Goal: Task Accomplishment & Management: Manage account settings

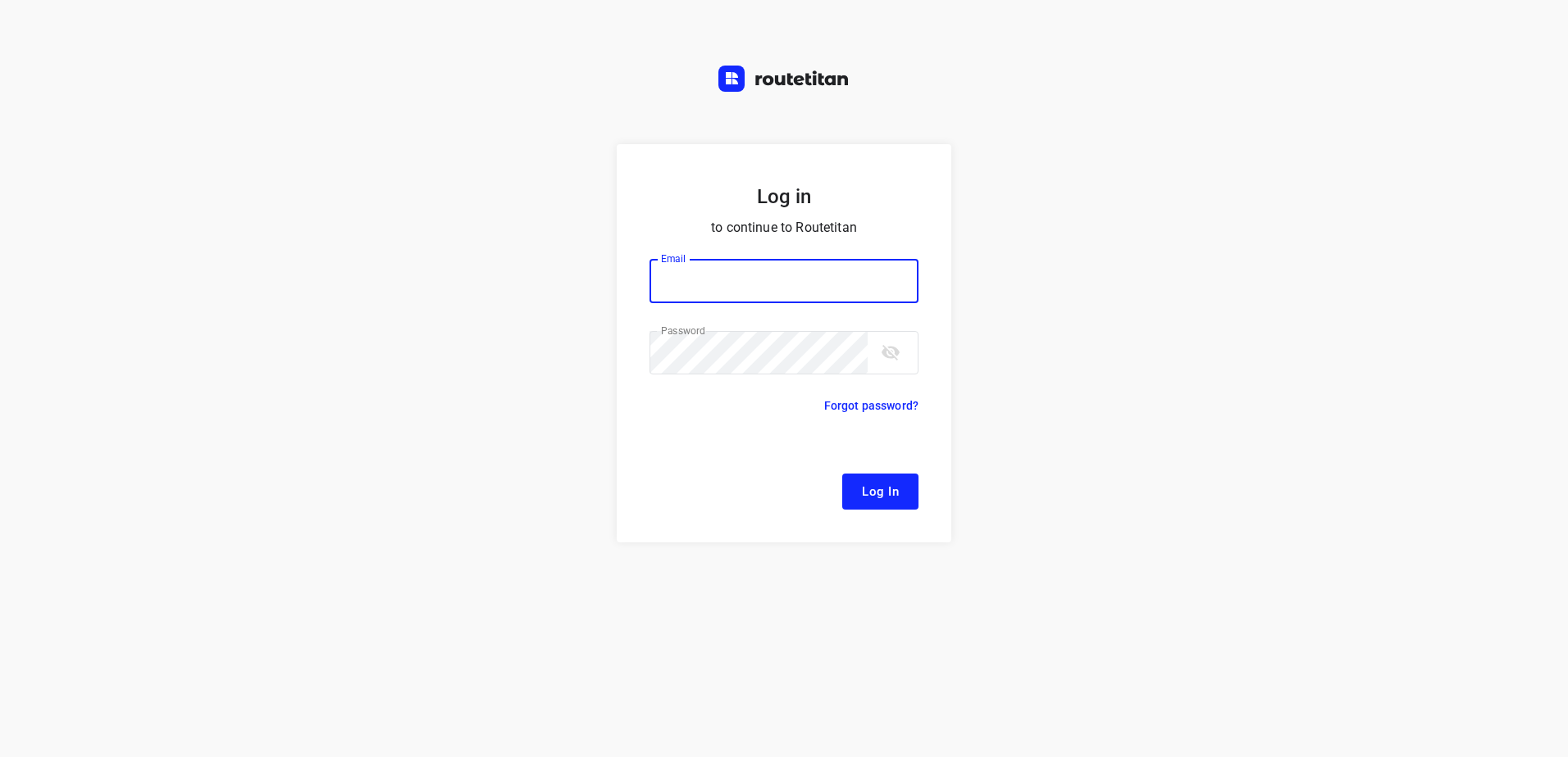
type input "[EMAIL_ADDRESS][DOMAIN_NAME]"
click at [873, 499] on span "Log In" at bounding box center [880, 492] width 37 height 21
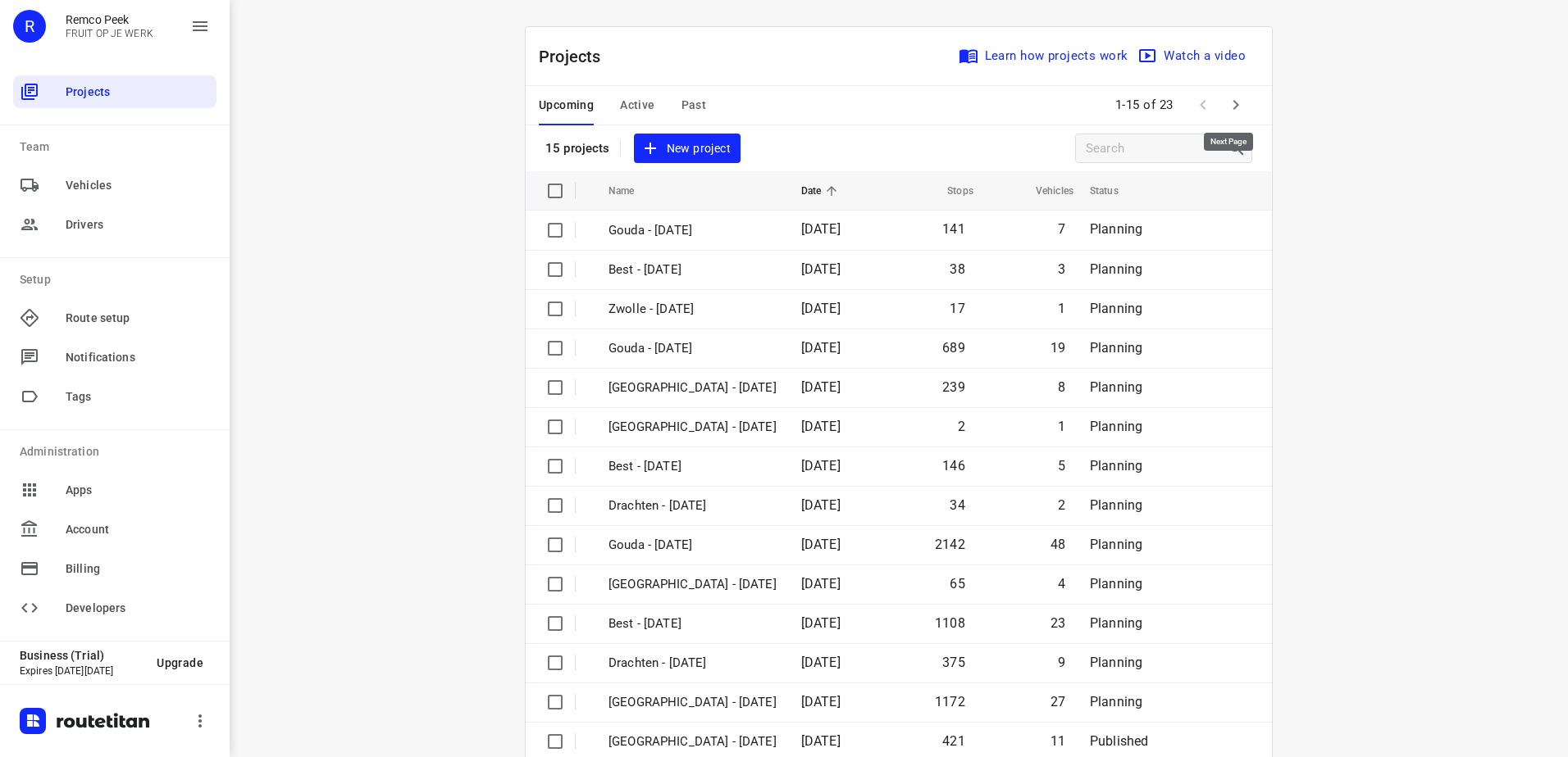
click at [1233, 104] on icon "button" at bounding box center [1236, 104] width 6 height 9
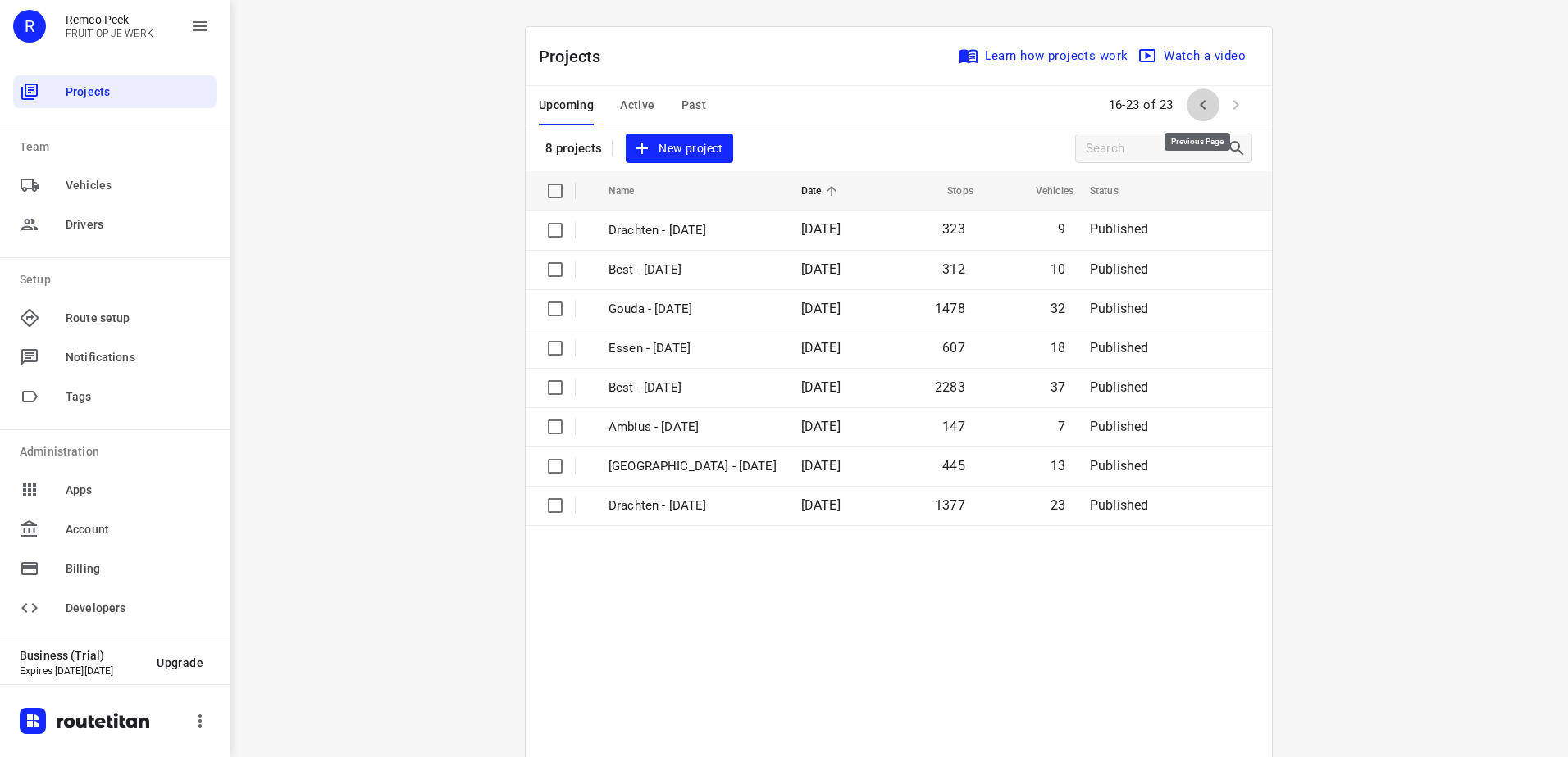
click at [1194, 104] on icon "button" at bounding box center [1202, 104] width 20 height 20
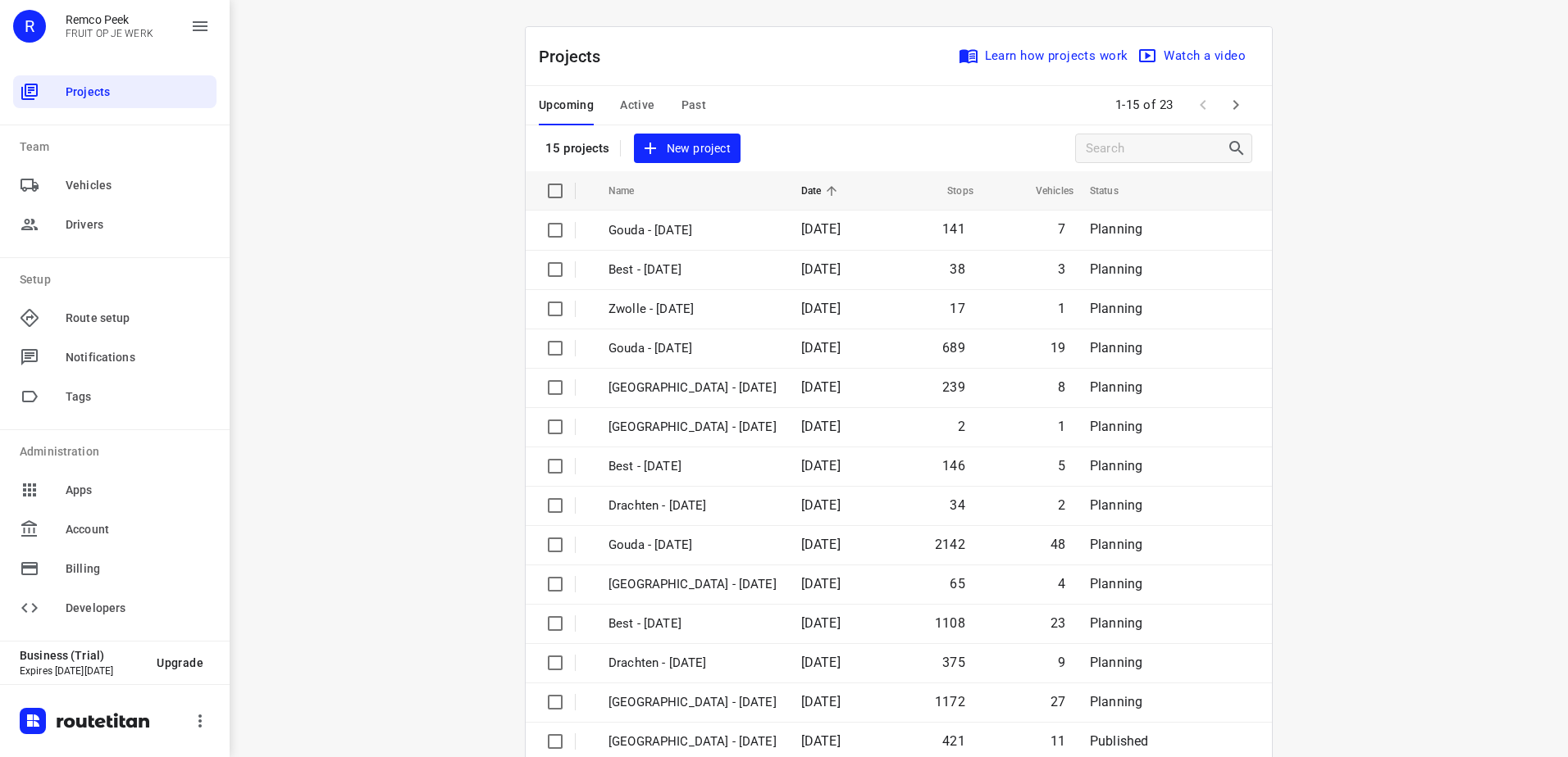
click at [625, 99] on span "Active" at bounding box center [637, 105] width 34 height 21
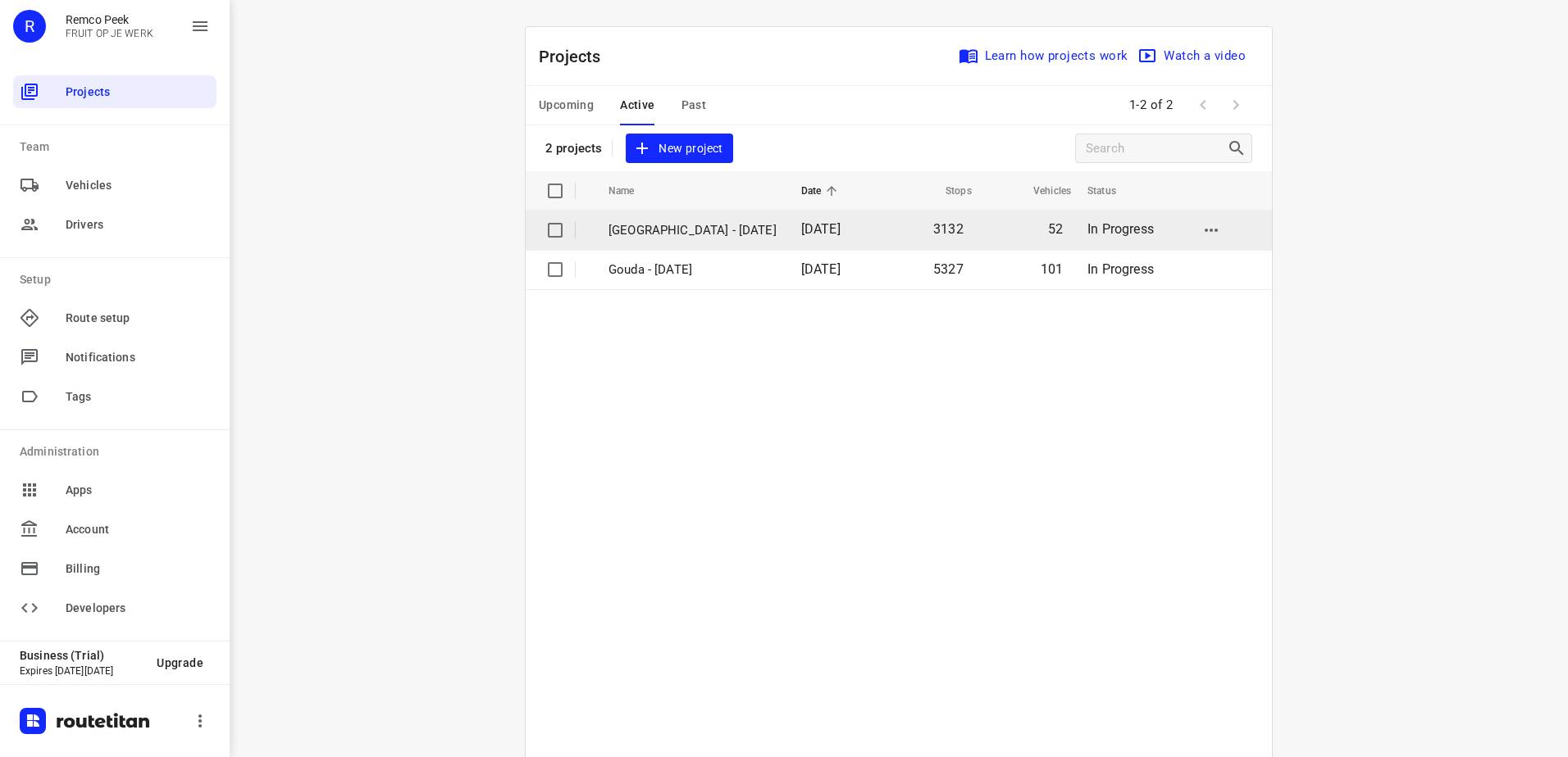
click at [663, 223] on p "[GEOGRAPHIC_DATA] - [DATE]" at bounding box center [692, 231] width 168 height 19
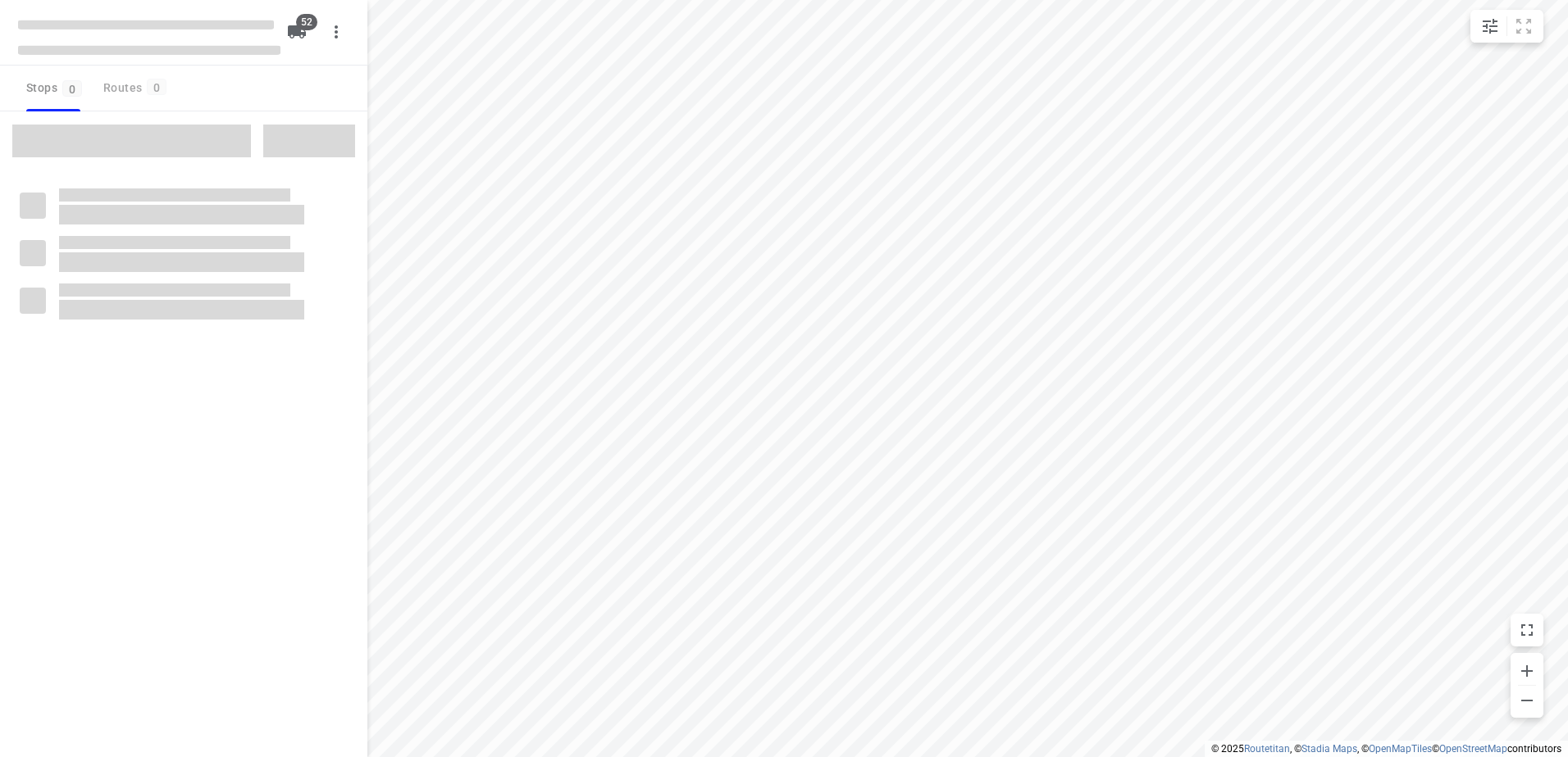
checkbox input "true"
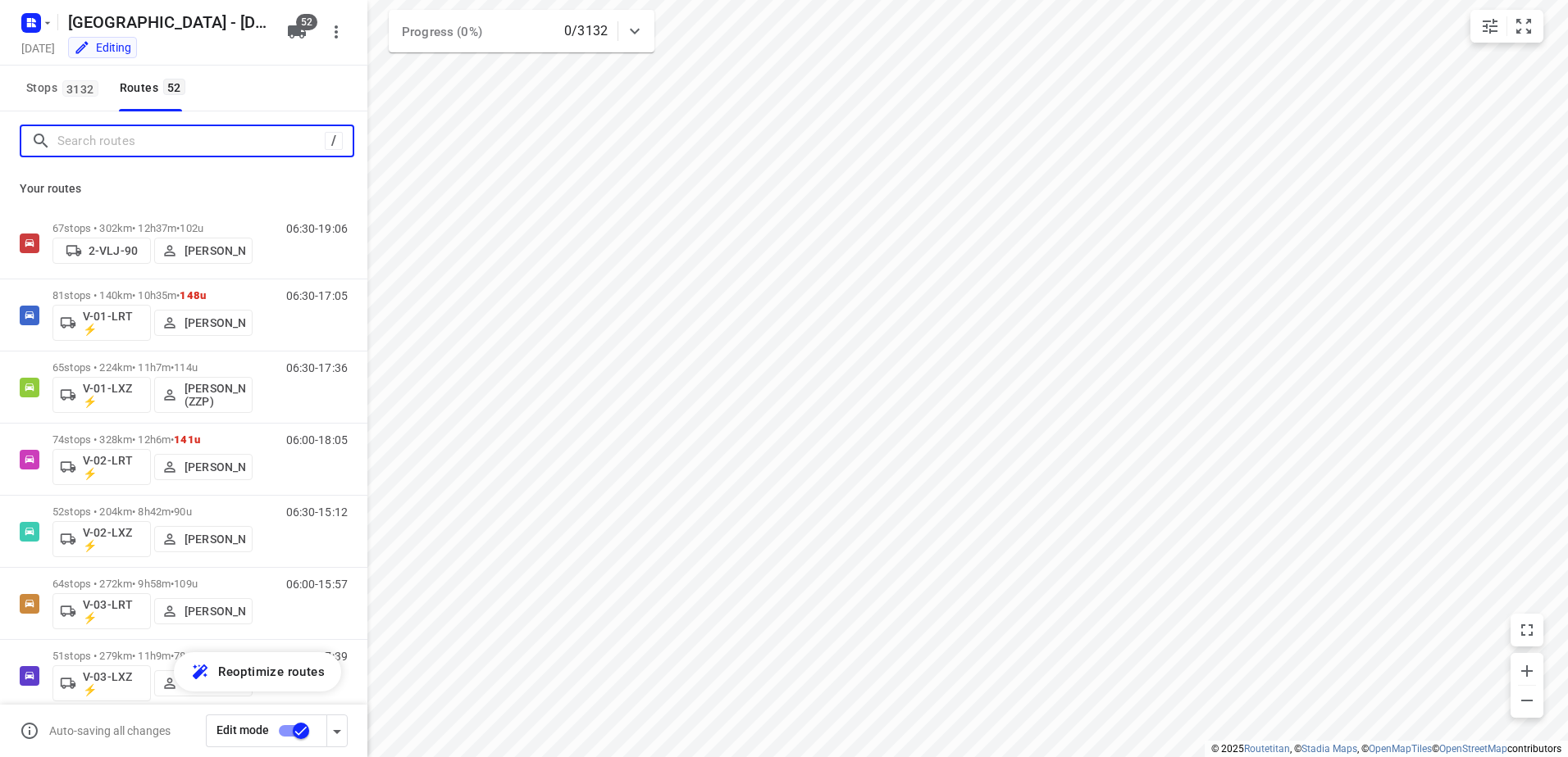
click at [183, 140] on input "Search routes" at bounding box center [190, 141] width 267 height 26
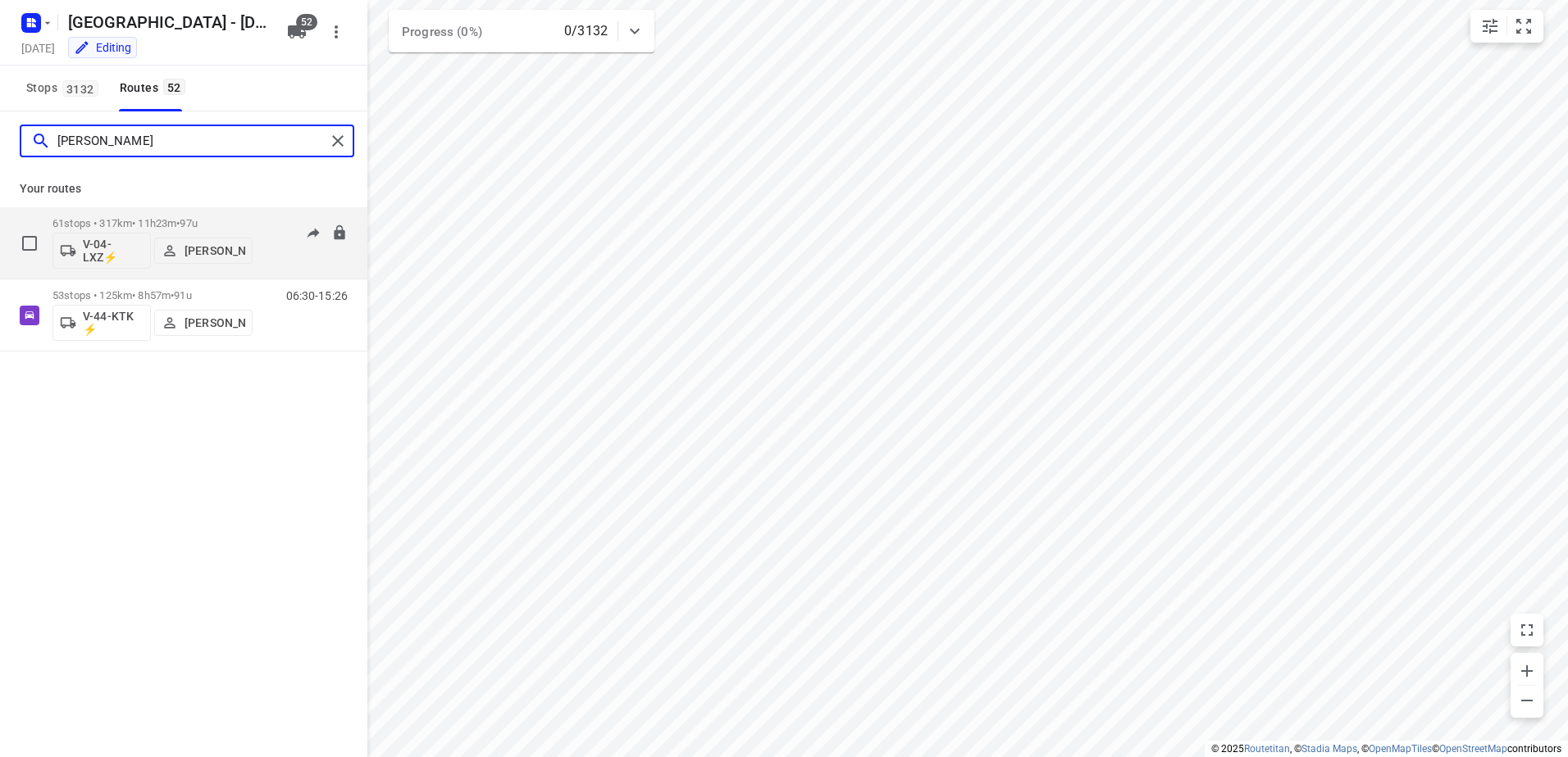
type input "[PERSON_NAME]"
click at [242, 212] on div "61 stops • 317km • 11h23m • 97u V-04-LXZ⚡ [PERSON_NAME]" at bounding box center [152, 243] width 201 height 68
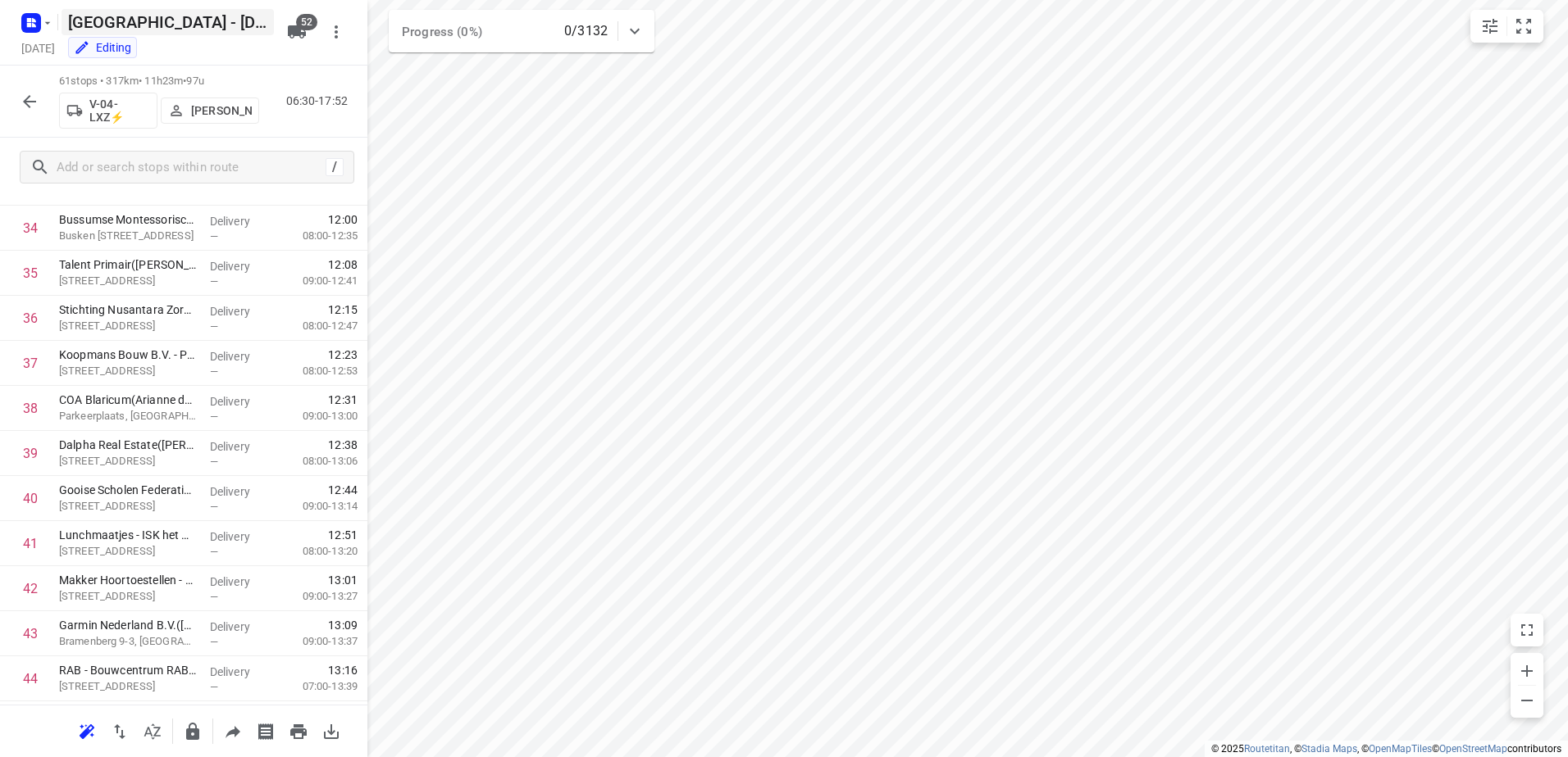
scroll to position [1549, 0]
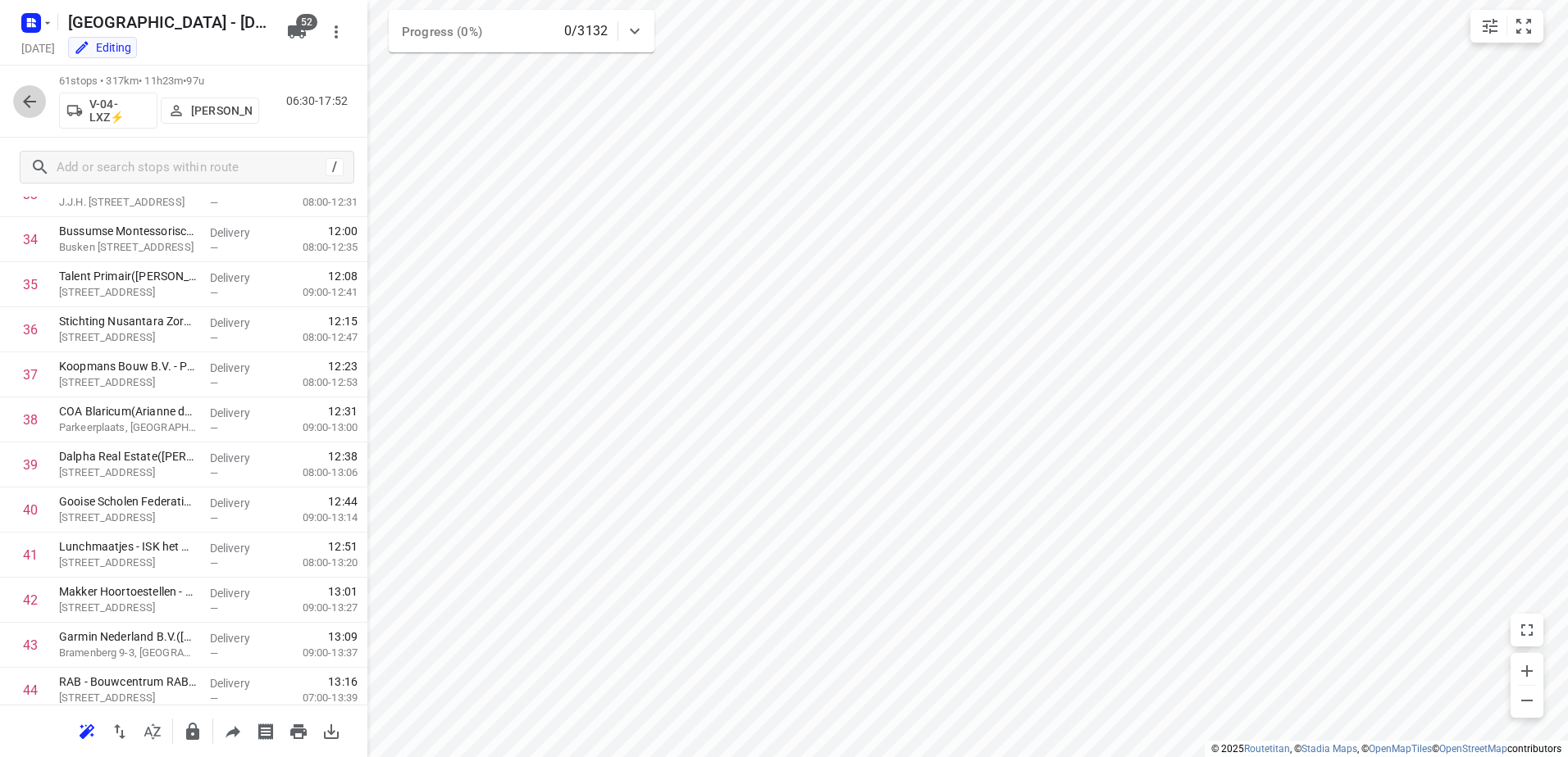
click at [27, 89] on button "button" at bounding box center [29, 102] width 33 height 33
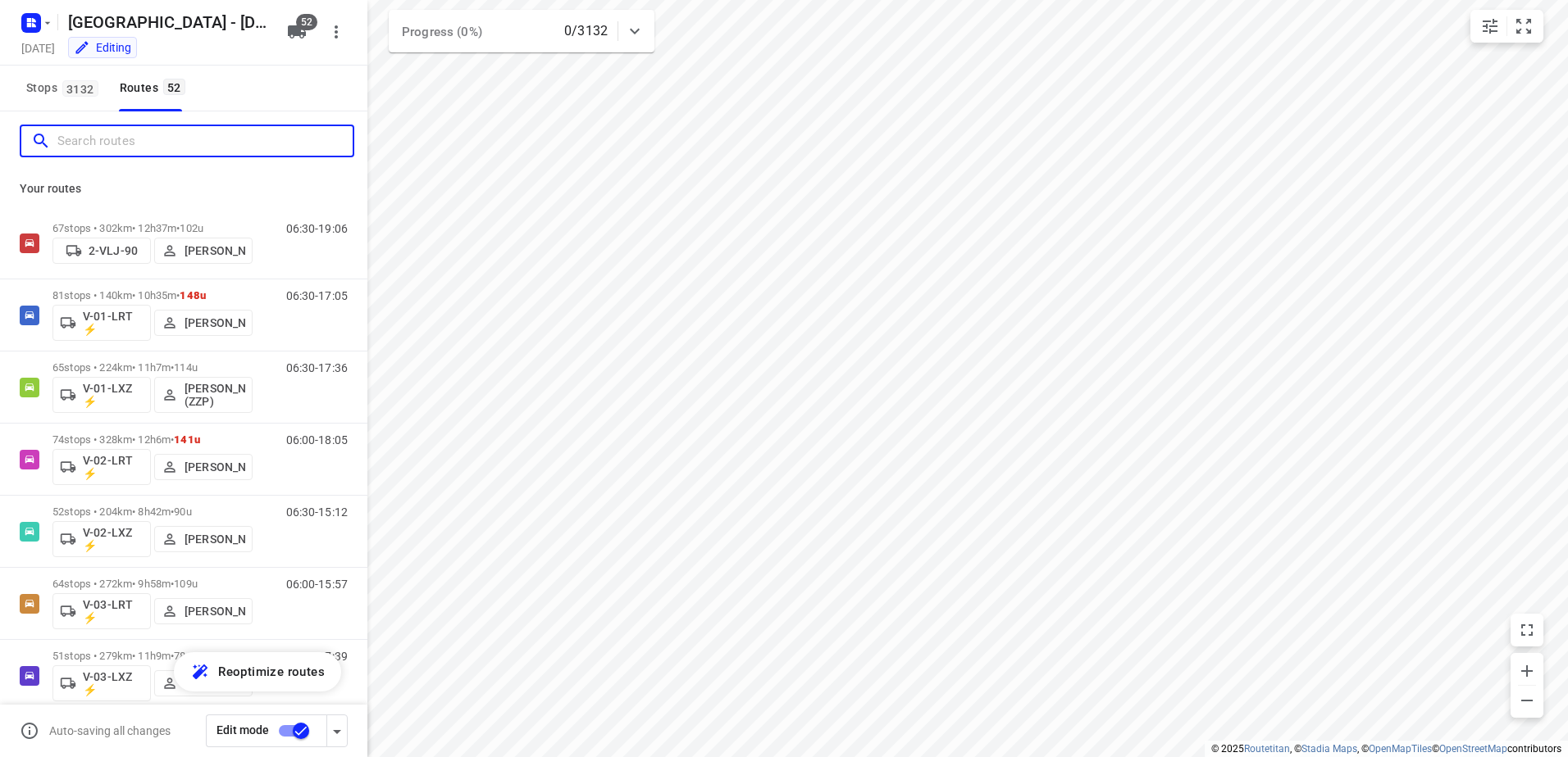
click at [187, 142] on input "Search routes" at bounding box center [204, 141] width 296 height 26
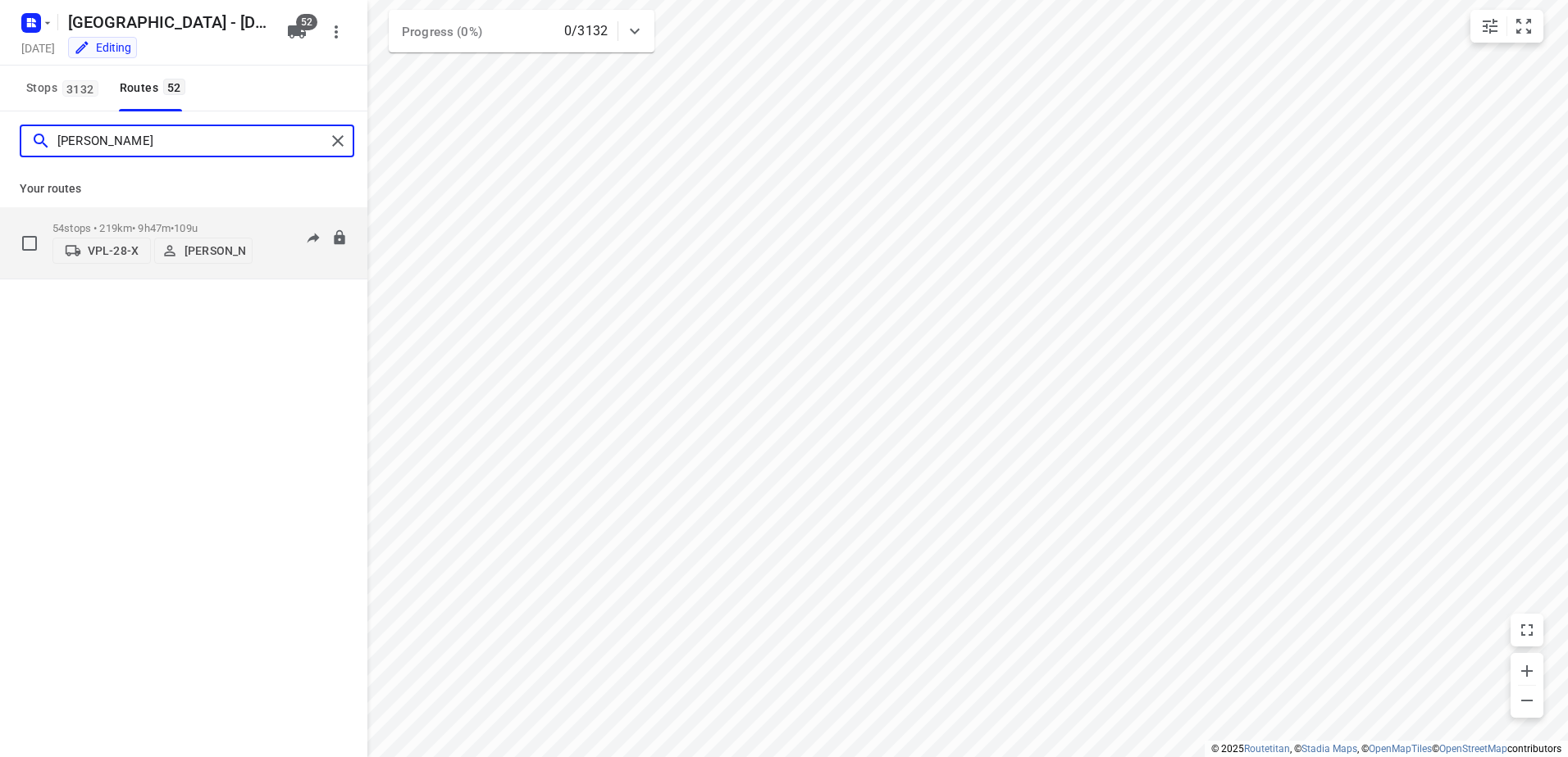
type input "[PERSON_NAME]"
click at [238, 214] on div "54 stops • 219km • 9h47m • 109u VPL-28-X [PERSON_NAME]" at bounding box center [152, 242] width 201 height 58
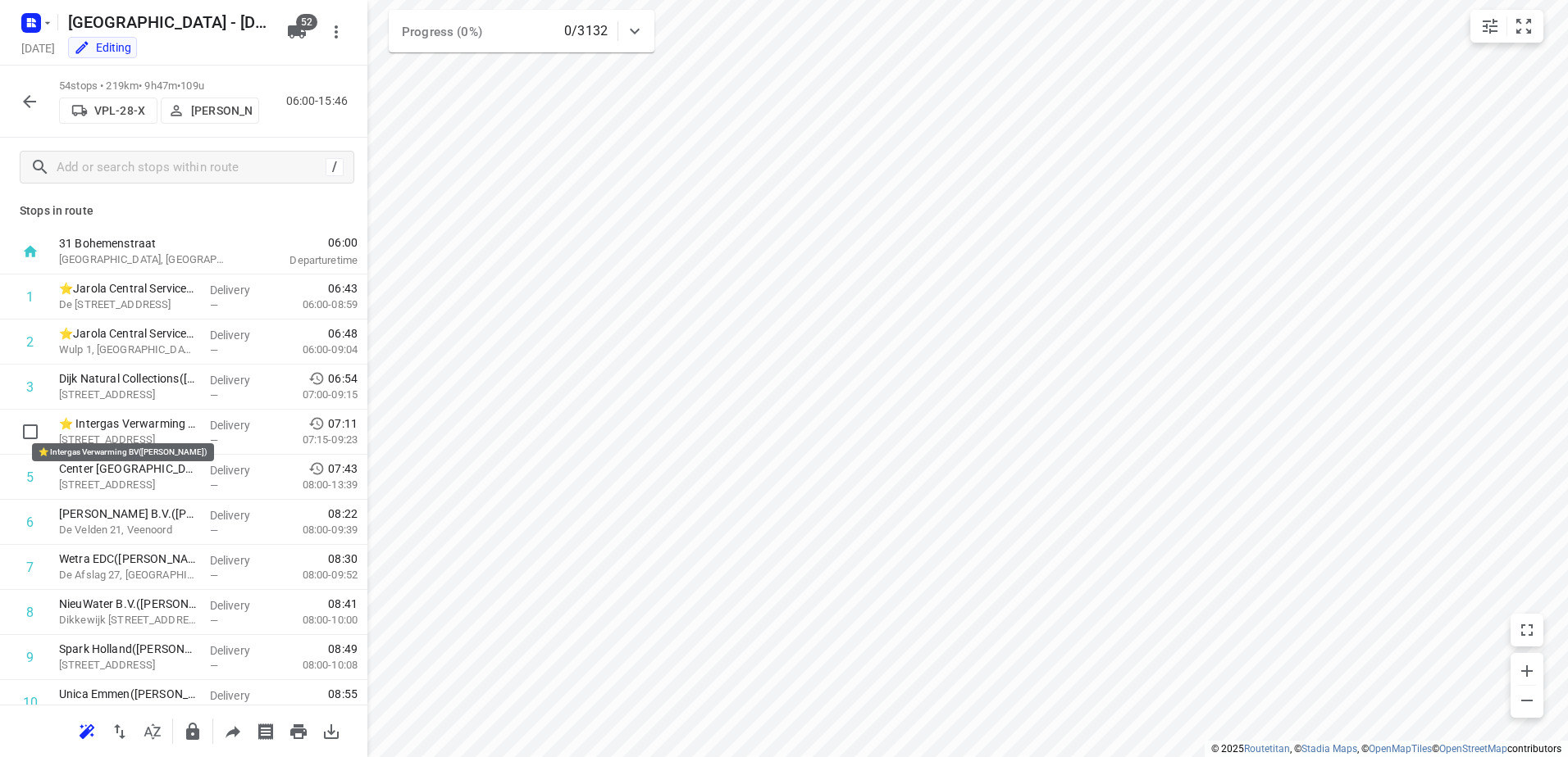
scroll to position [0, 0]
click at [28, 101] on icon "button" at bounding box center [29, 102] width 13 height 13
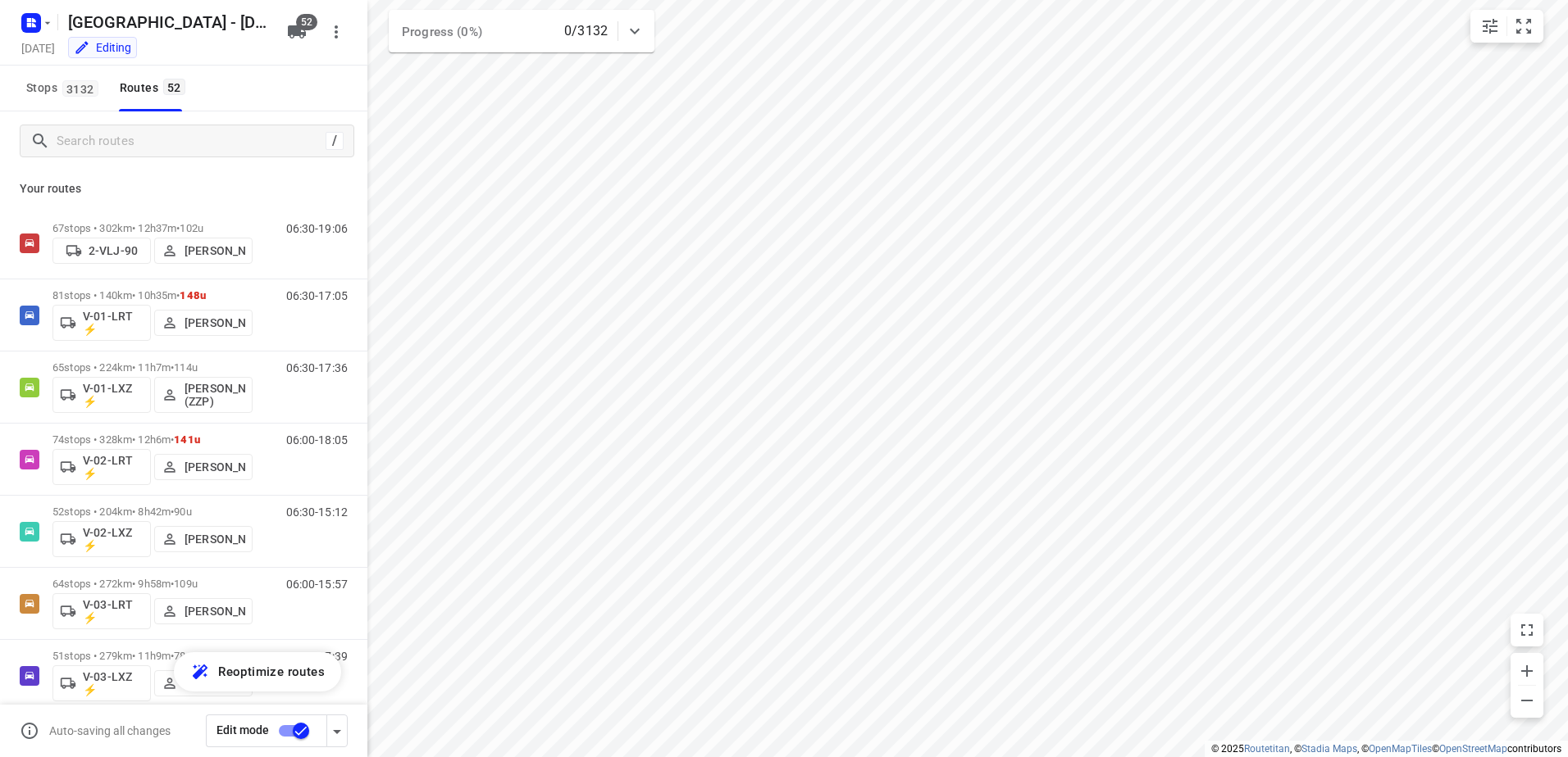
click at [637, 28] on icon at bounding box center [635, 30] width 20 height 20
click at [637, 28] on icon at bounding box center [635, 37] width 20 height 20
click at [143, 141] on input "Search routes" at bounding box center [190, 141] width 267 height 26
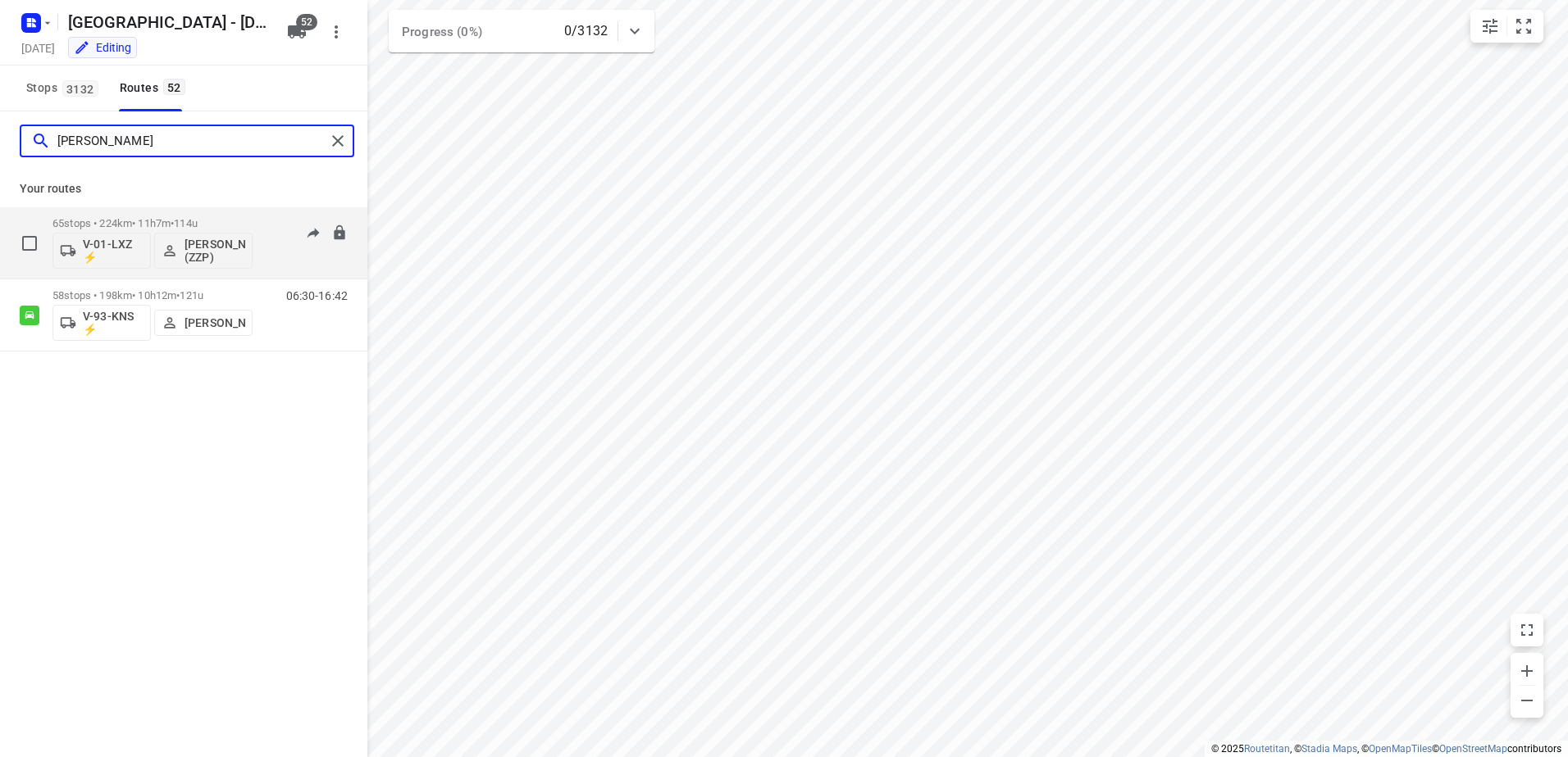
type input "[PERSON_NAME]"
click at [232, 219] on p "65 stops • 224km • 11h7m • 114u" at bounding box center [152, 223] width 201 height 12
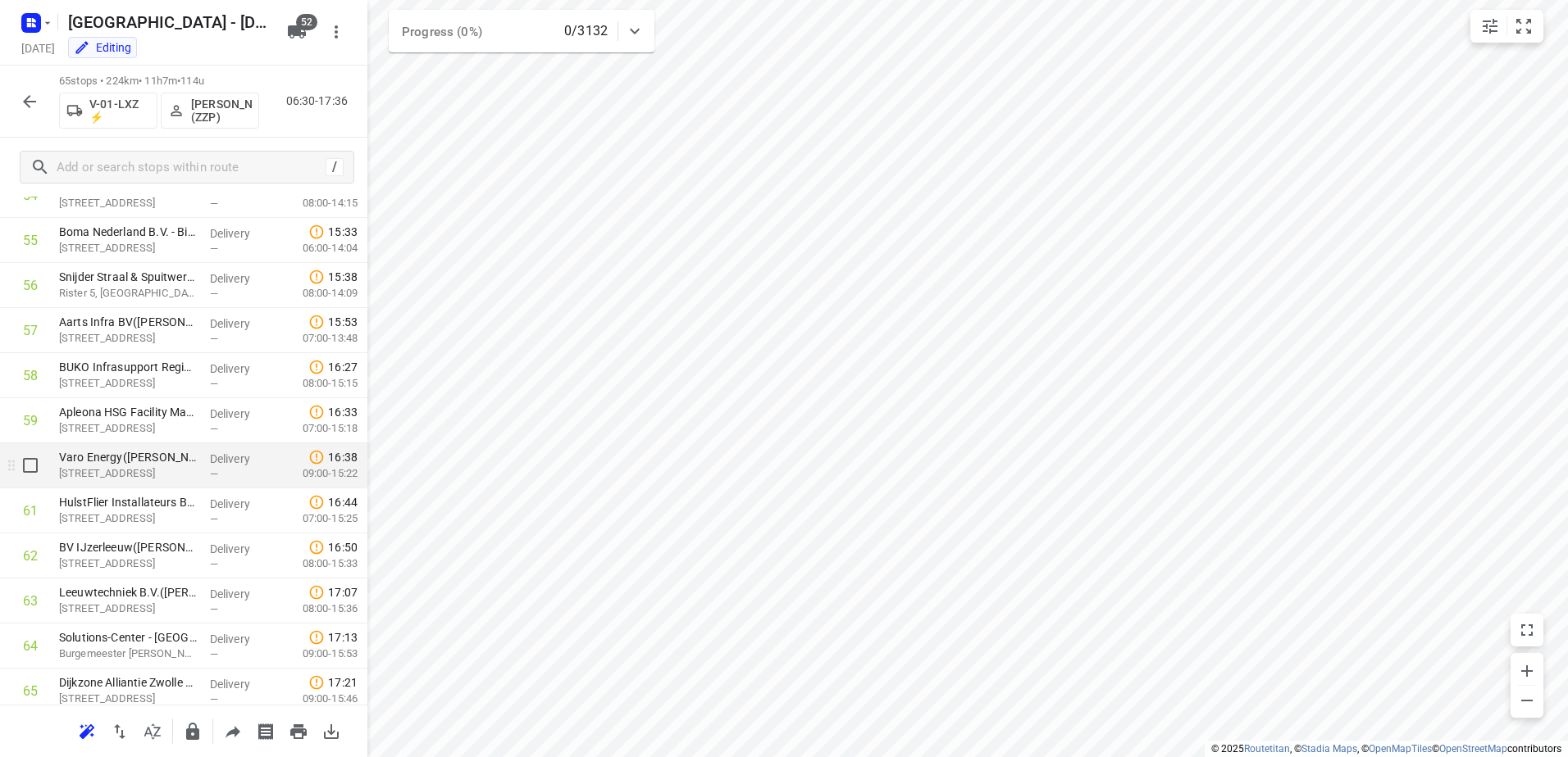
scroll to position [2467, 0]
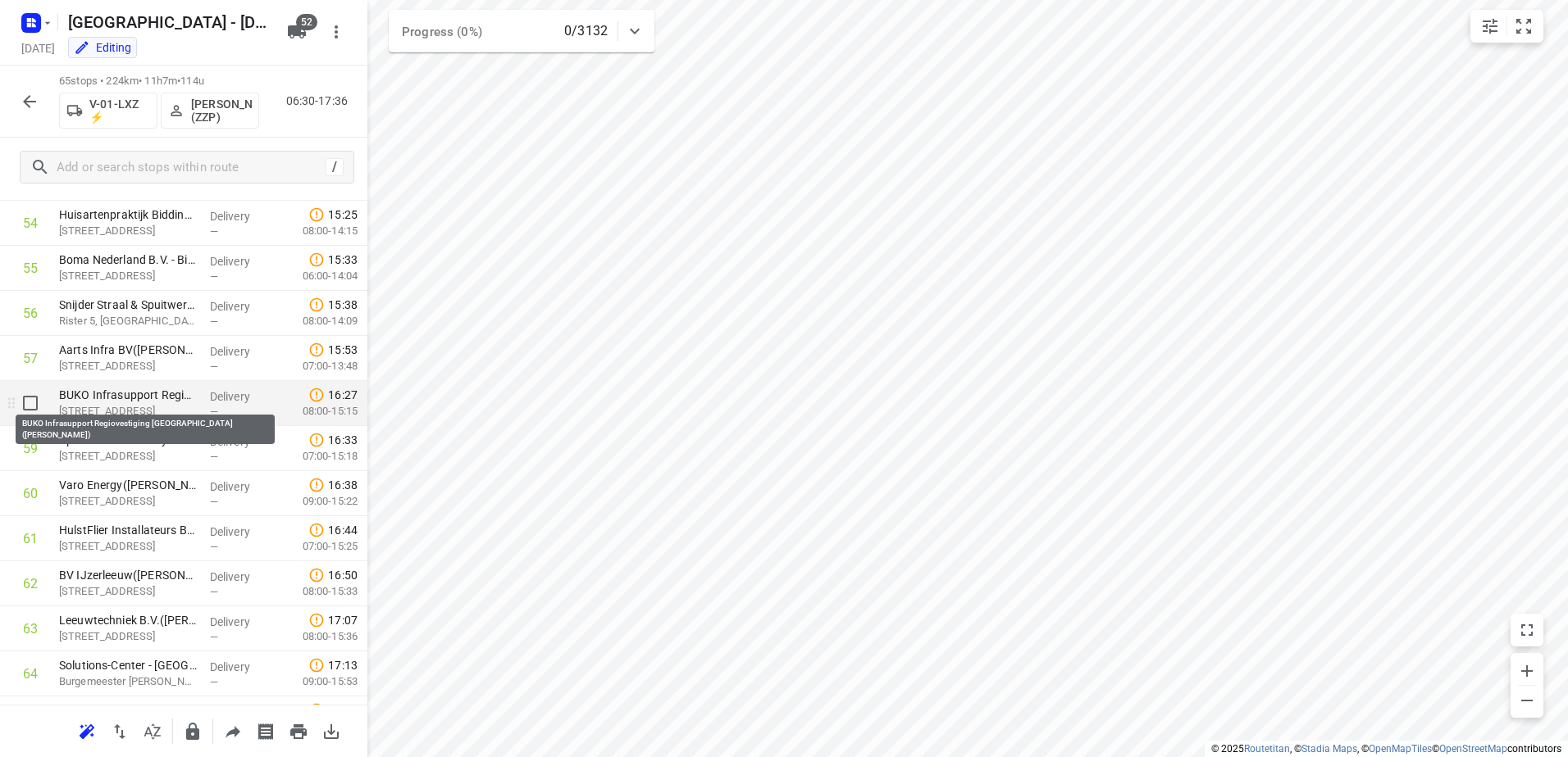
click at [148, 400] on p "BUKO Infrasupport Regiovestiging [GEOGRAPHIC_DATA]([PERSON_NAME])" at bounding box center [127, 394] width 138 height 16
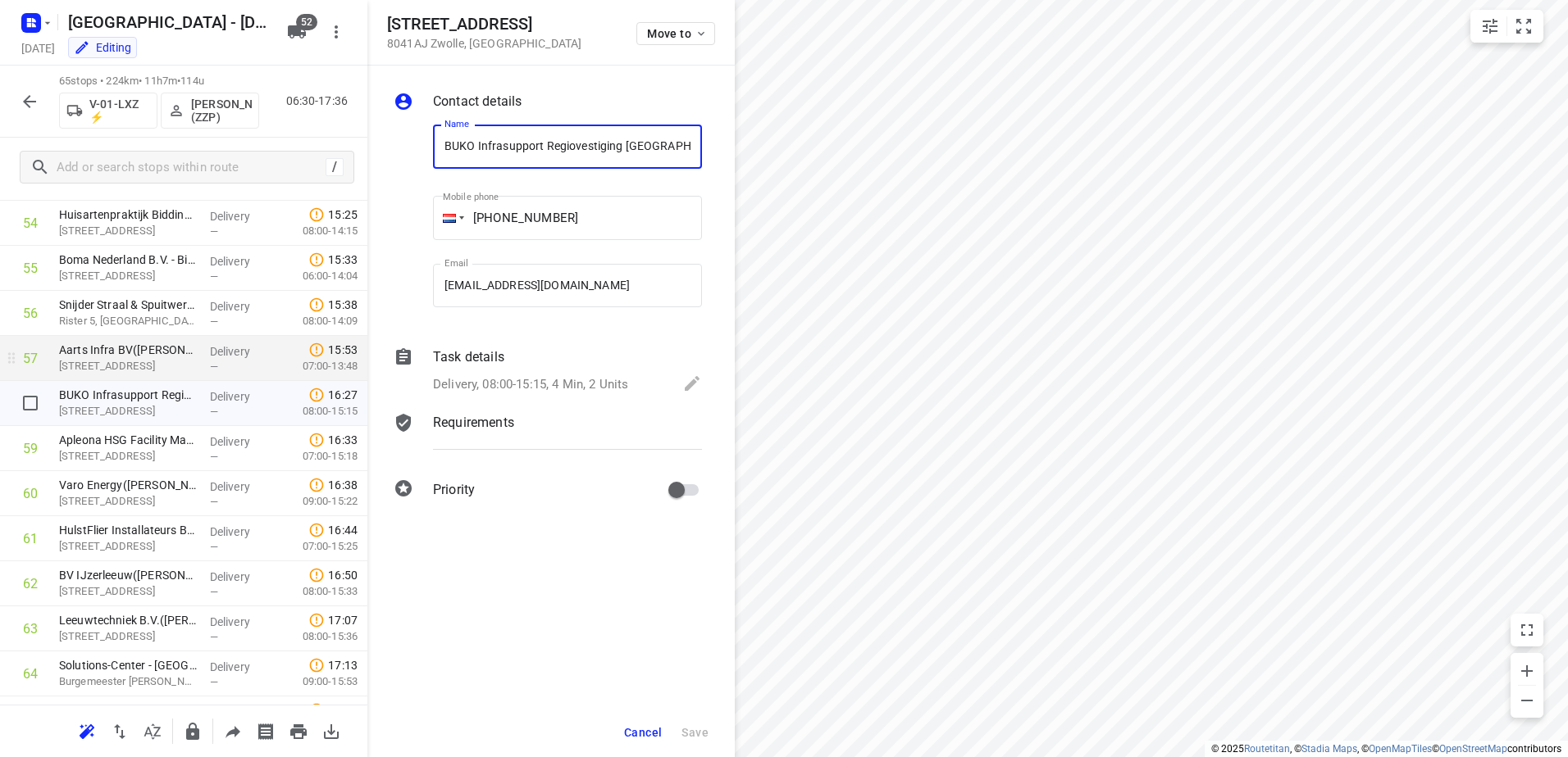
scroll to position [0, 45]
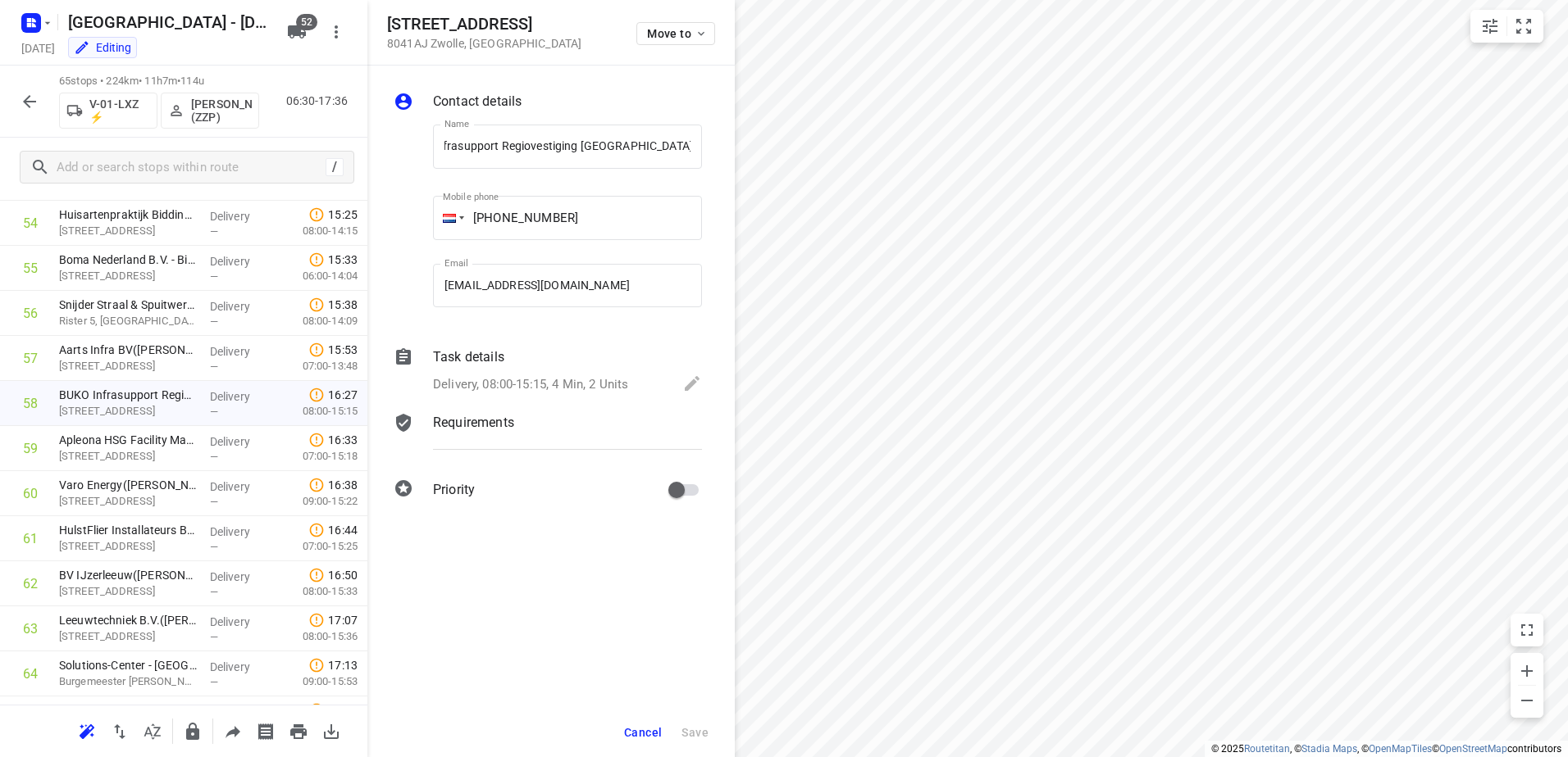
click at [492, 374] on div "Delivery, 08:00-15:15, 4 Min, 2 Units" at bounding box center [567, 385] width 269 height 23
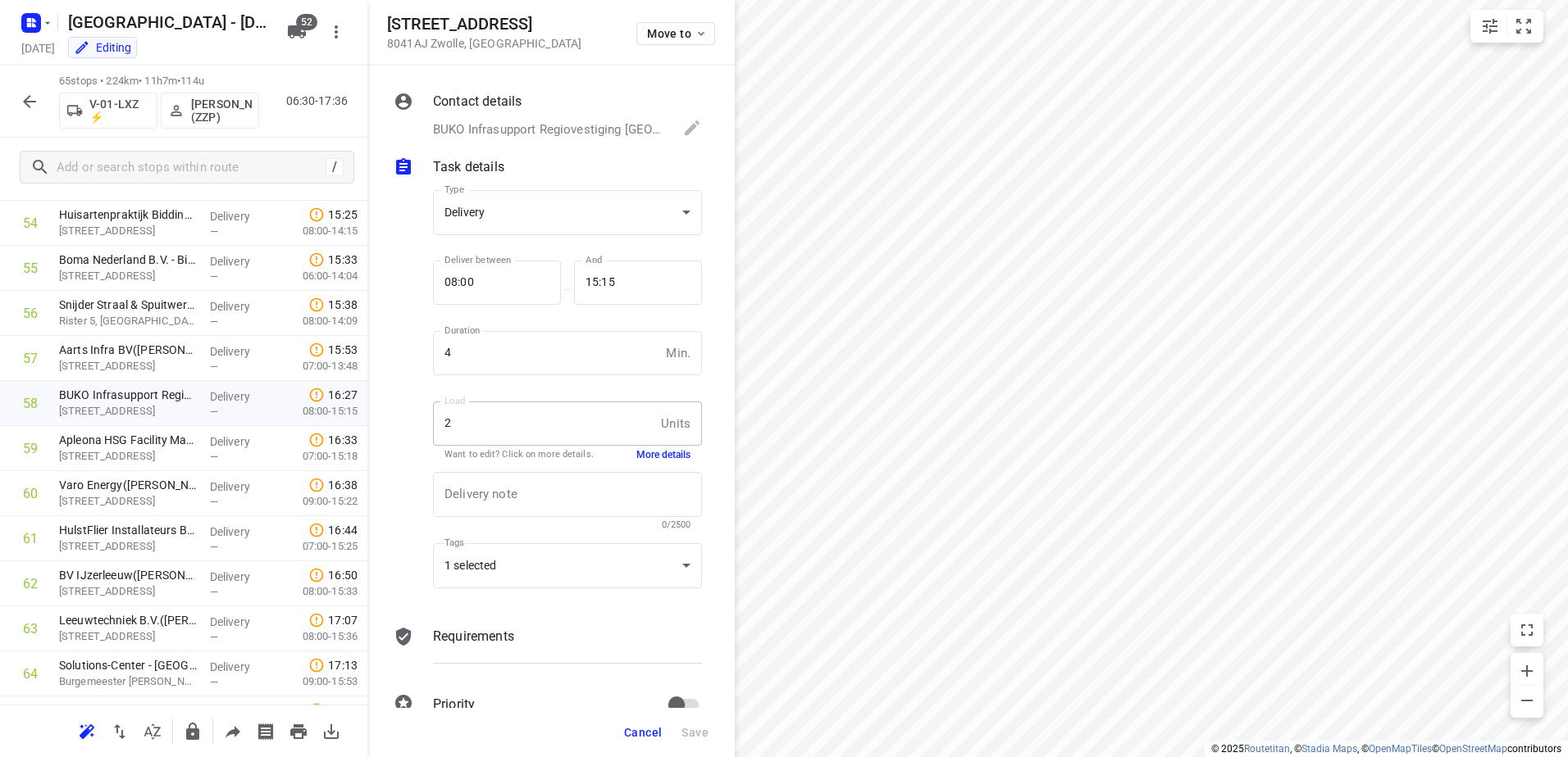
click at [665, 452] on button "More details" at bounding box center [663, 455] width 54 height 14
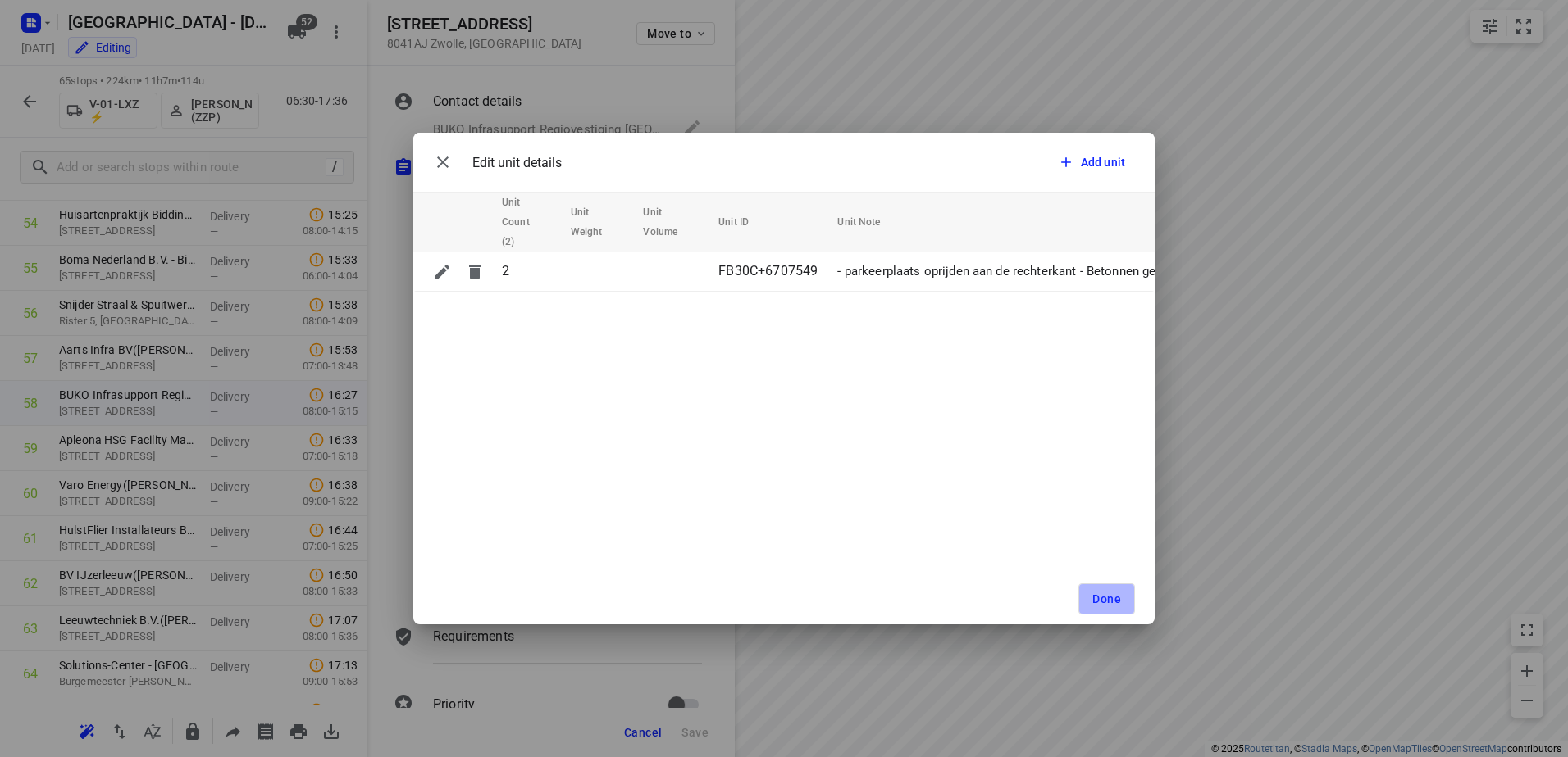
click at [1097, 597] on span "Done" at bounding box center [1106, 599] width 29 height 13
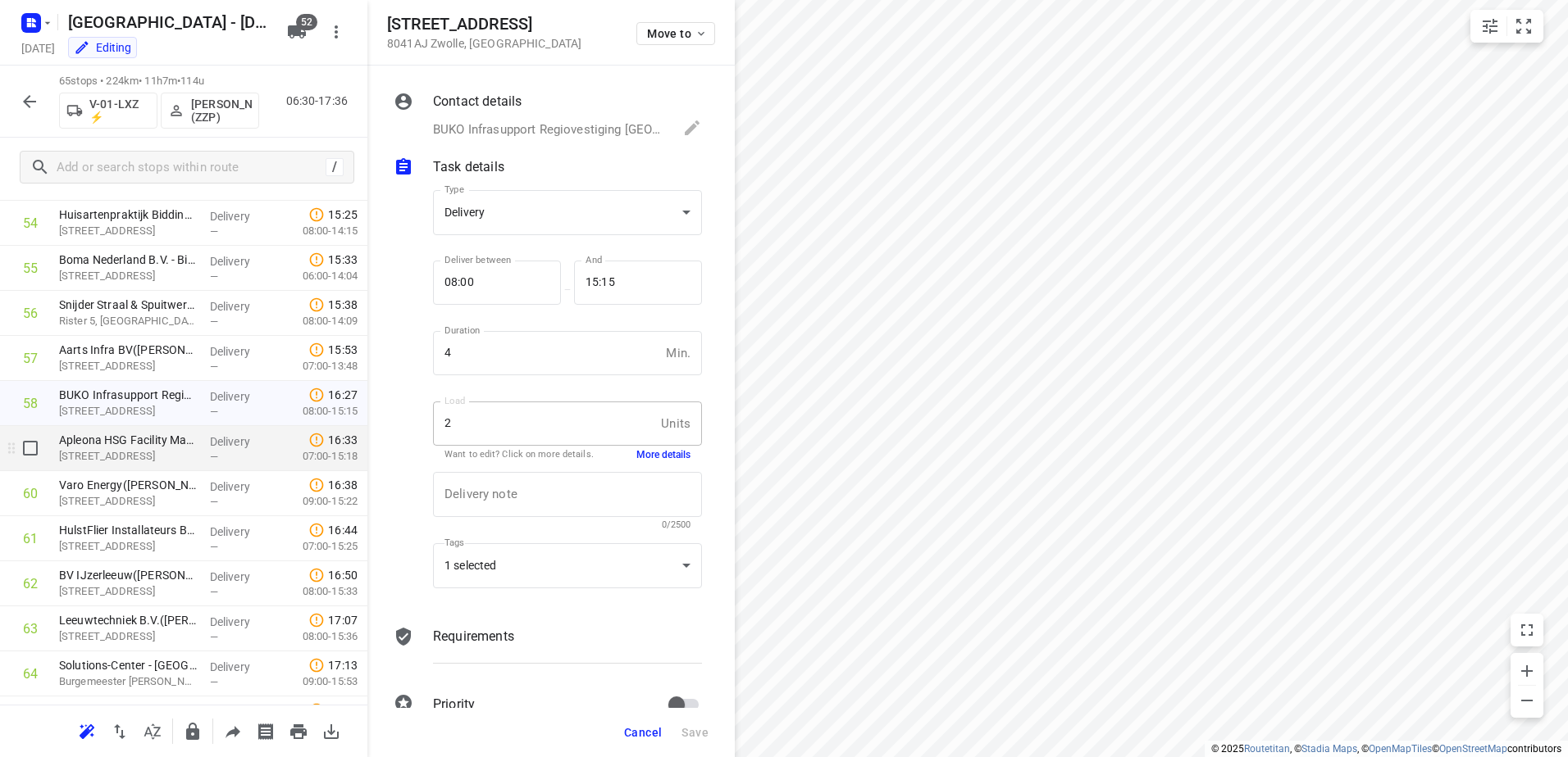
click at [187, 451] on p "[STREET_ADDRESS]" at bounding box center [127, 456] width 138 height 16
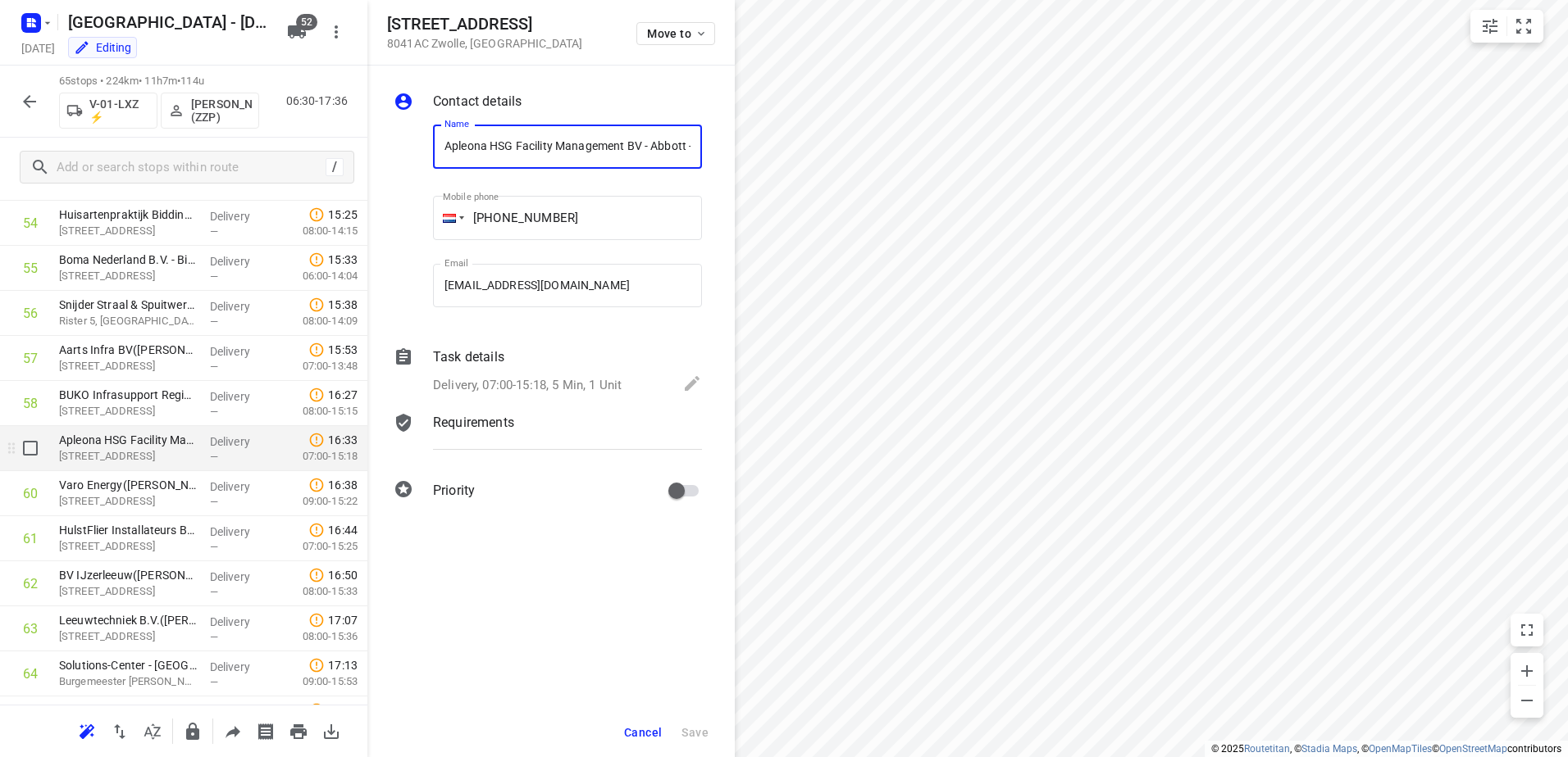
scroll to position [0, 110]
click at [497, 373] on div "Delivery, 07:00-15:18, 5 Min, 1 Unit" at bounding box center [567, 385] width 269 height 23
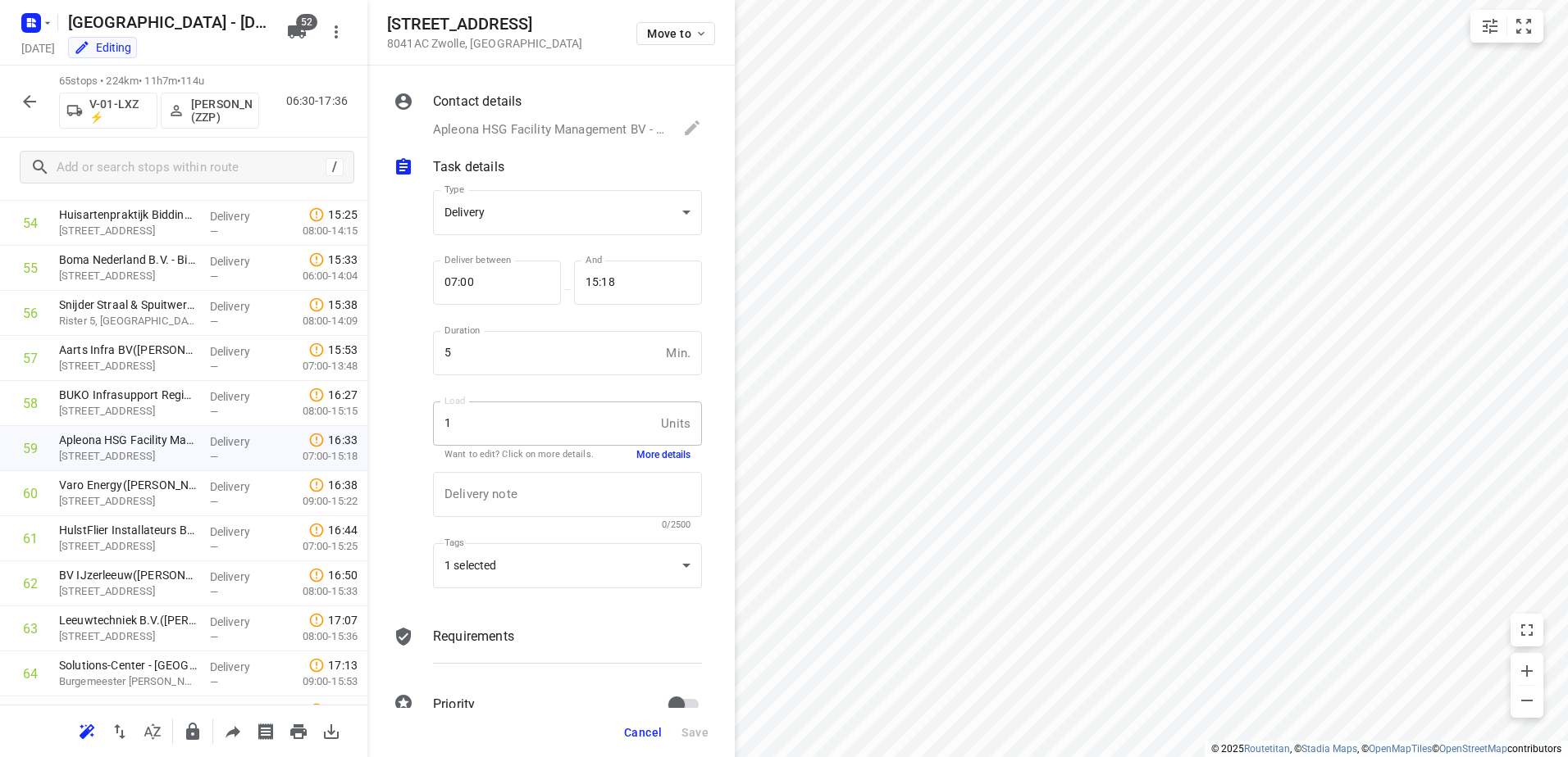
click at [655, 451] on button "More details" at bounding box center [663, 455] width 54 height 14
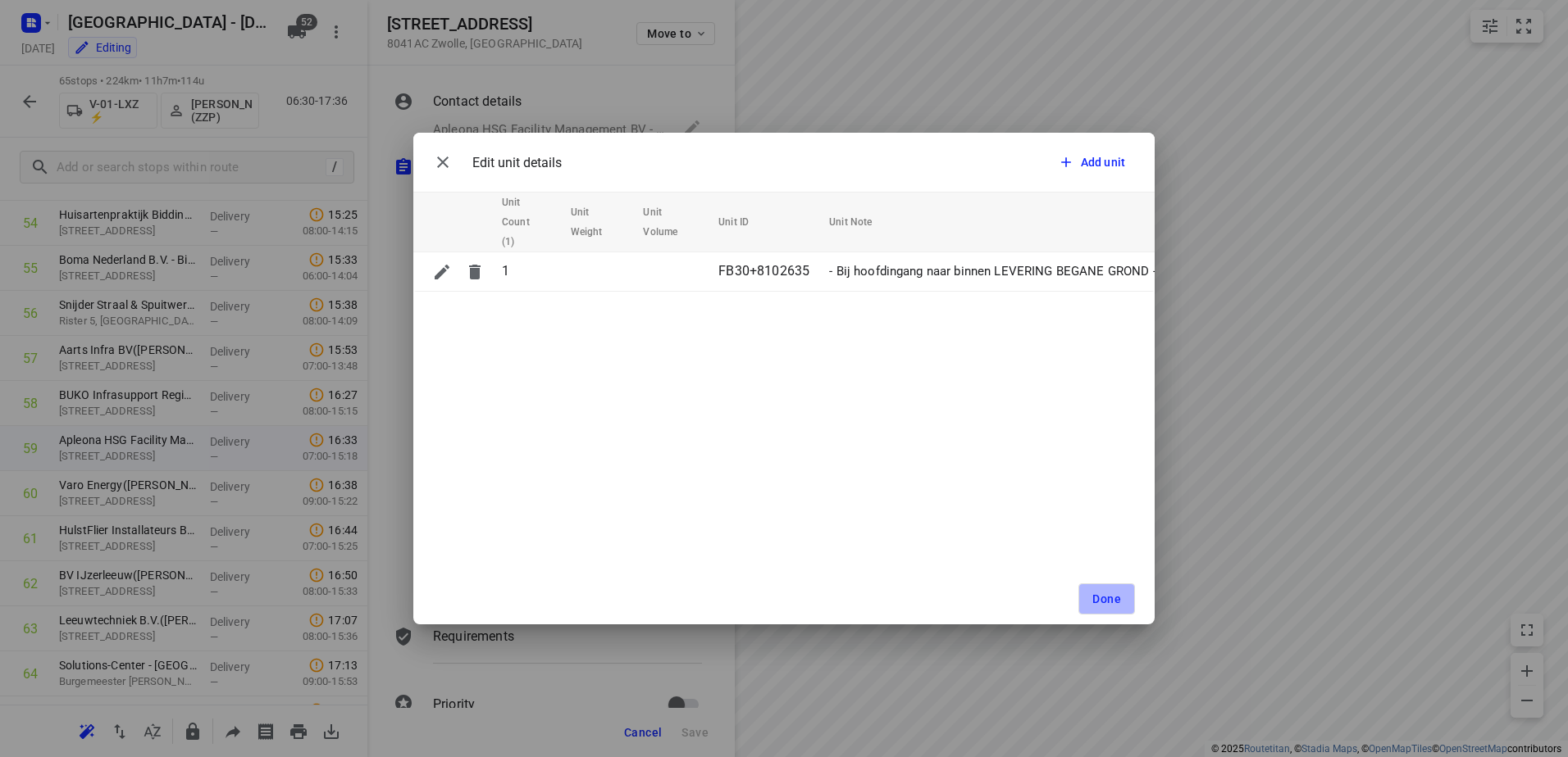
click at [1108, 599] on span "Done" at bounding box center [1106, 599] width 29 height 13
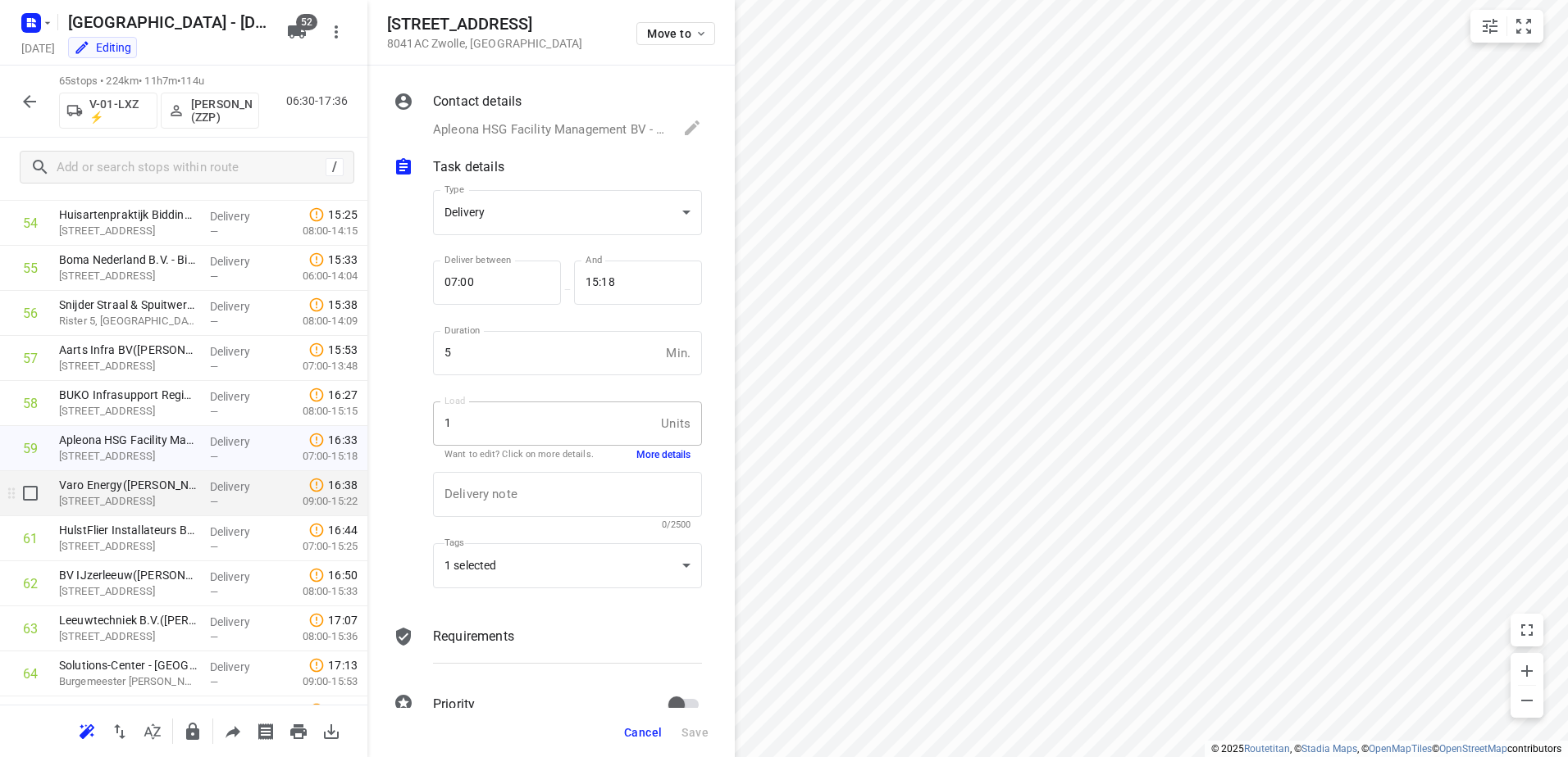
click at [203, 495] on div "Delivery —" at bounding box center [240, 493] width 74 height 45
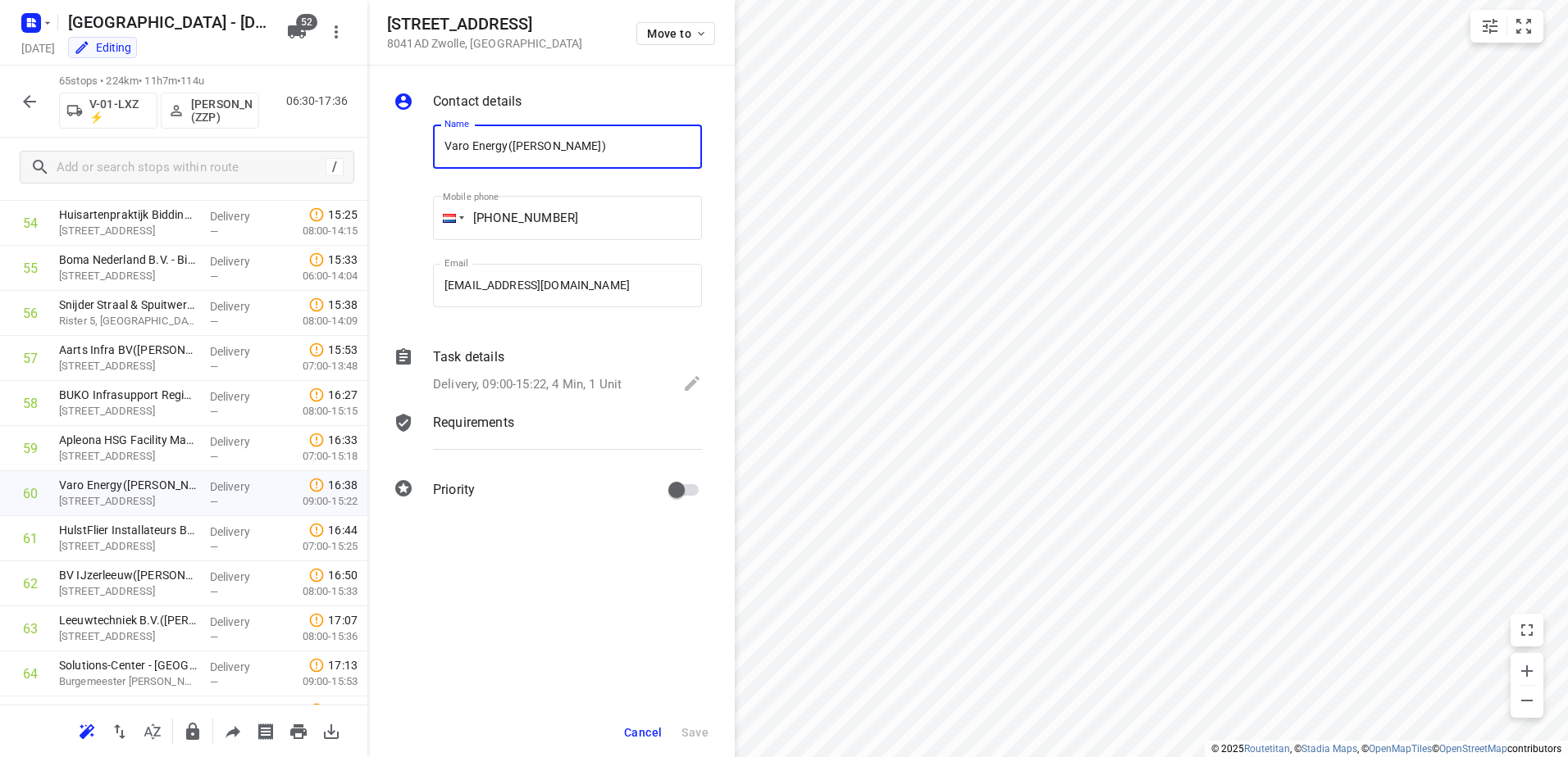
click at [474, 371] on div "Task details Delivery, 09:00-15:22, 4 Min, 1 Unit" at bounding box center [567, 371] width 276 height 56
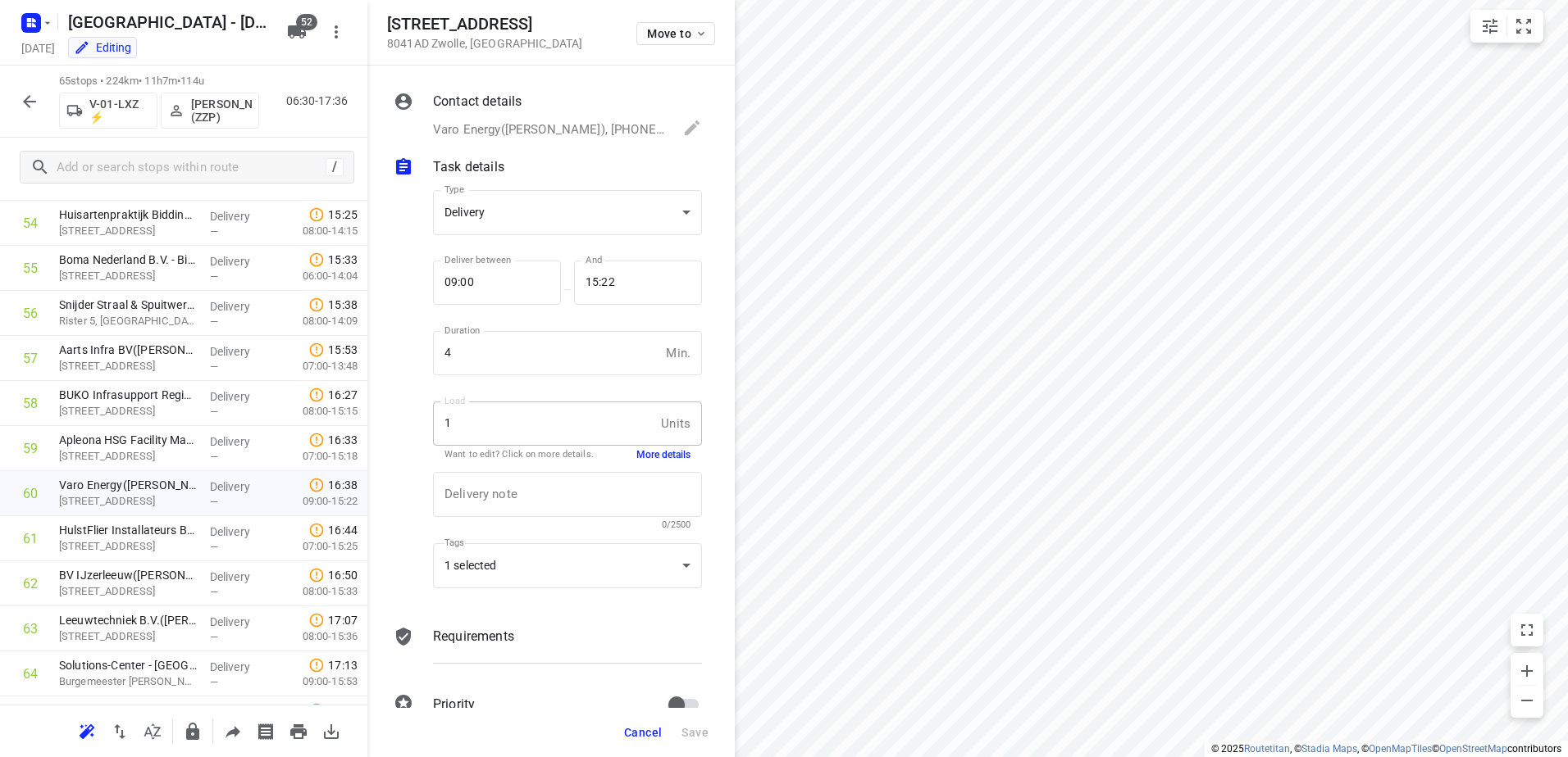
click at [663, 456] on button "More details" at bounding box center [663, 455] width 54 height 14
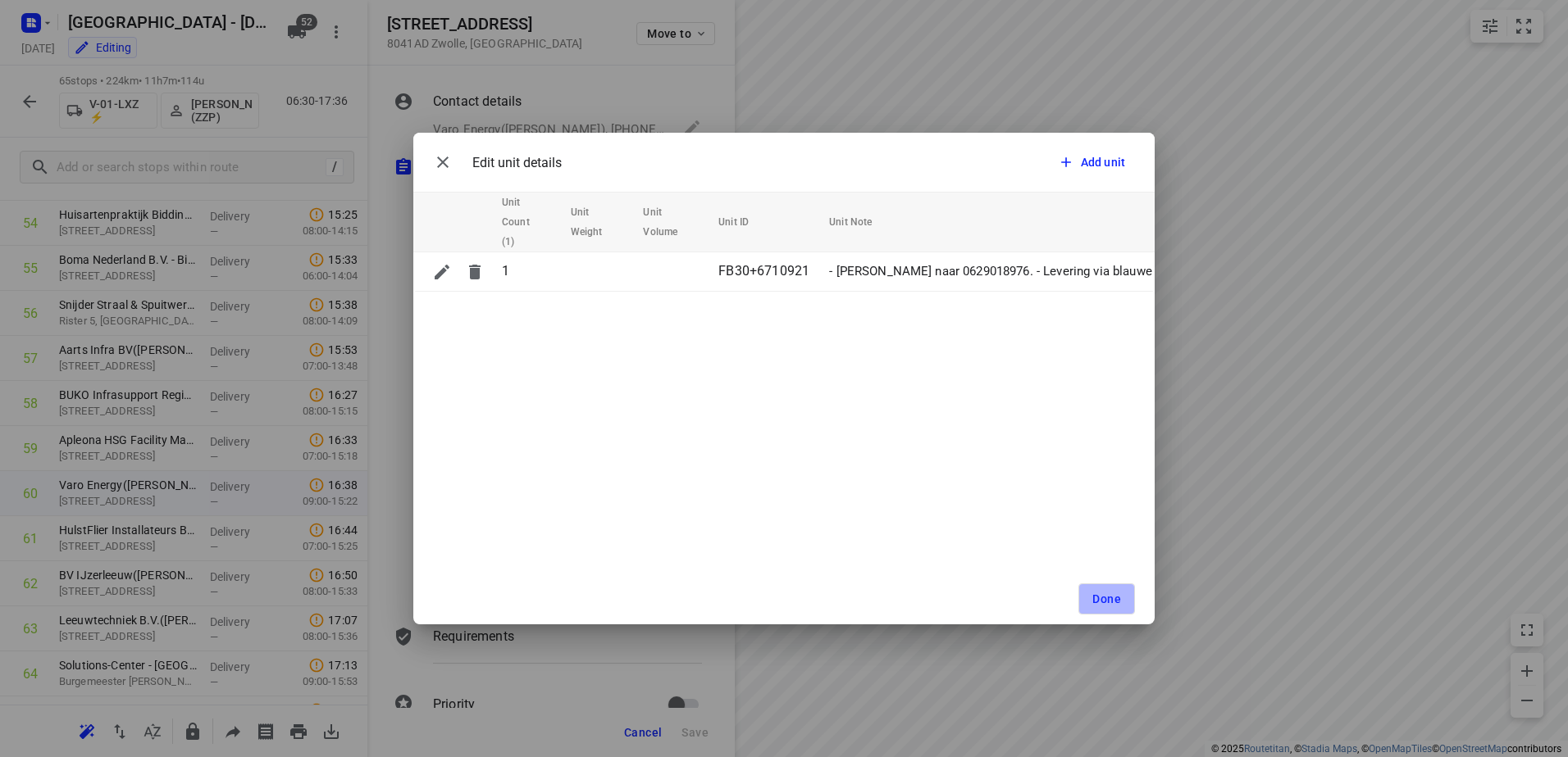
click at [1114, 599] on span "Done" at bounding box center [1106, 599] width 29 height 13
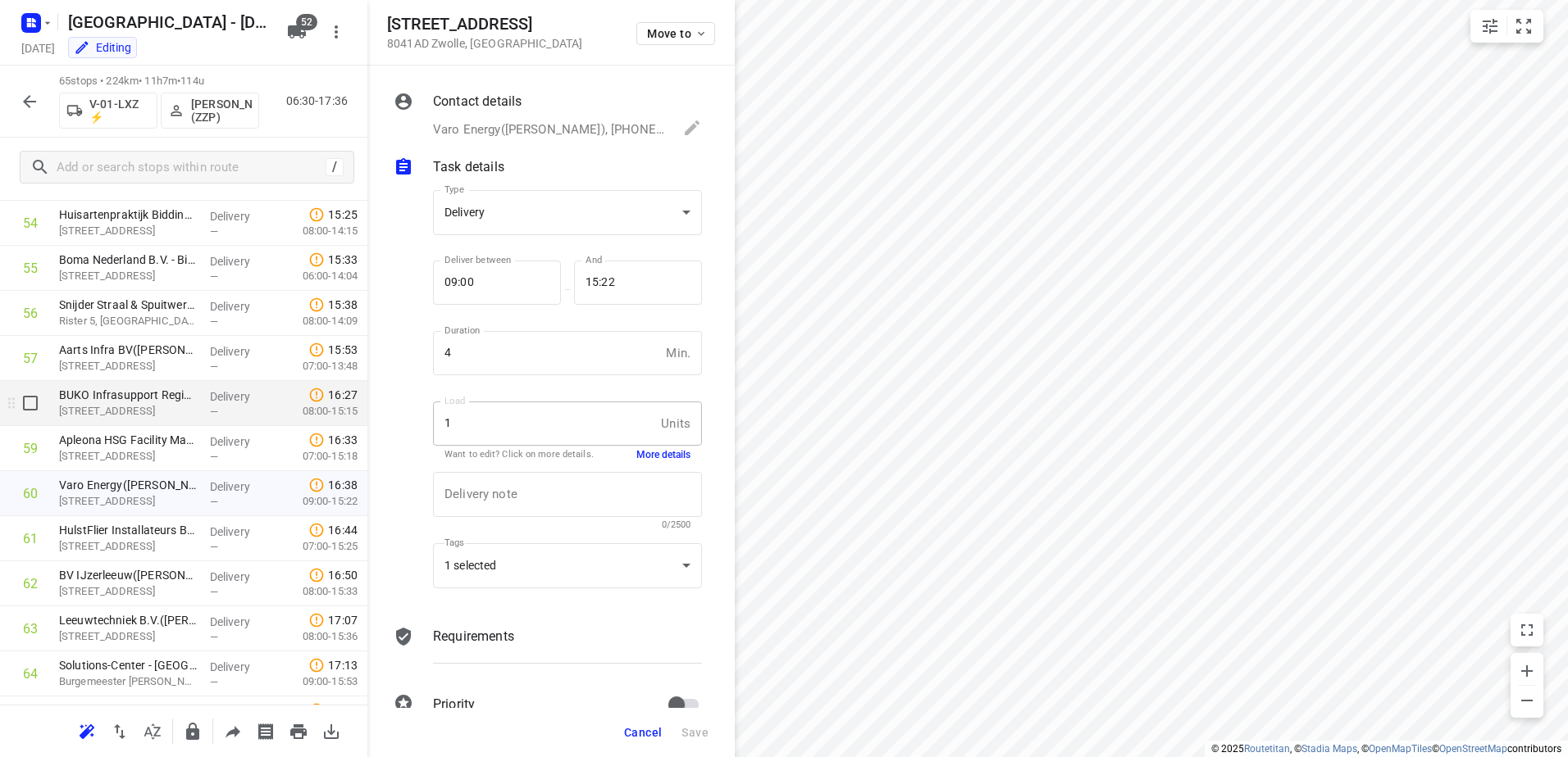
click at [203, 402] on div "Delivery —" at bounding box center [240, 403] width 74 height 45
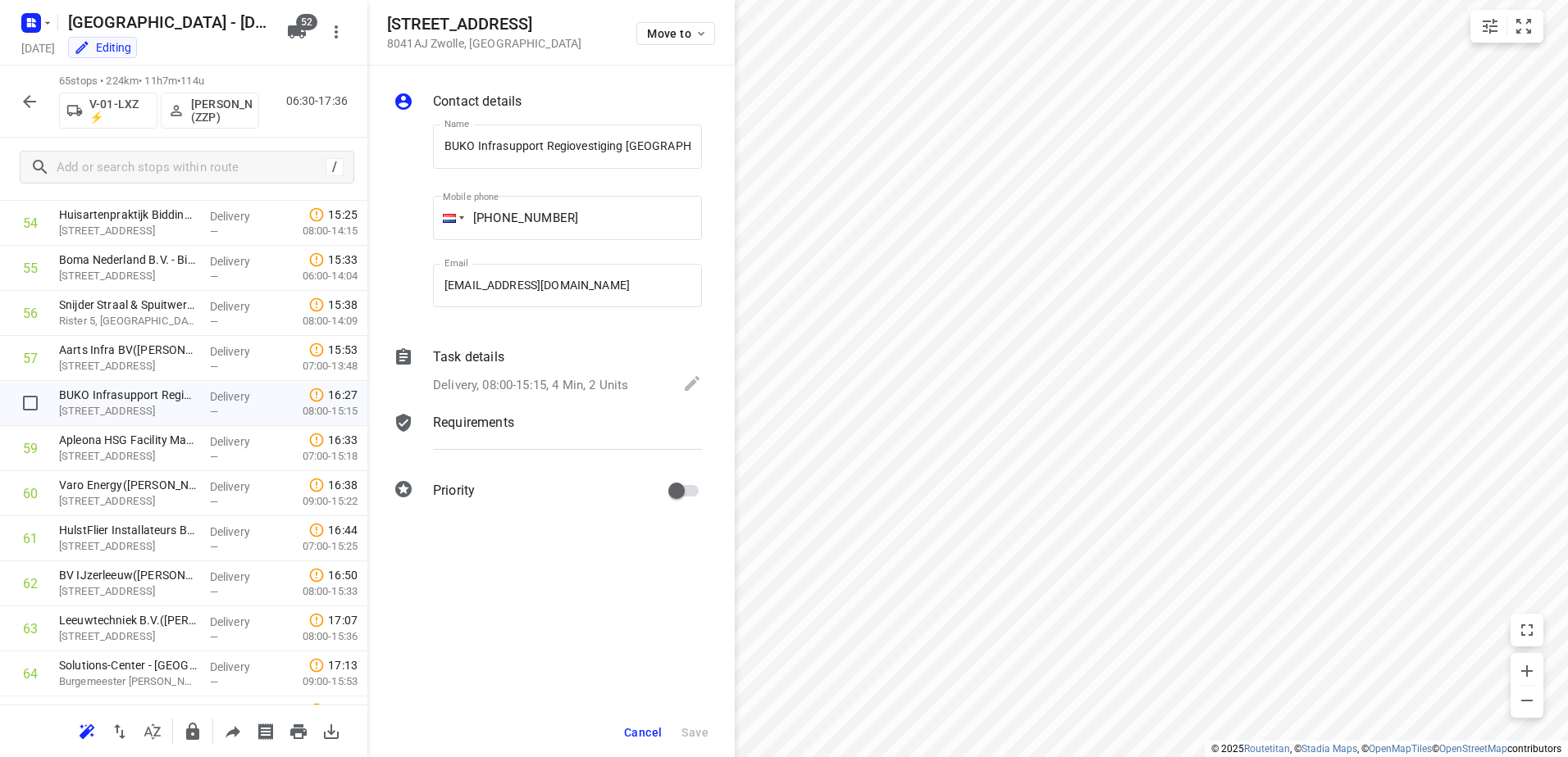
scroll to position [0, 45]
click at [488, 362] on p "Task details" at bounding box center [468, 357] width 71 height 20
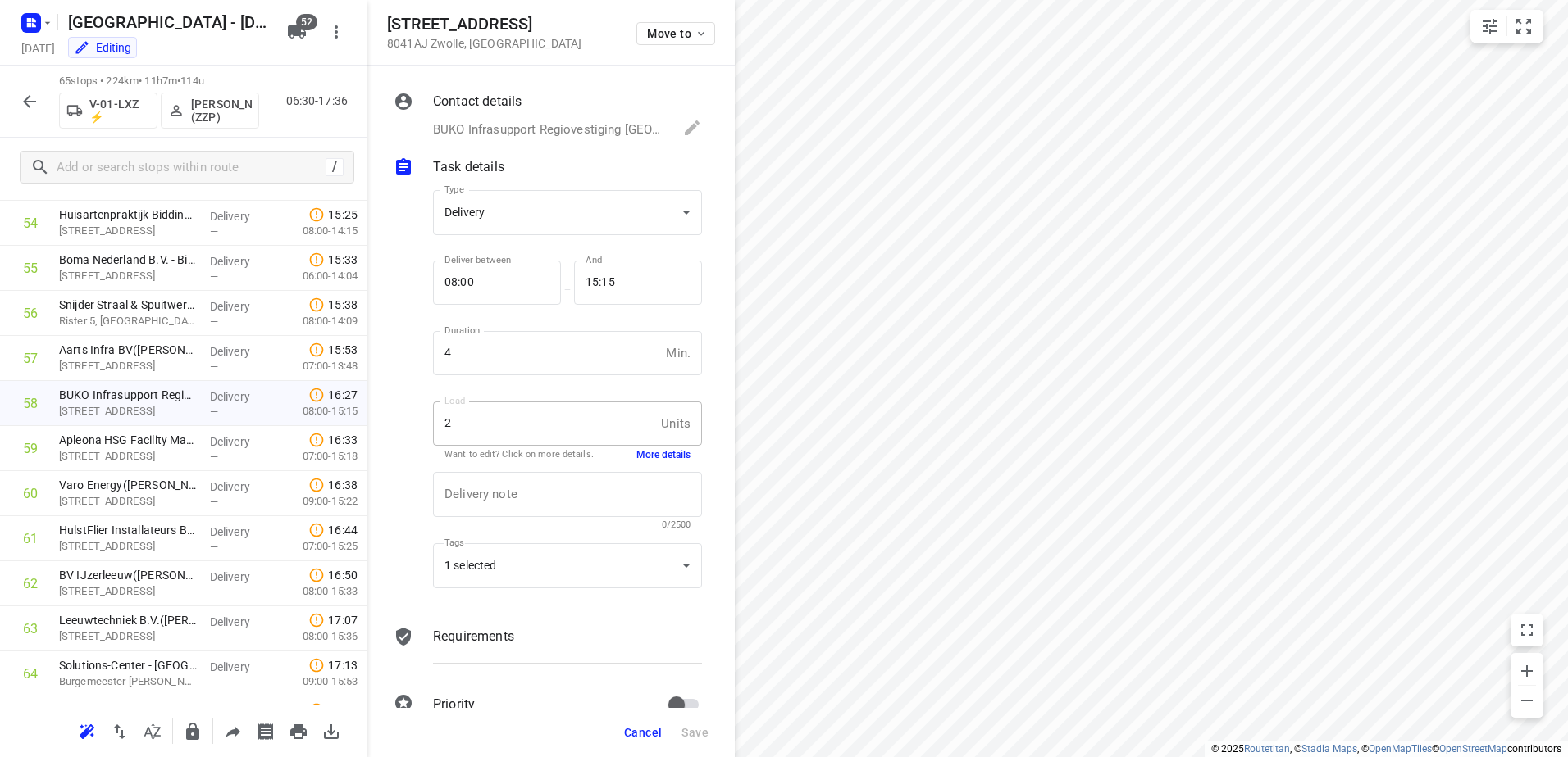
scroll to position [0, 0]
click at [622, 451] on div "Want to edit? Click on more details. More details" at bounding box center [567, 455] width 246 height 14
click at [639, 459] on button "More details" at bounding box center [663, 455] width 54 height 14
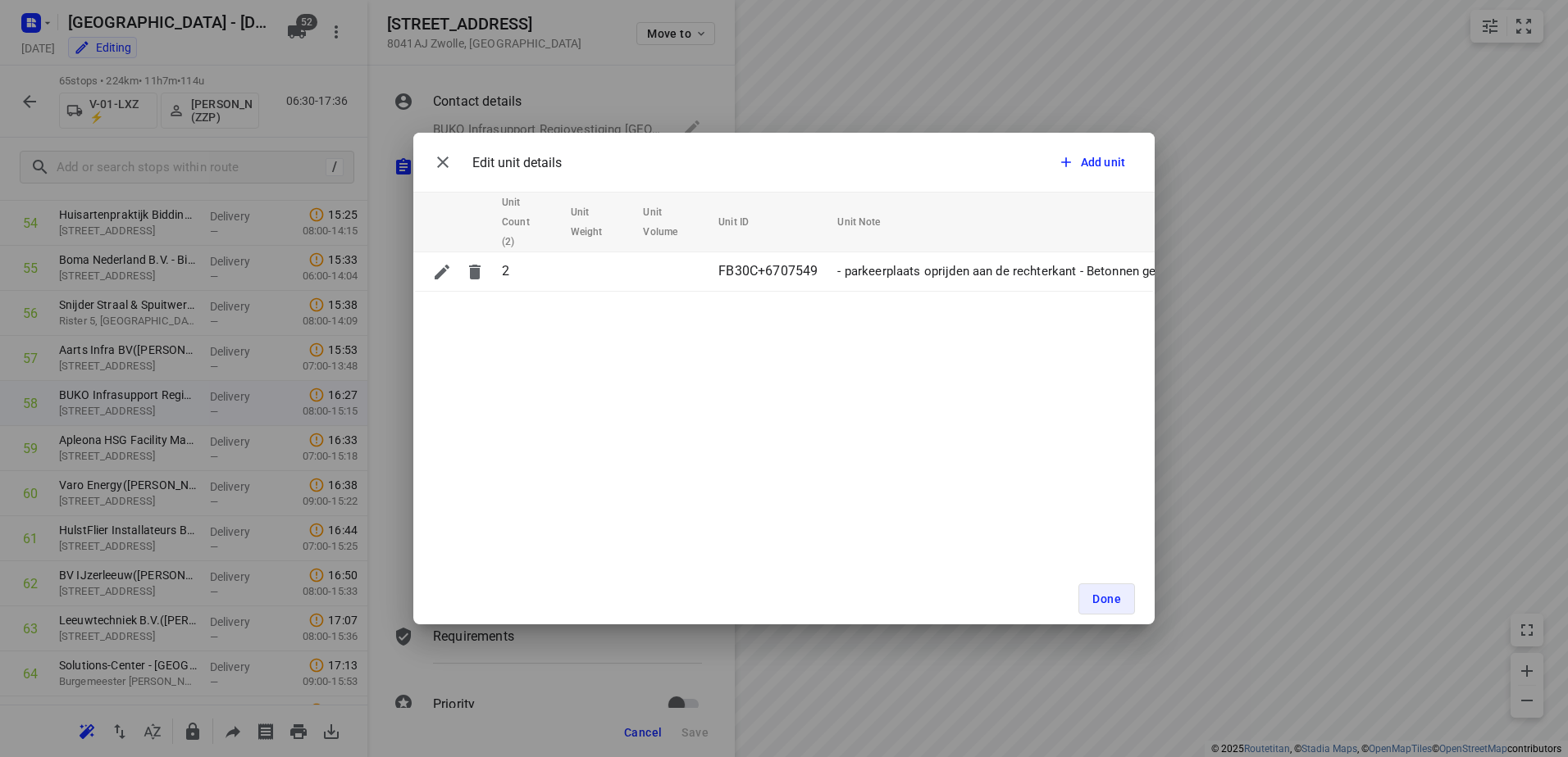
click at [1239, 300] on div "Edit unit details Add unit Unit Count (2) Unit Weight Unit Volume Unit ID Unit …" at bounding box center [784, 378] width 1568 height 757
click at [1100, 603] on span "Done" at bounding box center [1106, 599] width 29 height 13
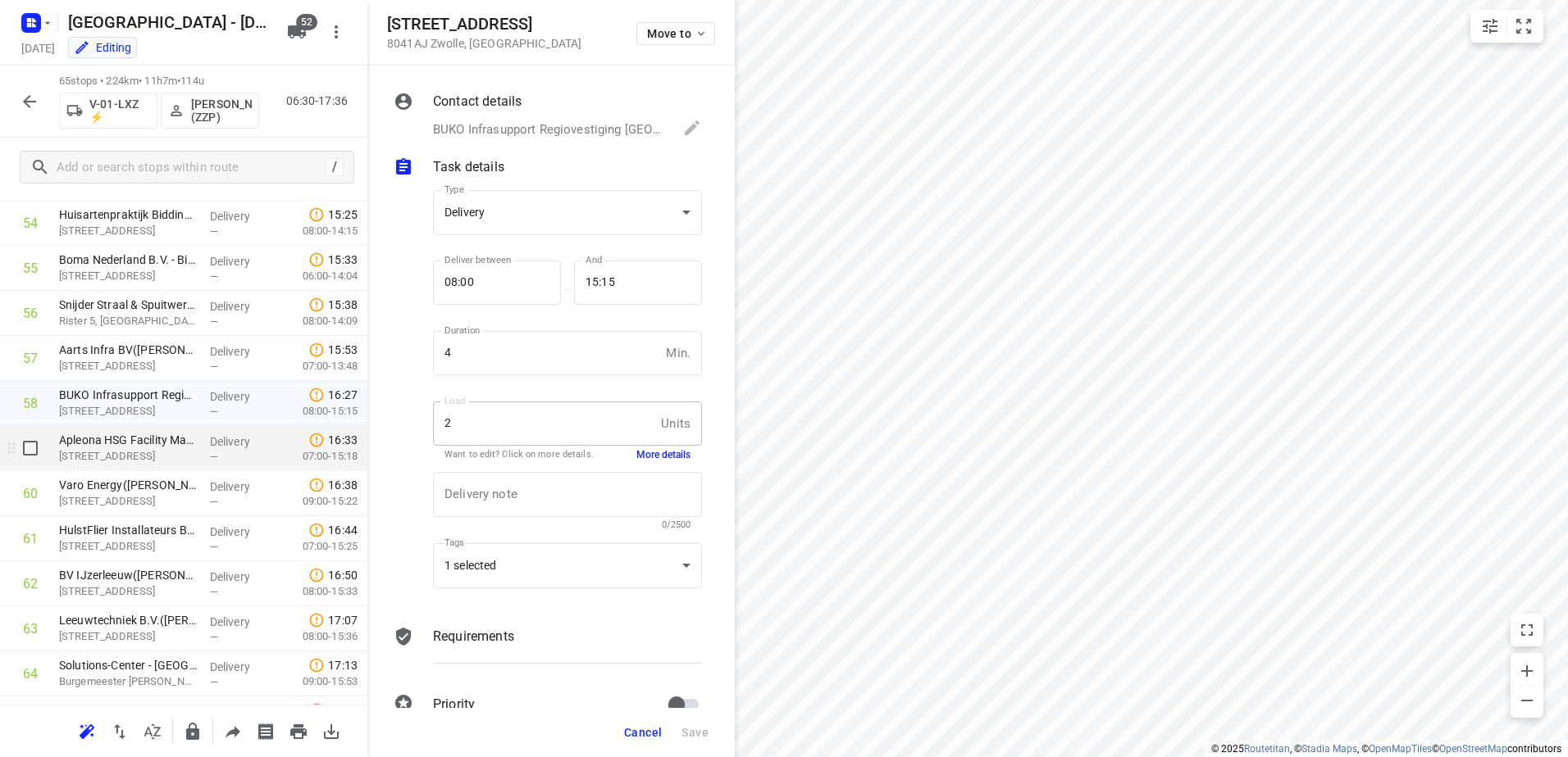
click at [188, 445] on p "Apleona HSG Facility Management BV - Abbott - [GEOGRAPHIC_DATA]([PERSON_NAME])" at bounding box center [127, 440] width 138 height 16
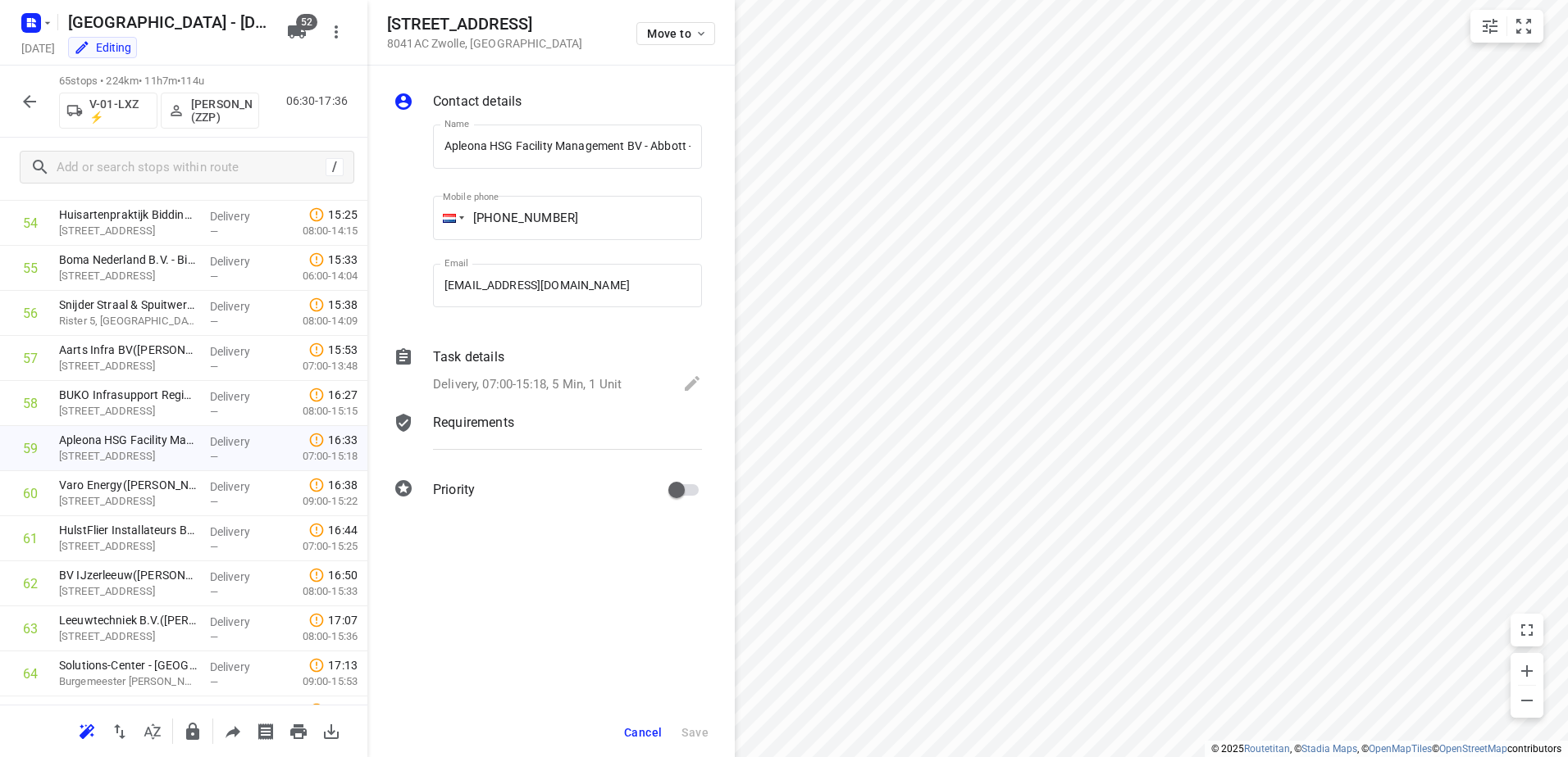
click at [536, 370] on div "Task details Delivery, 07:00-15:18, 5 Min, 1 Unit" at bounding box center [567, 371] width 276 height 56
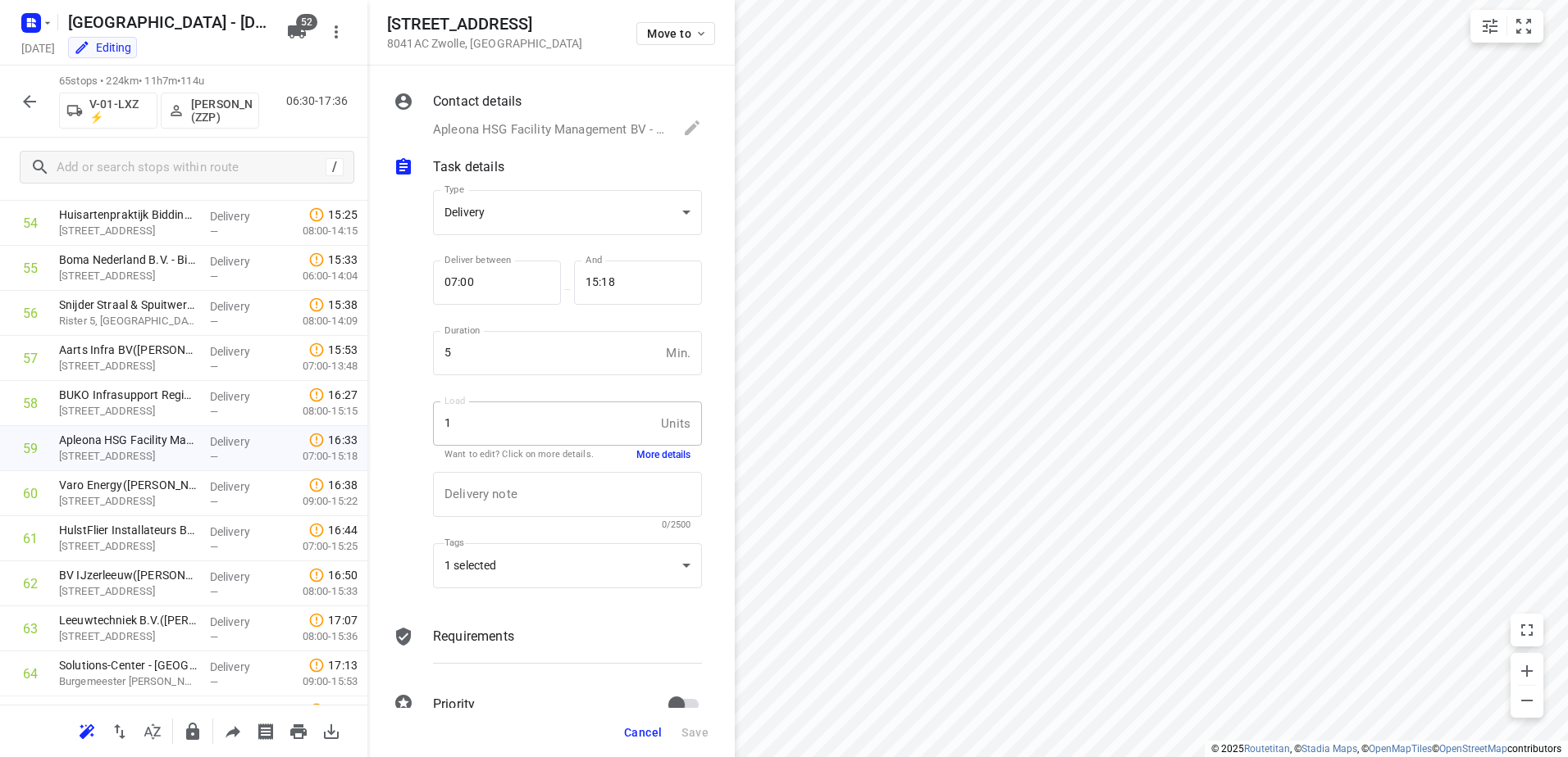
click at [653, 451] on button "More details" at bounding box center [663, 455] width 54 height 14
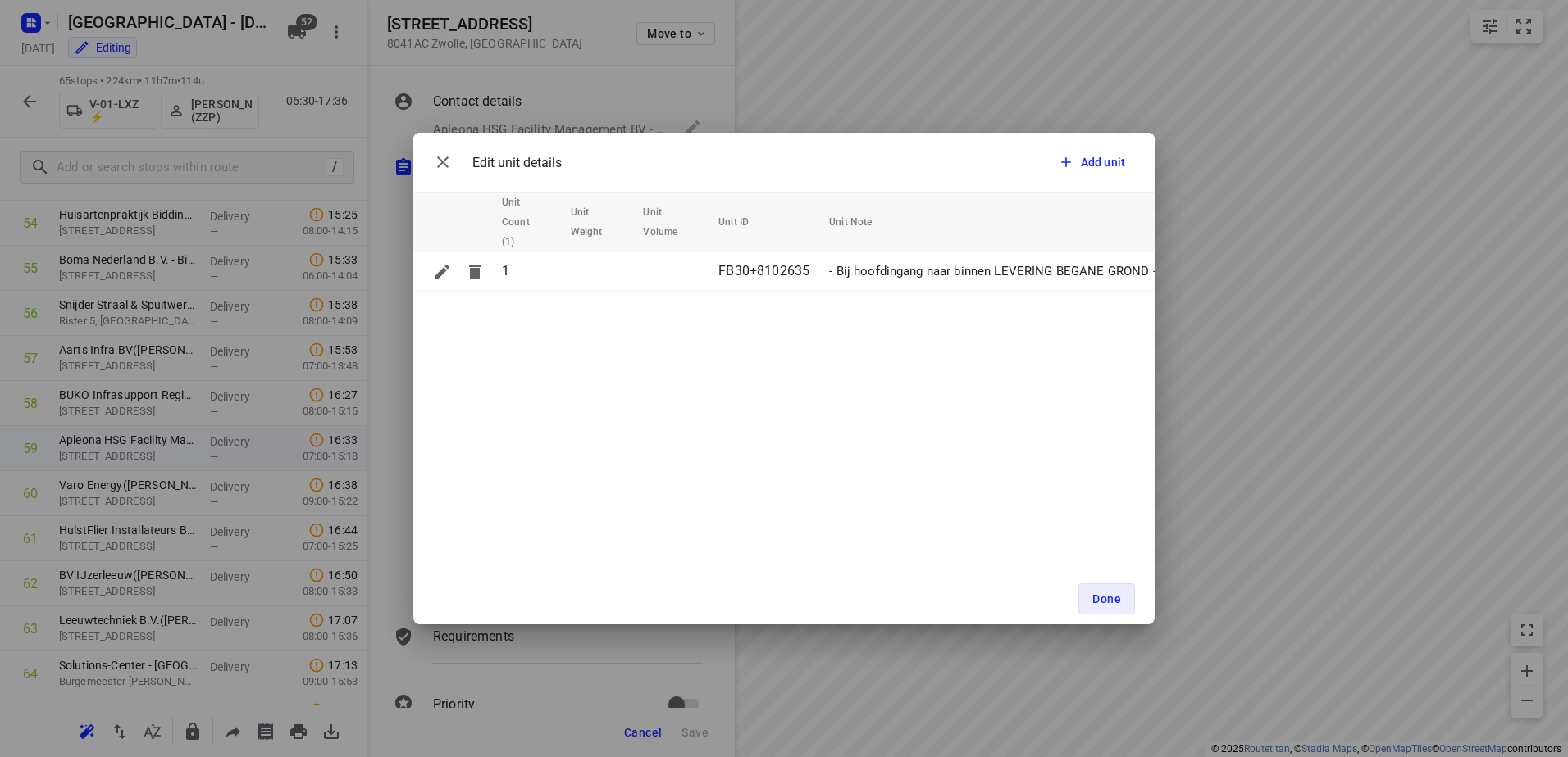
click at [1205, 568] on div "Edit unit details Add unit Unit Count (1) Unit Weight Unit Volume Unit ID Unit …" at bounding box center [784, 378] width 1568 height 757
click at [1089, 588] on button "Done" at bounding box center [1107, 598] width 57 height 31
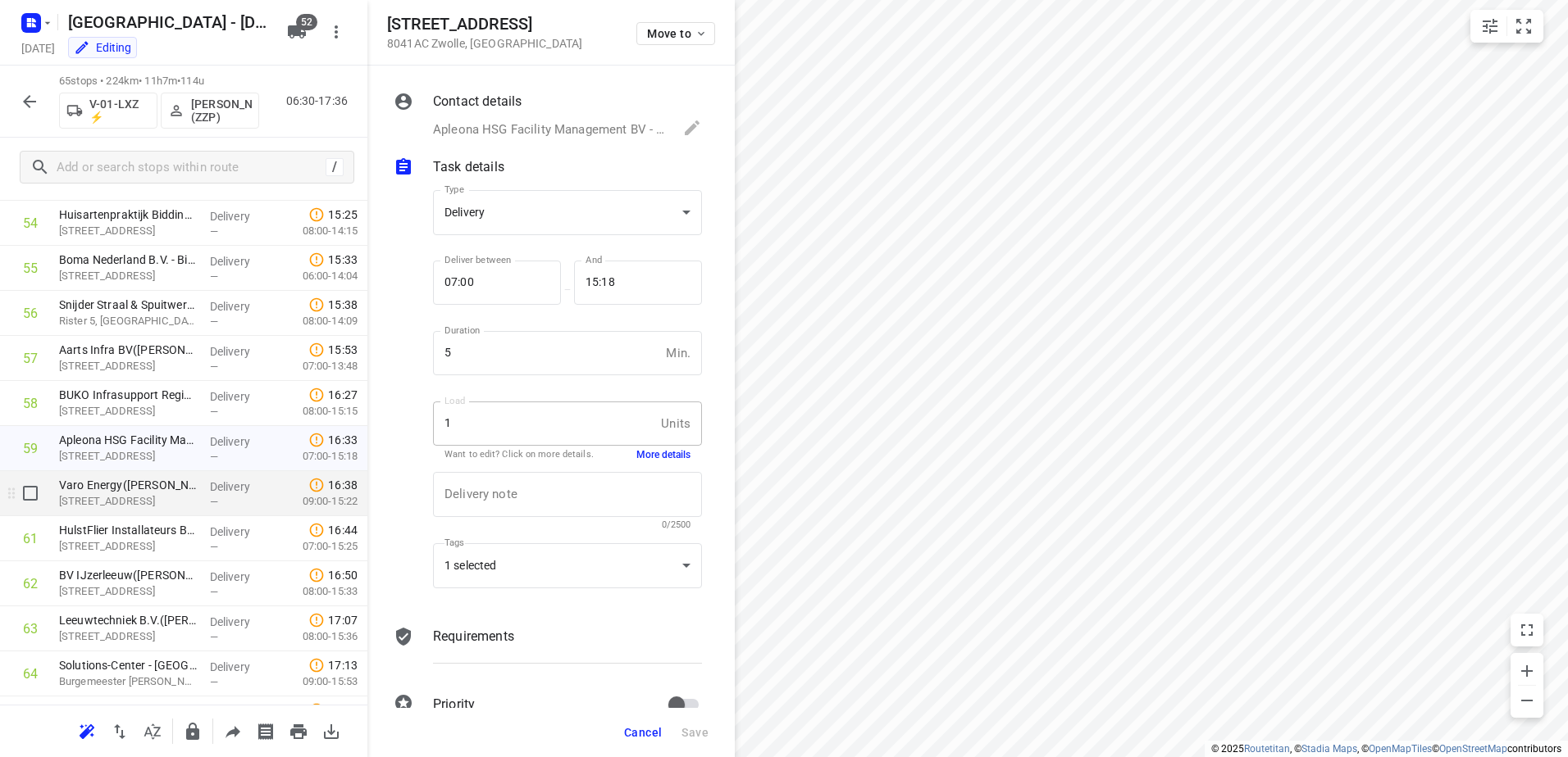
click at [182, 491] on p "Varo Energy([PERSON_NAME])" at bounding box center [127, 484] width 138 height 16
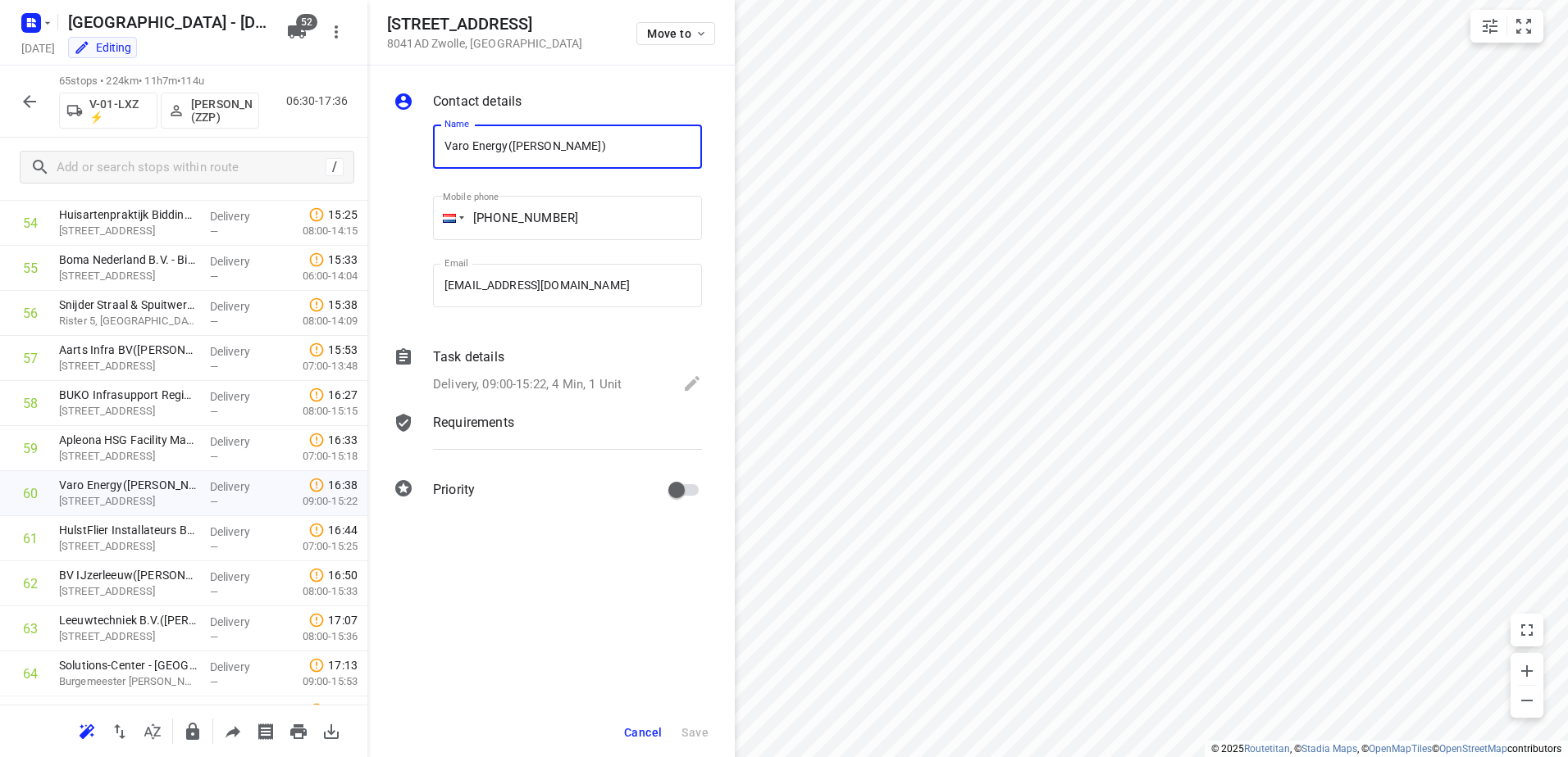
click at [525, 366] on div "Task details" at bounding box center [567, 357] width 269 height 20
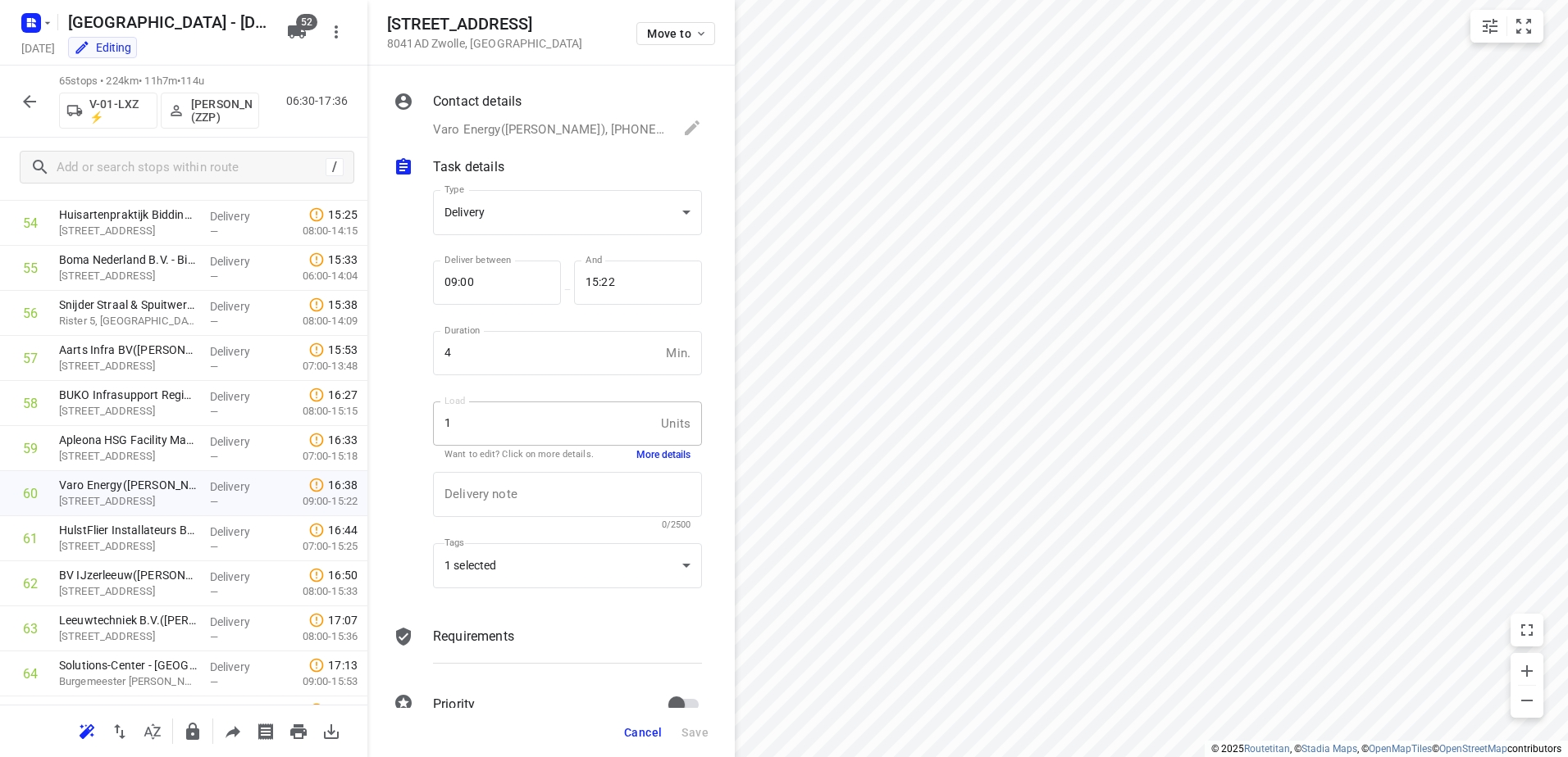
click at [643, 448] on button "More details" at bounding box center [663, 455] width 54 height 14
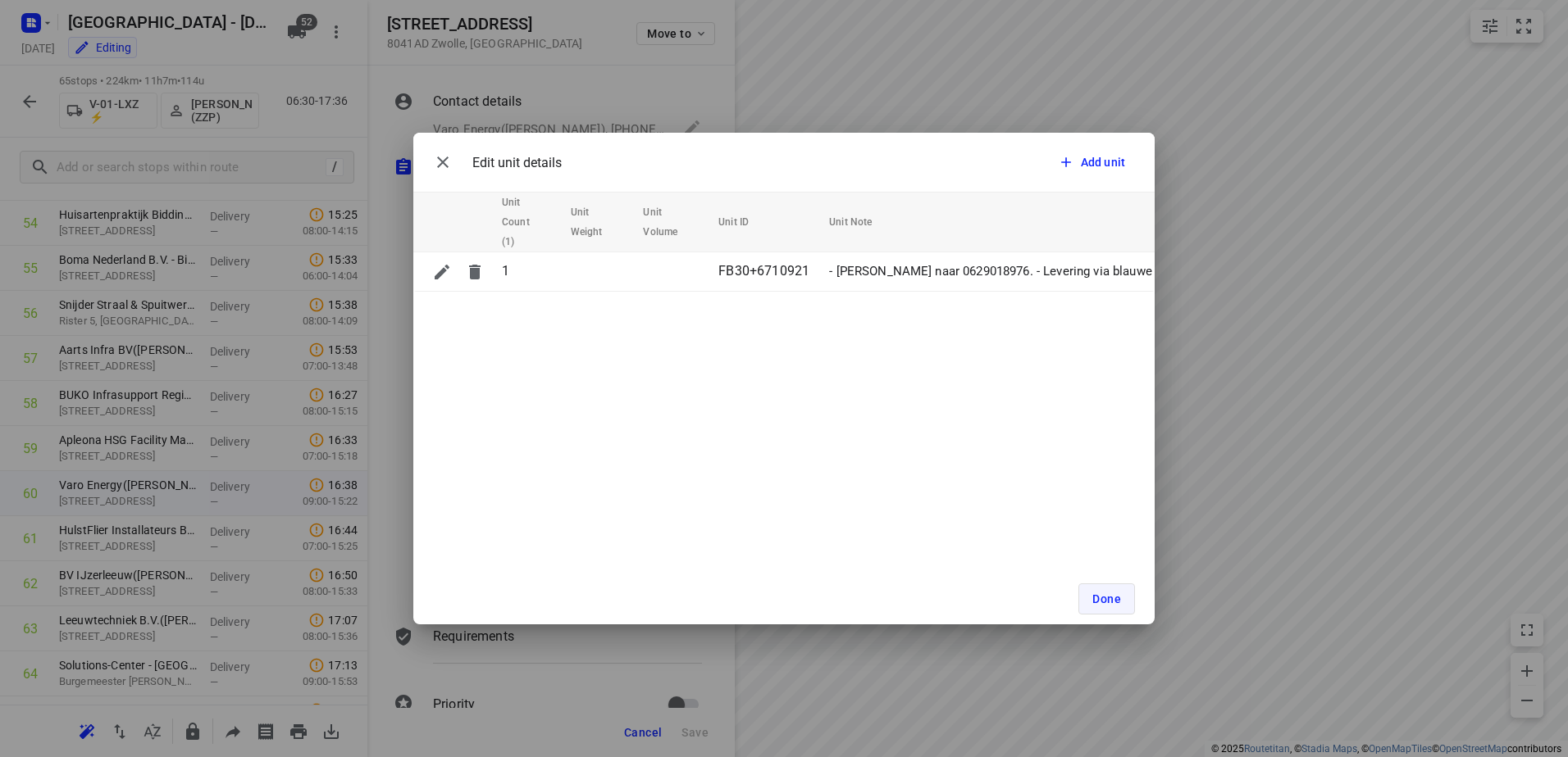
click at [1096, 598] on span "Done" at bounding box center [1106, 599] width 29 height 13
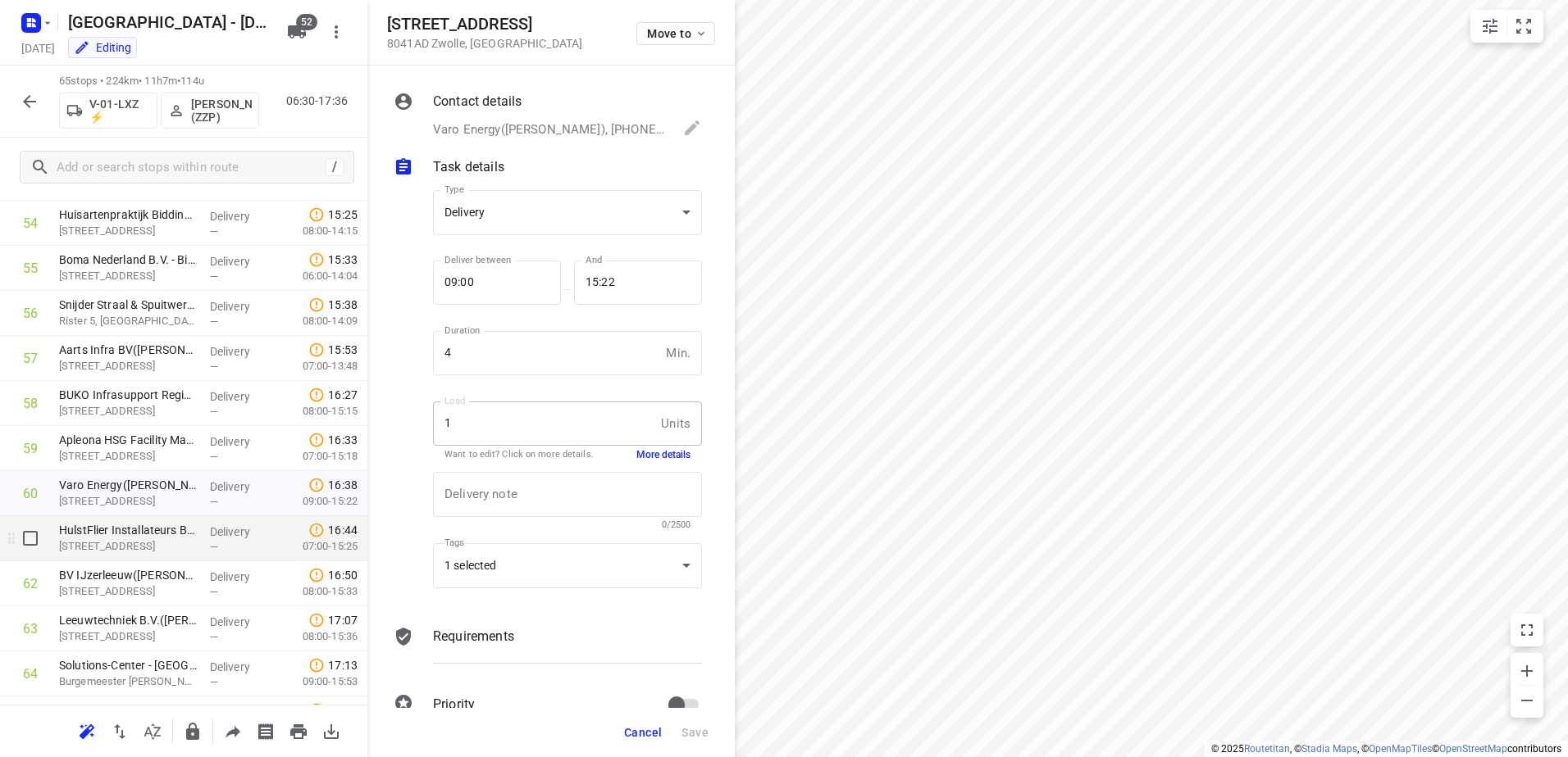
click at [248, 539] on p "Delivery" at bounding box center [240, 531] width 61 height 16
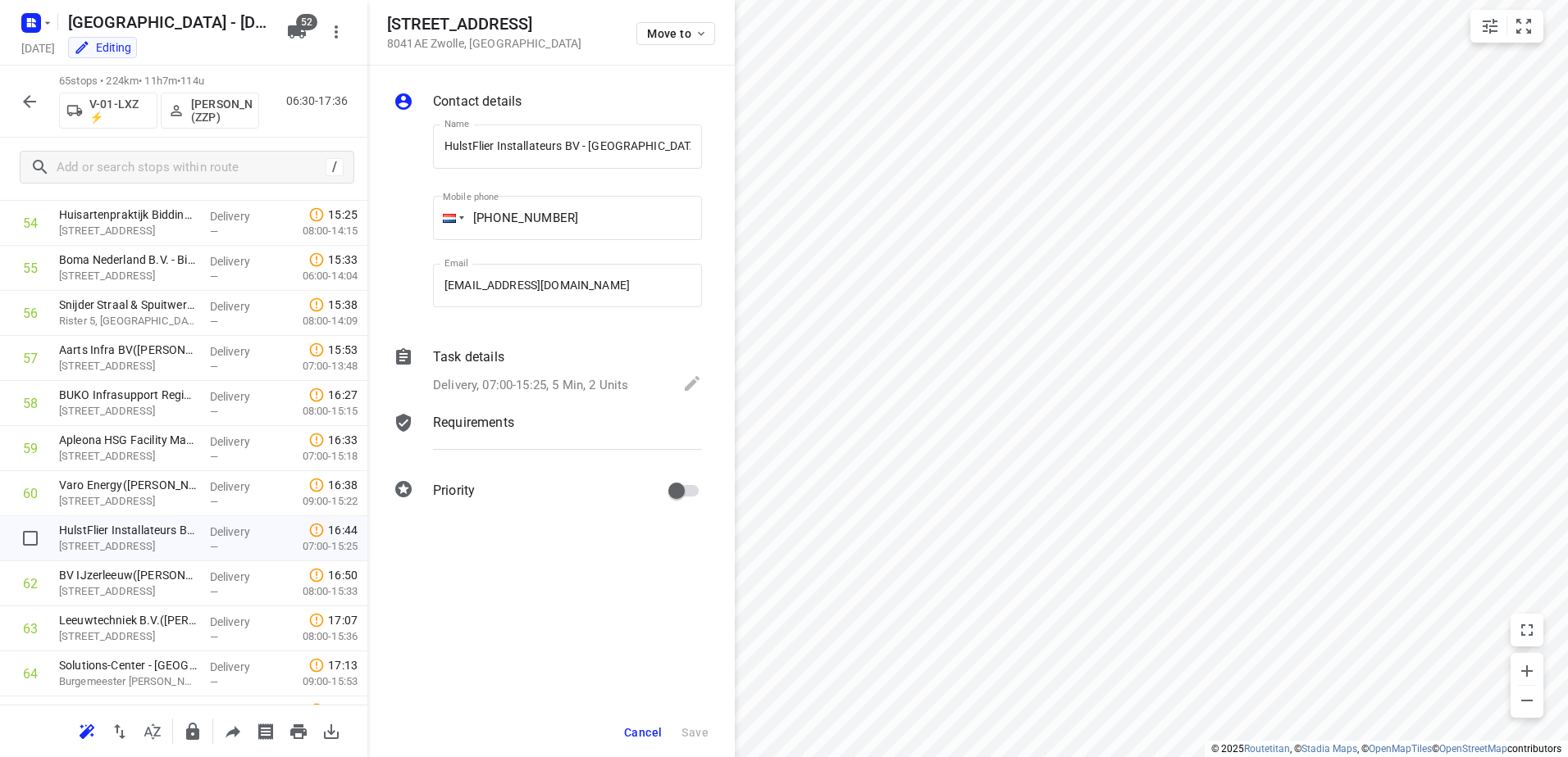
scroll to position [0, 15]
click at [472, 368] on div "Task details Delivery, 07:00-15:25, 5 Min, 2 Units" at bounding box center [567, 371] width 276 height 56
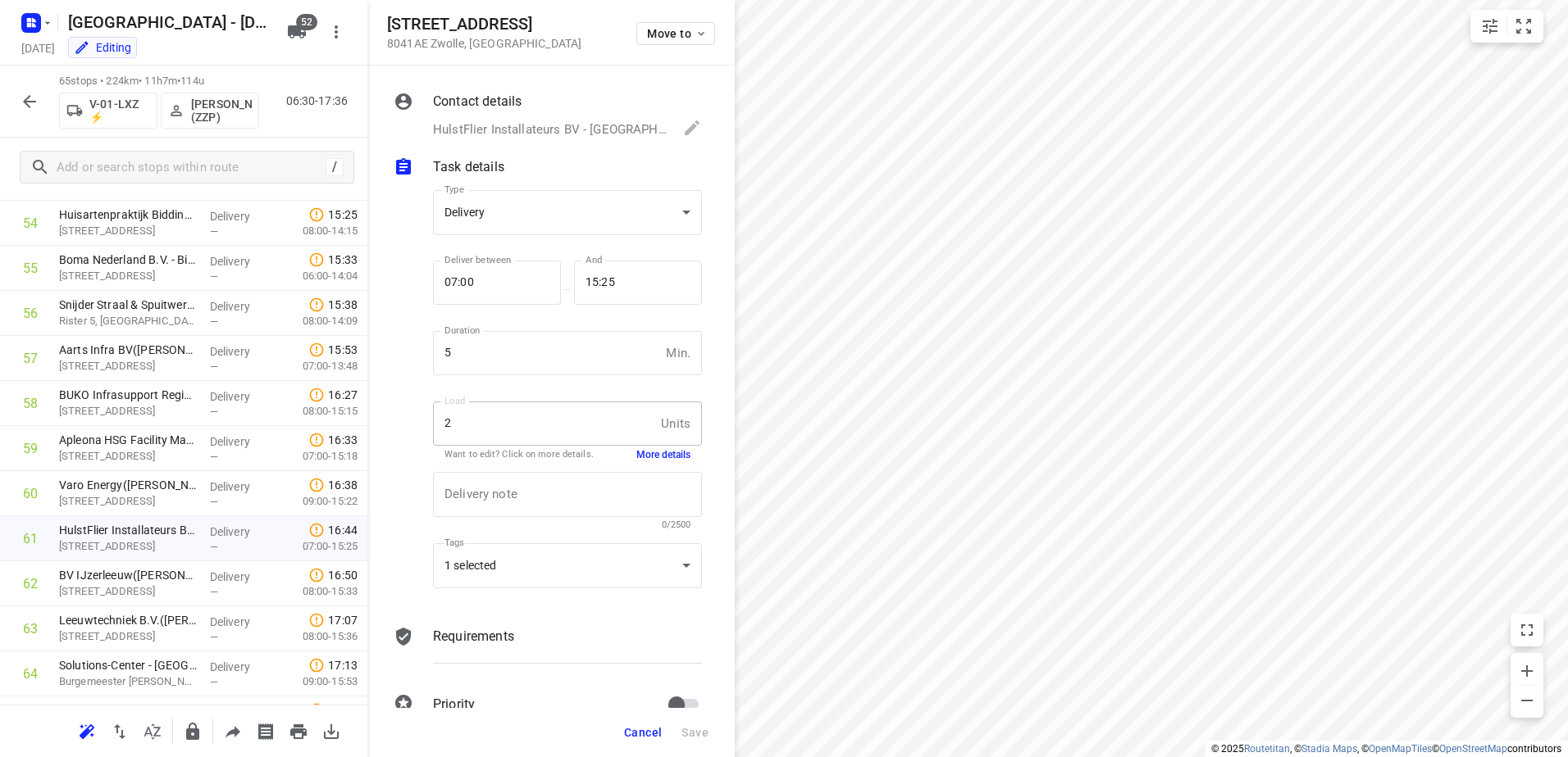
click at [655, 452] on button "More details" at bounding box center [663, 455] width 54 height 14
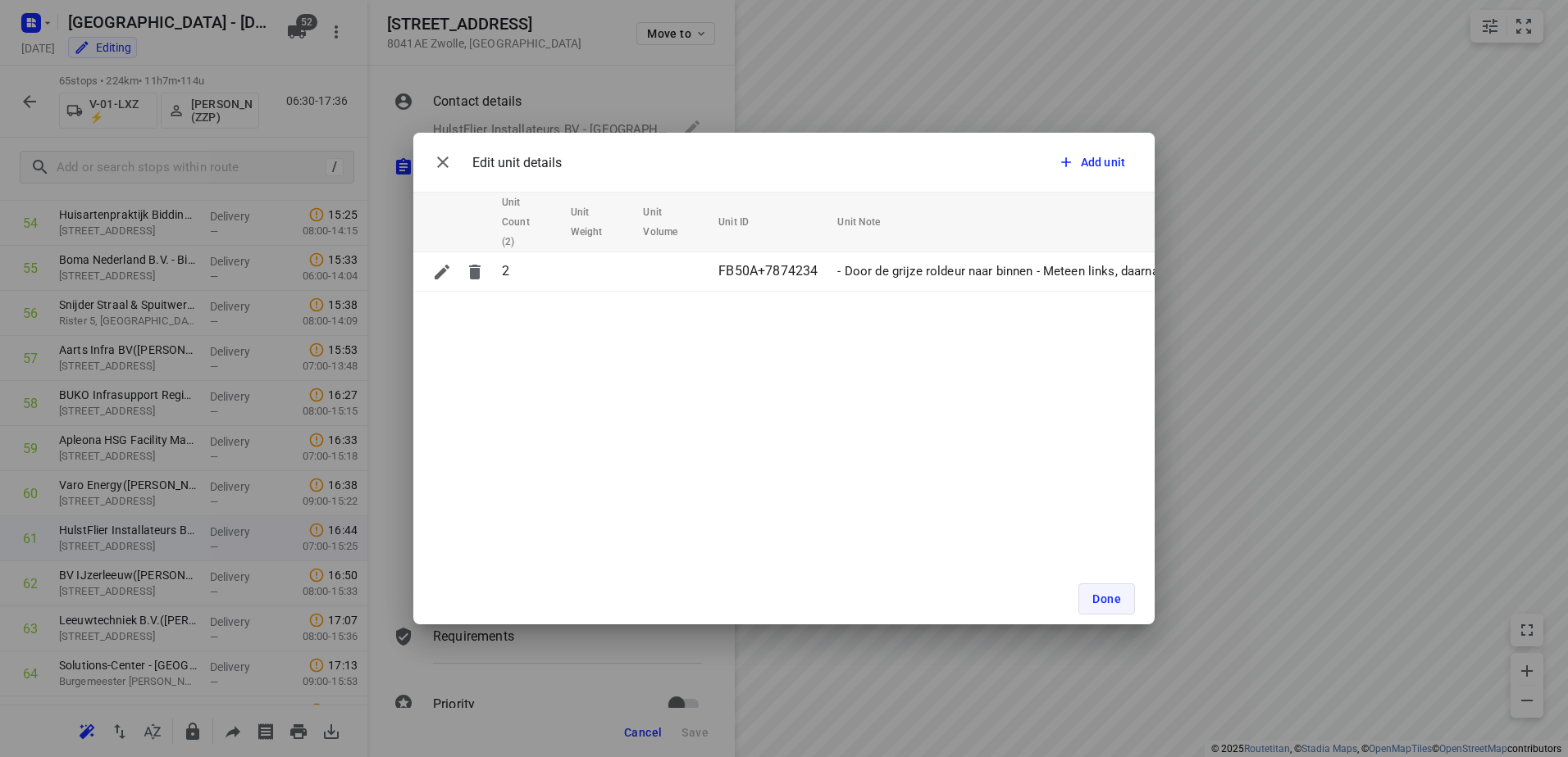
click at [1118, 596] on span "Done" at bounding box center [1106, 599] width 29 height 13
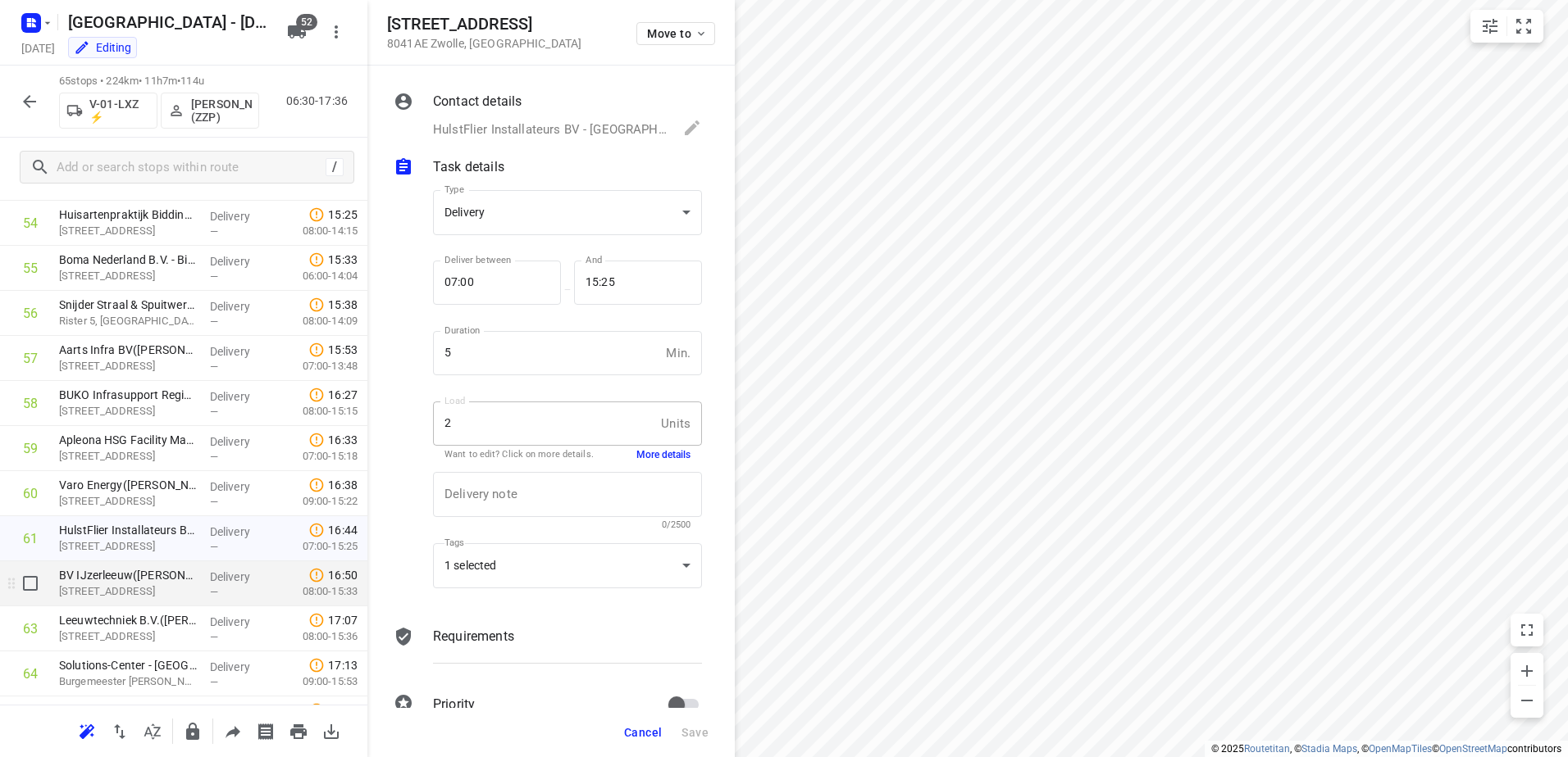
click at [237, 580] on p "Delivery" at bounding box center [240, 577] width 61 height 16
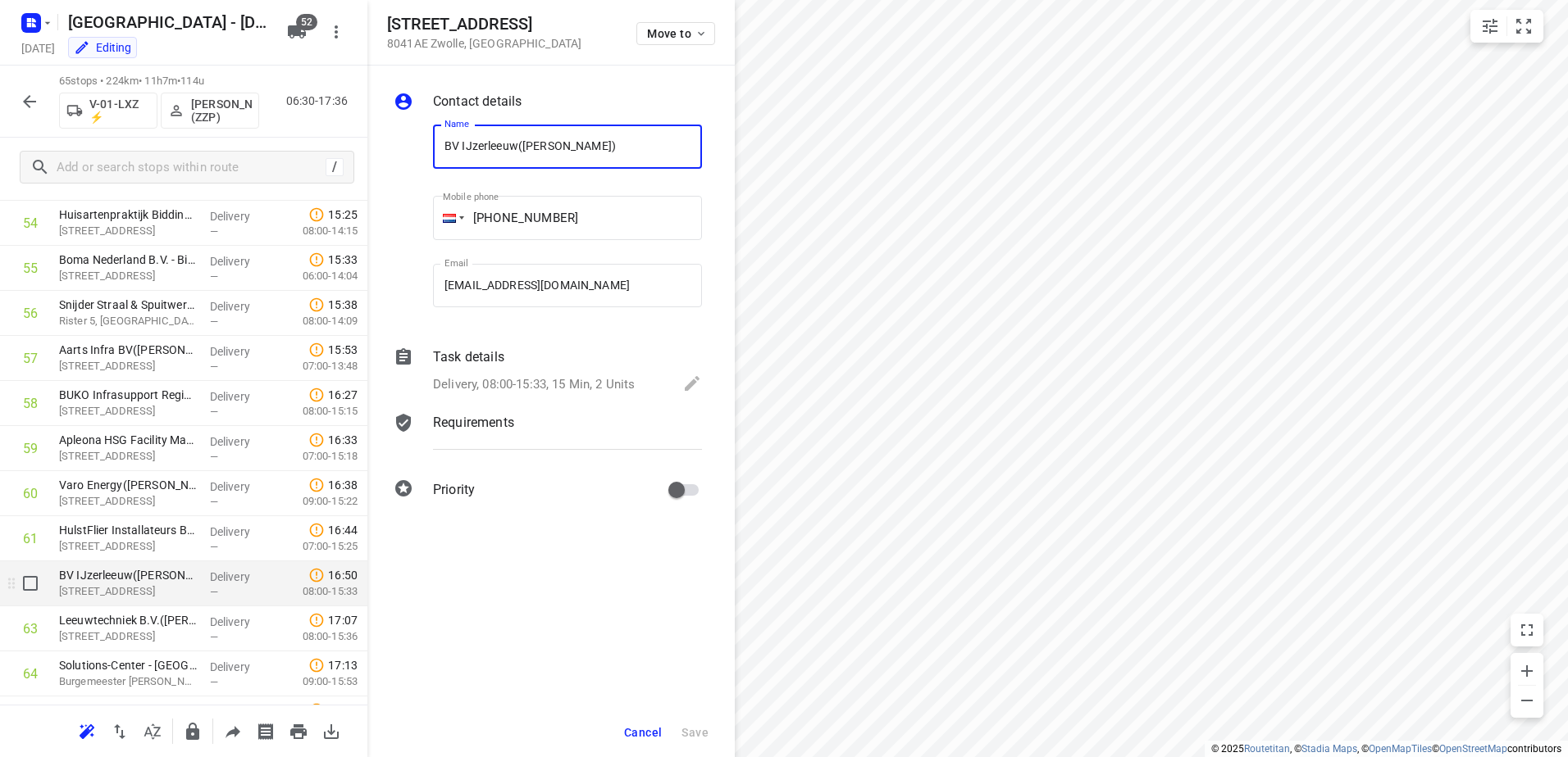
scroll to position [2549, 0]
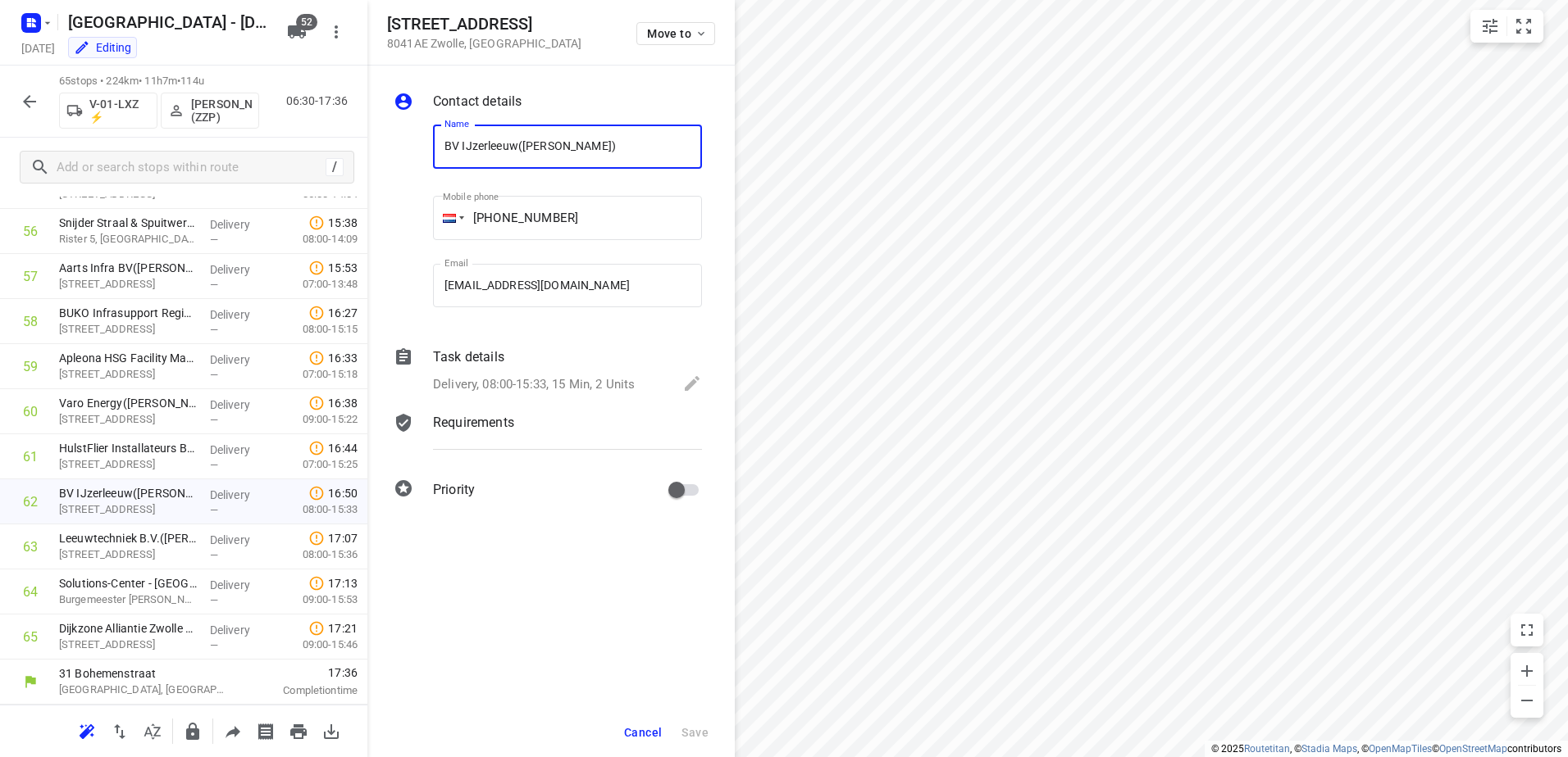
click at [502, 358] on p "Task details" at bounding box center [468, 357] width 71 height 20
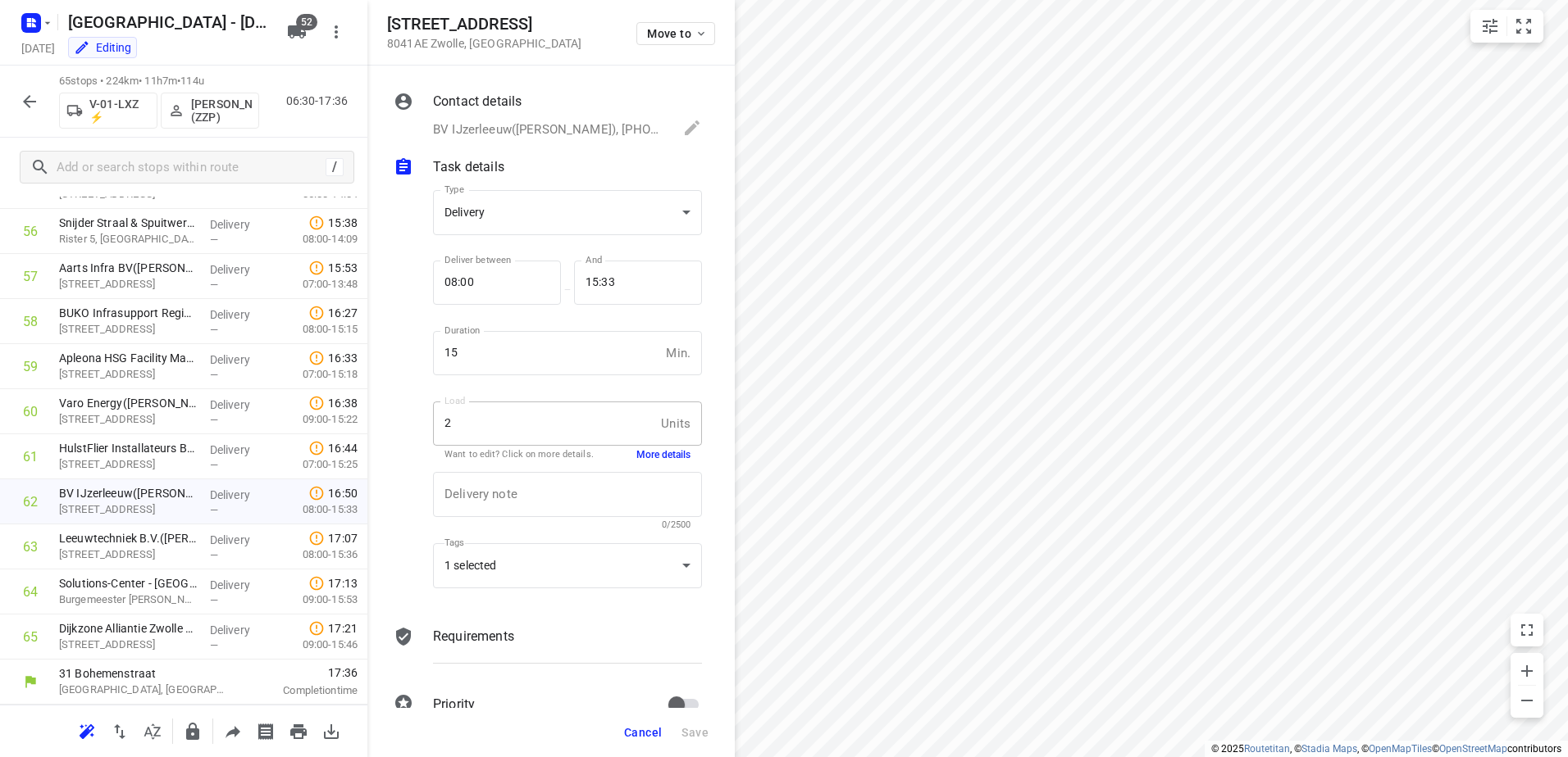
click at [656, 457] on button "More details" at bounding box center [663, 455] width 54 height 14
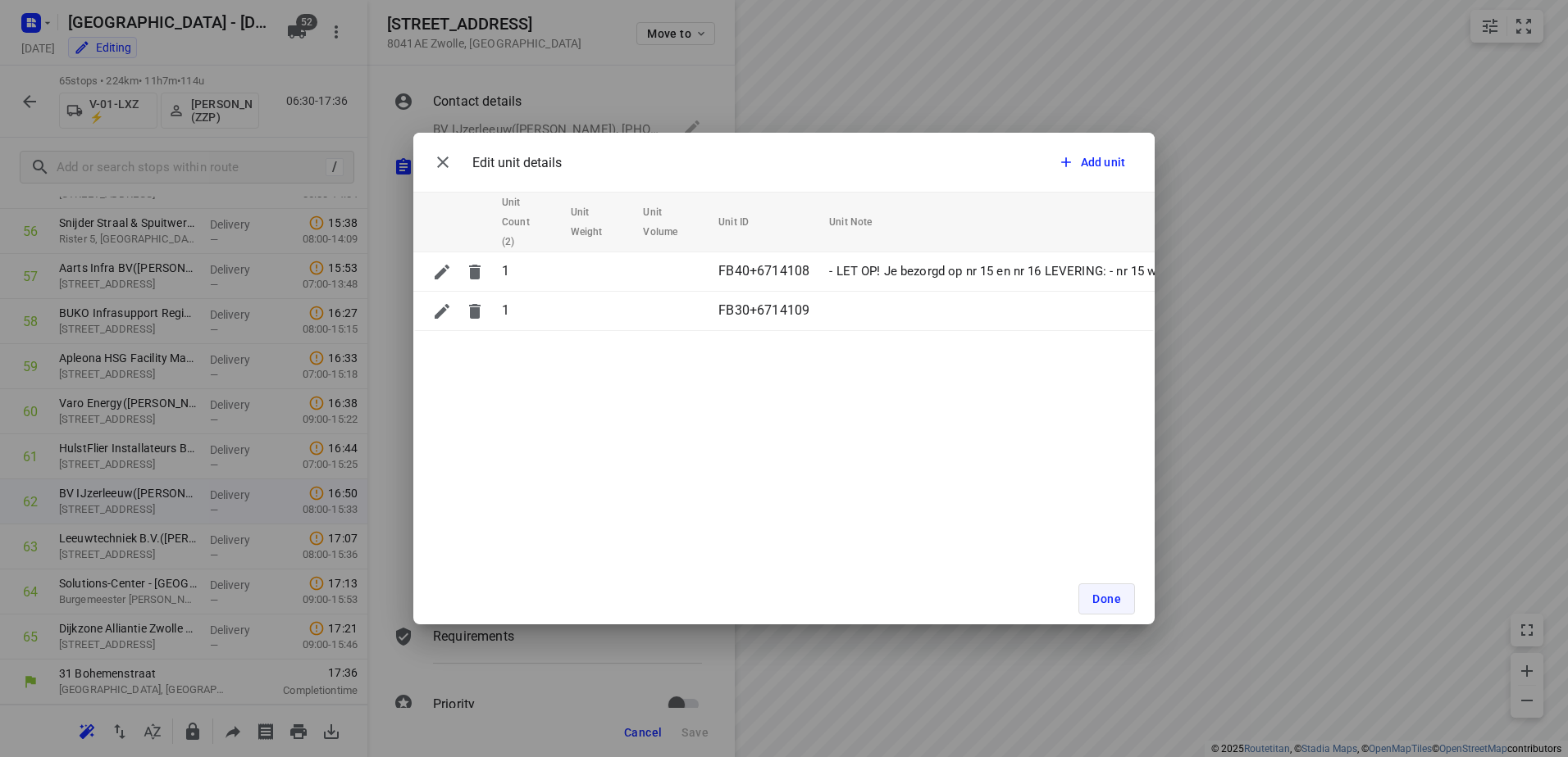
click at [1116, 607] on button "Done" at bounding box center [1107, 598] width 57 height 31
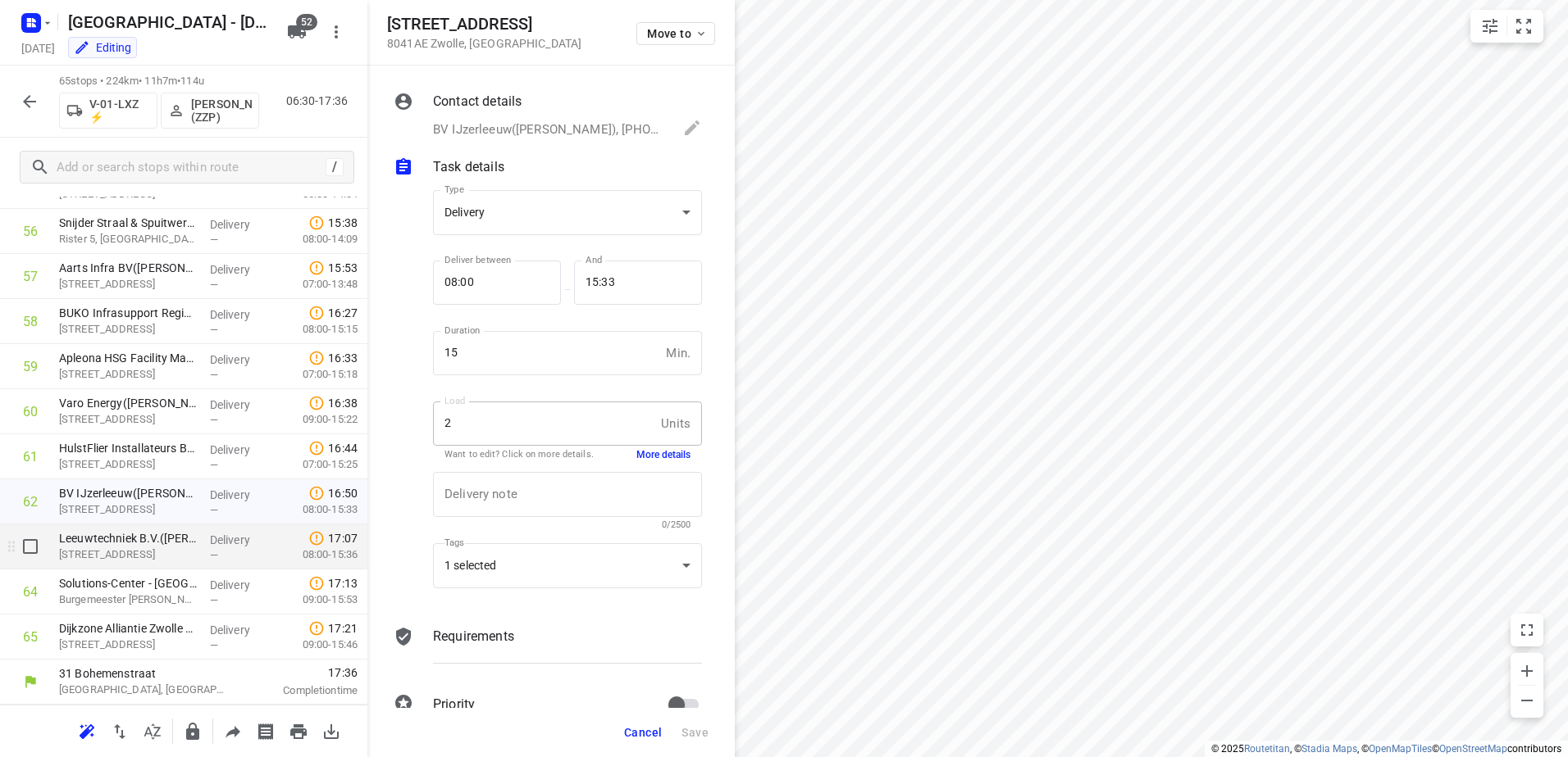
click at [203, 548] on div "Delivery —" at bounding box center [240, 546] width 74 height 45
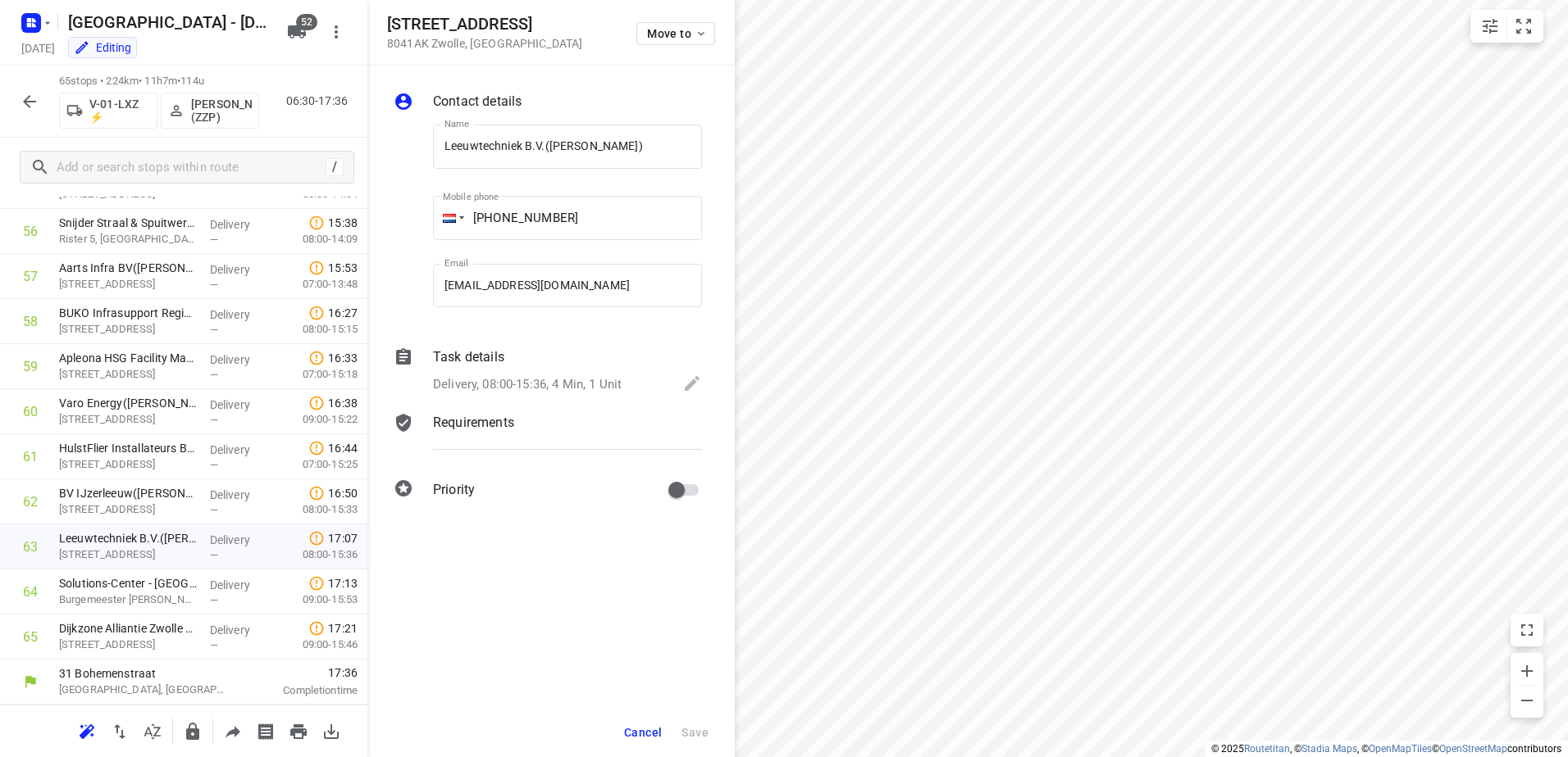
click at [508, 364] on div "Task details" at bounding box center [567, 357] width 269 height 20
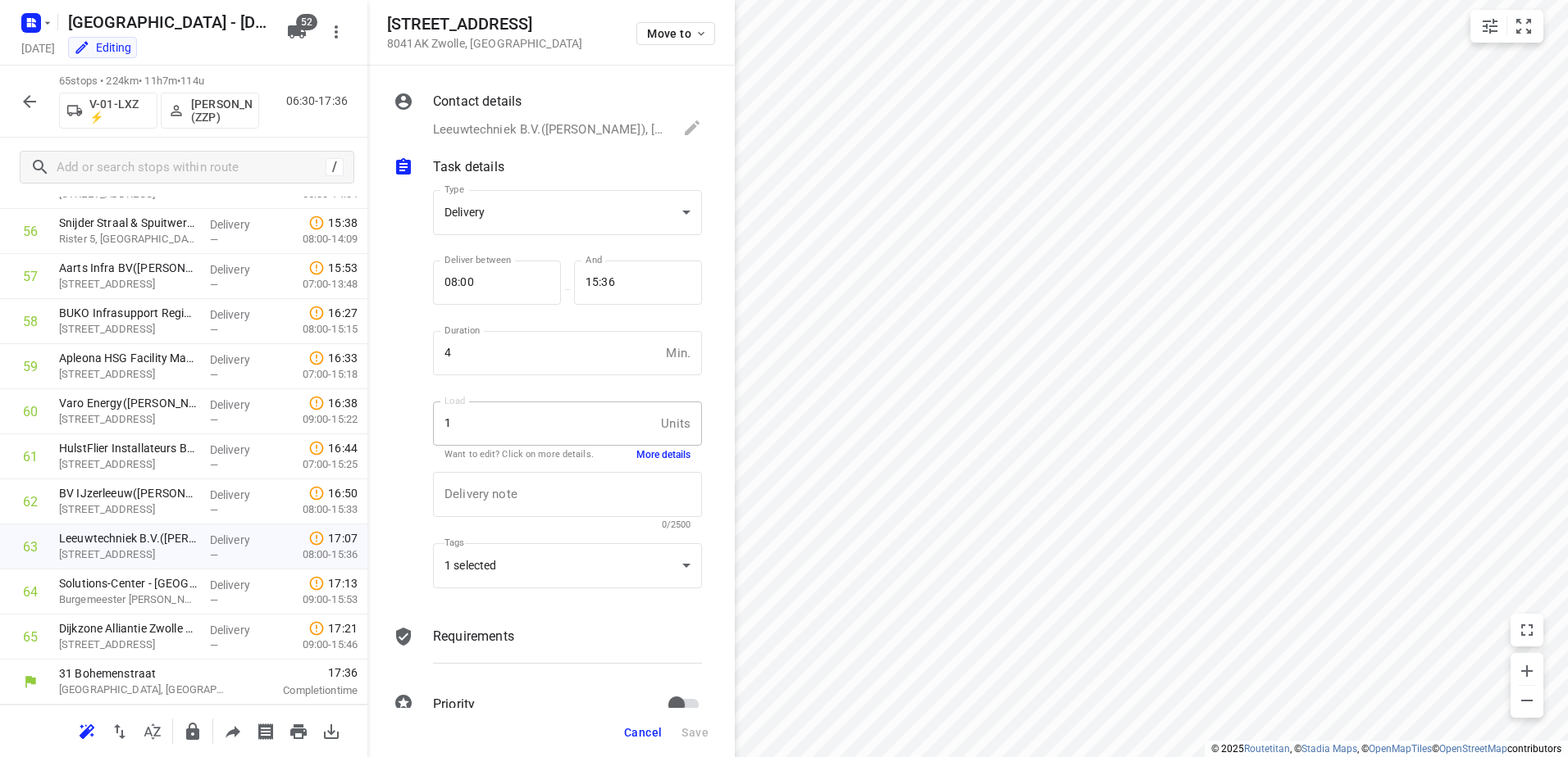
click at [649, 455] on button "More details" at bounding box center [663, 455] width 54 height 14
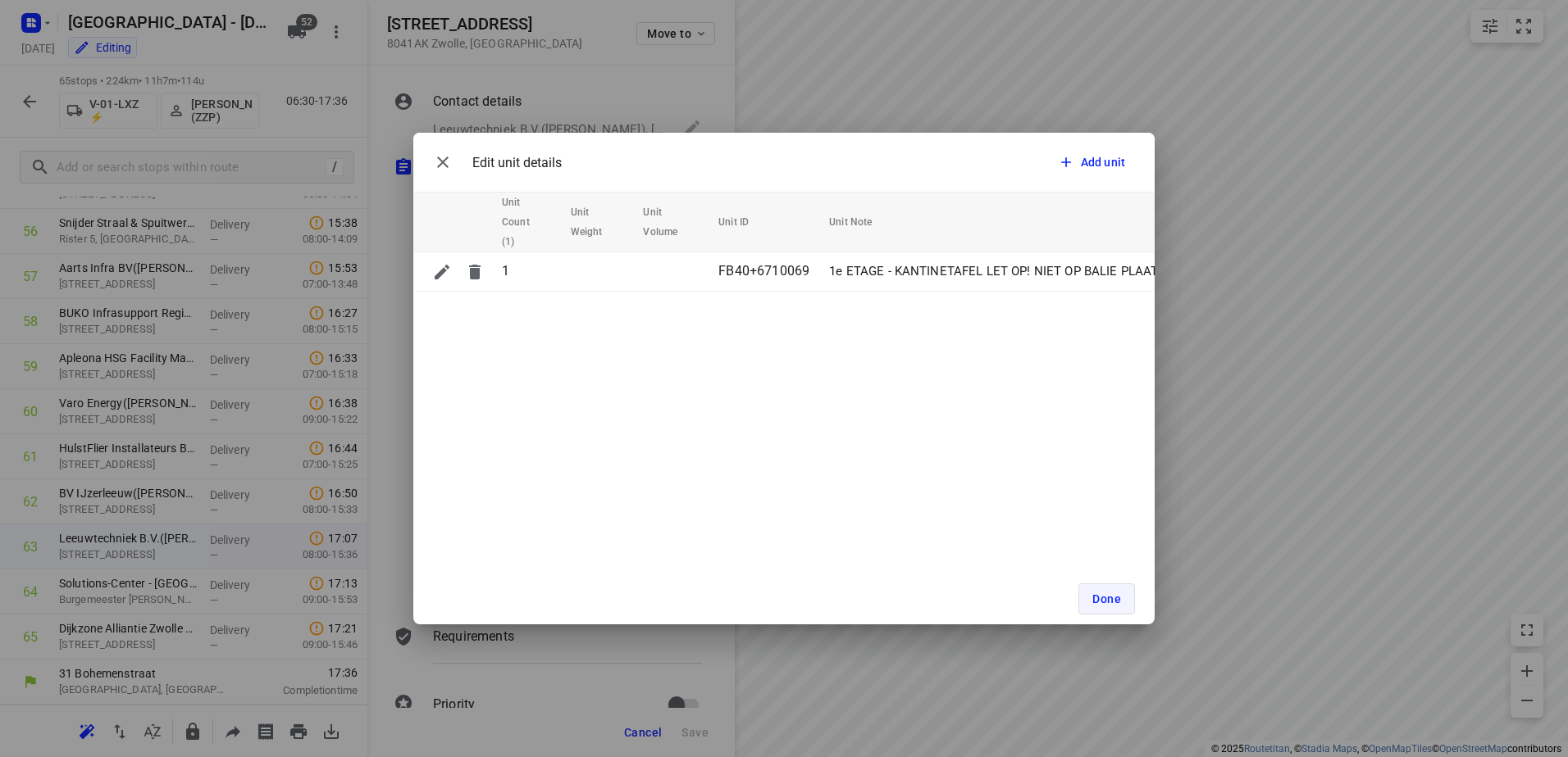
click at [1105, 604] on span "Done" at bounding box center [1106, 599] width 29 height 13
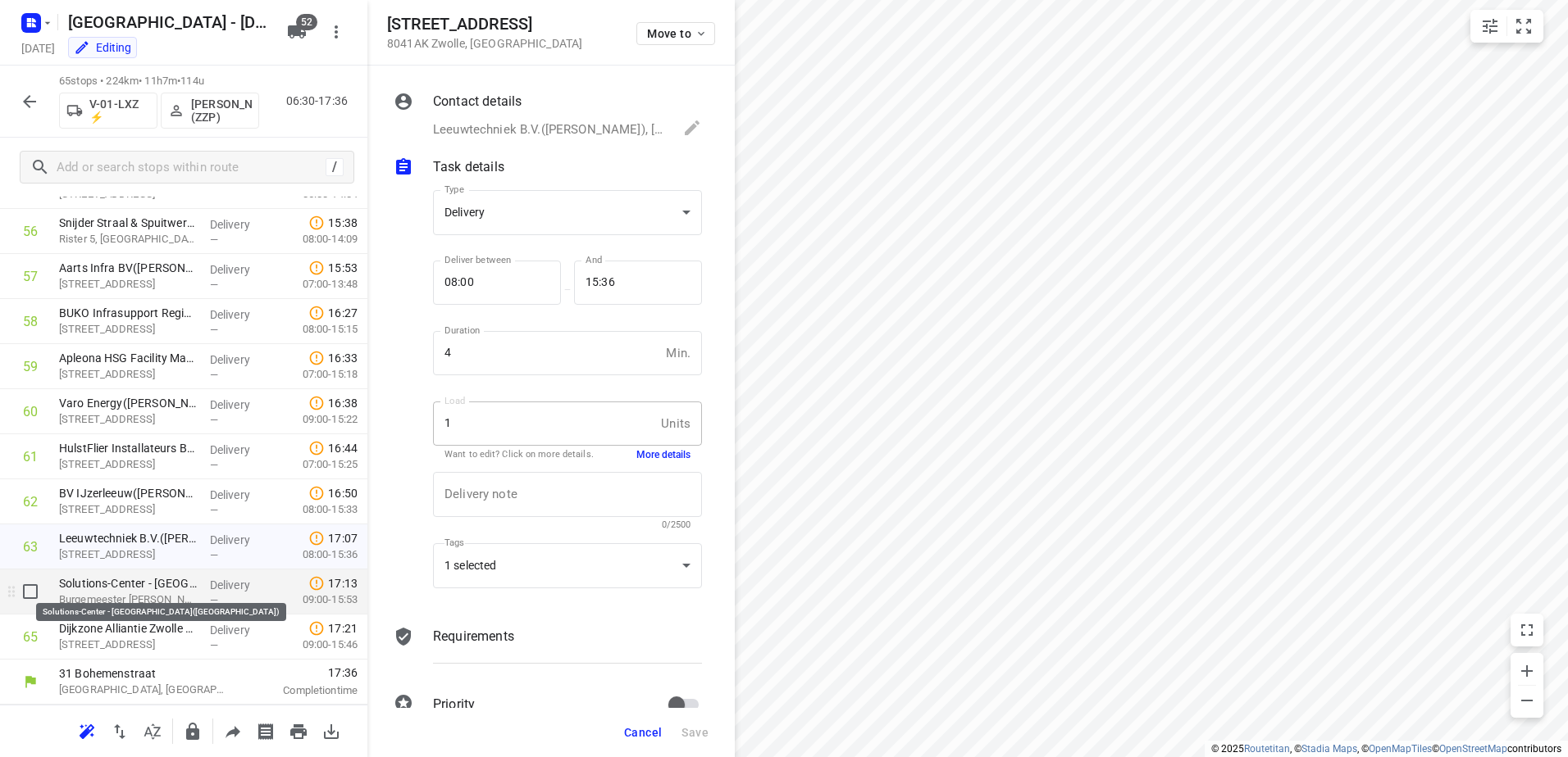
click at [189, 587] on p "Solutions-Center - [GEOGRAPHIC_DATA]([GEOGRAPHIC_DATA])" at bounding box center [127, 583] width 138 height 16
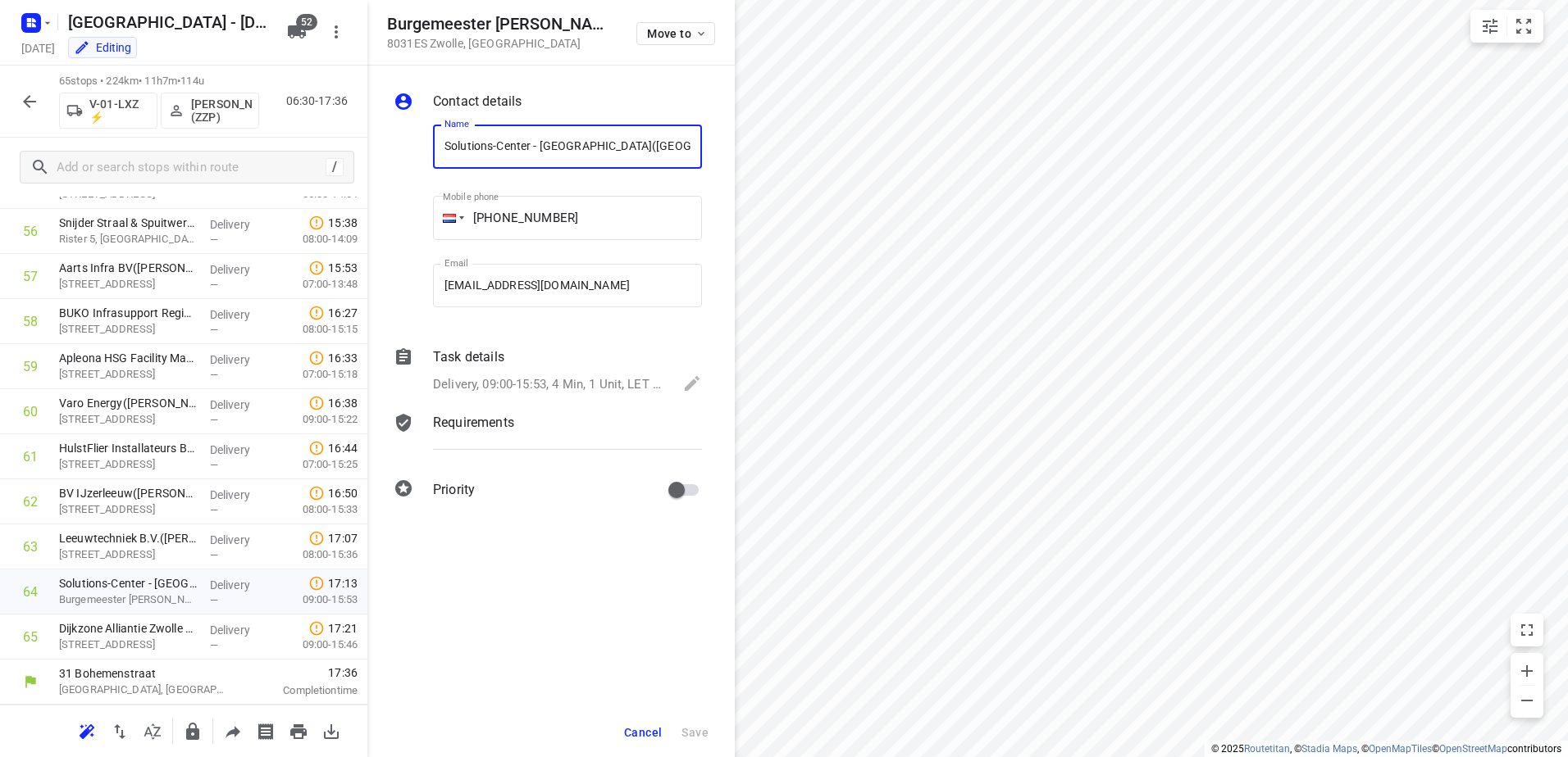
click at [485, 349] on p "Task details" at bounding box center [468, 357] width 71 height 20
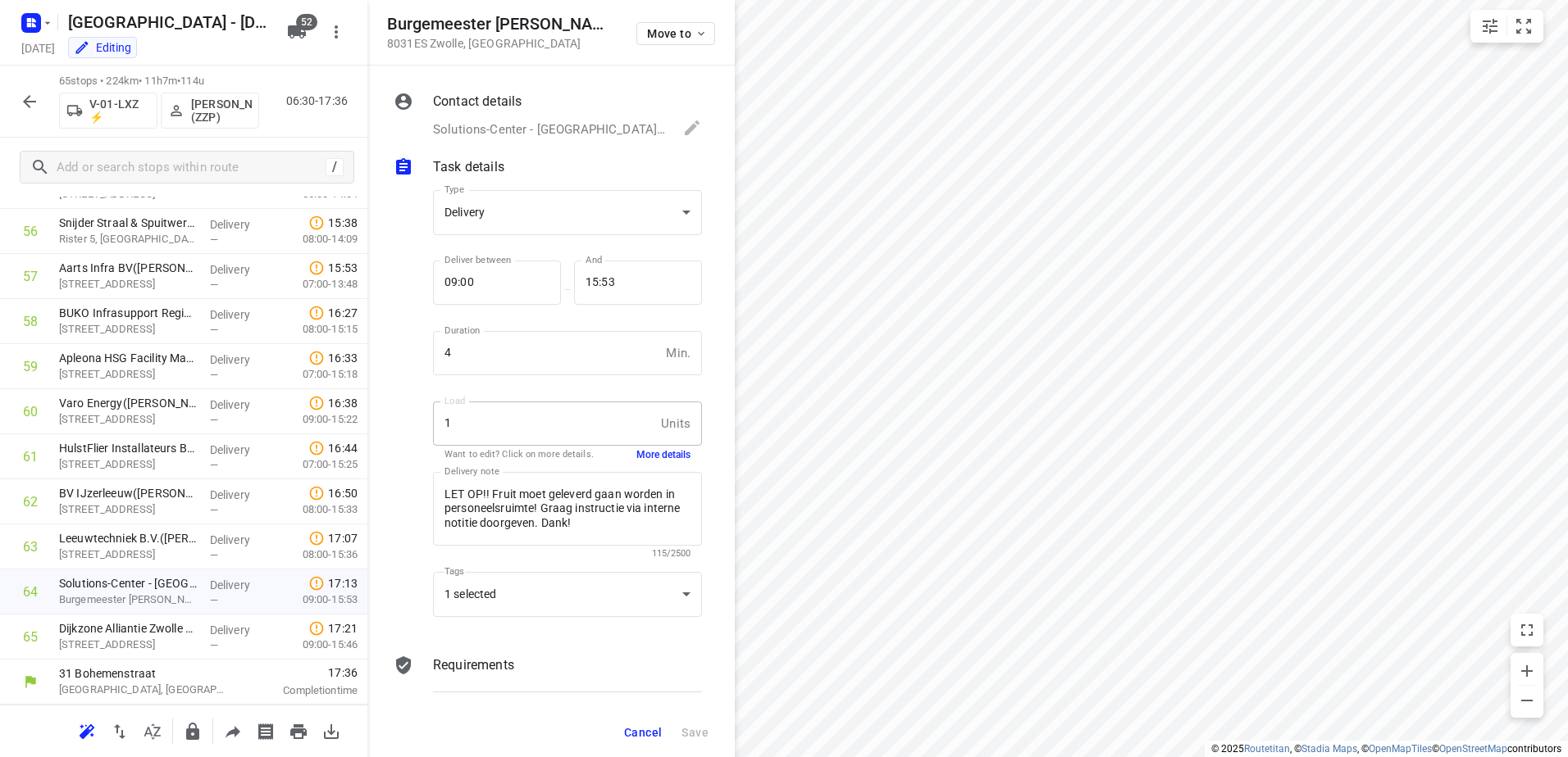
click at [667, 451] on button "More details" at bounding box center [663, 455] width 54 height 14
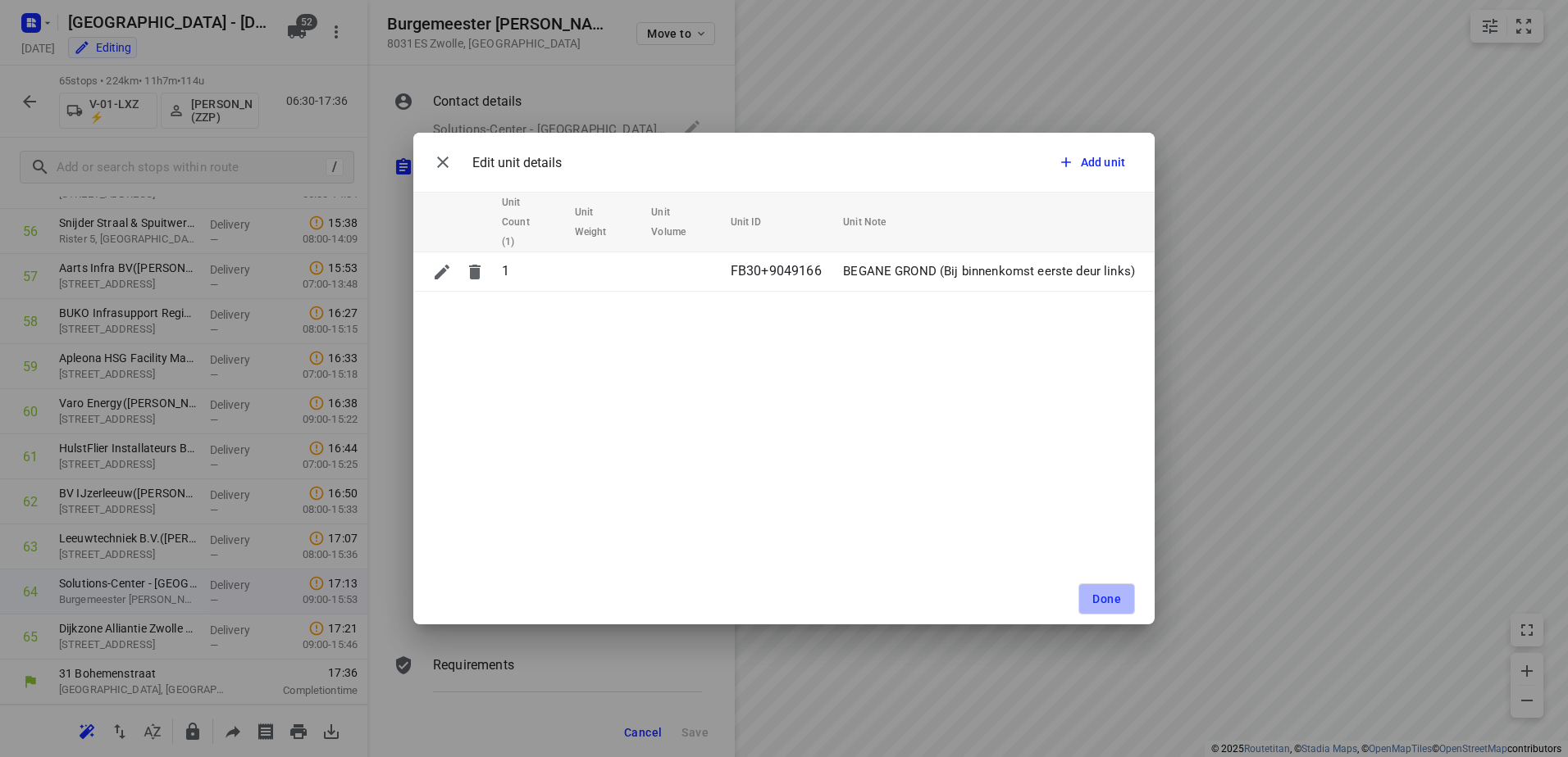
click at [1103, 595] on span "Done" at bounding box center [1106, 599] width 29 height 13
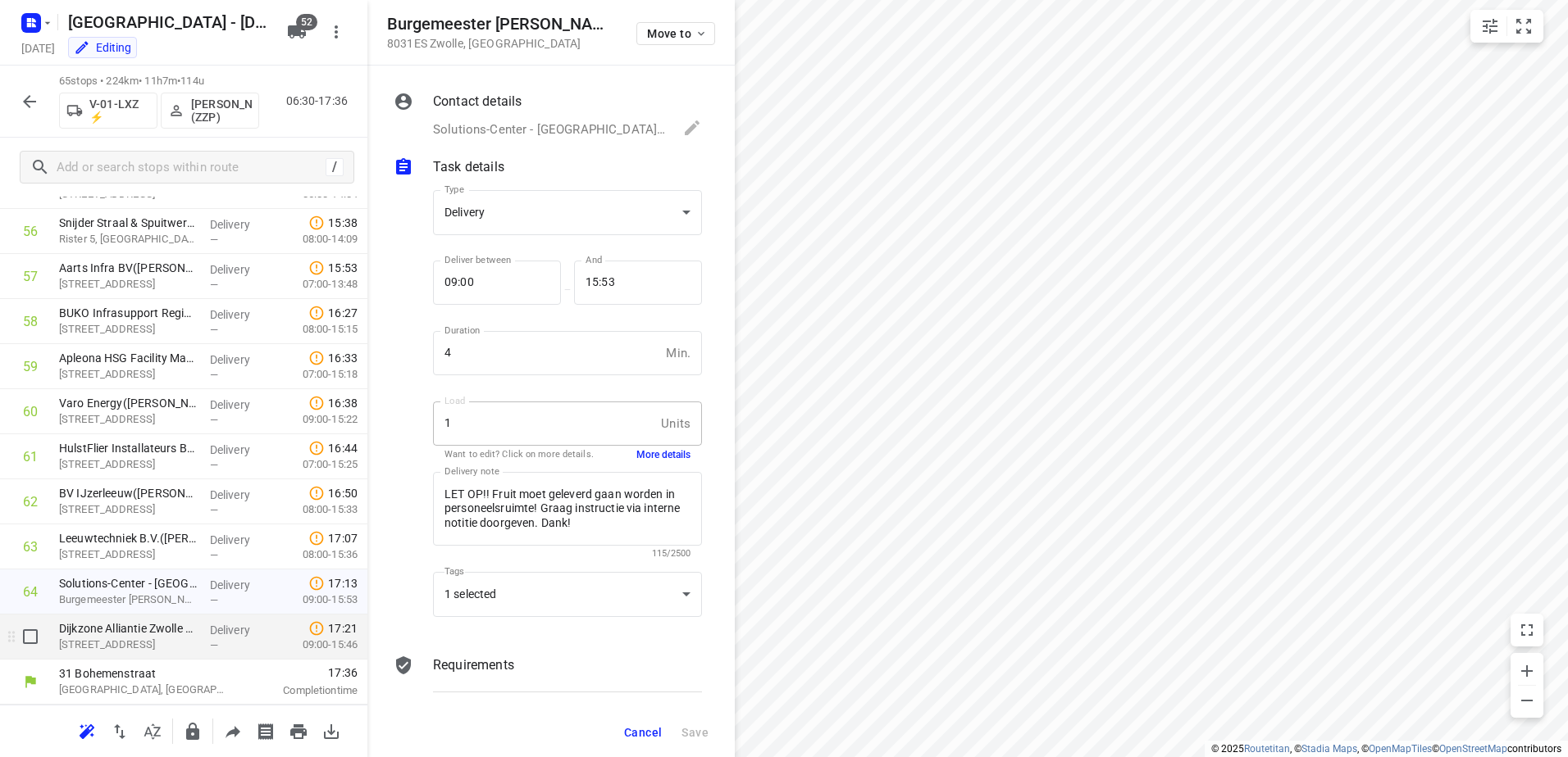
click at [228, 646] on div "—" at bounding box center [240, 645] width 61 height 12
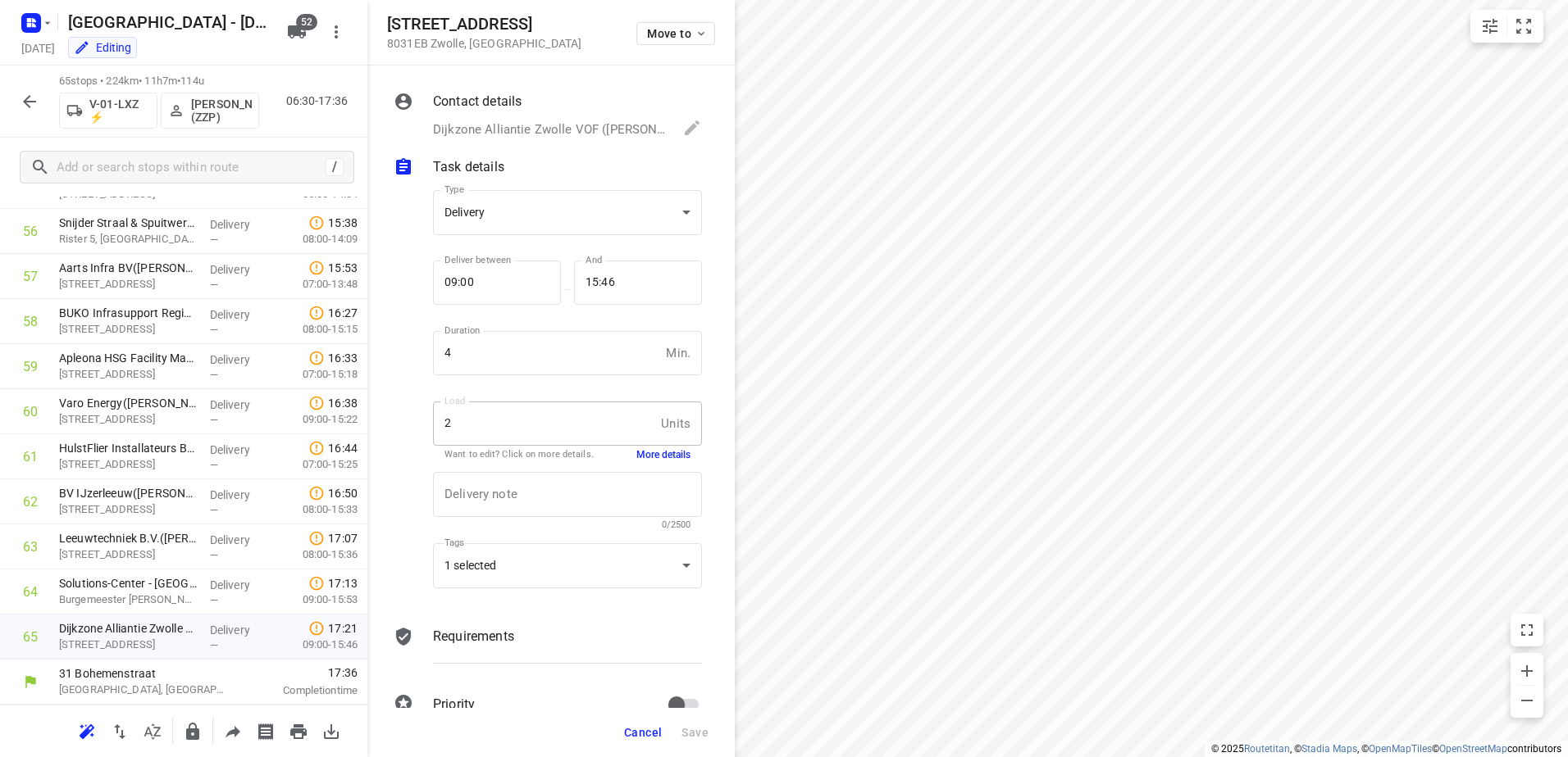
click at [659, 454] on button "More details" at bounding box center [663, 455] width 54 height 14
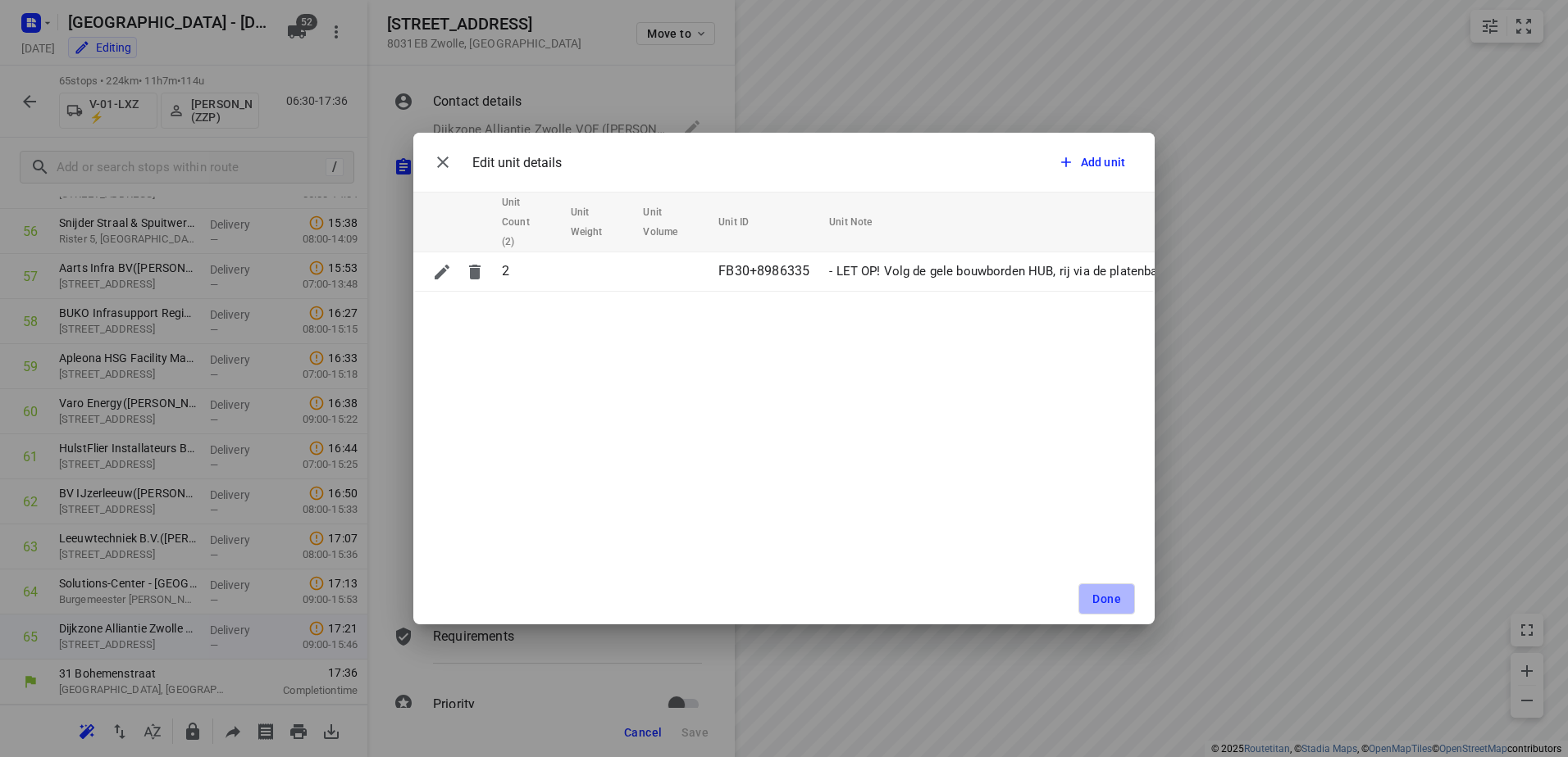
click at [1106, 594] on span "Done" at bounding box center [1106, 599] width 29 height 13
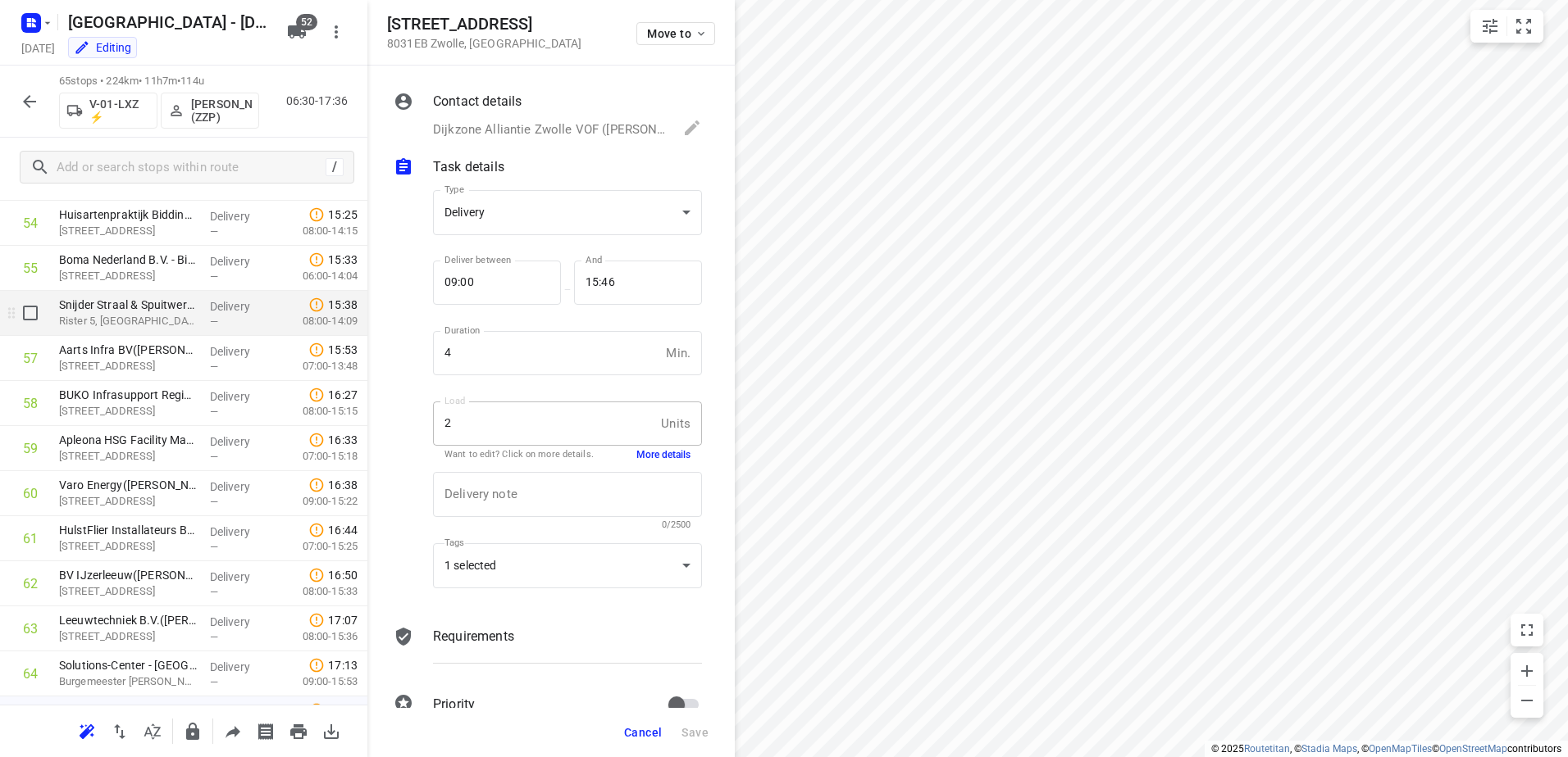
scroll to position [2385, 0]
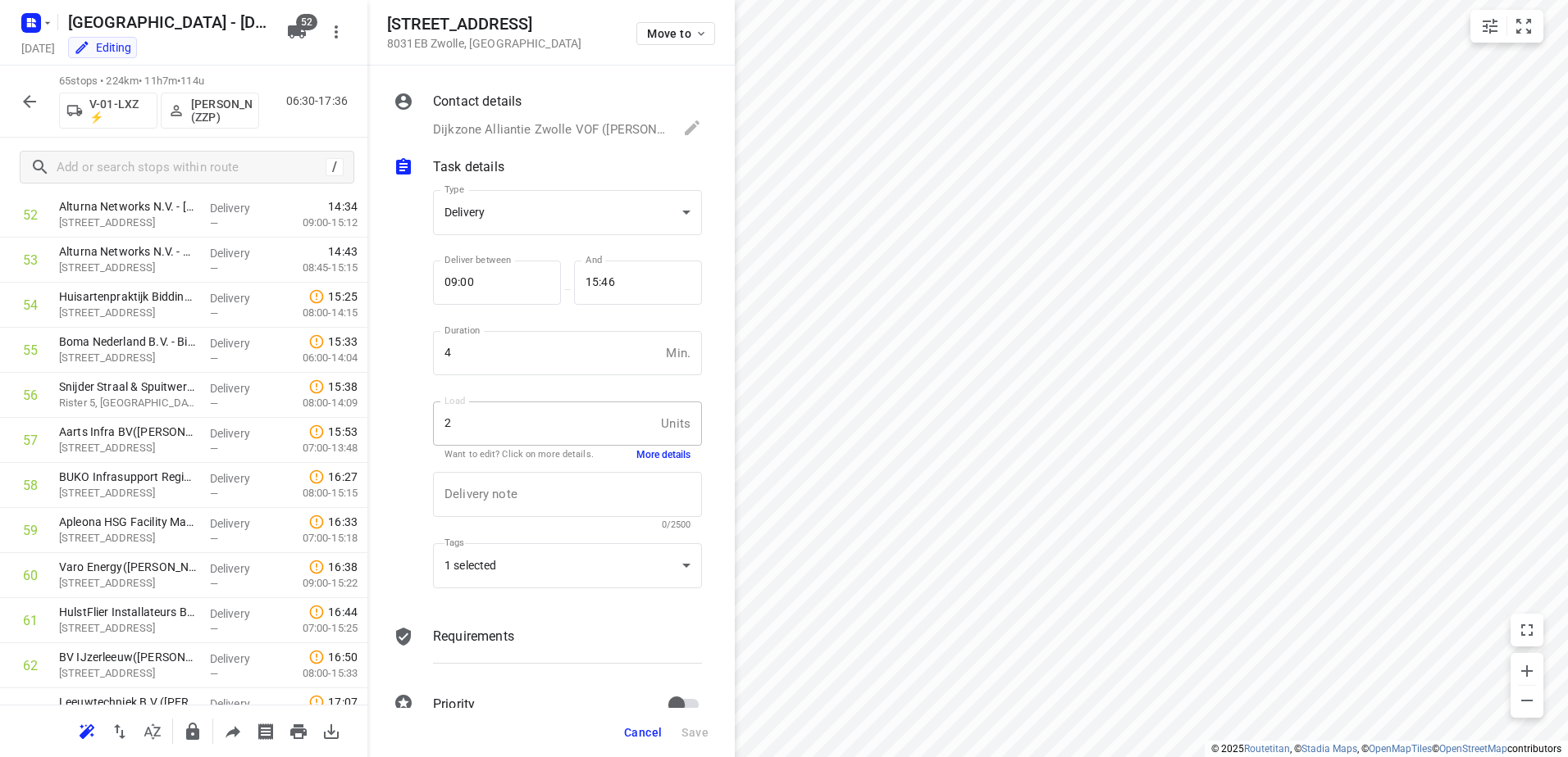
click at [27, 95] on icon "button" at bounding box center [29, 102] width 20 height 20
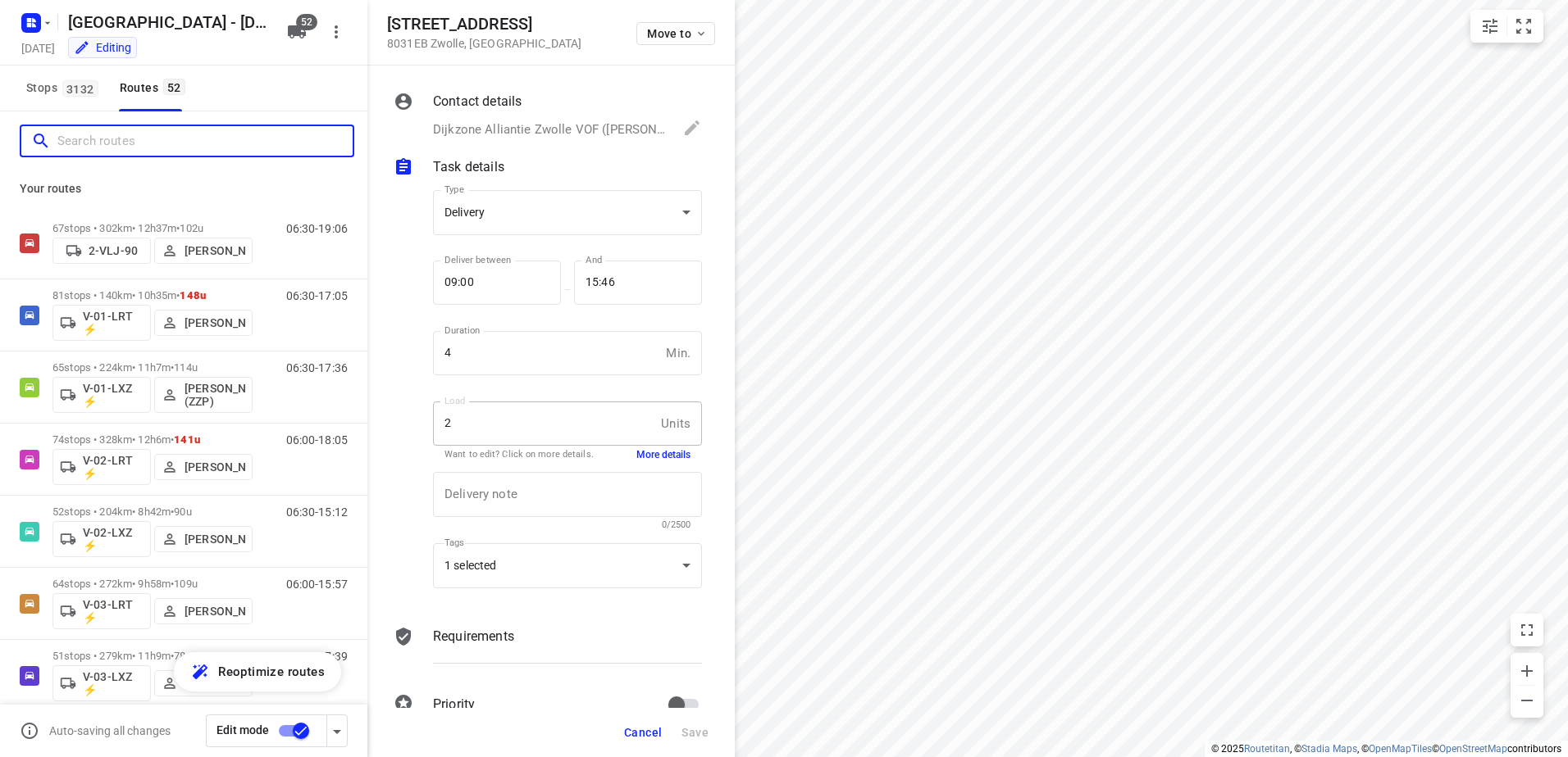
click at [166, 135] on input "Search routes" at bounding box center [204, 141] width 296 height 26
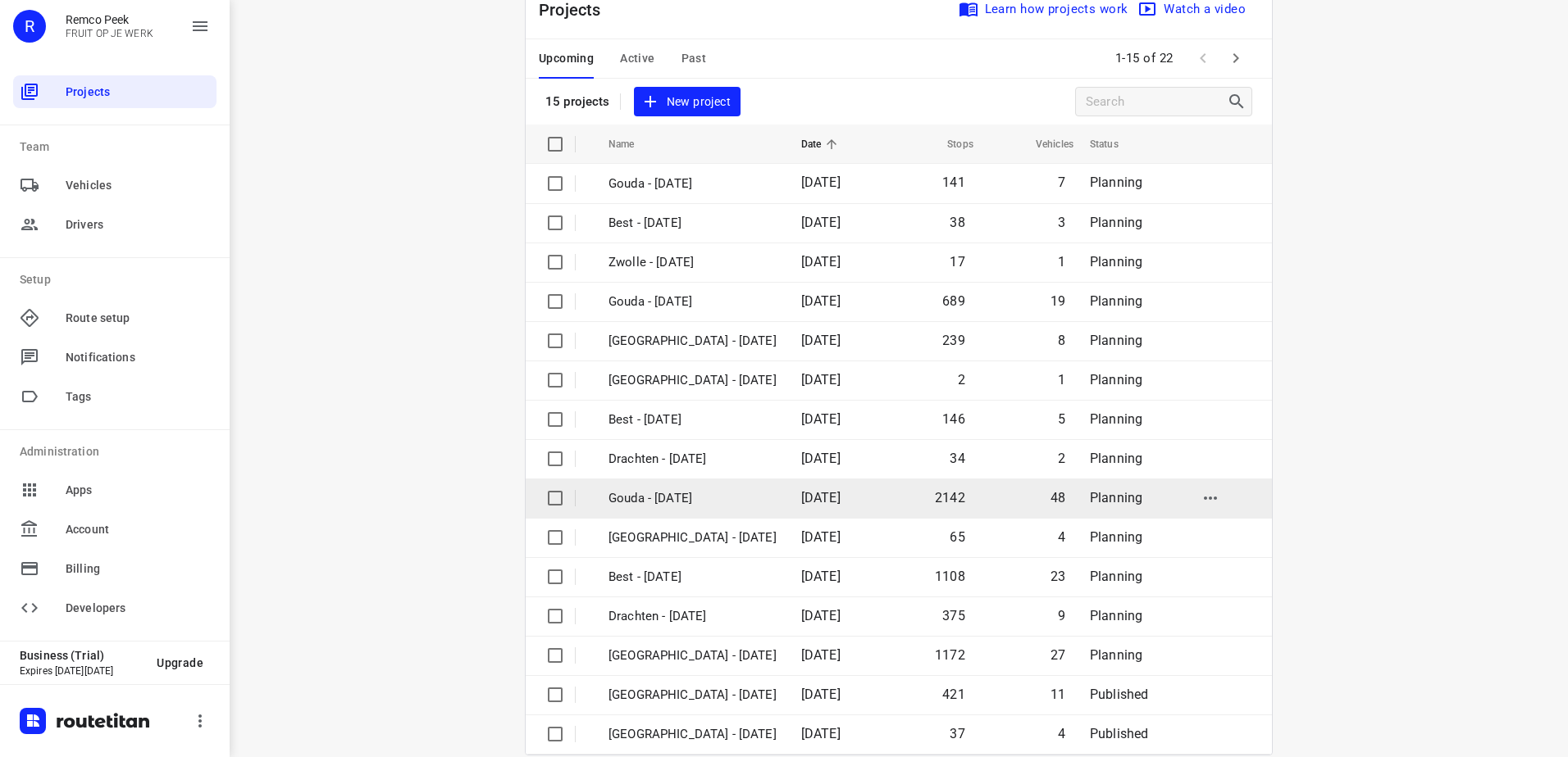
scroll to position [71, 0]
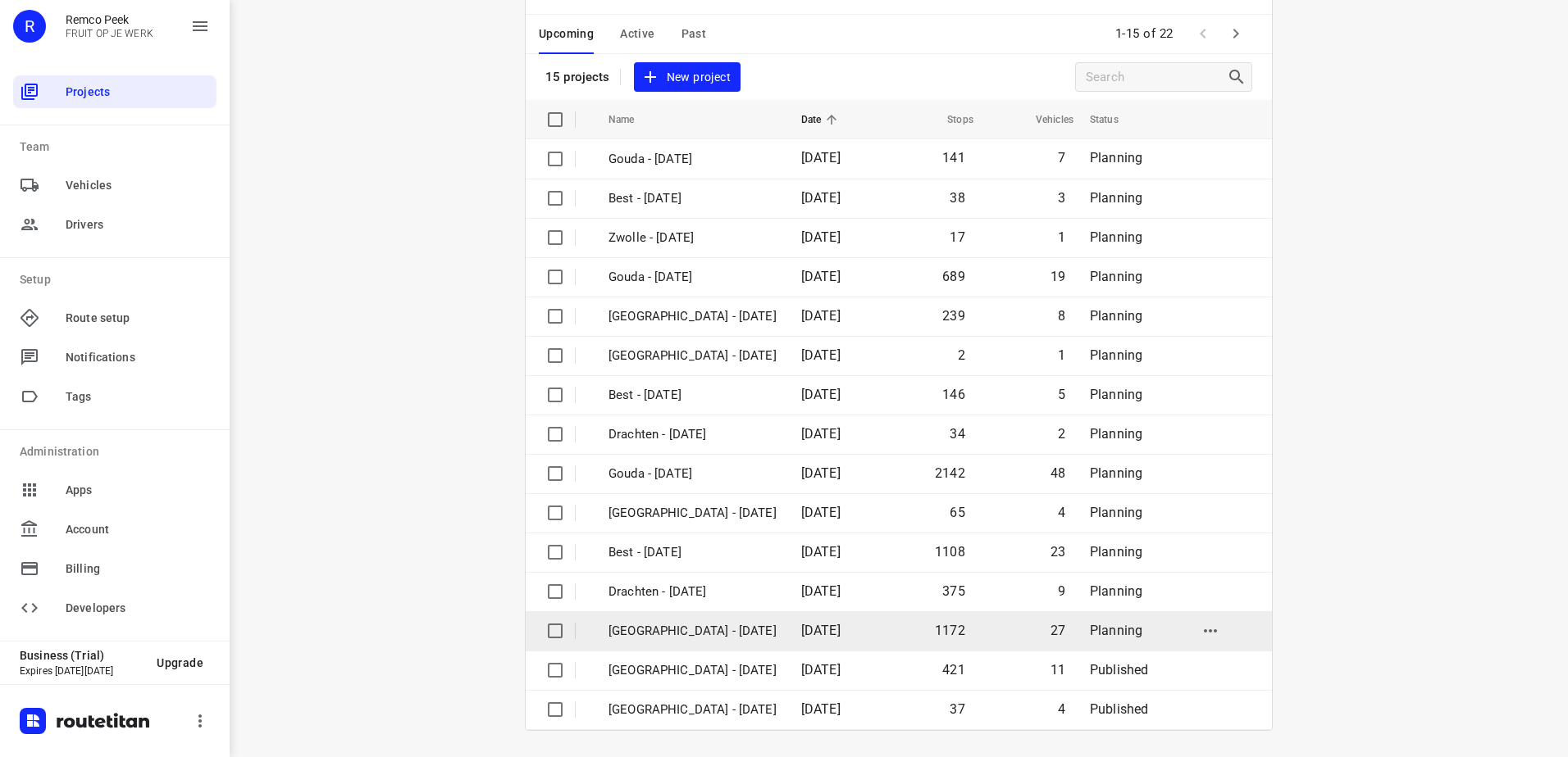
click at [714, 638] on p "[GEOGRAPHIC_DATA] - [DATE]" at bounding box center [692, 632] width 168 height 19
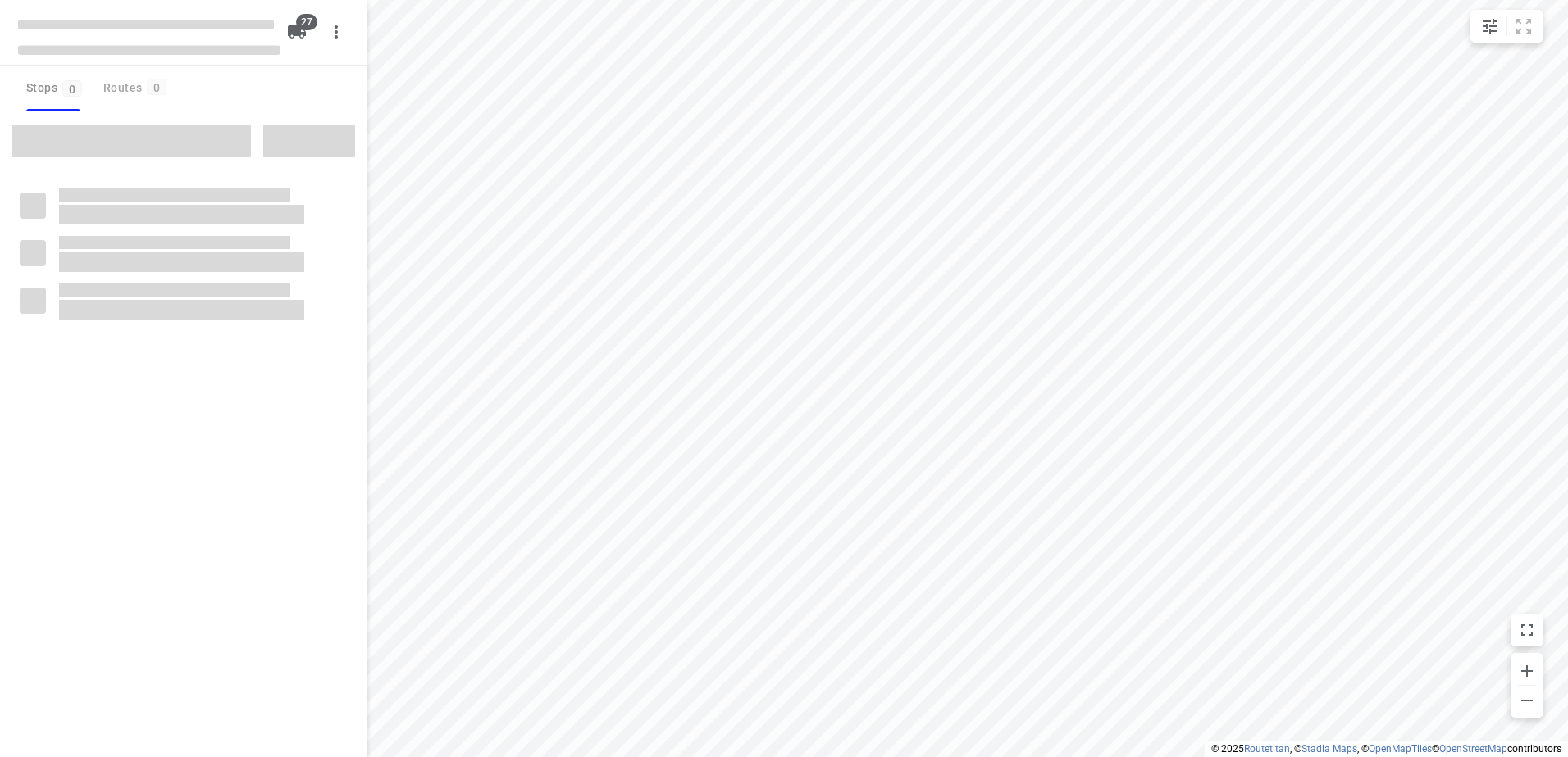
checkbox input "true"
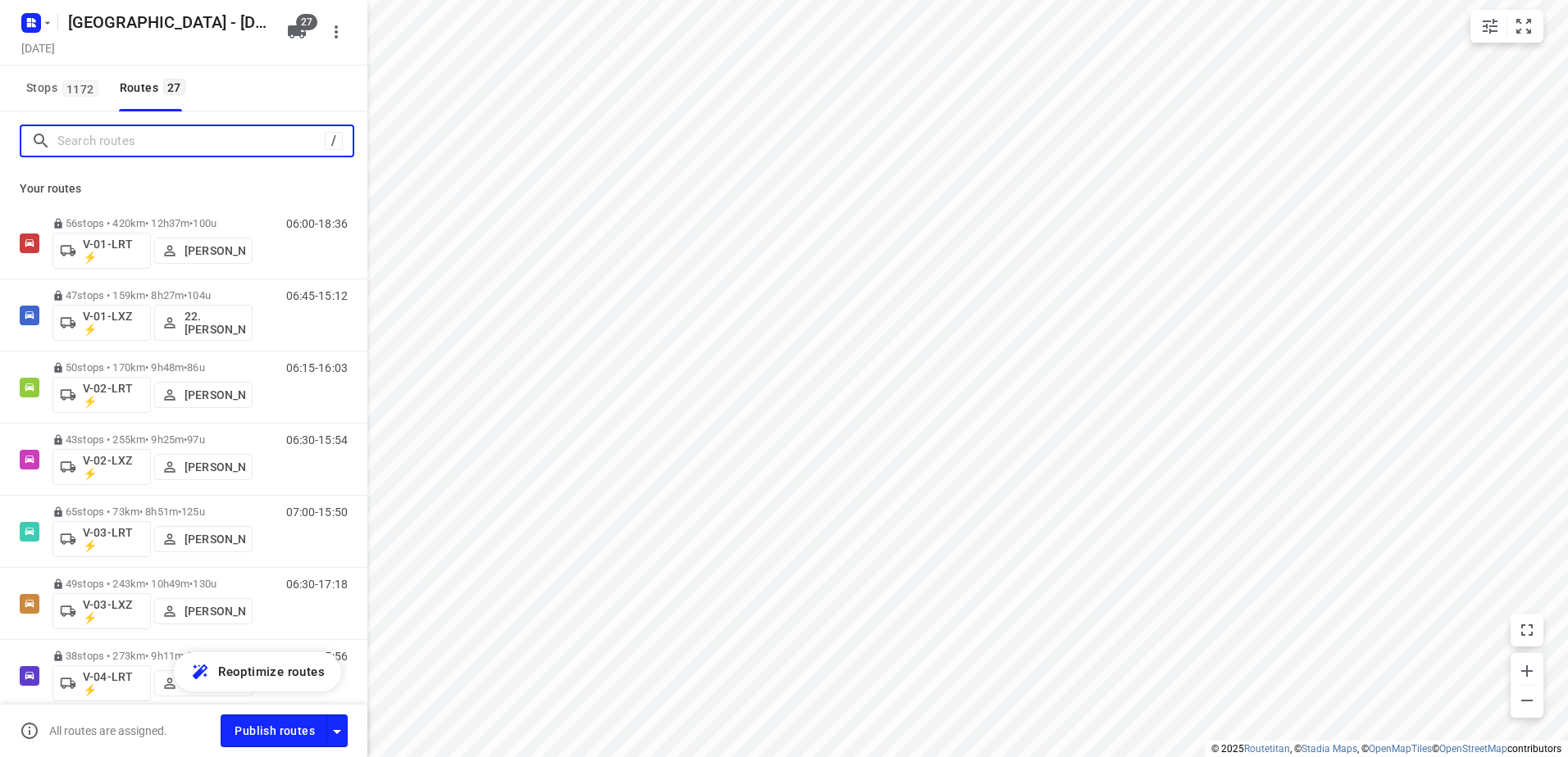
click at [166, 138] on input "Search routes" at bounding box center [190, 141] width 267 height 26
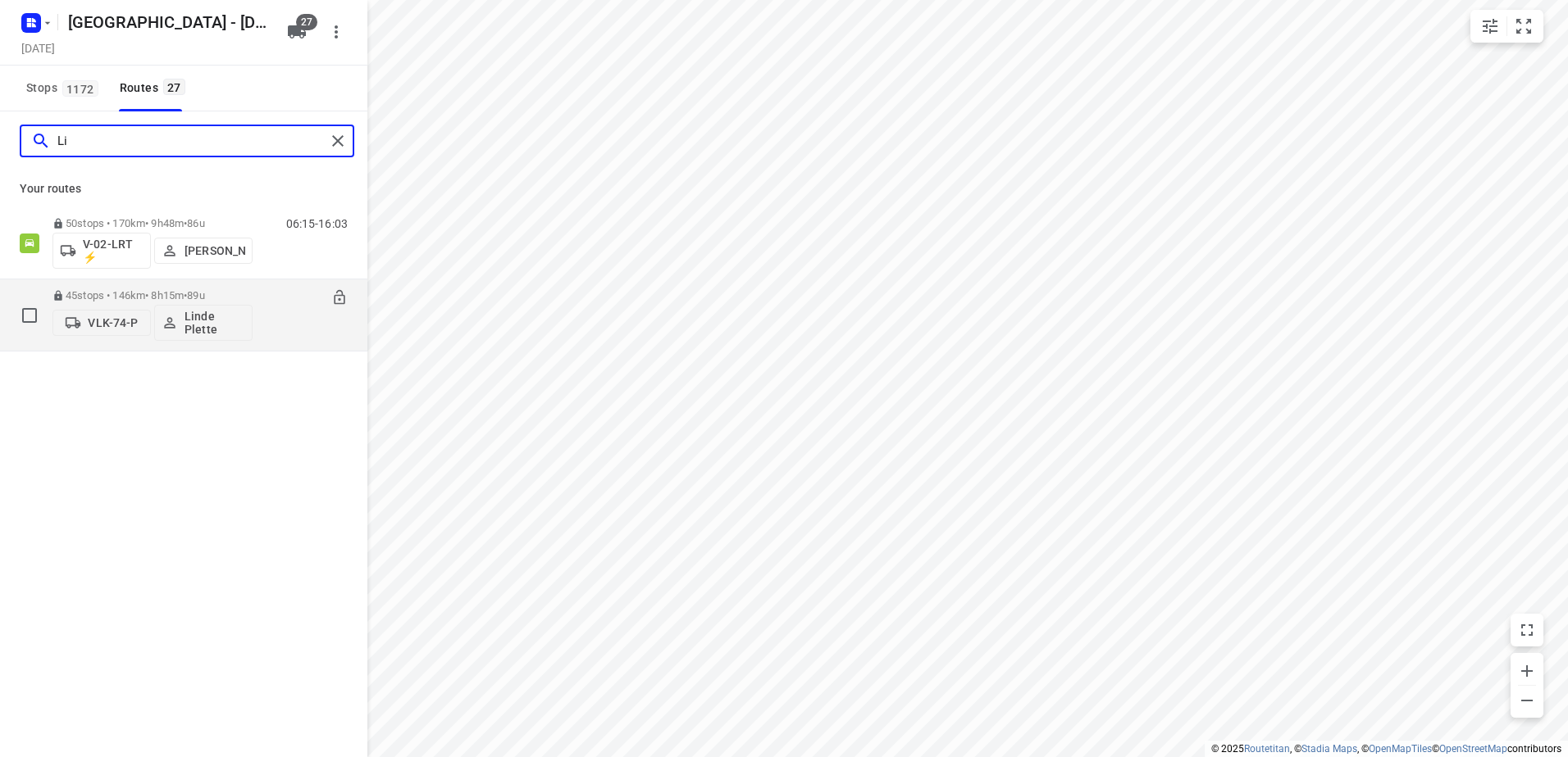
type input "Li"
click at [276, 296] on div "06:00-14:15" at bounding box center [307, 319] width 82 height 60
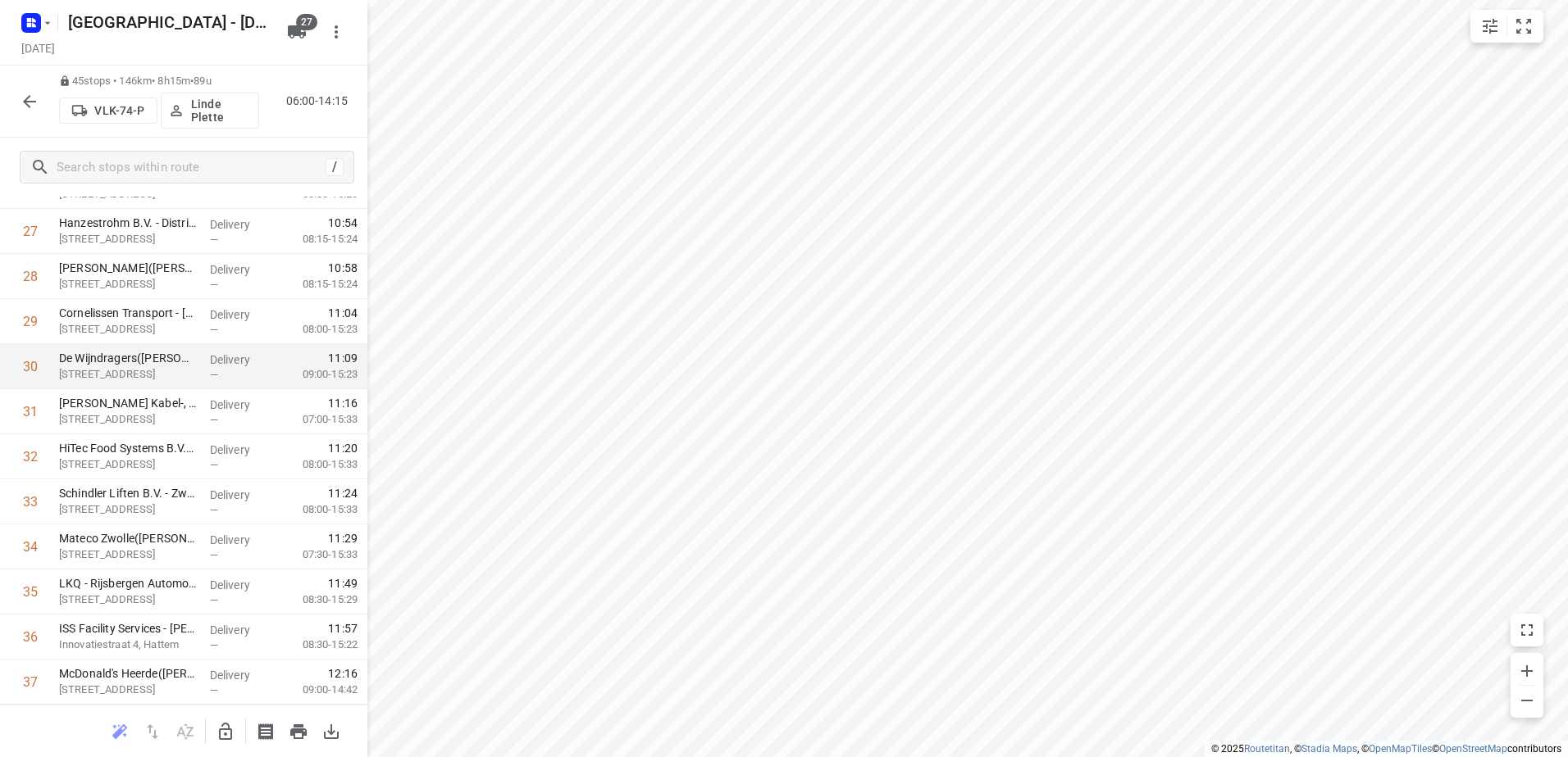
scroll to position [1238, 0]
click at [25, 106] on icon "button" at bounding box center [29, 102] width 20 height 20
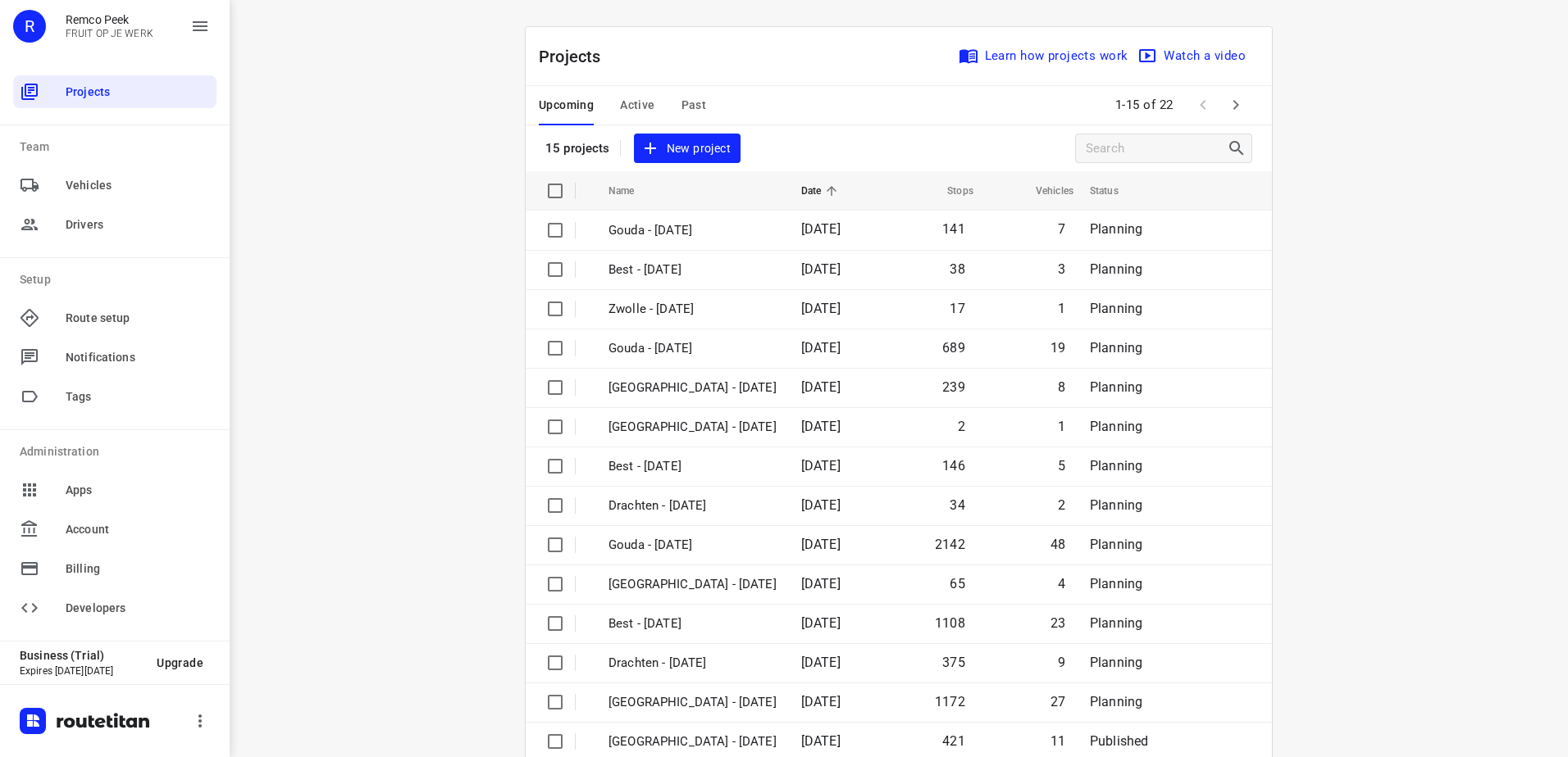
click at [620, 99] on span "Active" at bounding box center [637, 105] width 34 height 21
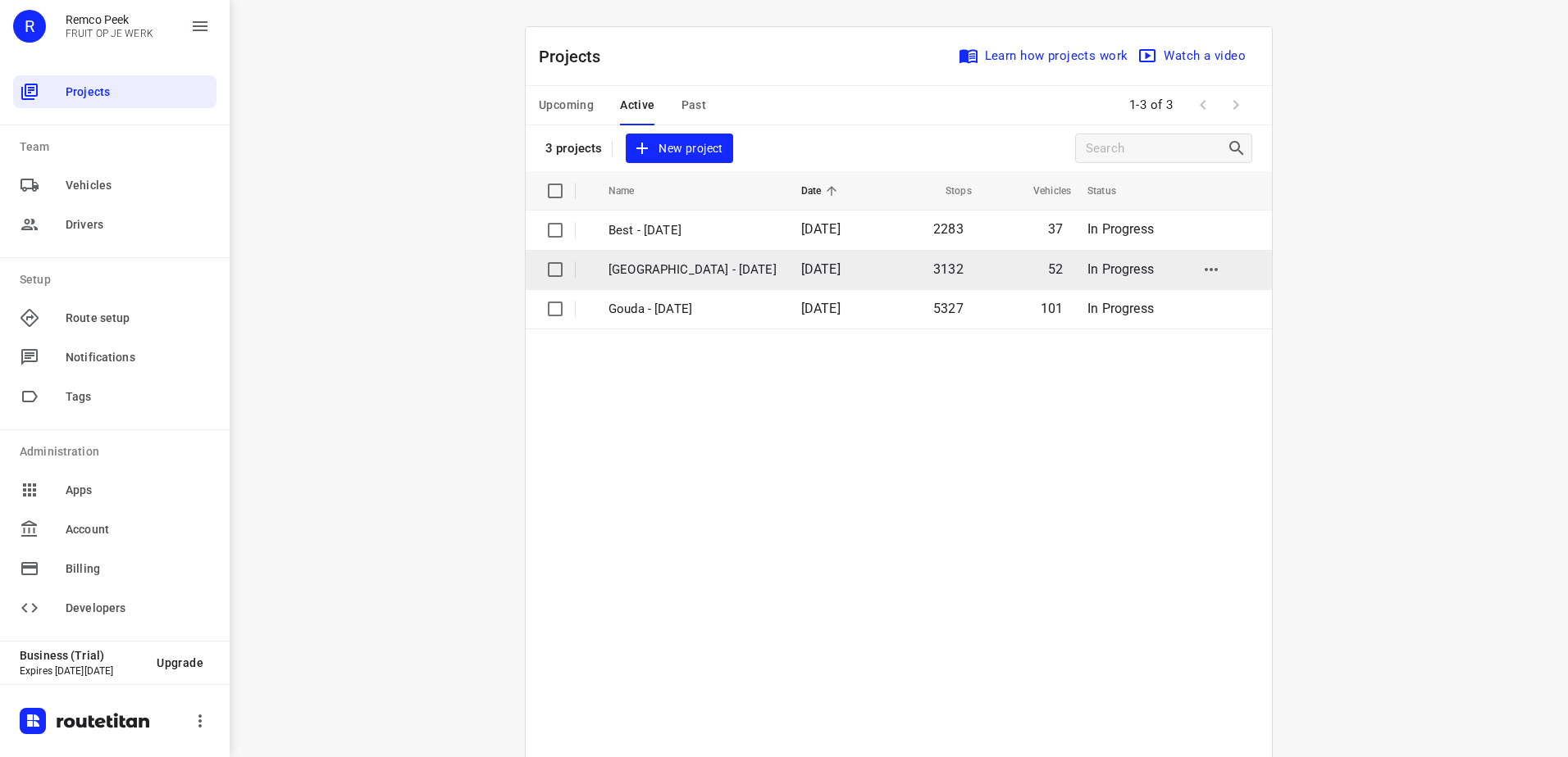
click at [670, 273] on p "[GEOGRAPHIC_DATA] - [DATE]" at bounding box center [692, 270] width 168 height 19
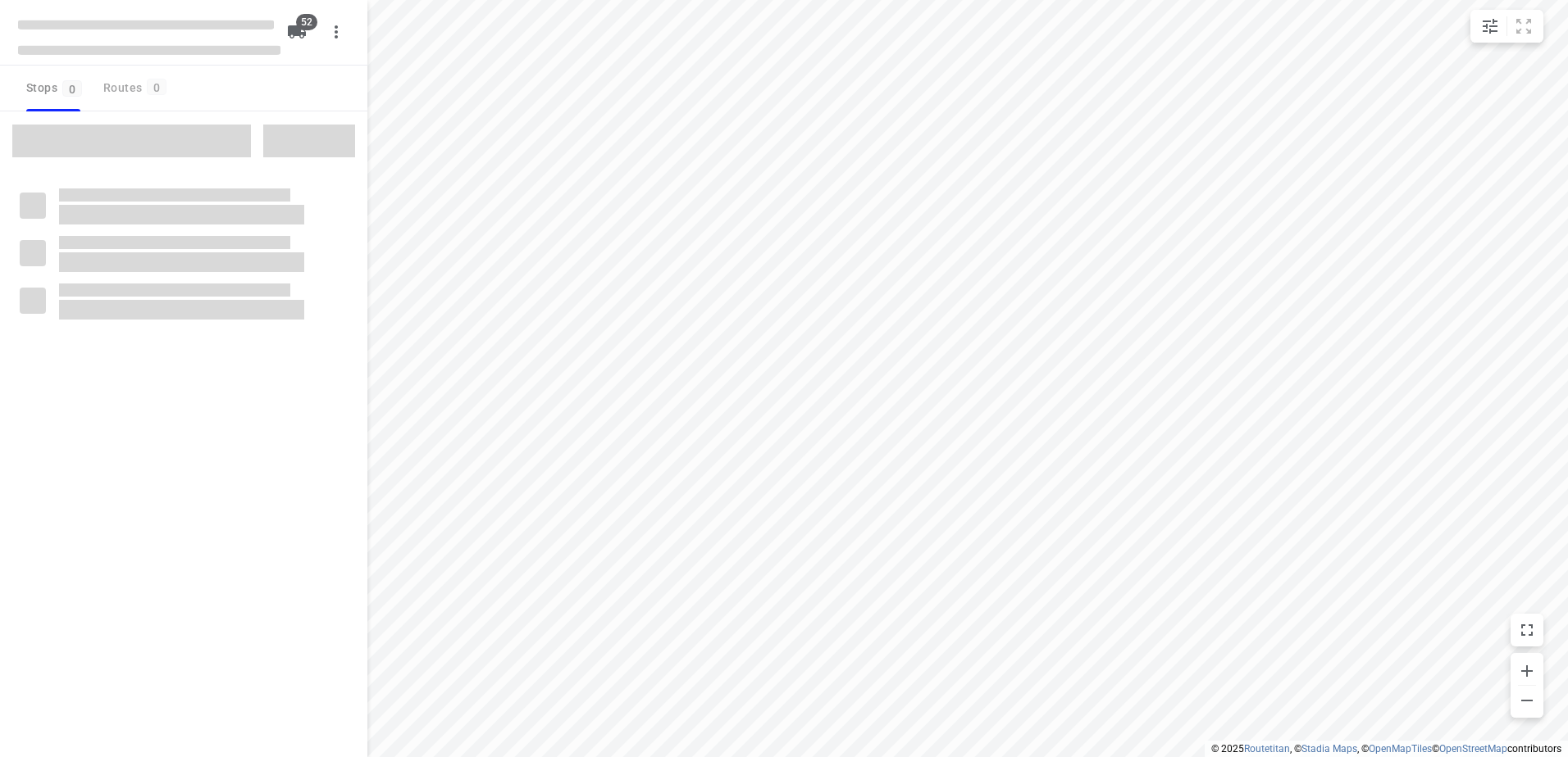
checkbox input "true"
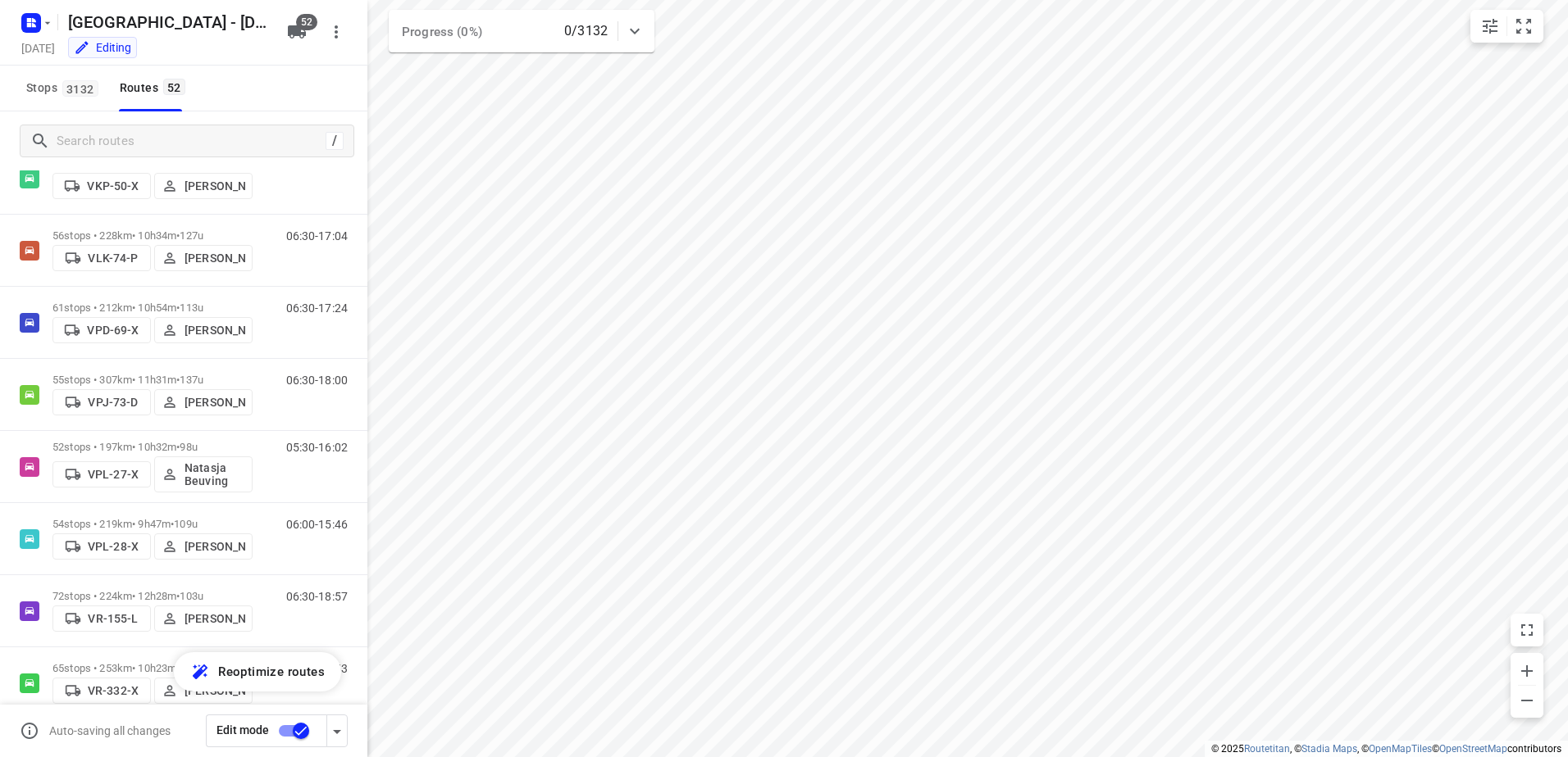
scroll to position [3114, 0]
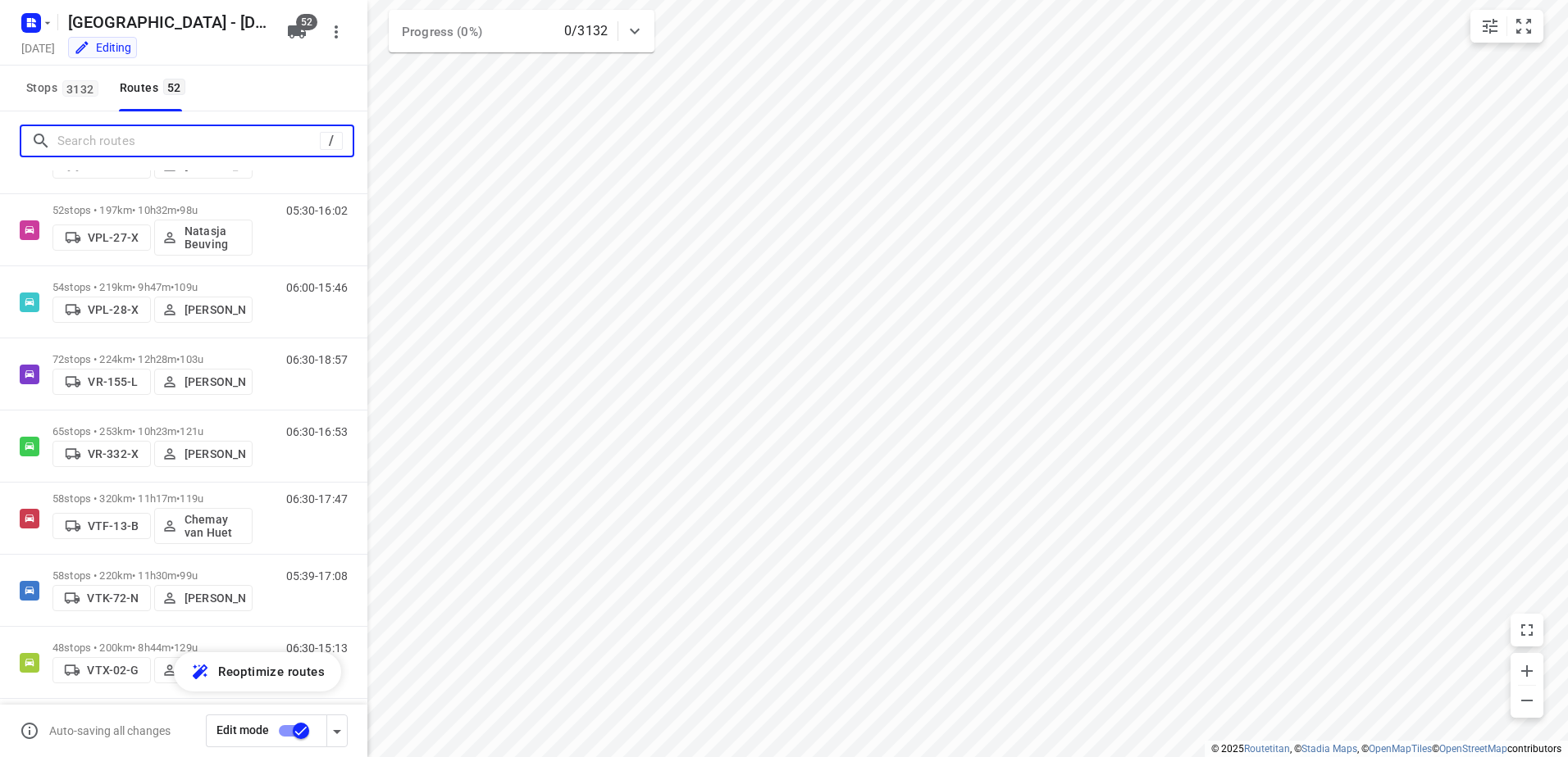
click at [170, 135] on input "Search routes" at bounding box center [188, 141] width 262 height 26
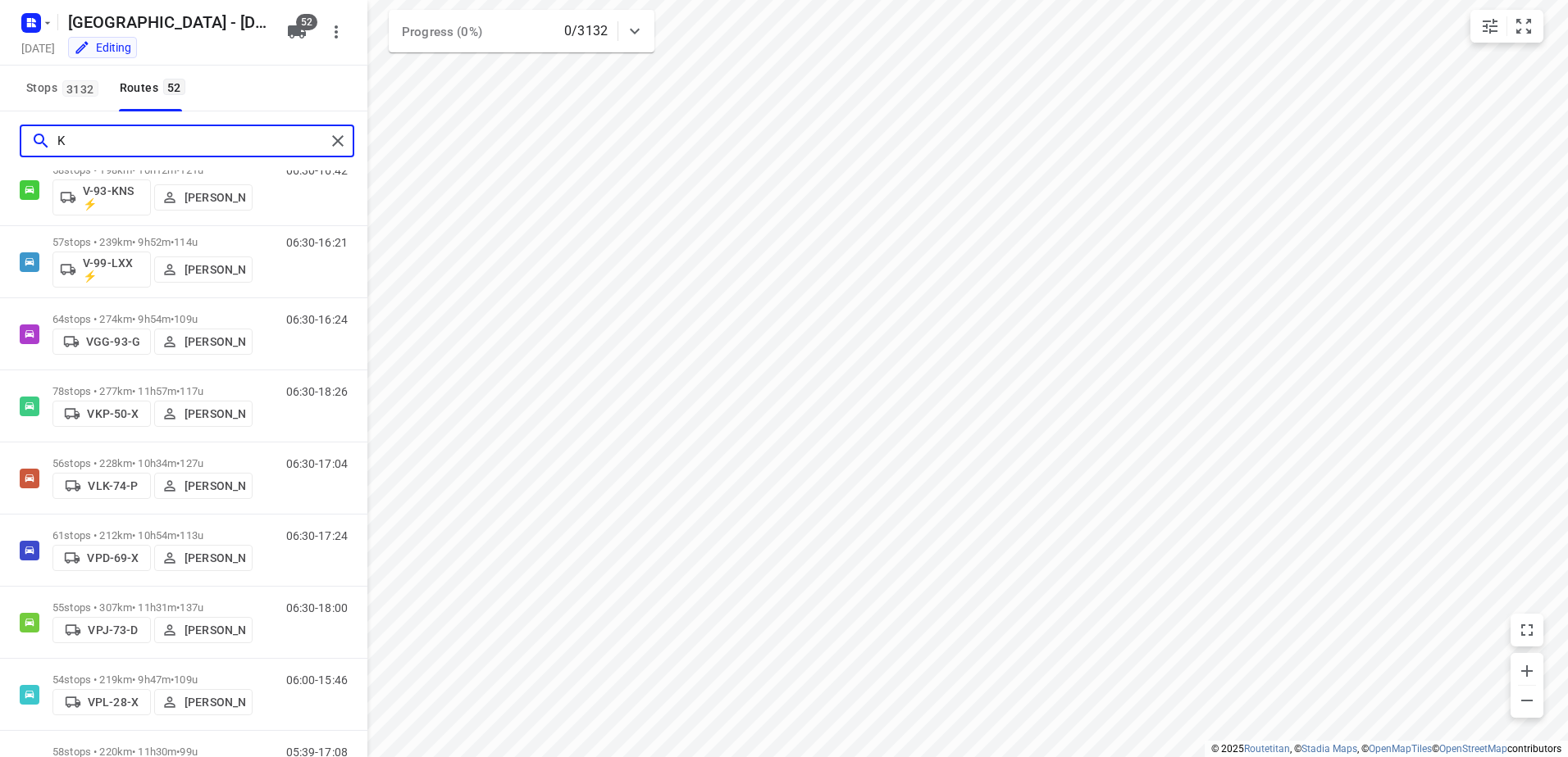
scroll to position [0, 0]
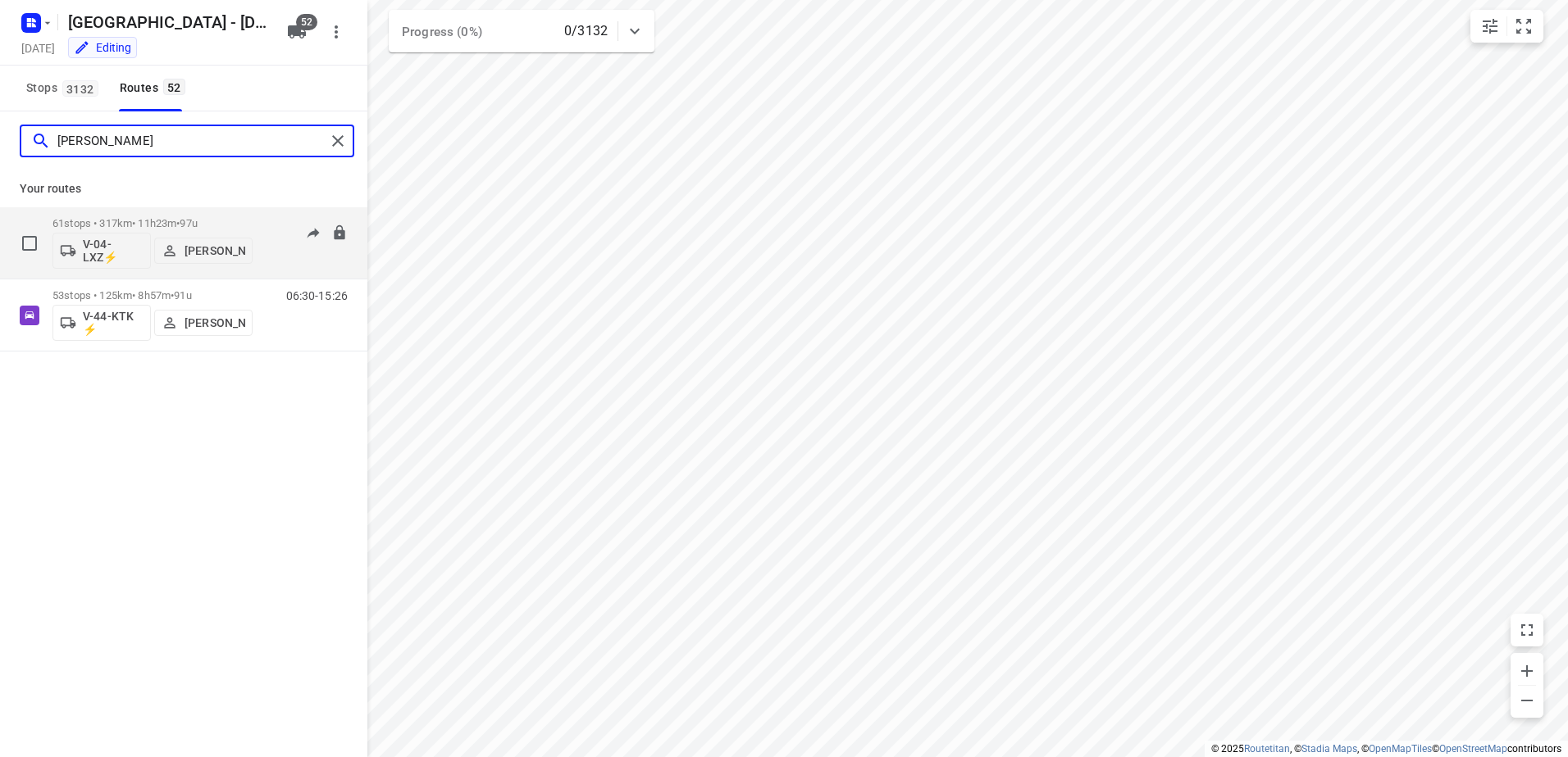
type input "[PERSON_NAME]"
click at [153, 215] on div "61 stops • 317km • 11h23m • 97u V-04-LXZ⚡ [PERSON_NAME]" at bounding box center [152, 243] width 201 height 68
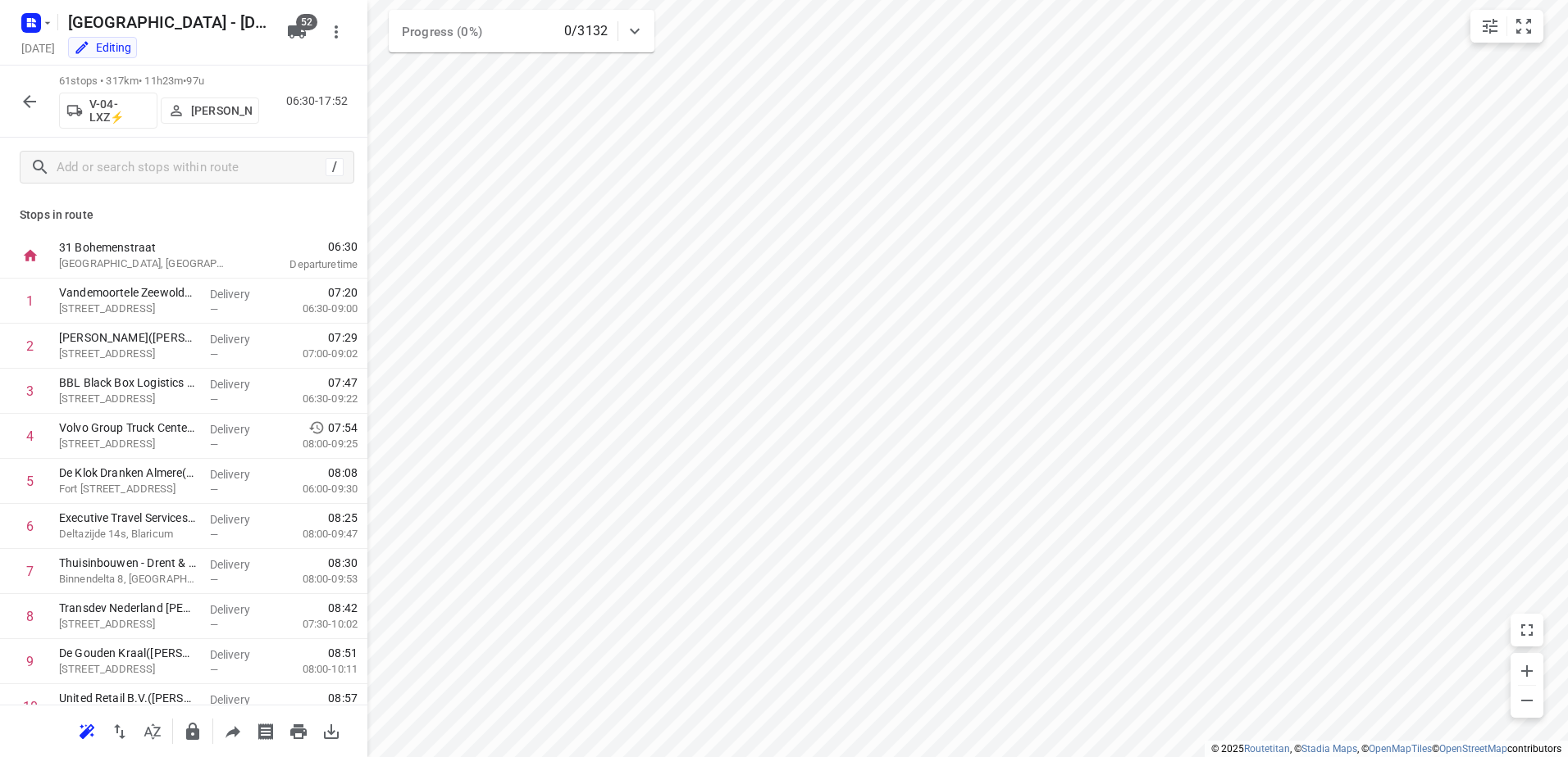
click at [38, 93] on icon "button" at bounding box center [29, 102] width 20 height 20
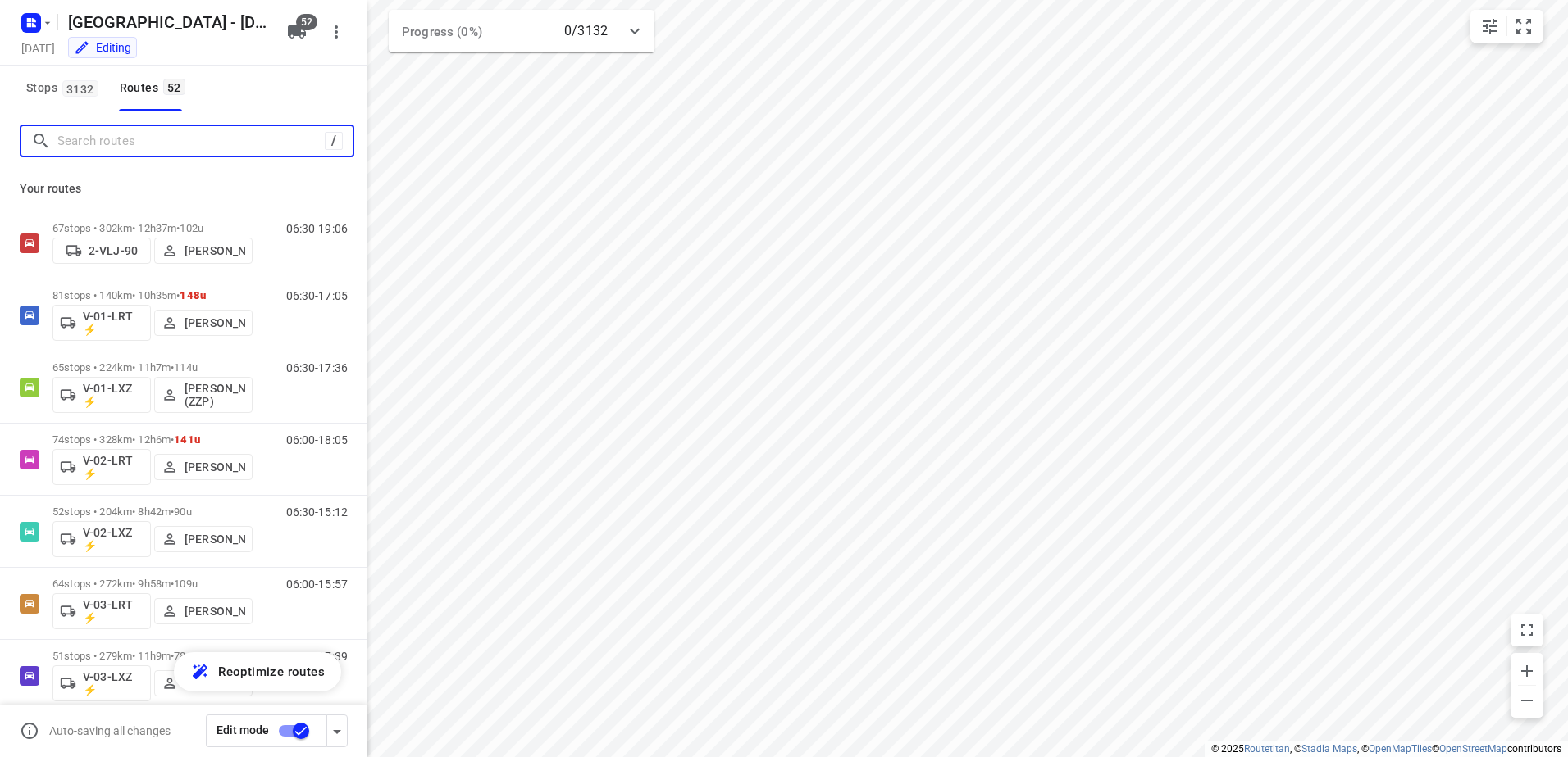
click at [146, 147] on input "Search routes" at bounding box center [190, 141] width 267 height 26
click at [637, 33] on icon at bounding box center [635, 30] width 20 height 20
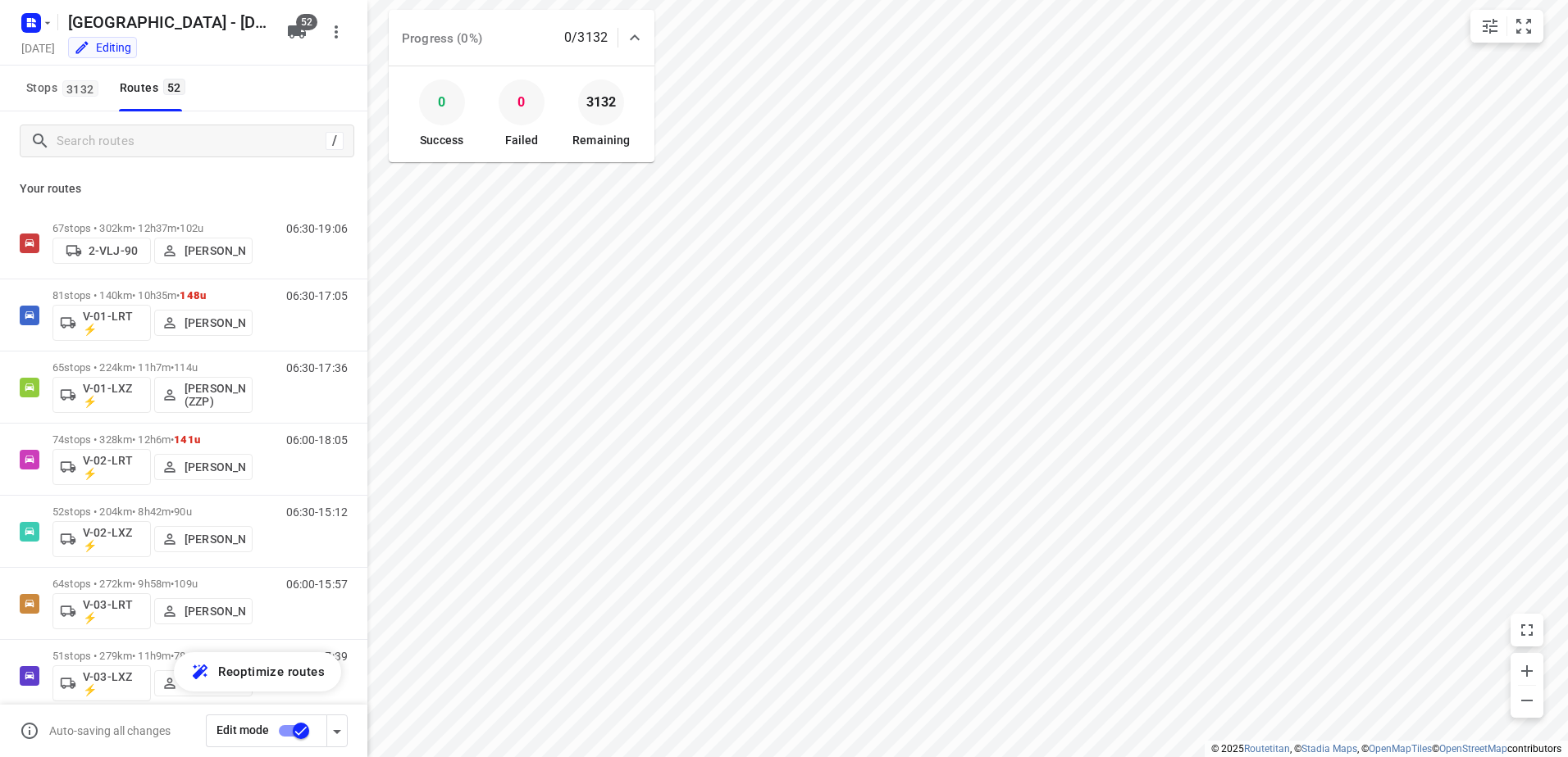
click at [637, 33] on icon at bounding box center [635, 37] width 20 height 20
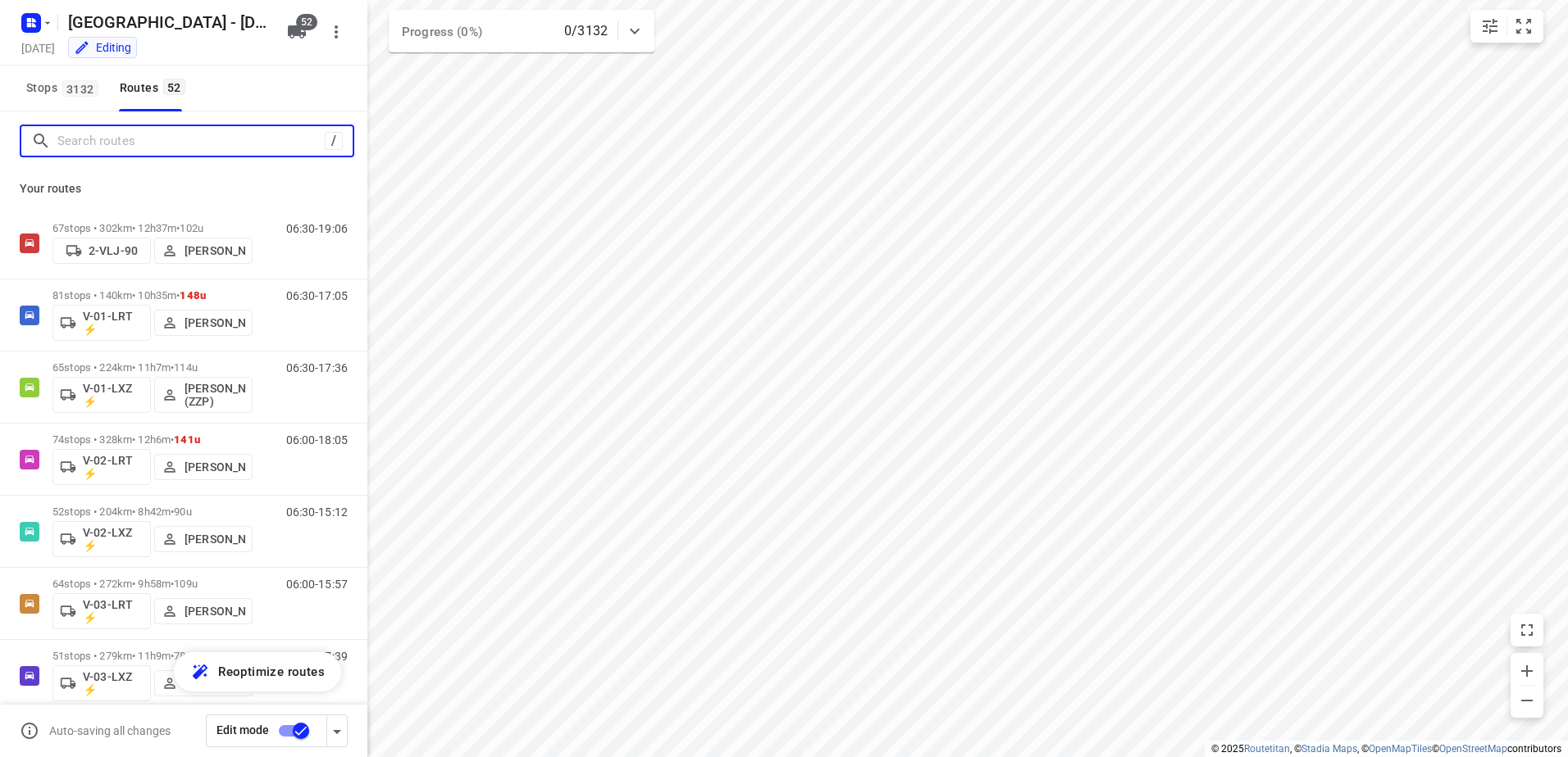
click at [247, 140] on input "Search routes" at bounding box center [190, 141] width 267 height 26
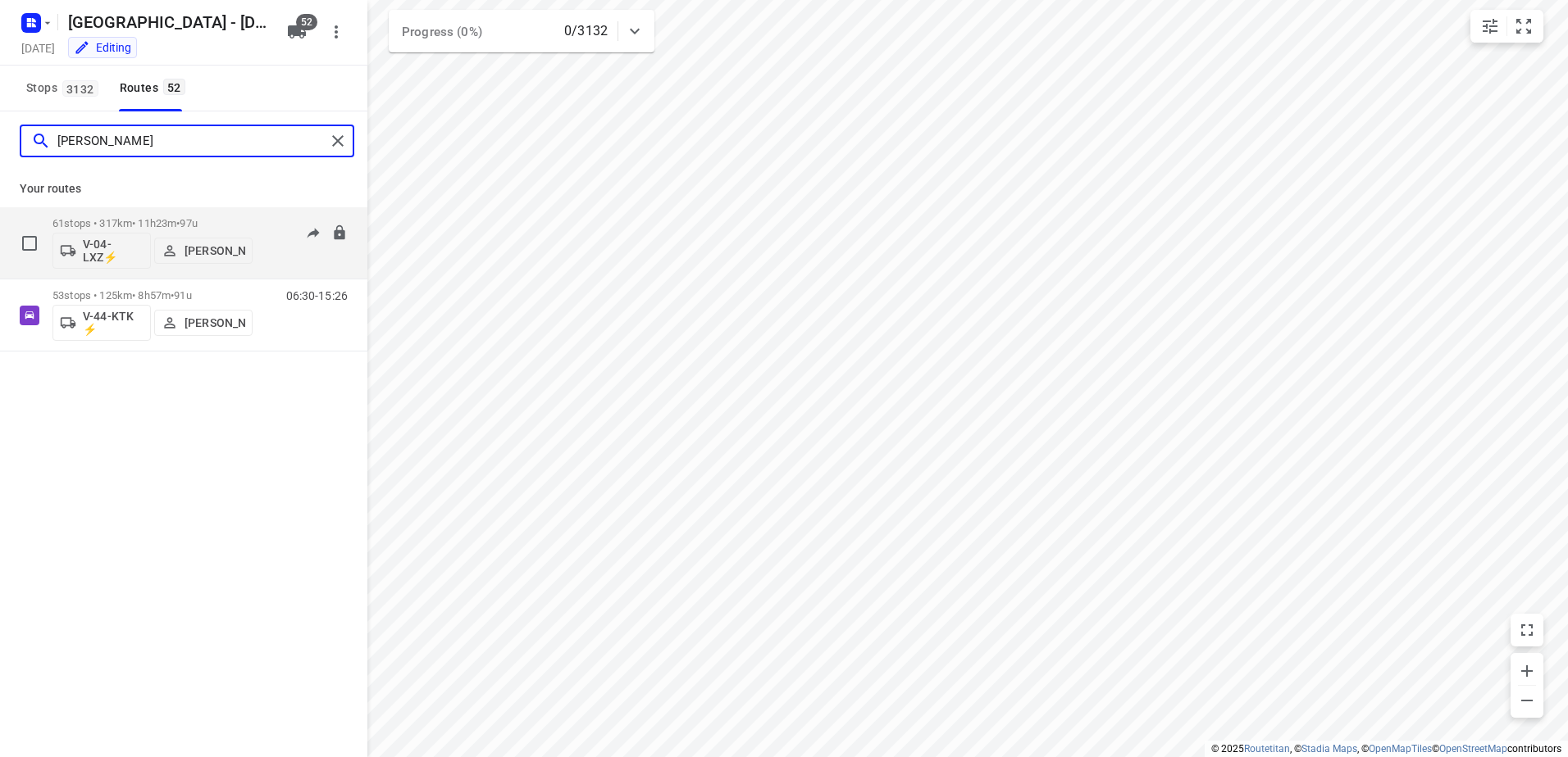
type input "[PERSON_NAME]"
click at [224, 219] on p "61 stops • 317km • 11h23m • 97u" at bounding box center [152, 223] width 201 height 12
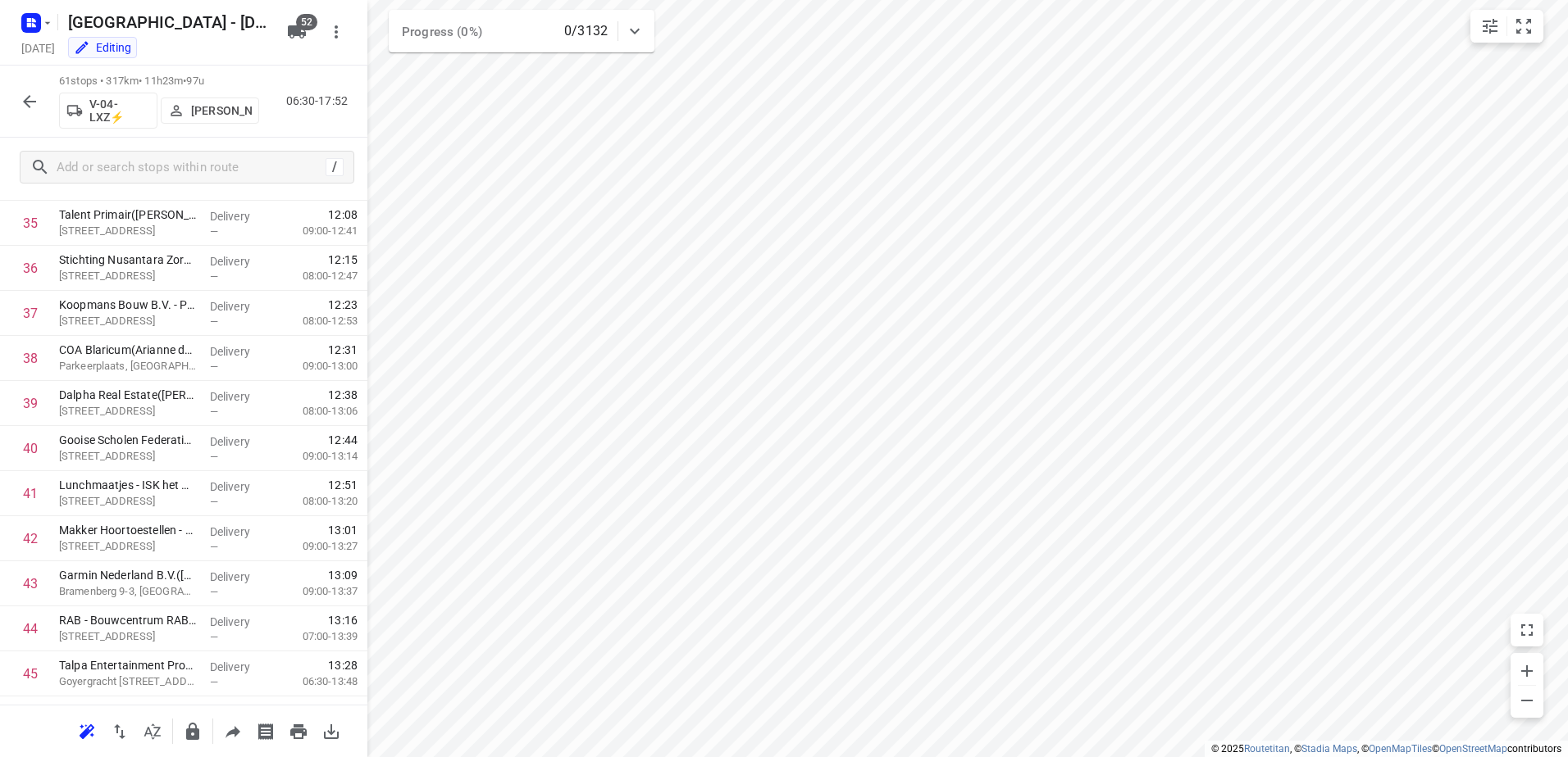
scroll to position [1557, 0]
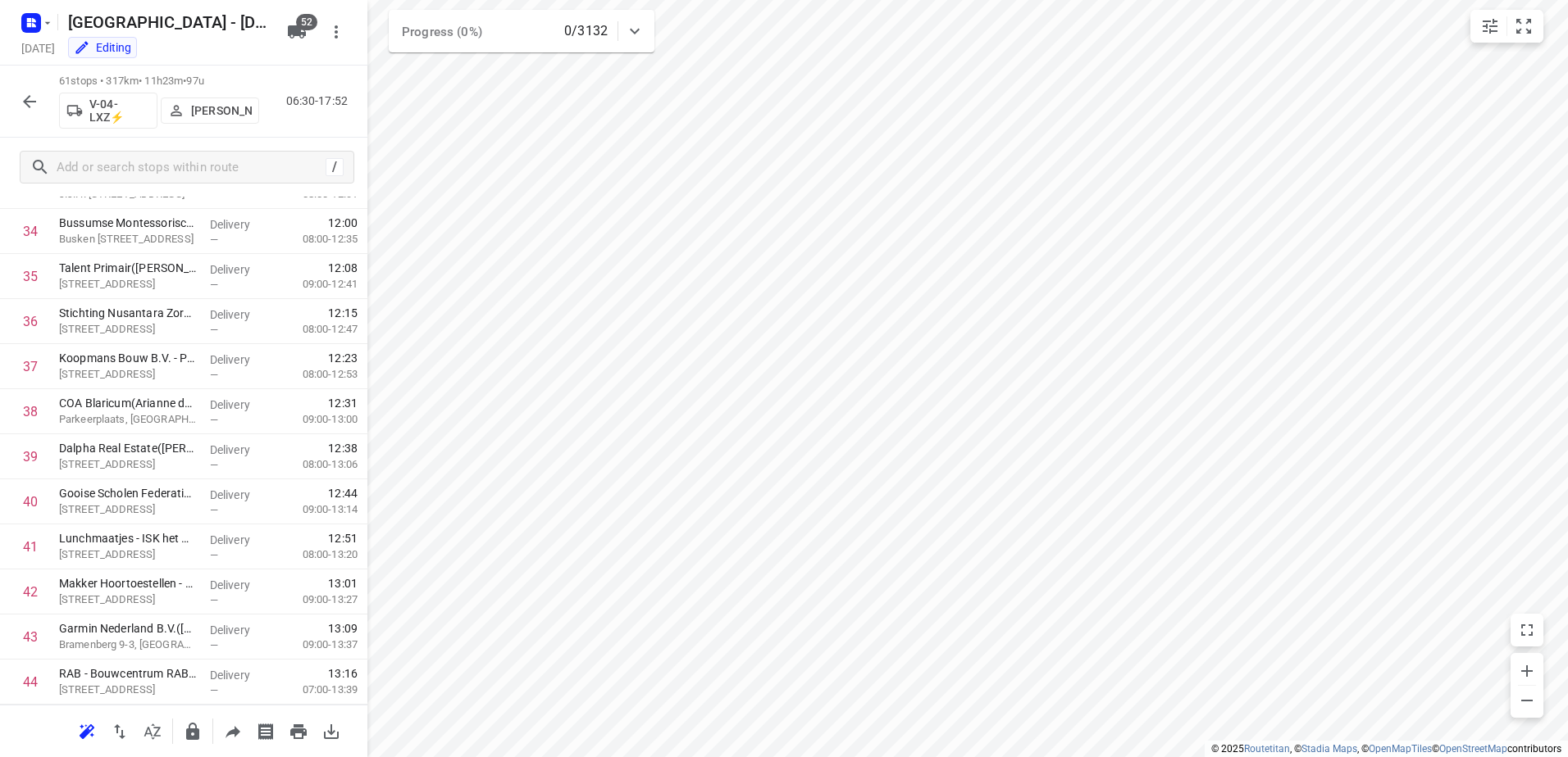
click at [228, 114] on p "[PERSON_NAME]" at bounding box center [221, 111] width 61 height 13
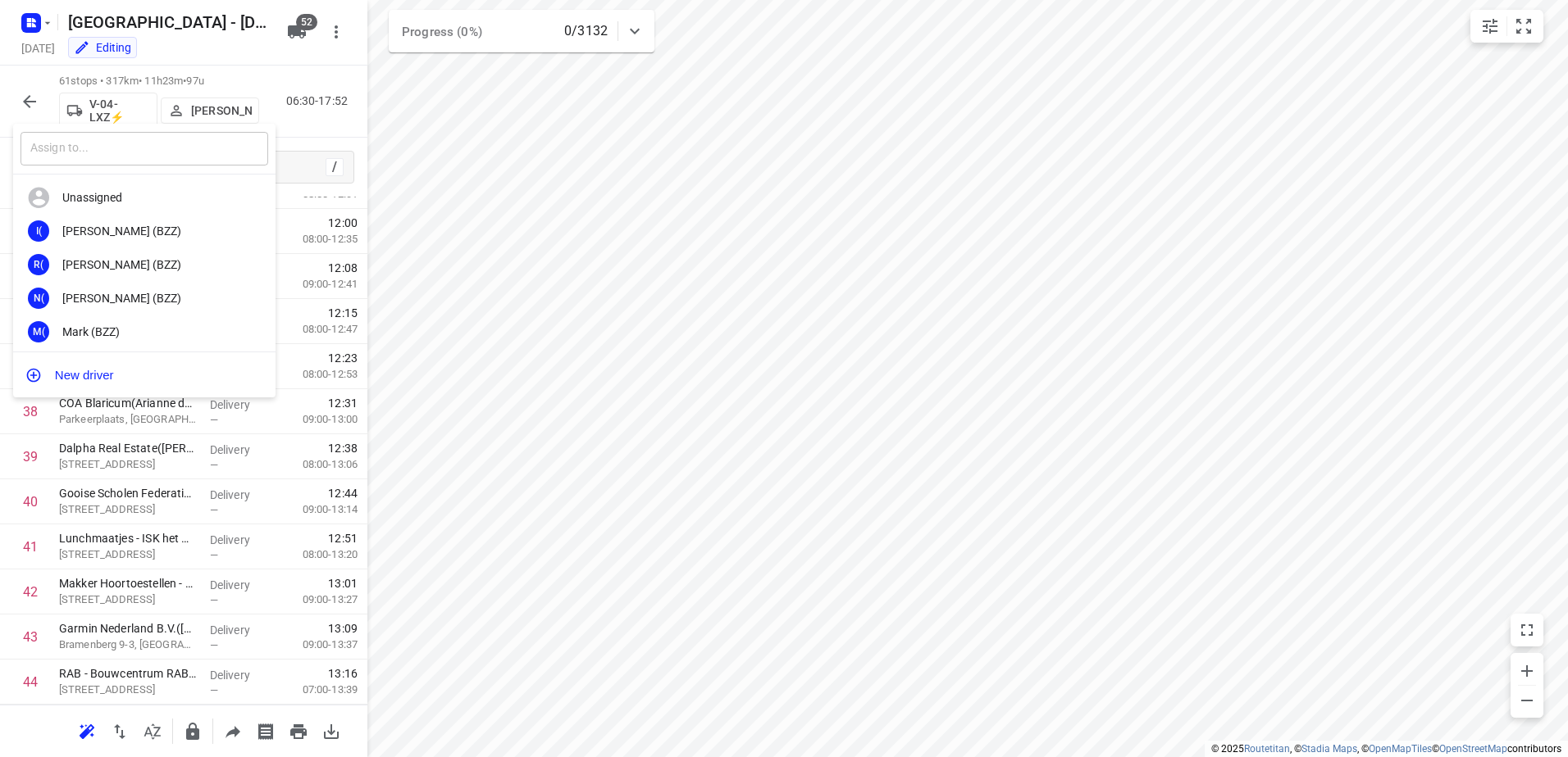
click at [237, 154] on input "text" at bounding box center [144, 148] width 248 height 33
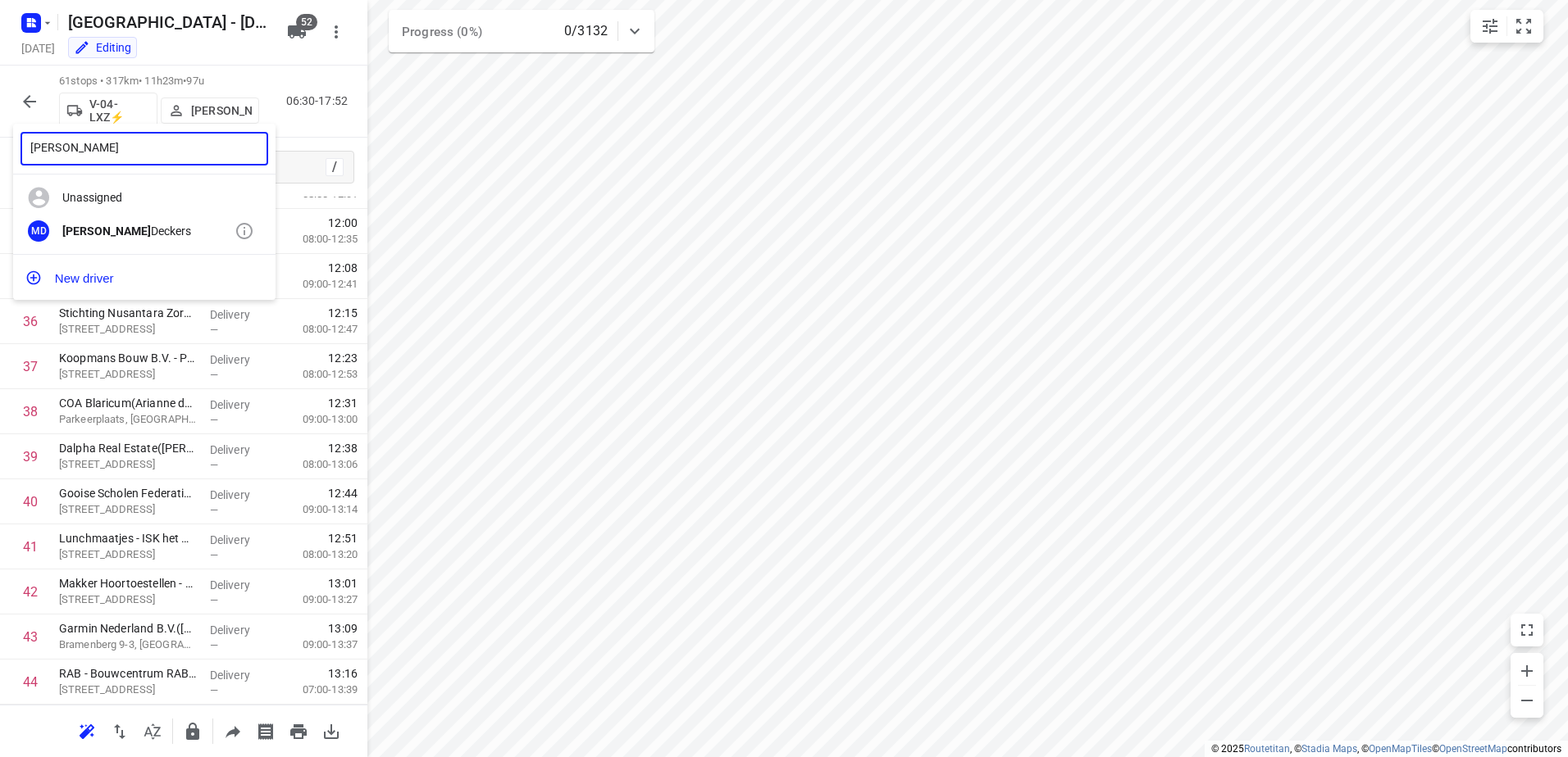
type input "[PERSON_NAME]"
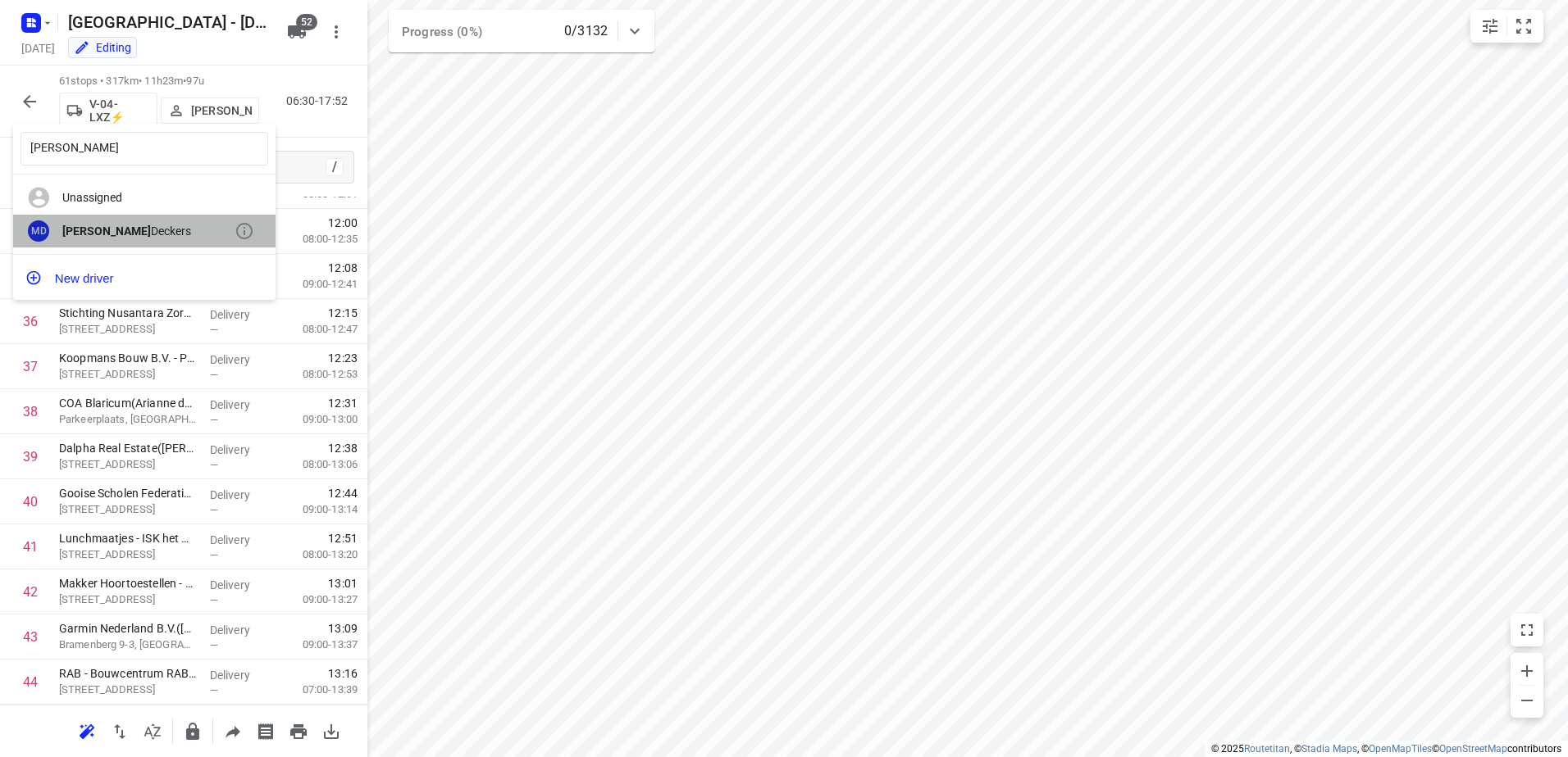
click at [179, 231] on div "[PERSON_NAME]" at bounding box center [148, 231] width 172 height 13
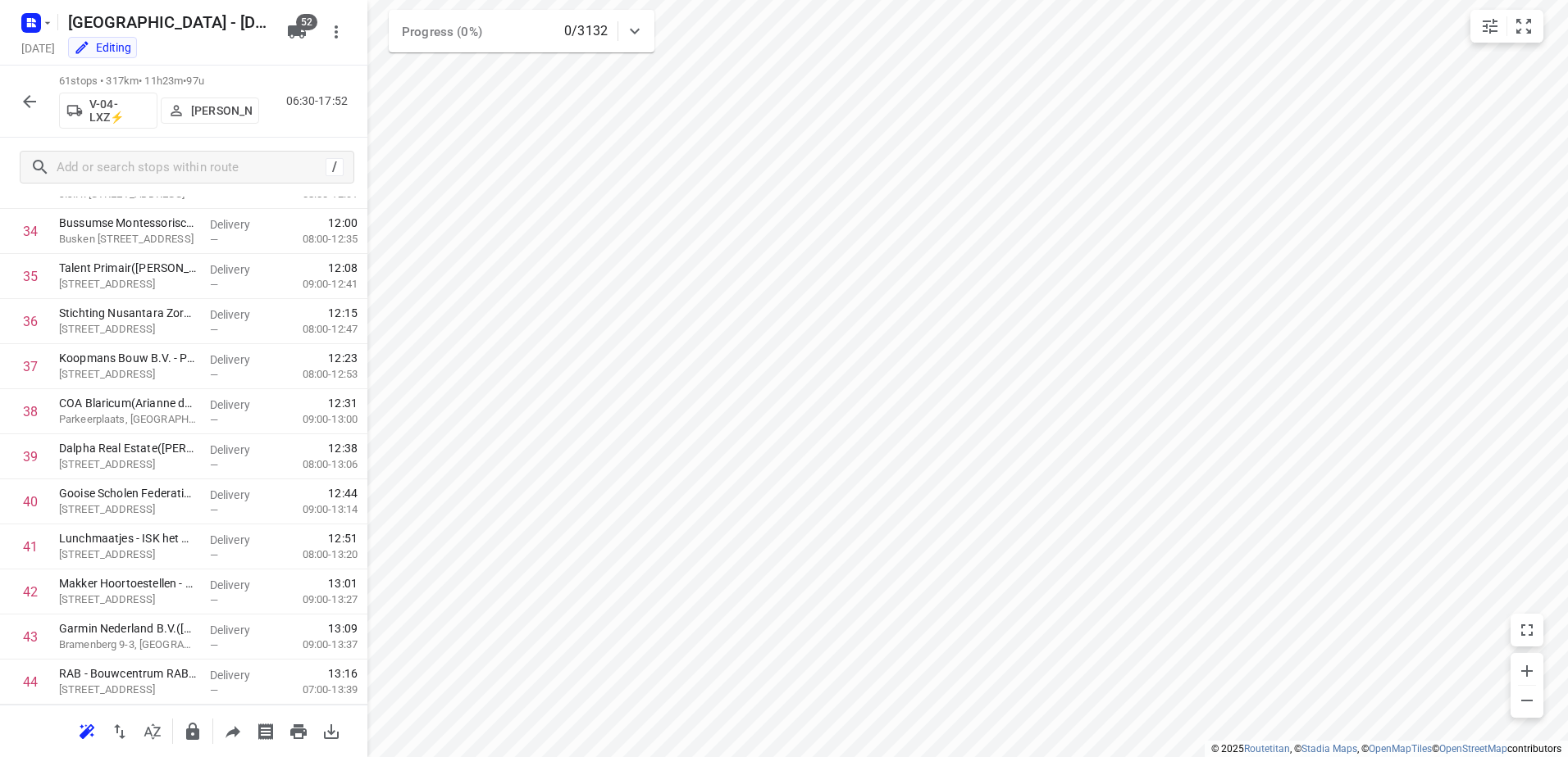
click at [38, 108] on icon "button" at bounding box center [29, 102] width 20 height 20
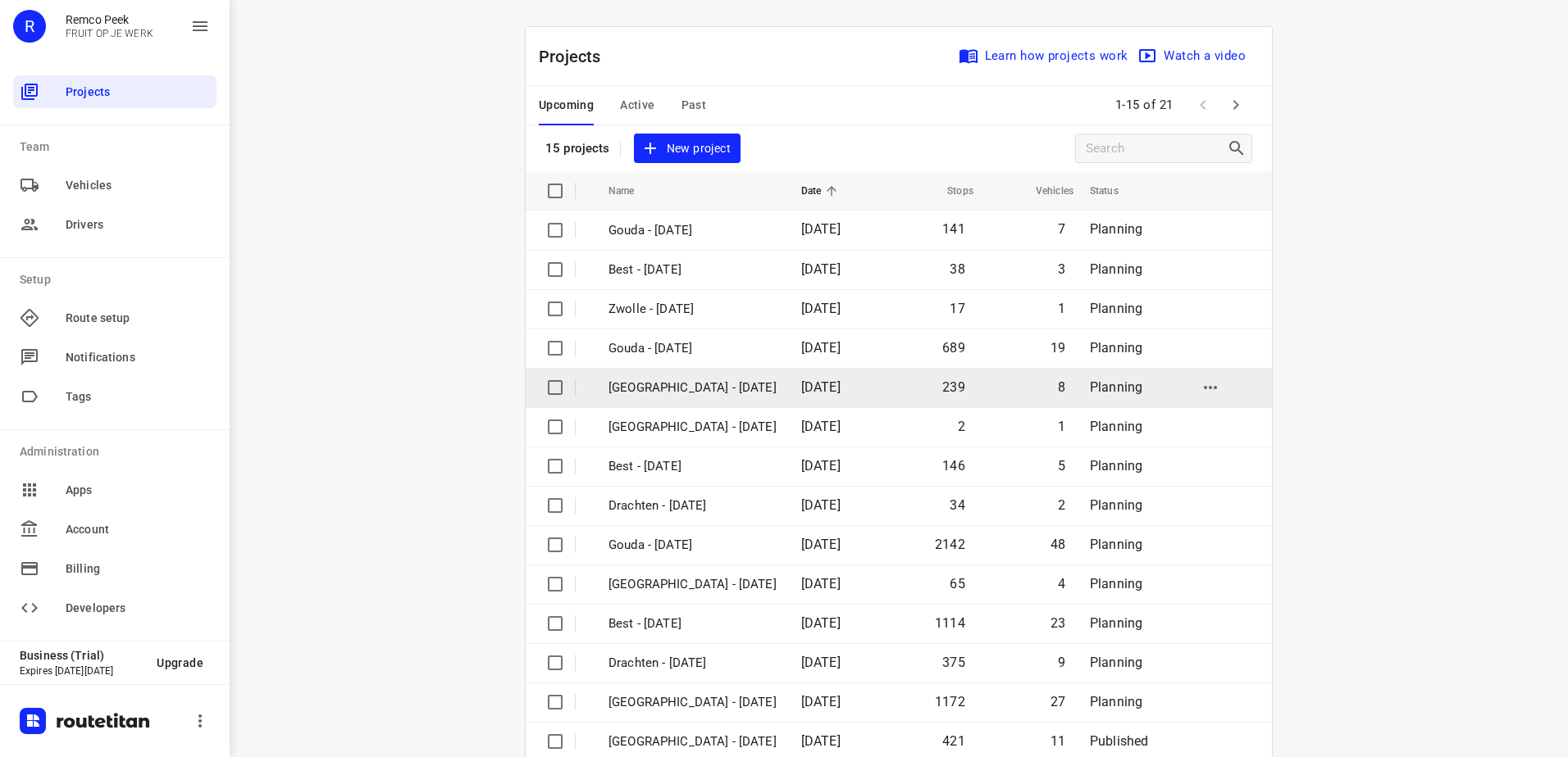
scroll to position [71, 0]
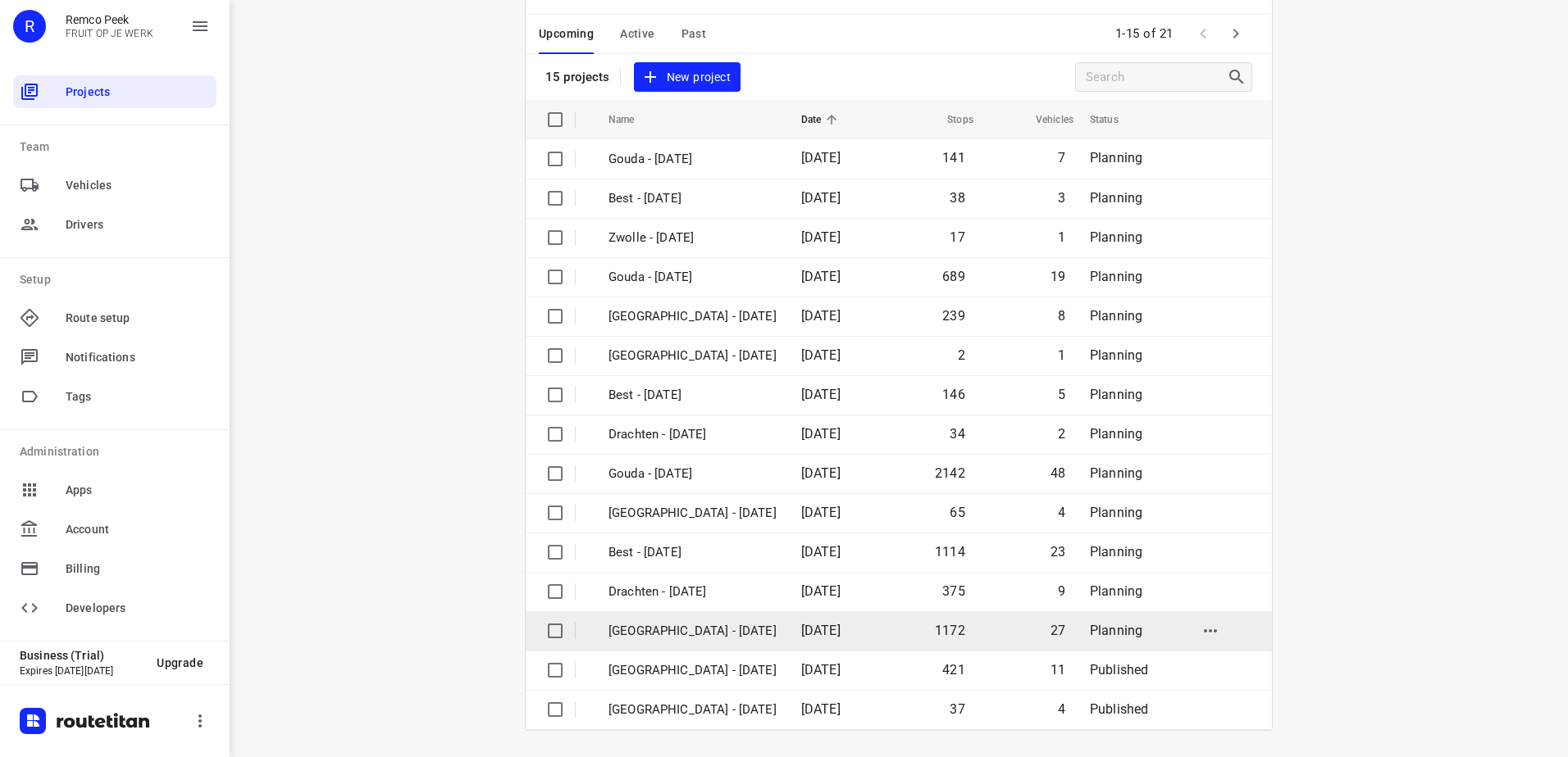
click at [696, 626] on p "[GEOGRAPHIC_DATA] - [DATE]" at bounding box center [692, 632] width 168 height 19
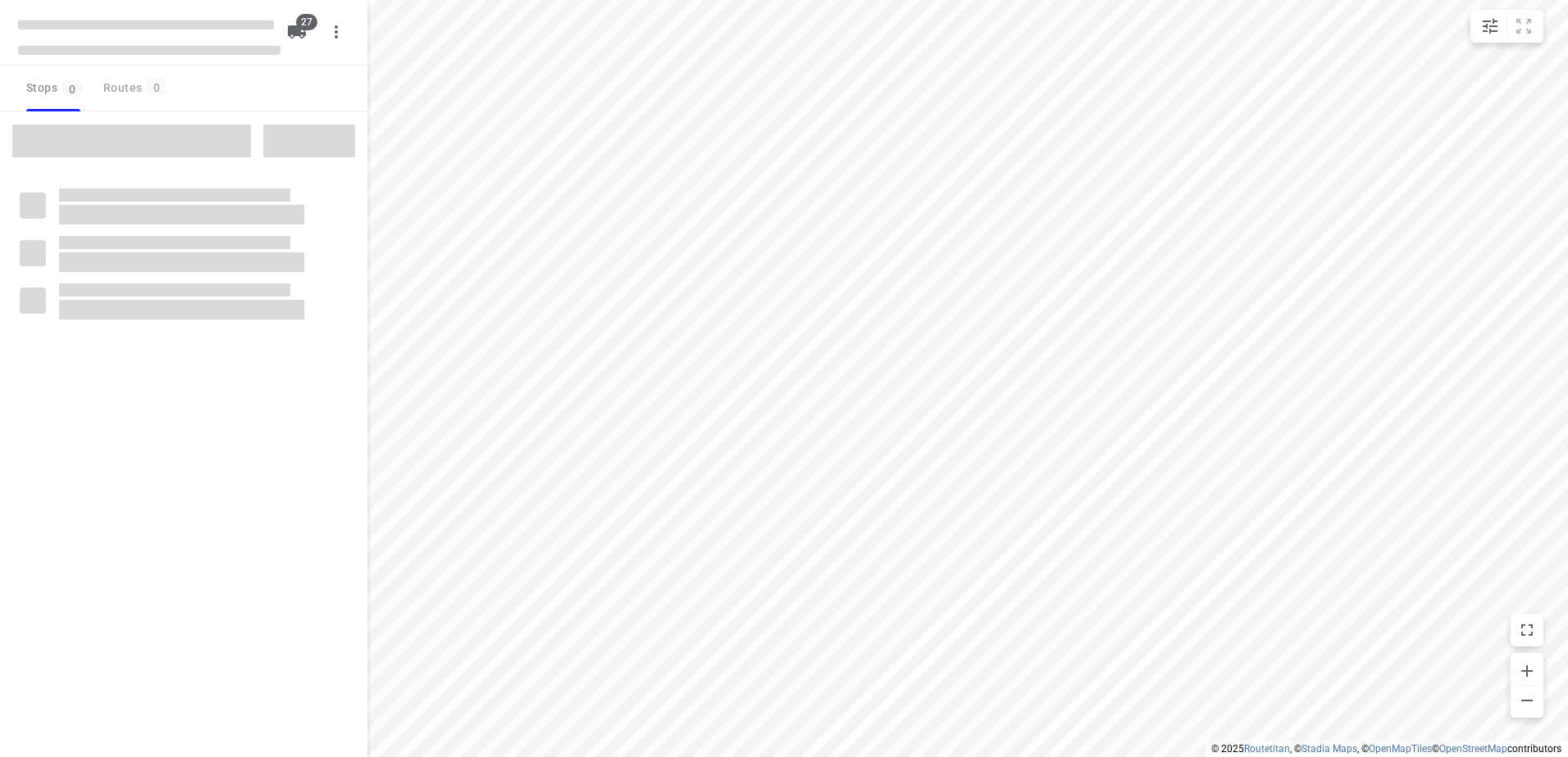
checkbox input "true"
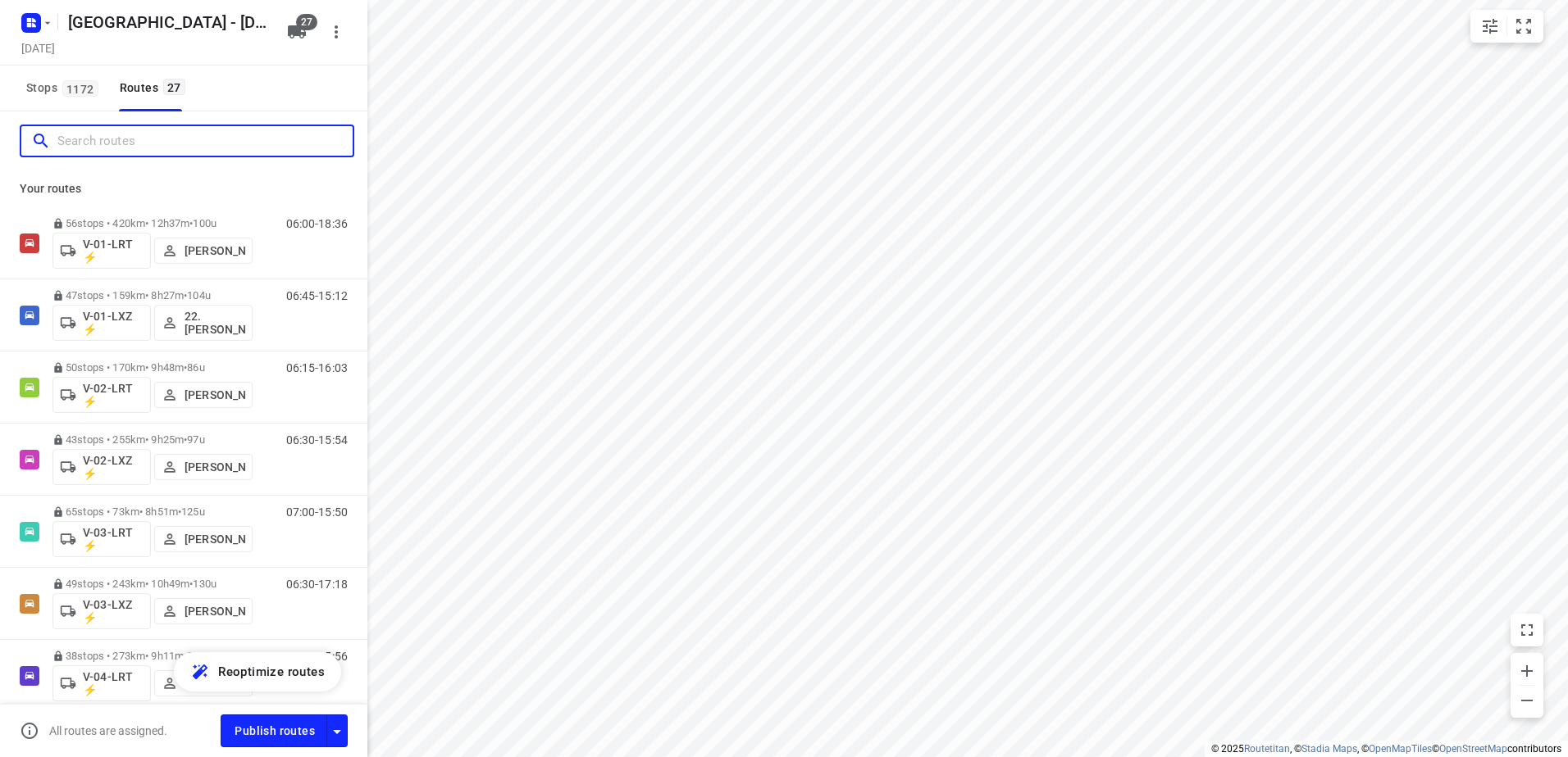
click at [141, 129] on input "Search routes" at bounding box center [204, 141] width 296 height 26
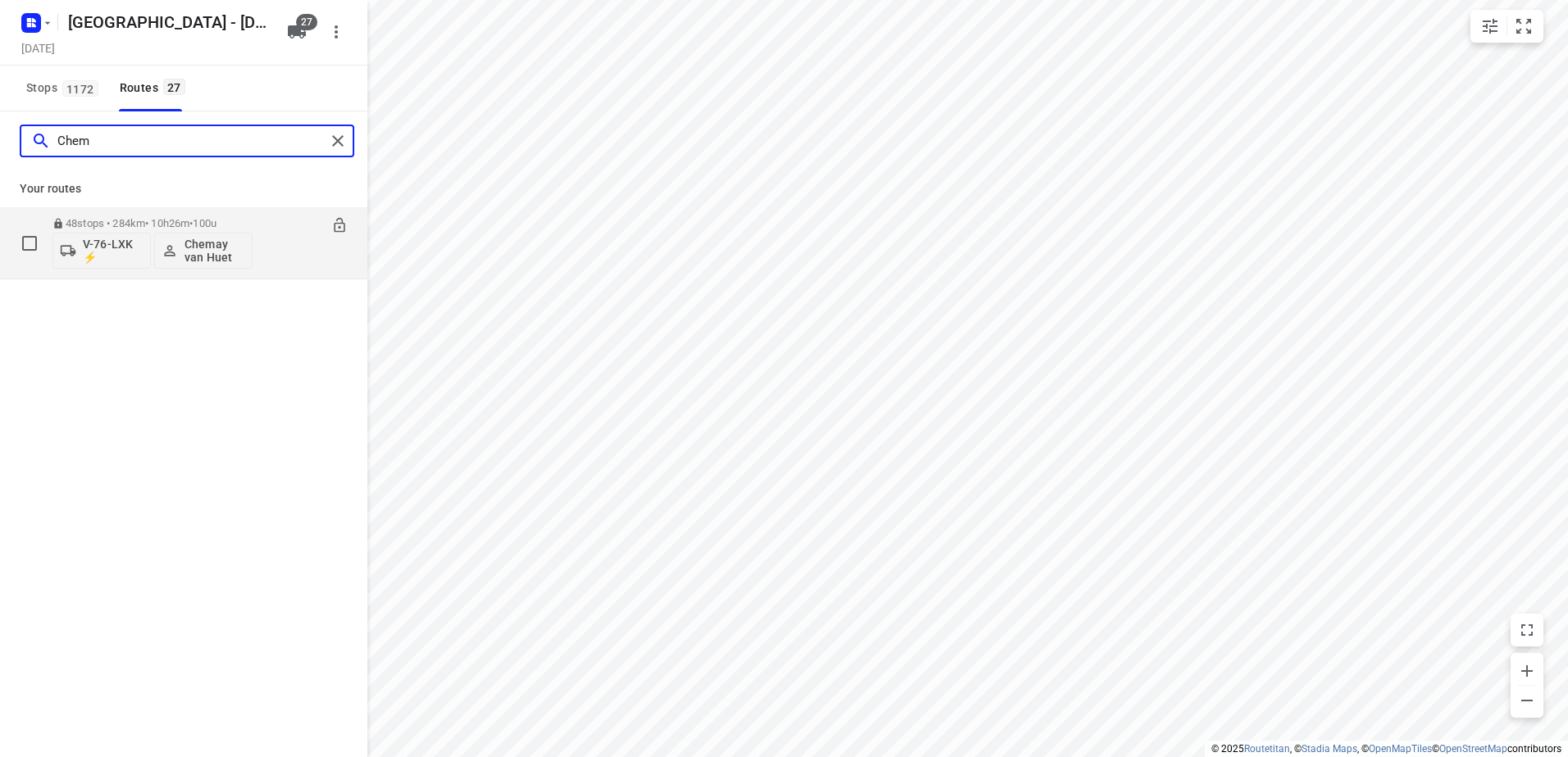
type input "Chem"
click at [154, 222] on p "48 stops • 284km • 10h26m • 100u" at bounding box center [152, 223] width 201 height 12
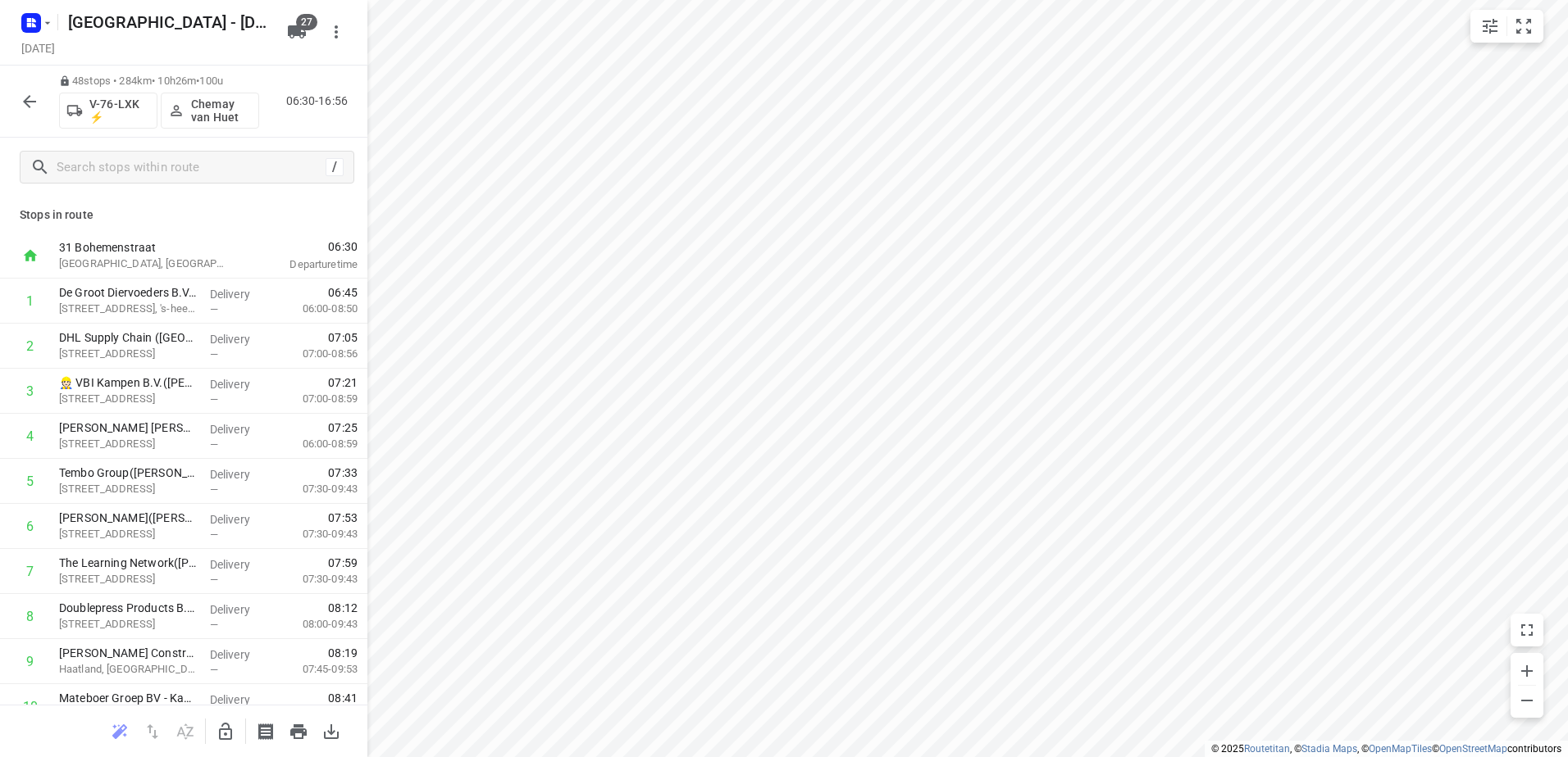
click at [12, 107] on div "48 stops • 284km • 10h26m • 100u V-76-LXK ⚡ Chemay van Huet 06:30-16:56" at bounding box center [183, 102] width 368 height 72
click at [18, 101] on button "button" at bounding box center [29, 102] width 33 height 33
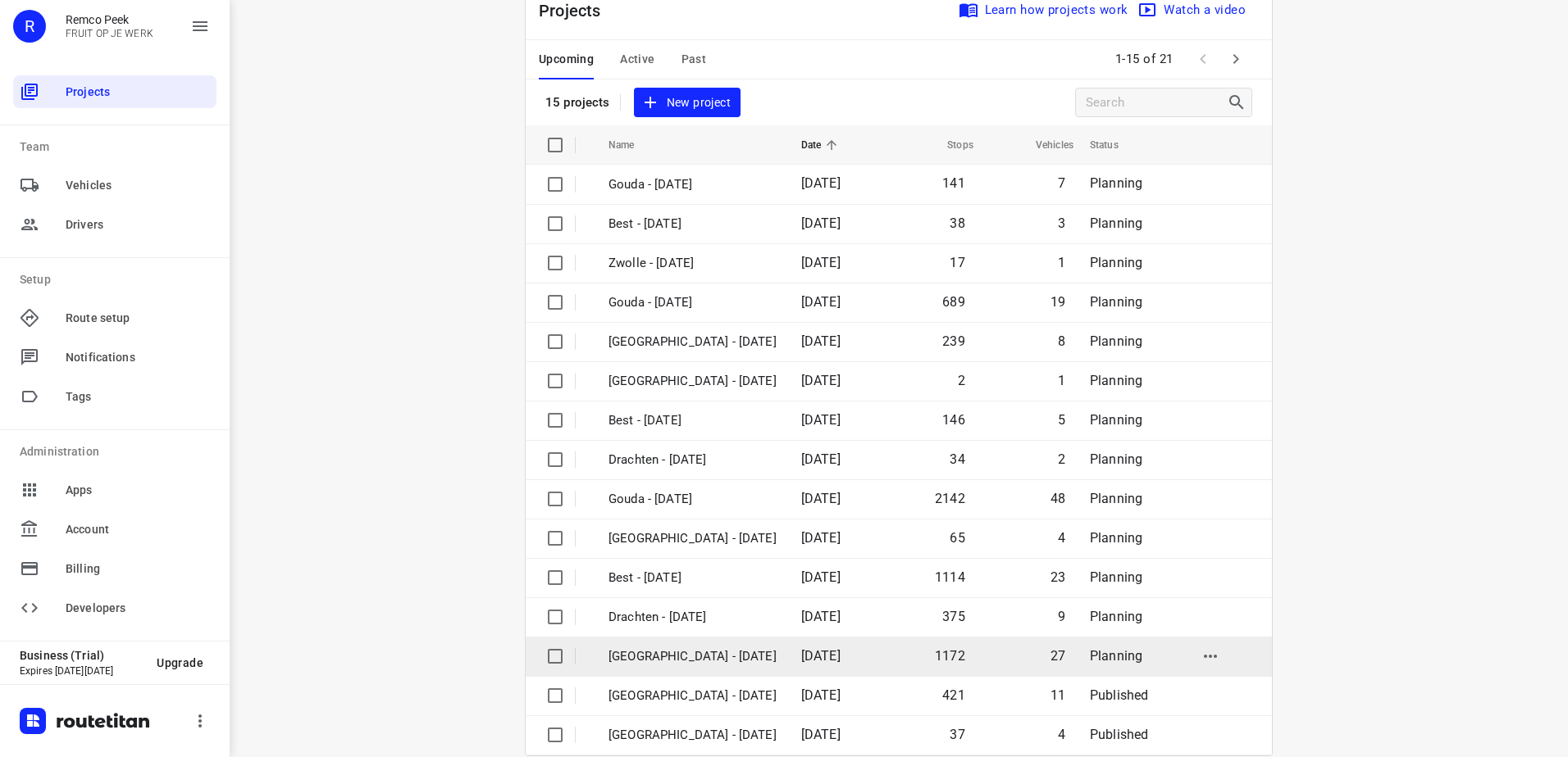
scroll to position [71, 0]
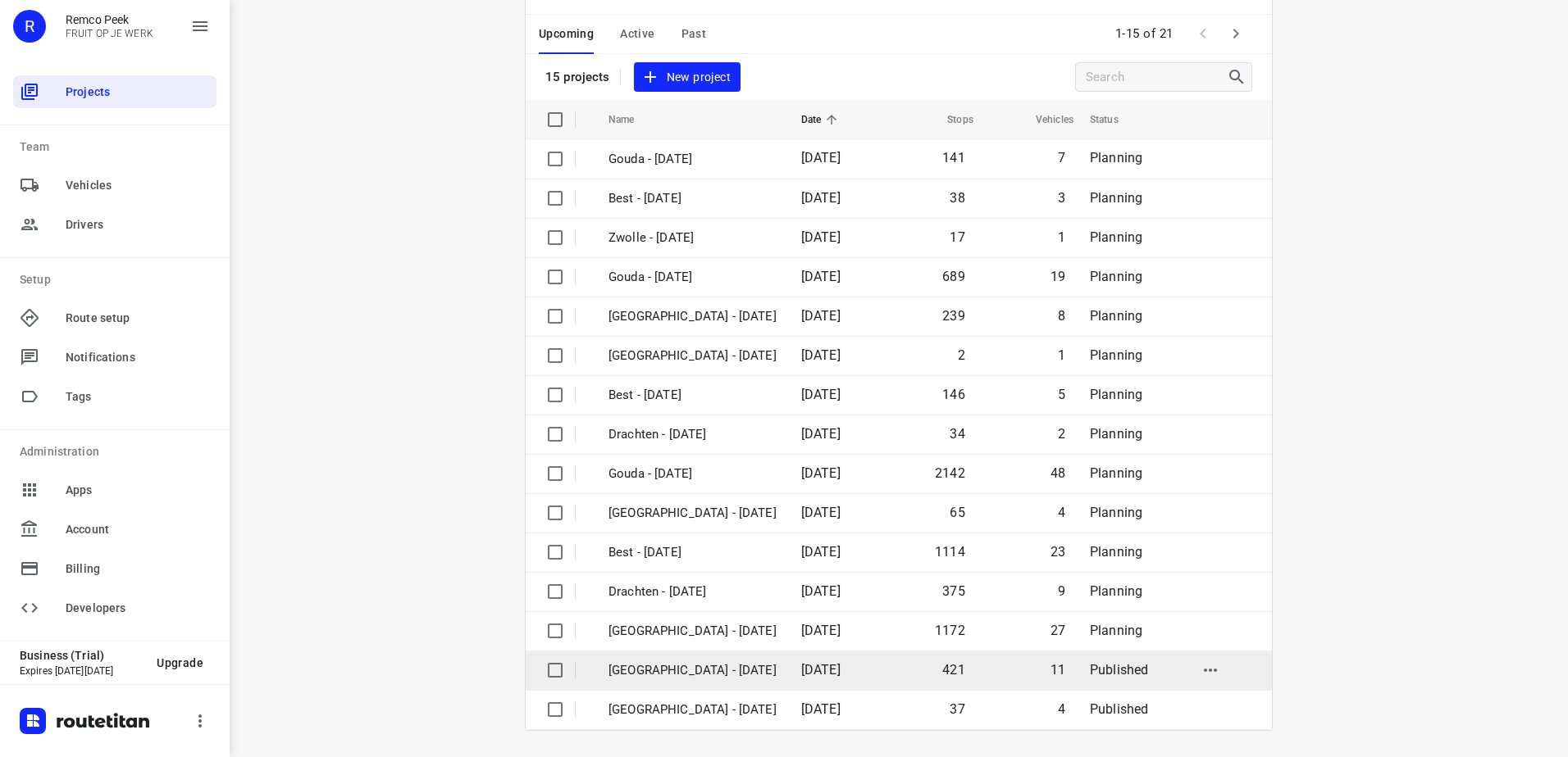
click at [734, 670] on p "[GEOGRAPHIC_DATA] - [DATE]" at bounding box center [692, 671] width 168 height 19
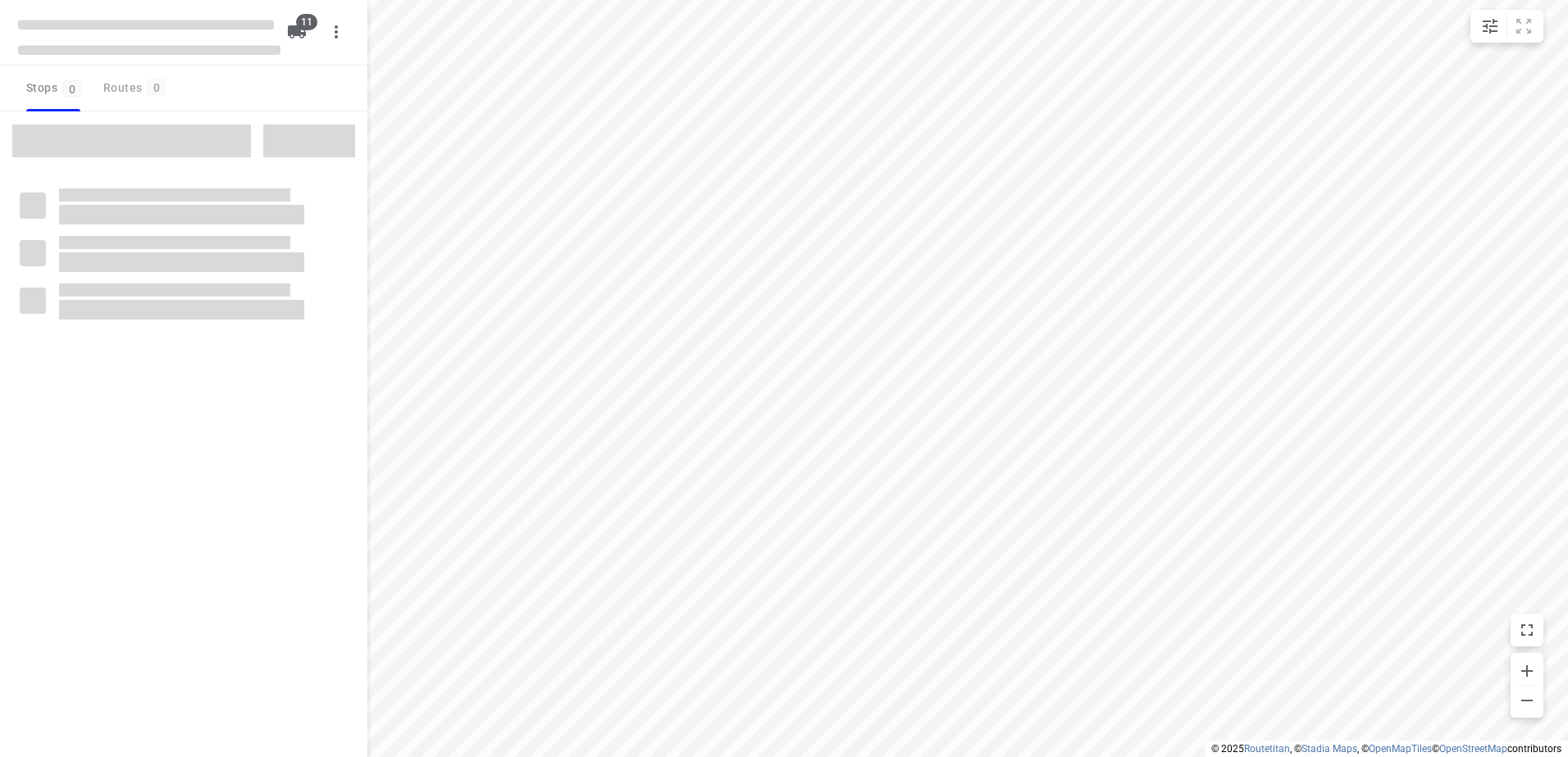
checkbox input "true"
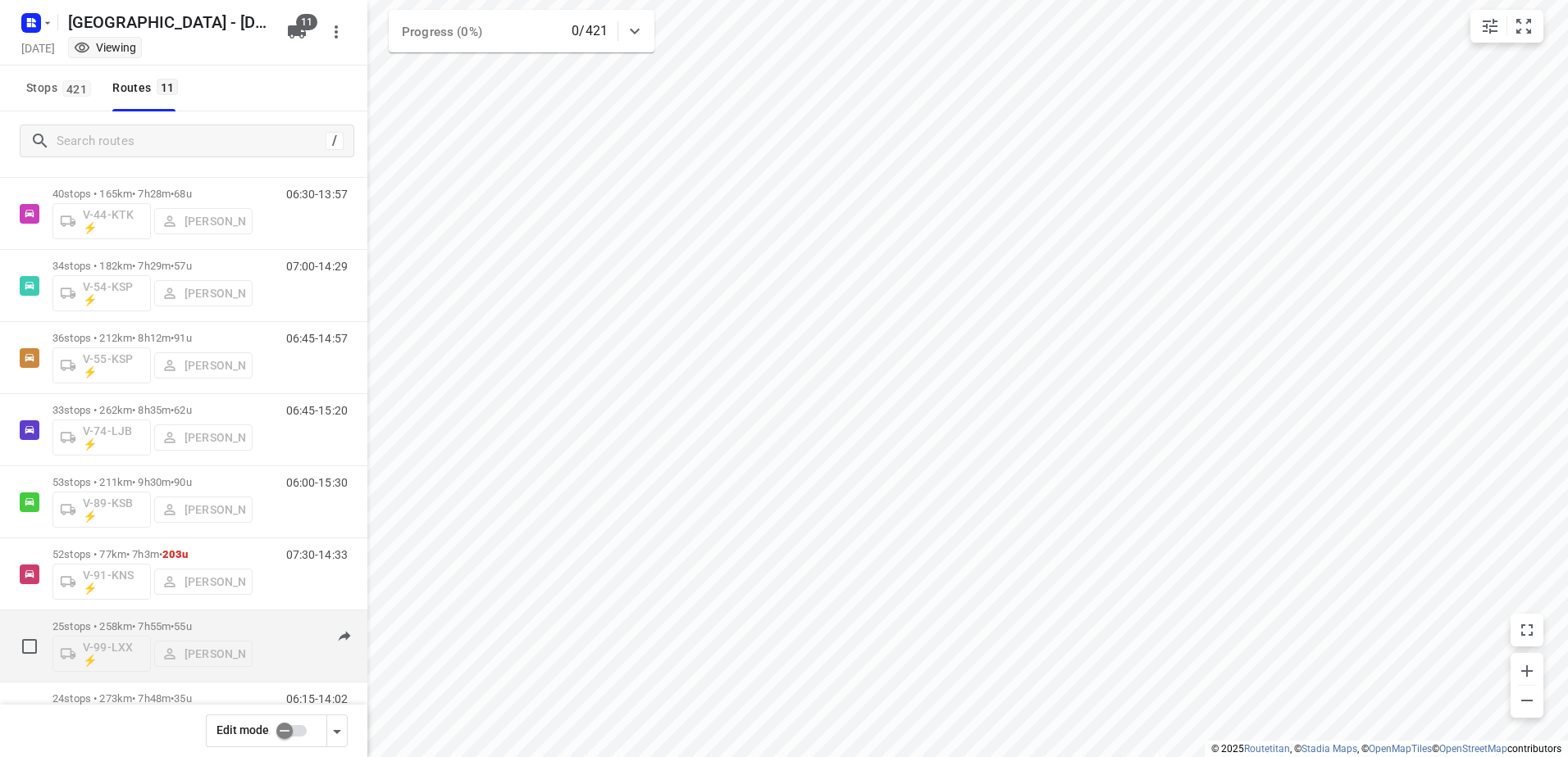
scroll to position [312, 0]
click at [280, 634] on div "06:15-14:02" at bounding box center [307, 655] width 82 height 60
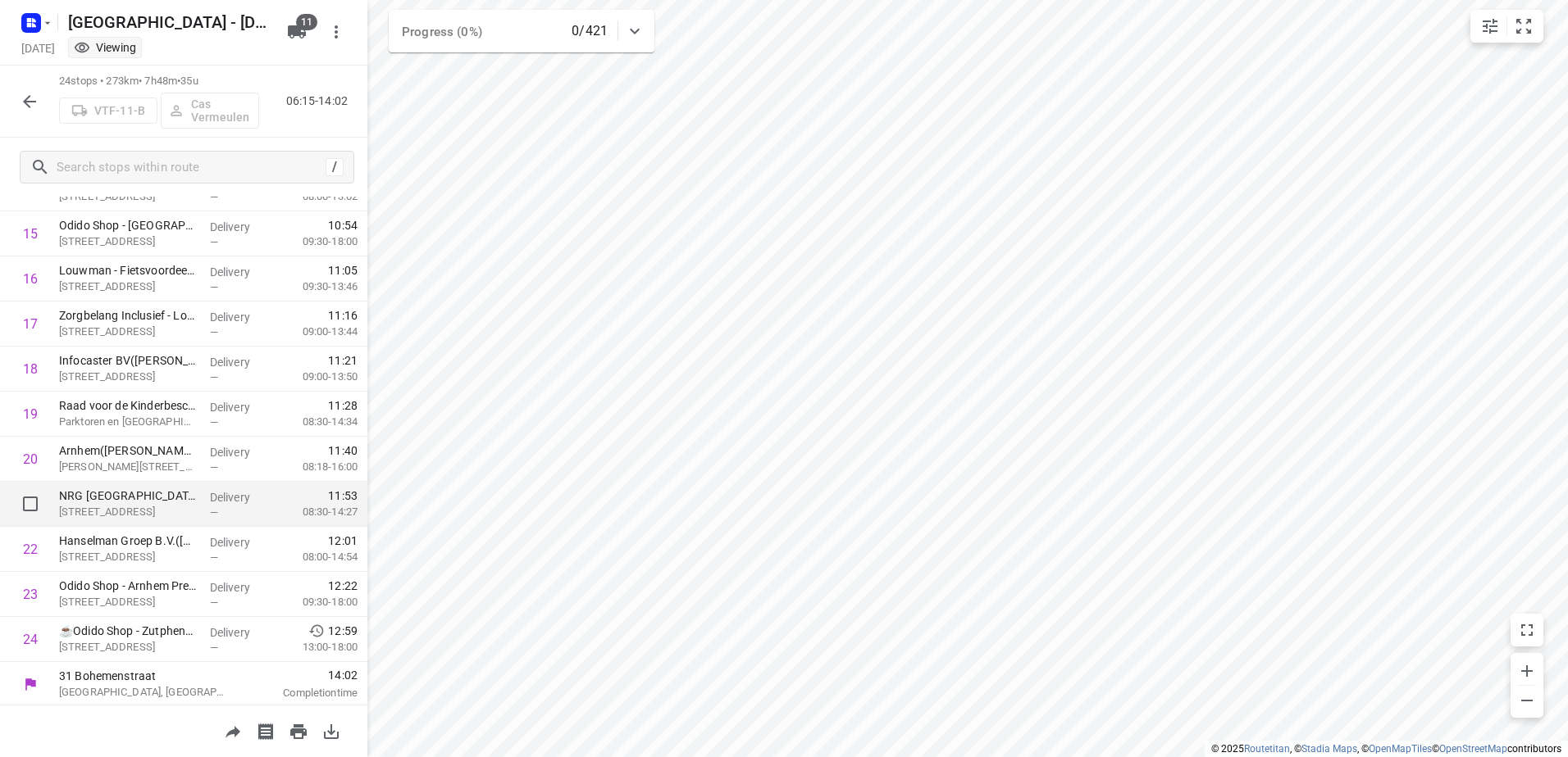
scroll to position [701, 0]
click at [34, 98] on icon "button" at bounding box center [29, 102] width 20 height 20
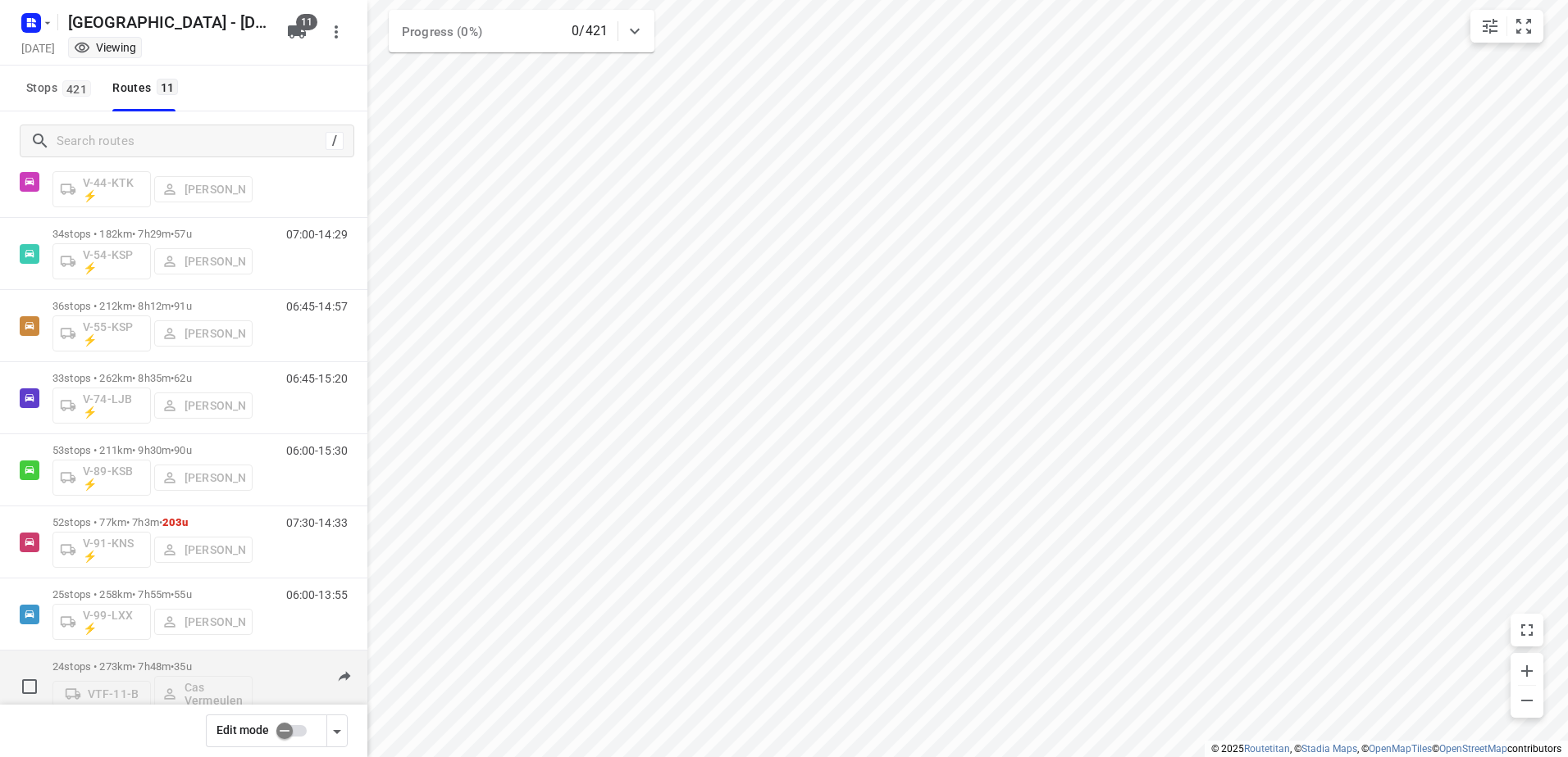
scroll to position [312, 0]
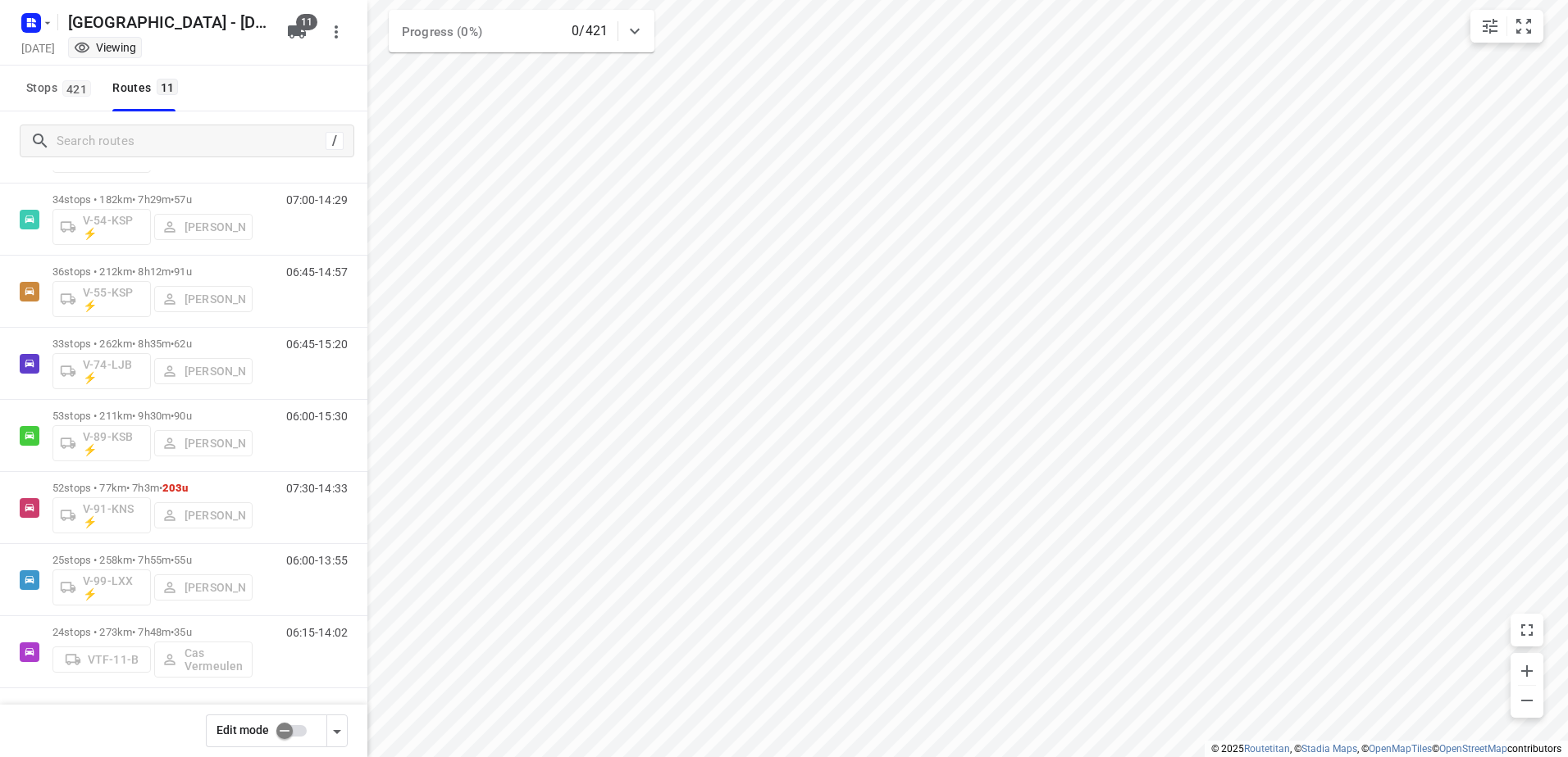
click at [300, 727] on input "checkbox" at bounding box center [284, 730] width 93 height 31
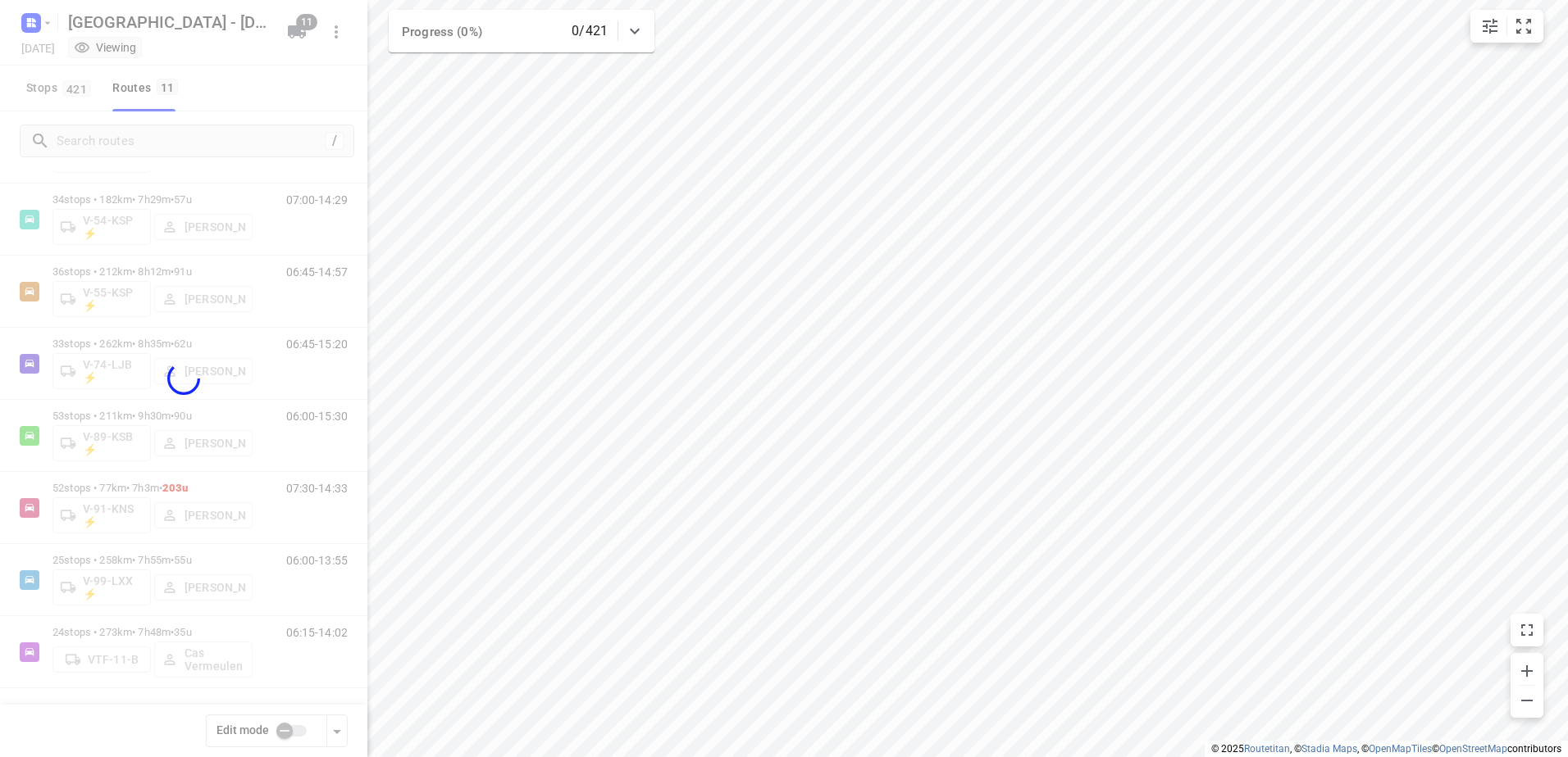
checkbox input "true"
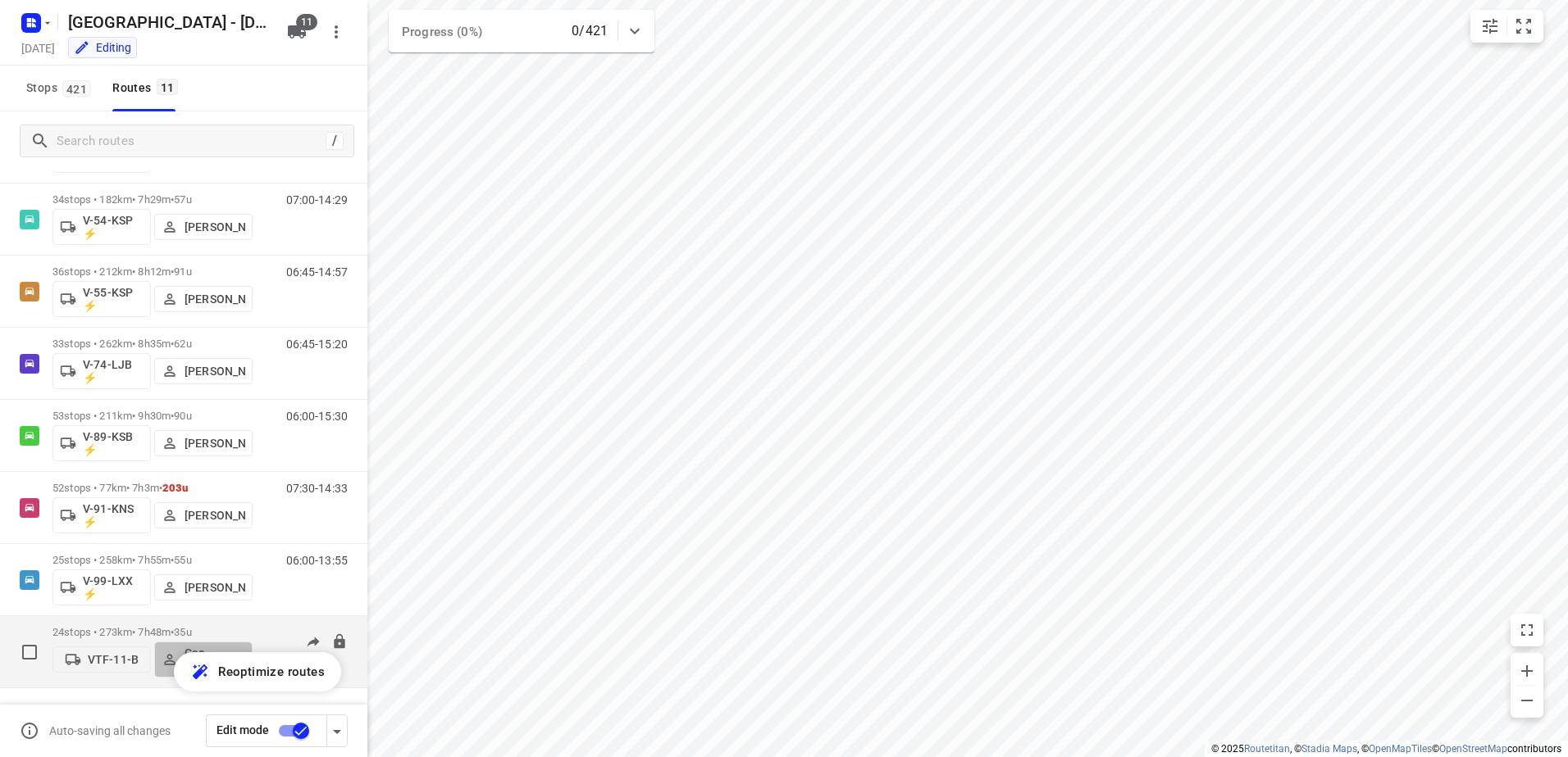
click at [199, 646] on button "Cas Vermeulen" at bounding box center [203, 660] width 99 height 36
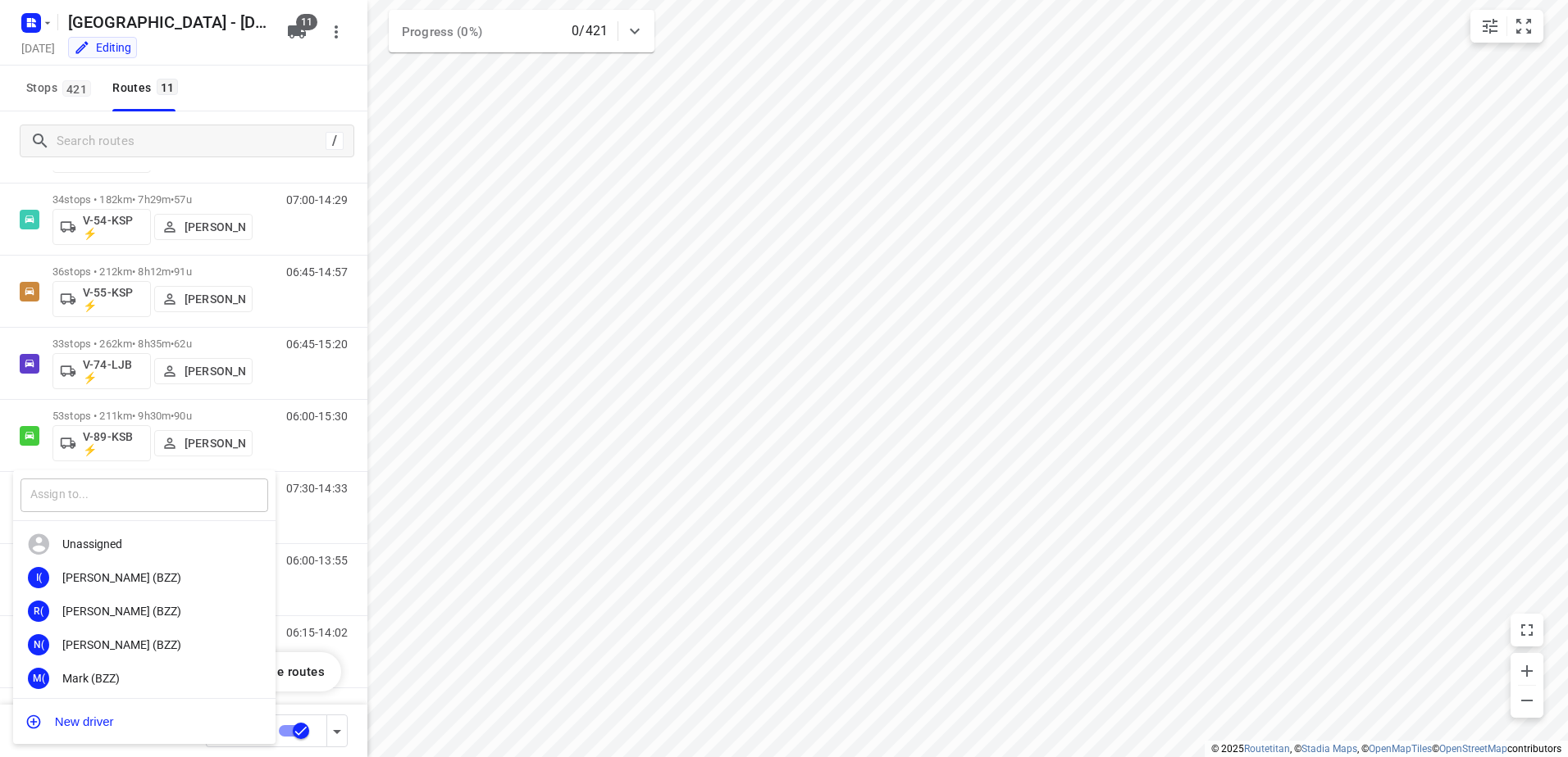
click at [186, 490] on input "text" at bounding box center [144, 495] width 248 height 33
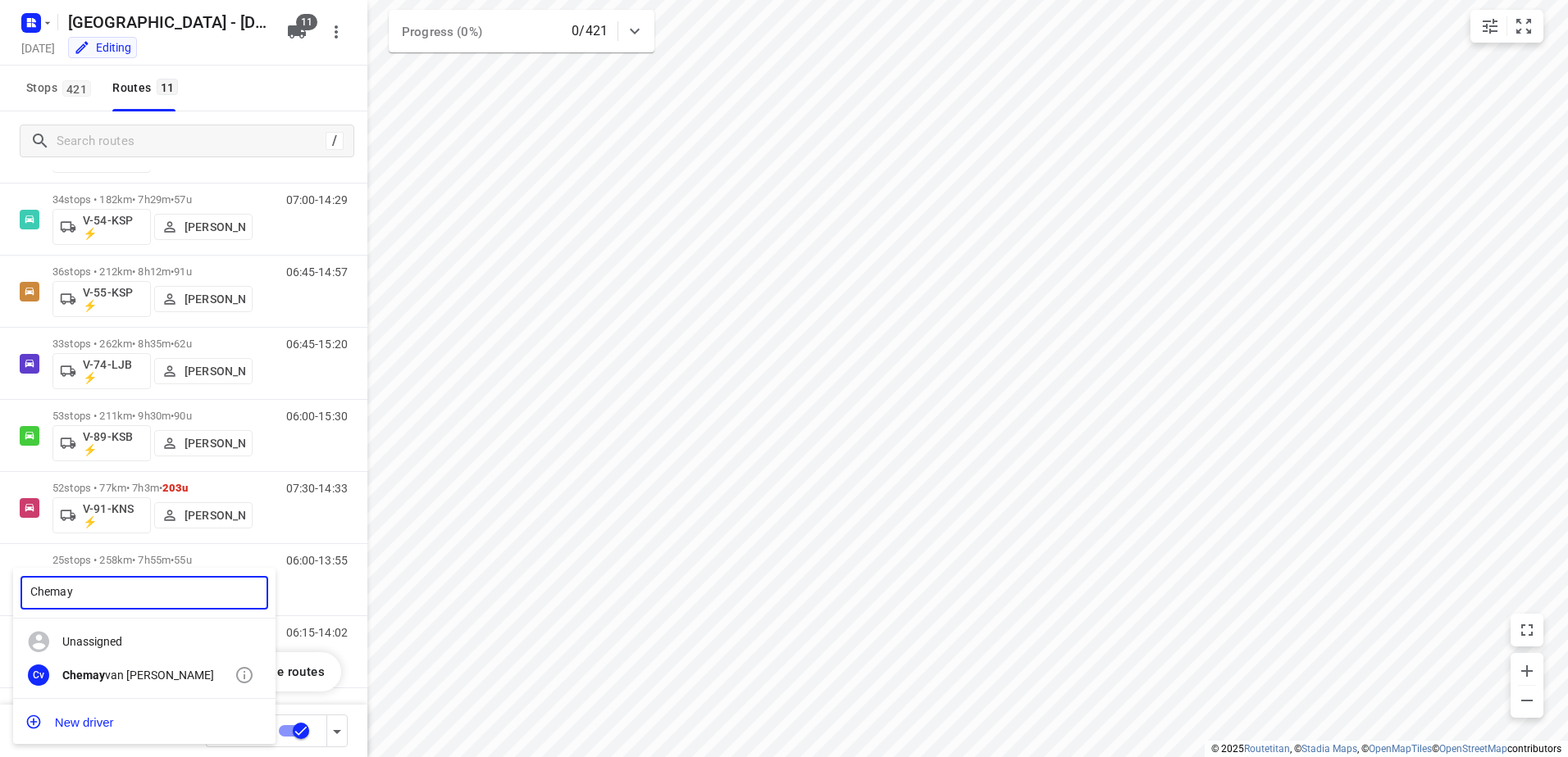
type input "Chemay"
click at [160, 669] on div "Chemay van Huet" at bounding box center [148, 675] width 172 height 13
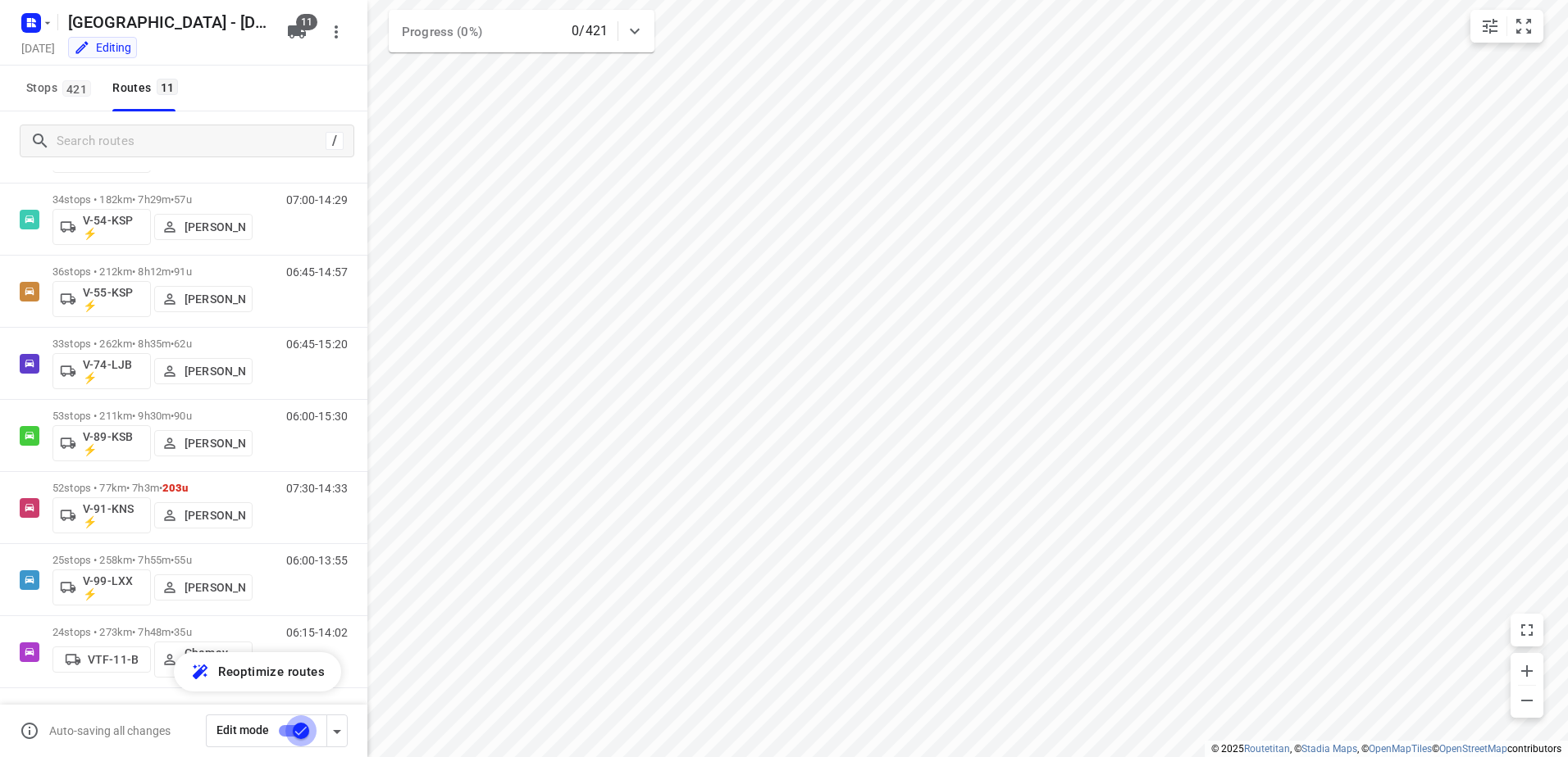
click at [289, 729] on input "checkbox" at bounding box center [300, 730] width 93 height 31
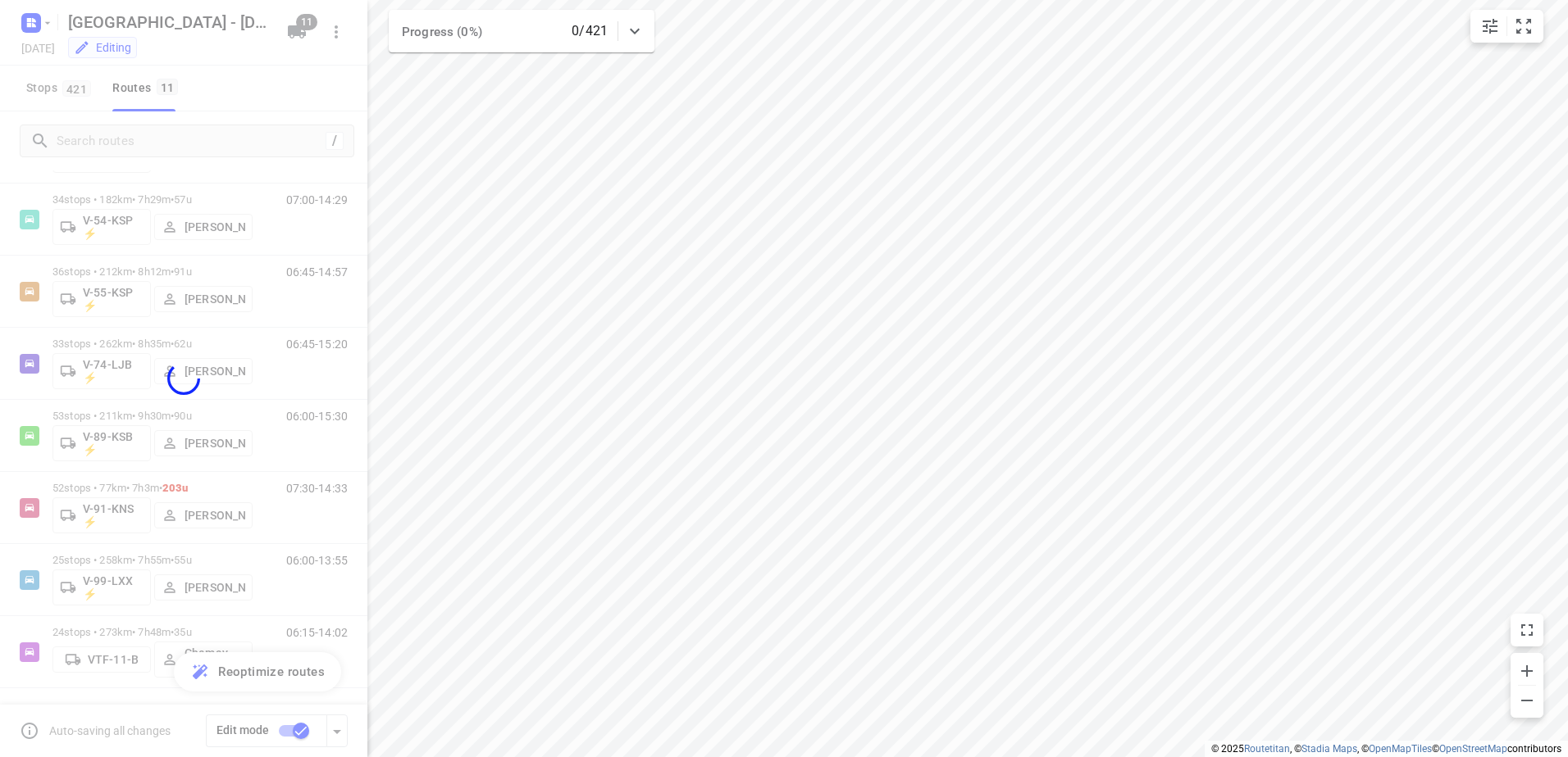
checkbox input "false"
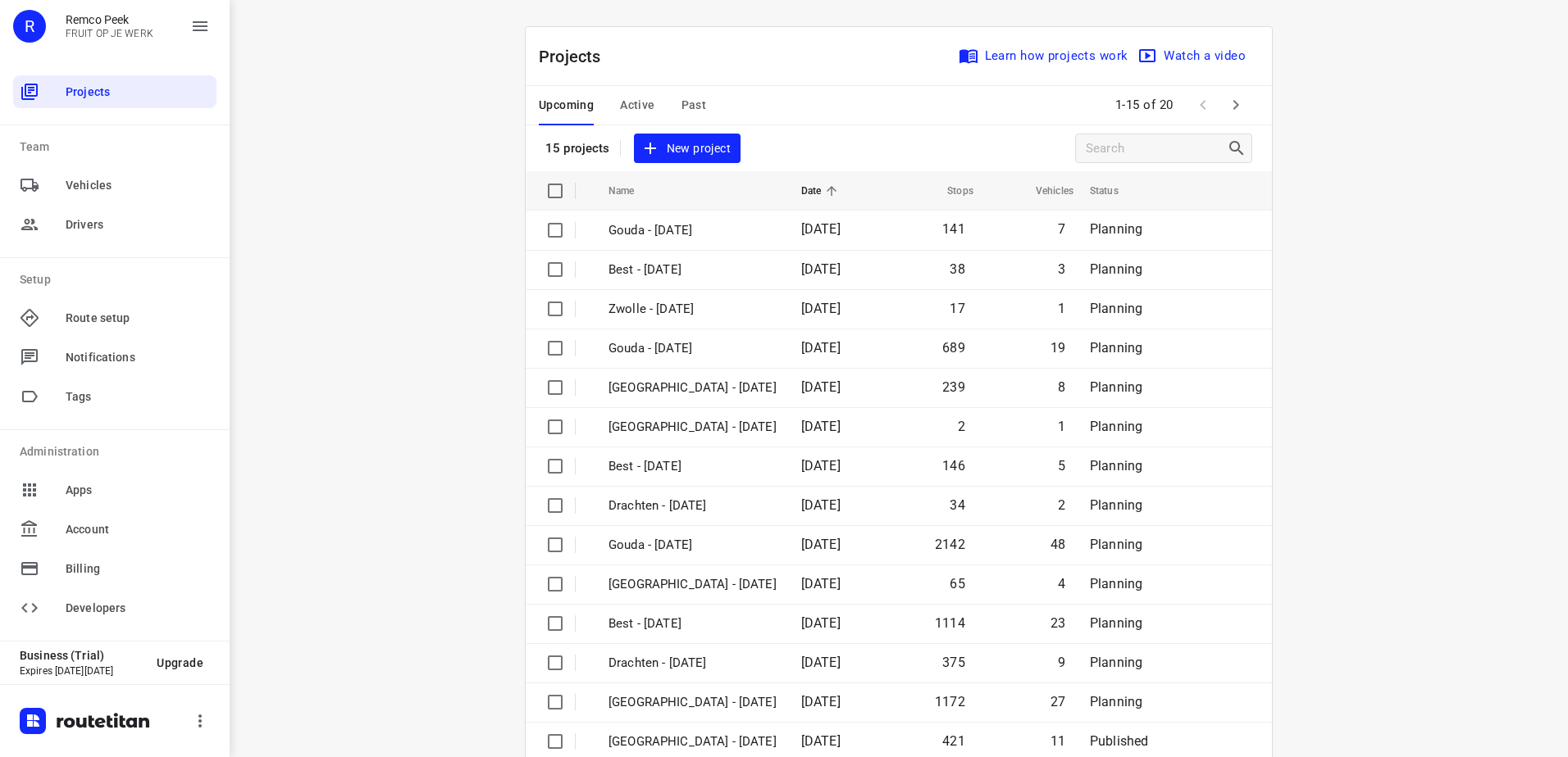
click at [629, 88] on button "Active" at bounding box center [637, 105] width 34 height 39
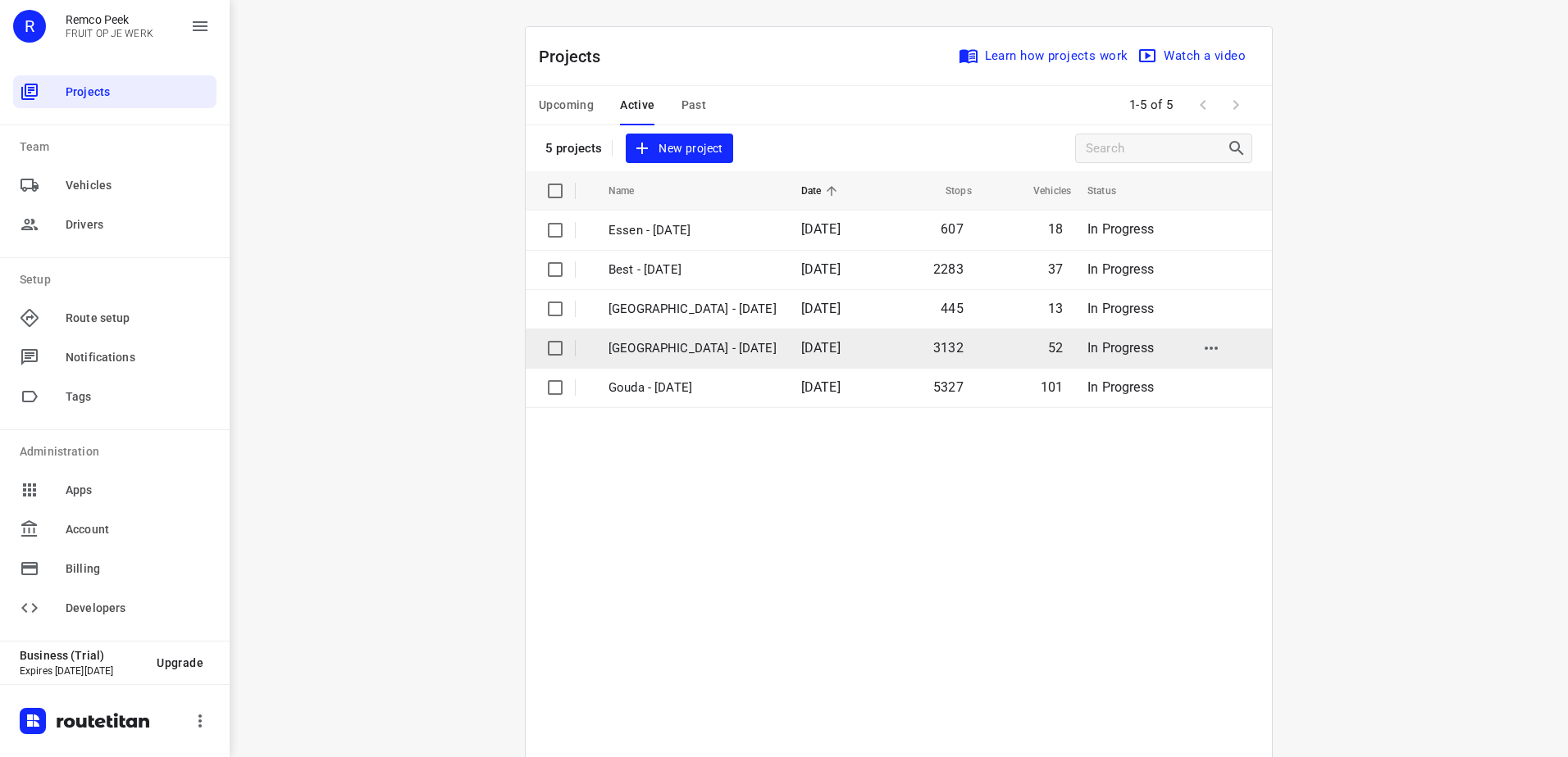
click at [661, 344] on p "[GEOGRAPHIC_DATA] - [DATE]" at bounding box center [692, 349] width 168 height 19
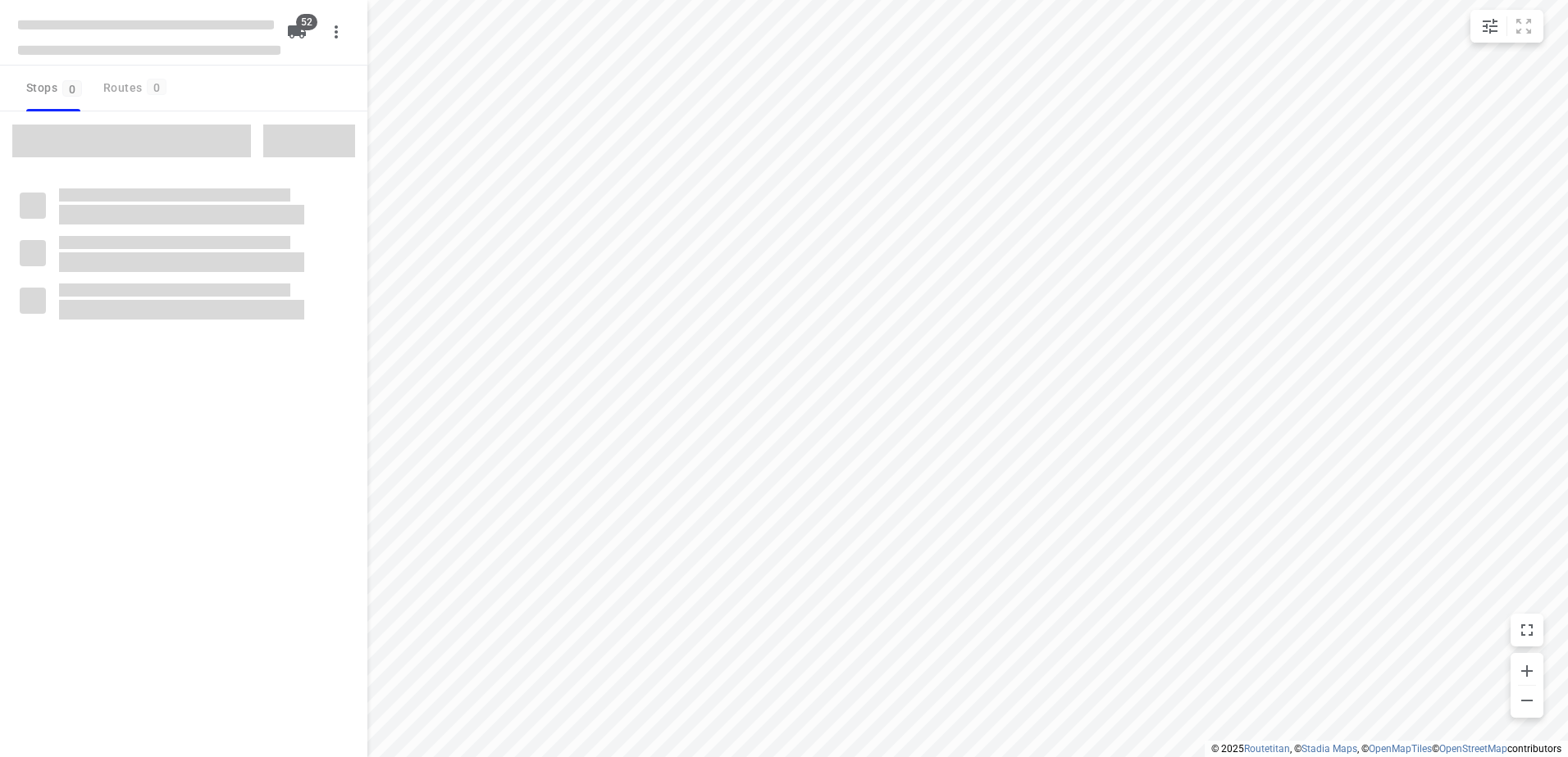
checkbox input "true"
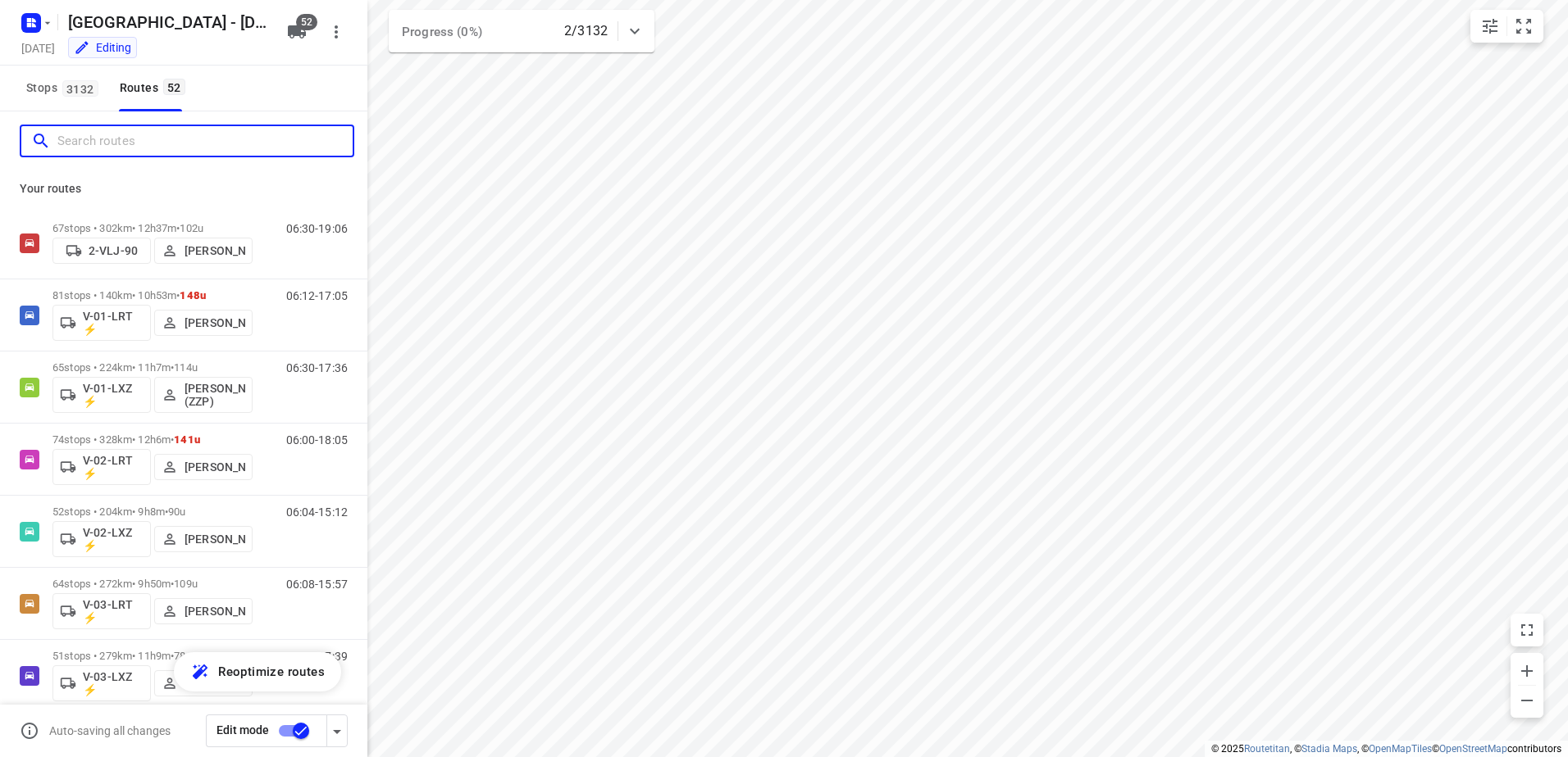
click at [143, 134] on input "Search routes" at bounding box center [204, 141] width 296 height 26
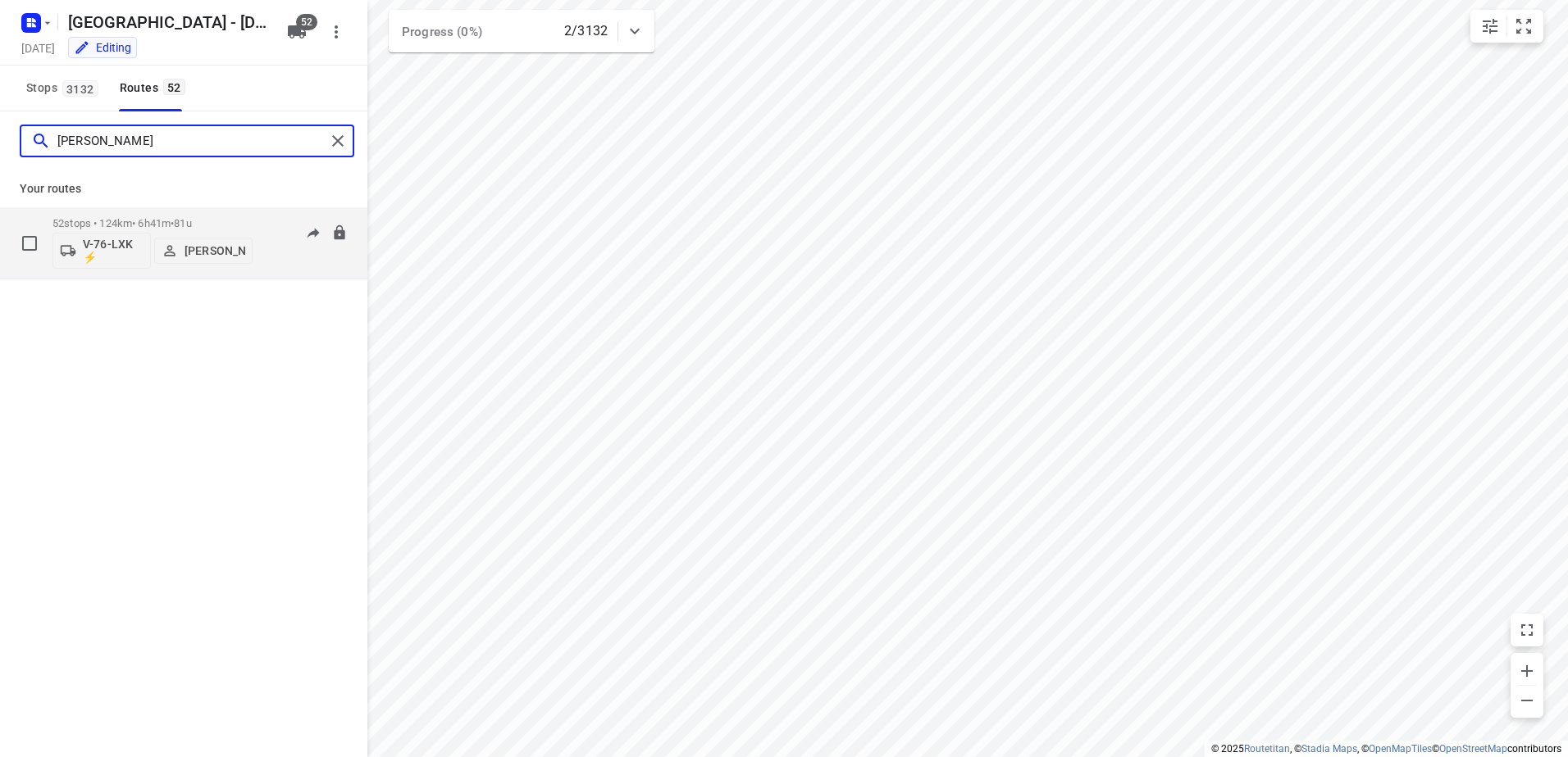
type input "[PERSON_NAME]"
click at [260, 218] on div "52 stops • 124km • 6h41m • 81u V-76-LXK ⚡ [PERSON_NAME] 08:00-14:41" at bounding box center [209, 243] width 315 height 68
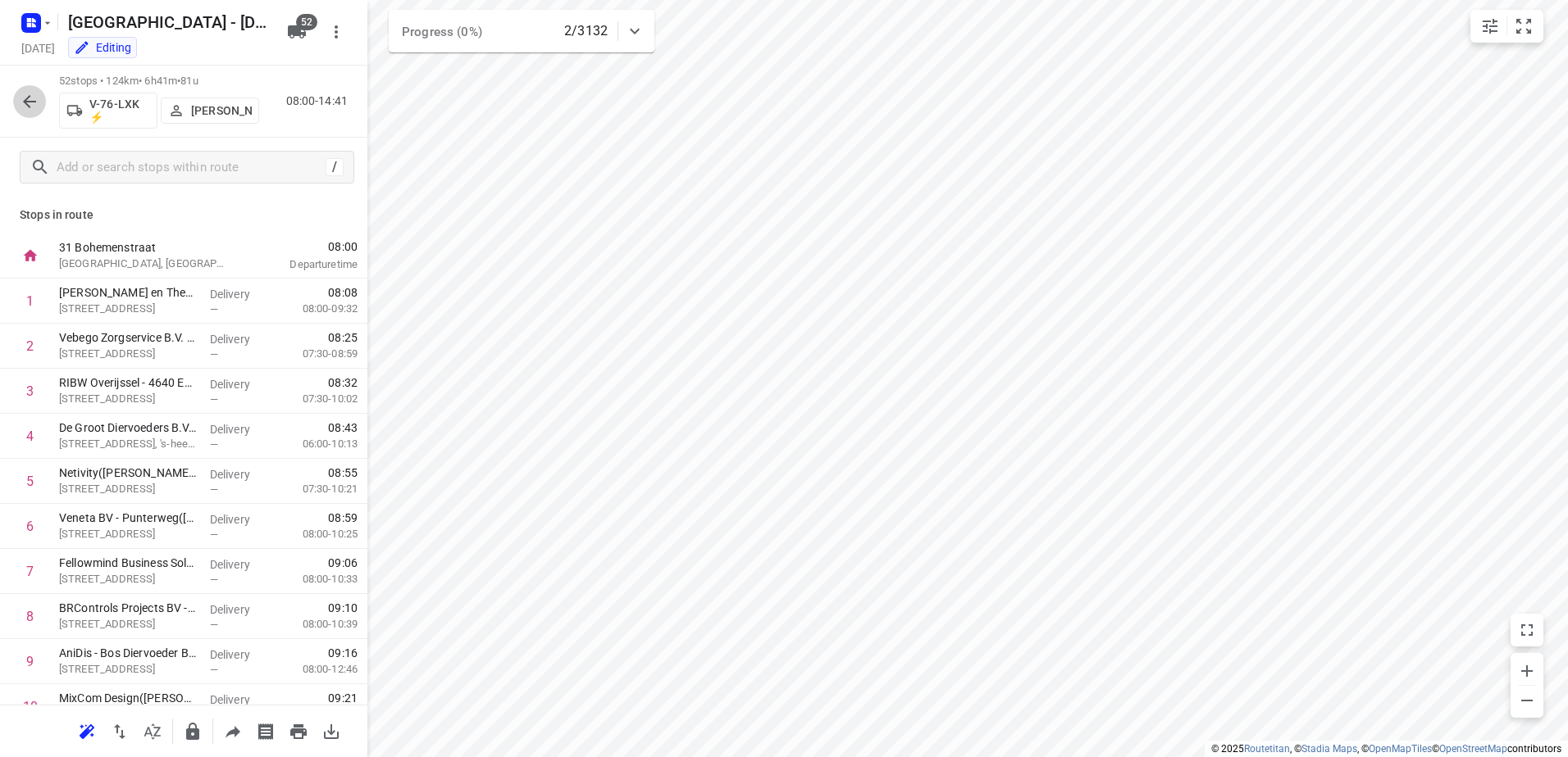
click at [19, 96] on button "button" at bounding box center [29, 102] width 33 height 33
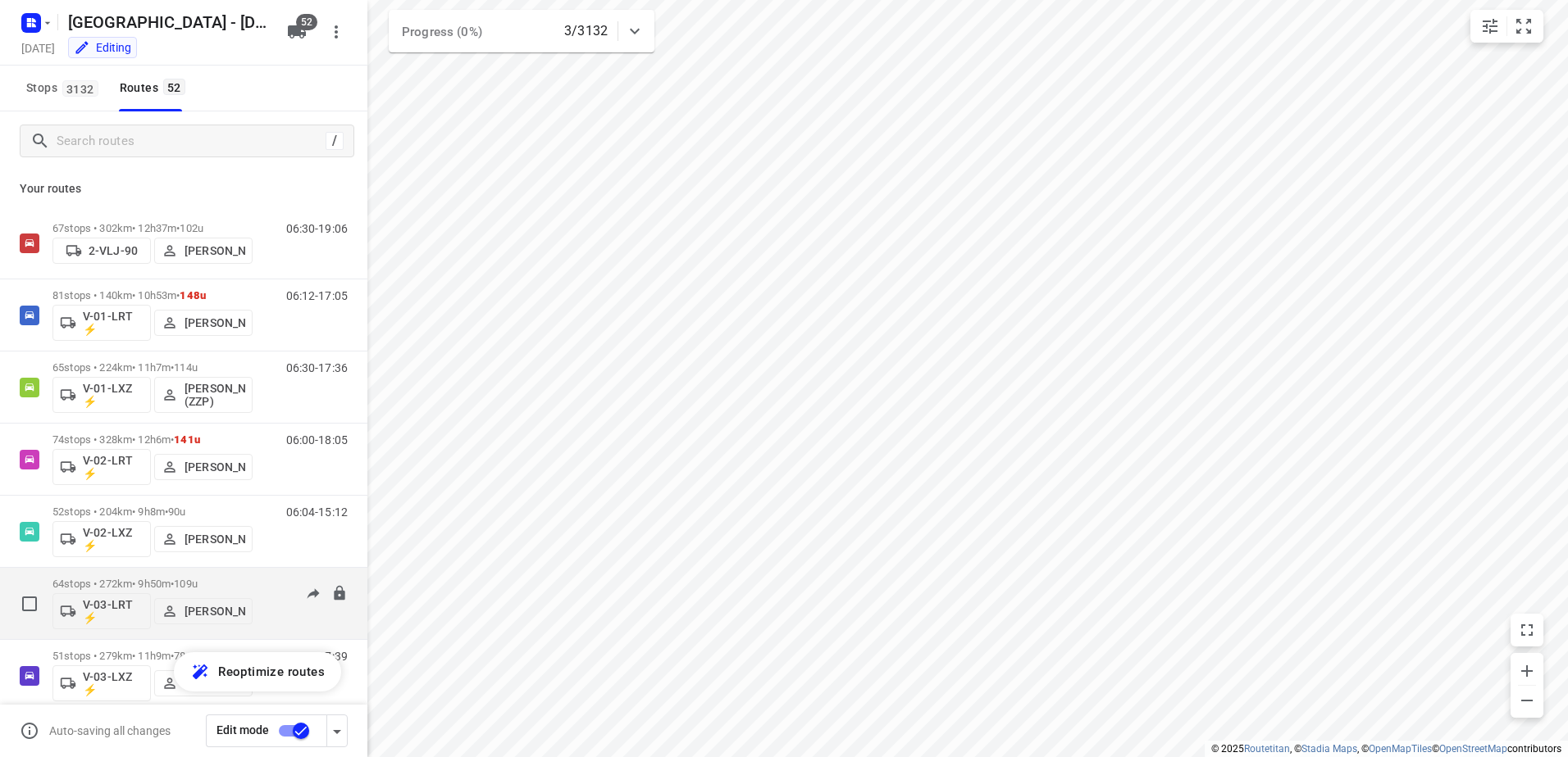
click at [119, 578] on p "64 stops • 272km • 9h50m • 109u" at bounding box center [152, 583] width 201 height 12
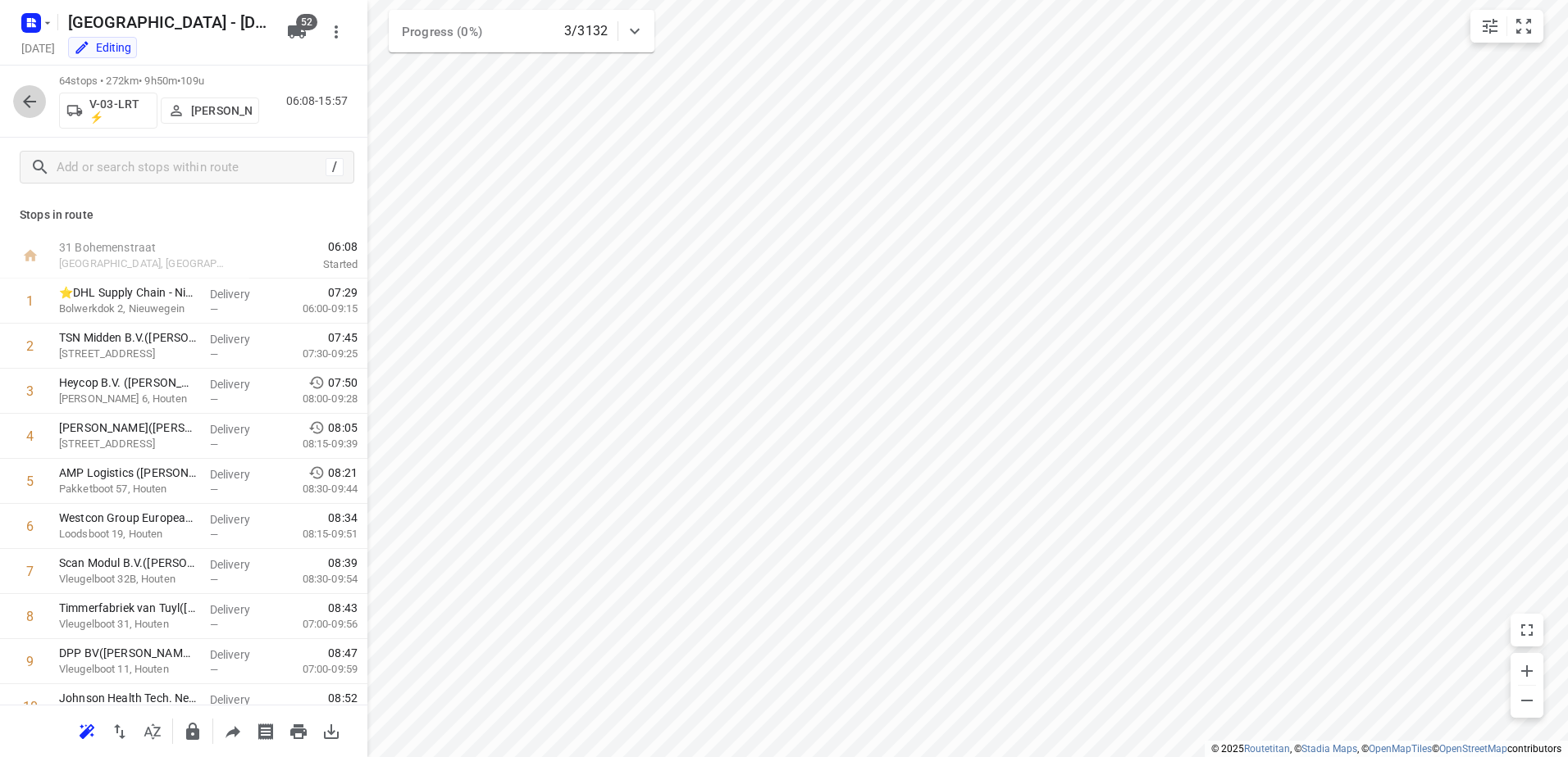
click at [29, 89] on button "button" at bounding box center [29, 102] width 33 height 33
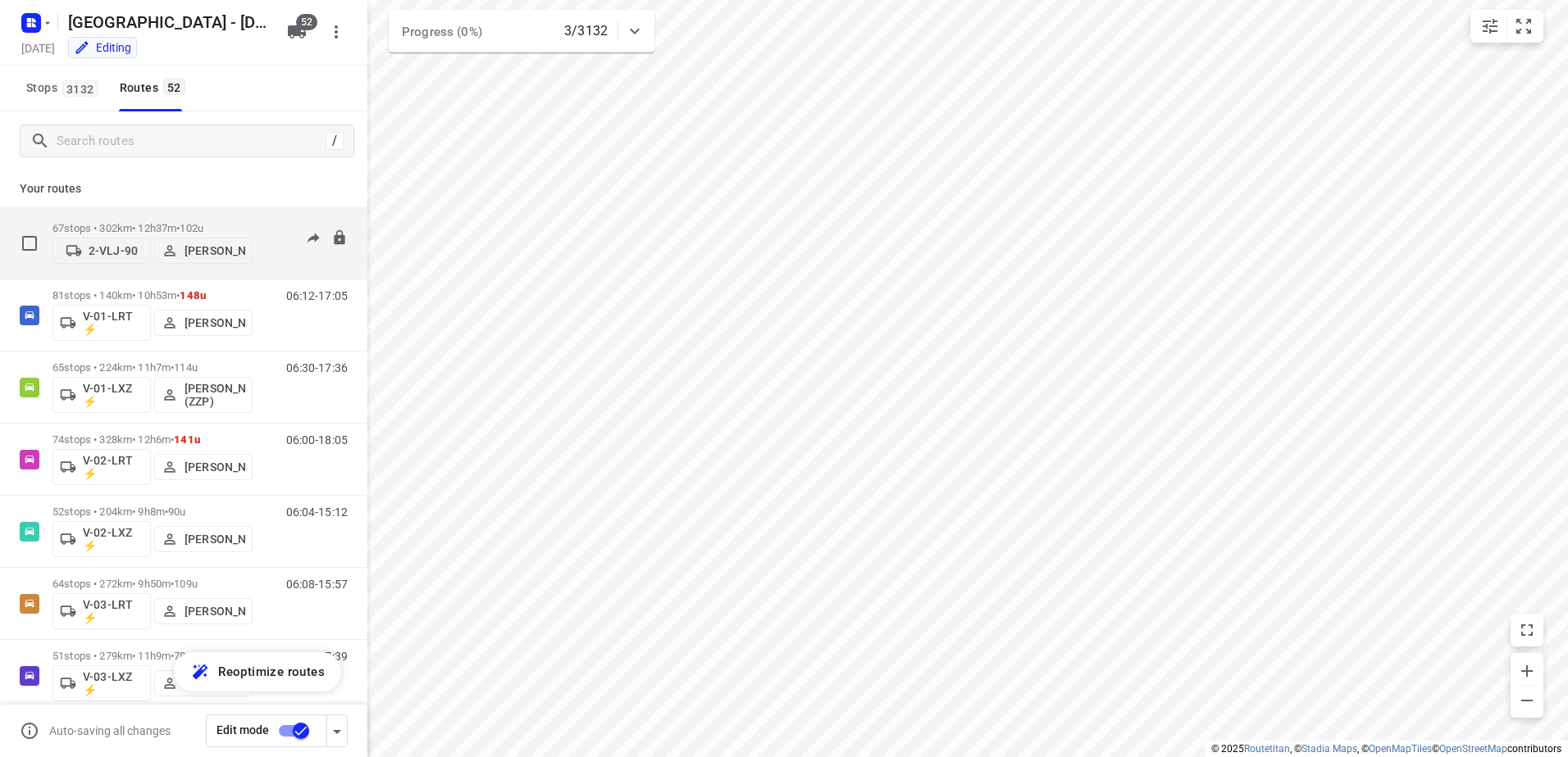
click at [223, 227] on p "67 stops • 302km • 12h37m • 102u" at bounding box center [152, 228] width 201 height 12
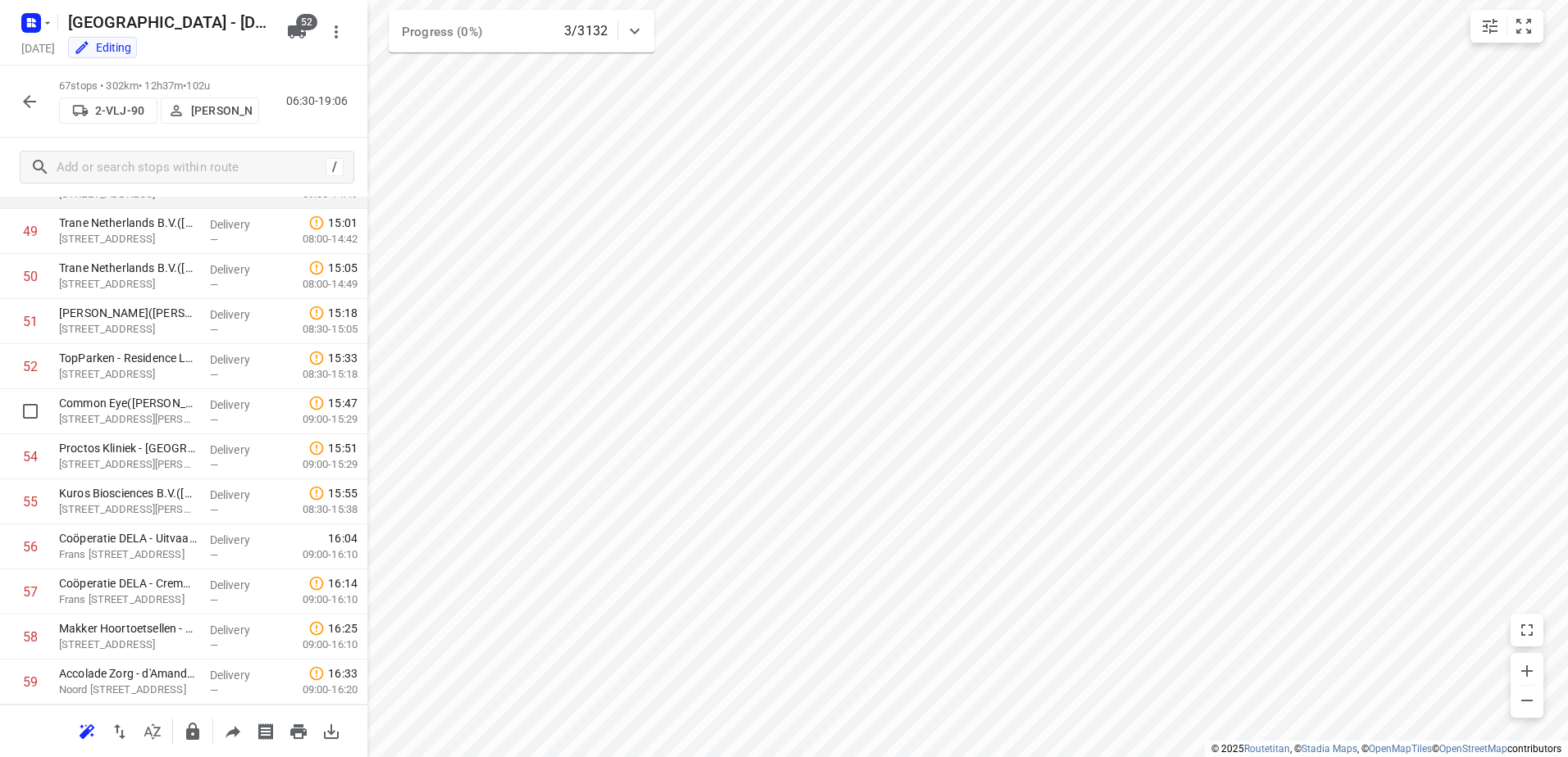
scroll to position [2229, 0]
click at [23, 90] on button "button" at bounding box center [29, 102] width 33 height 33
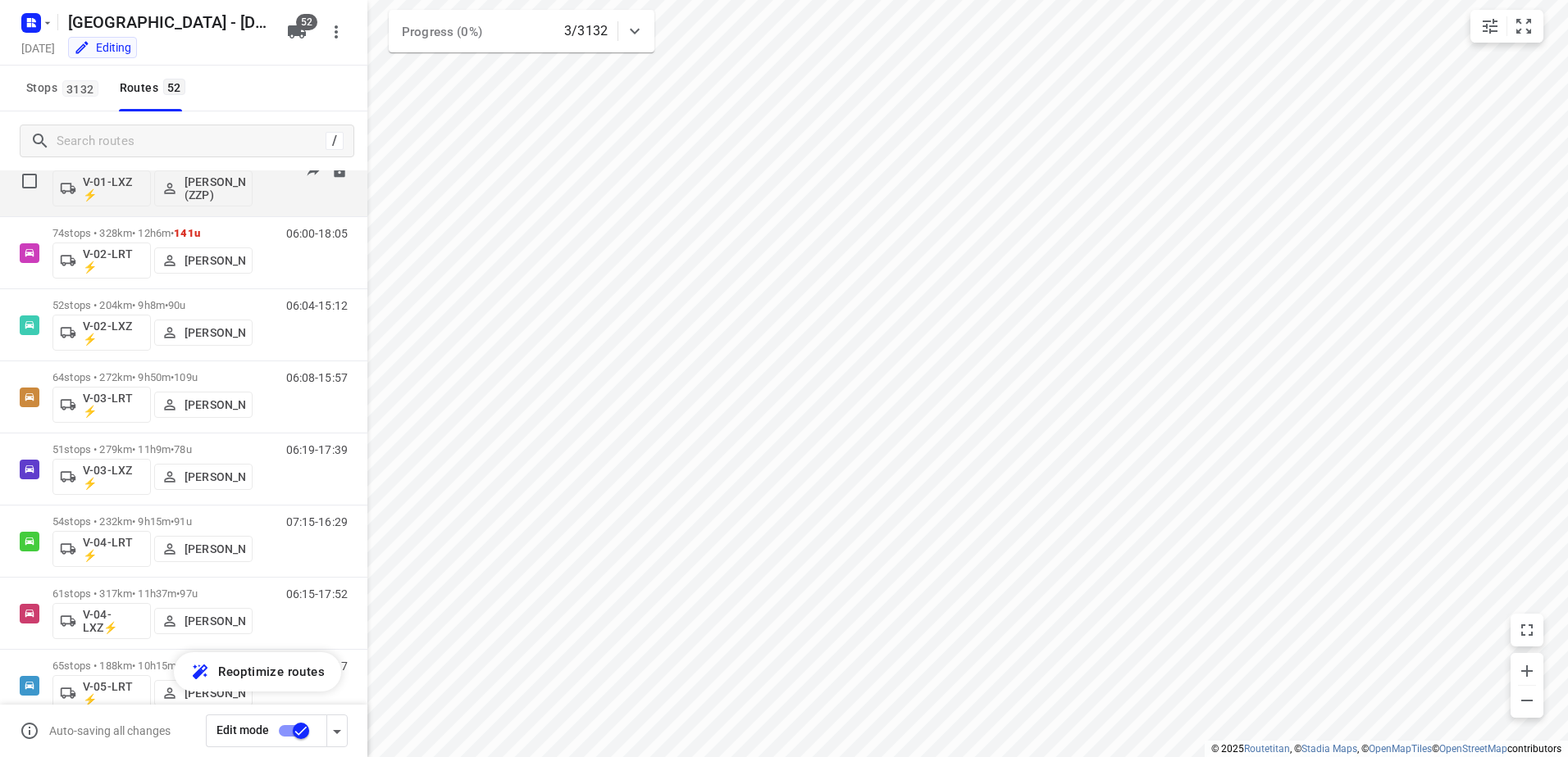
scroll to position [246, 0]
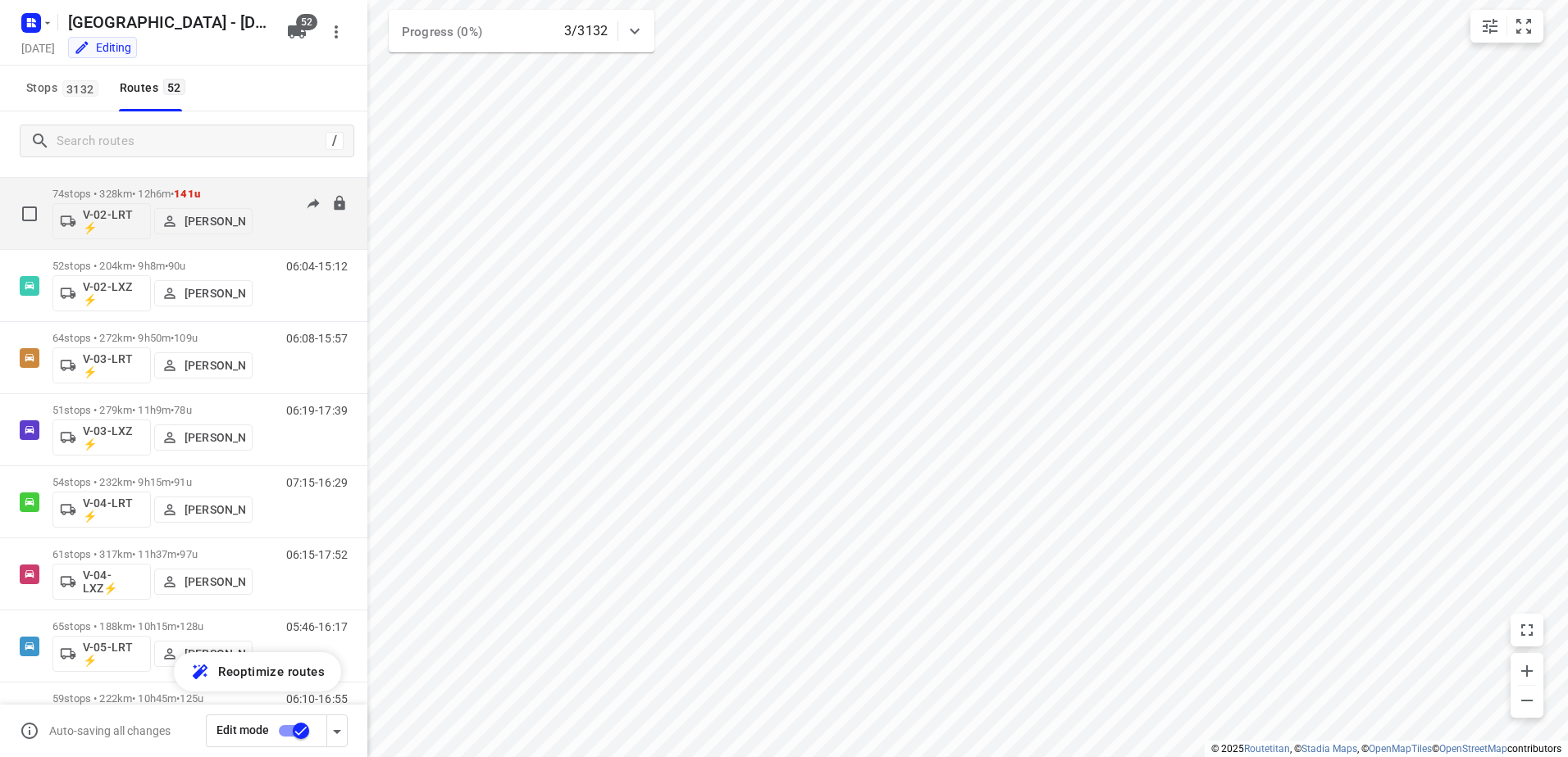
click at [250, 194] on p "74 stops • 328km • 12h6m • 141u" at bounding box center [152, 194] width 201 height 12
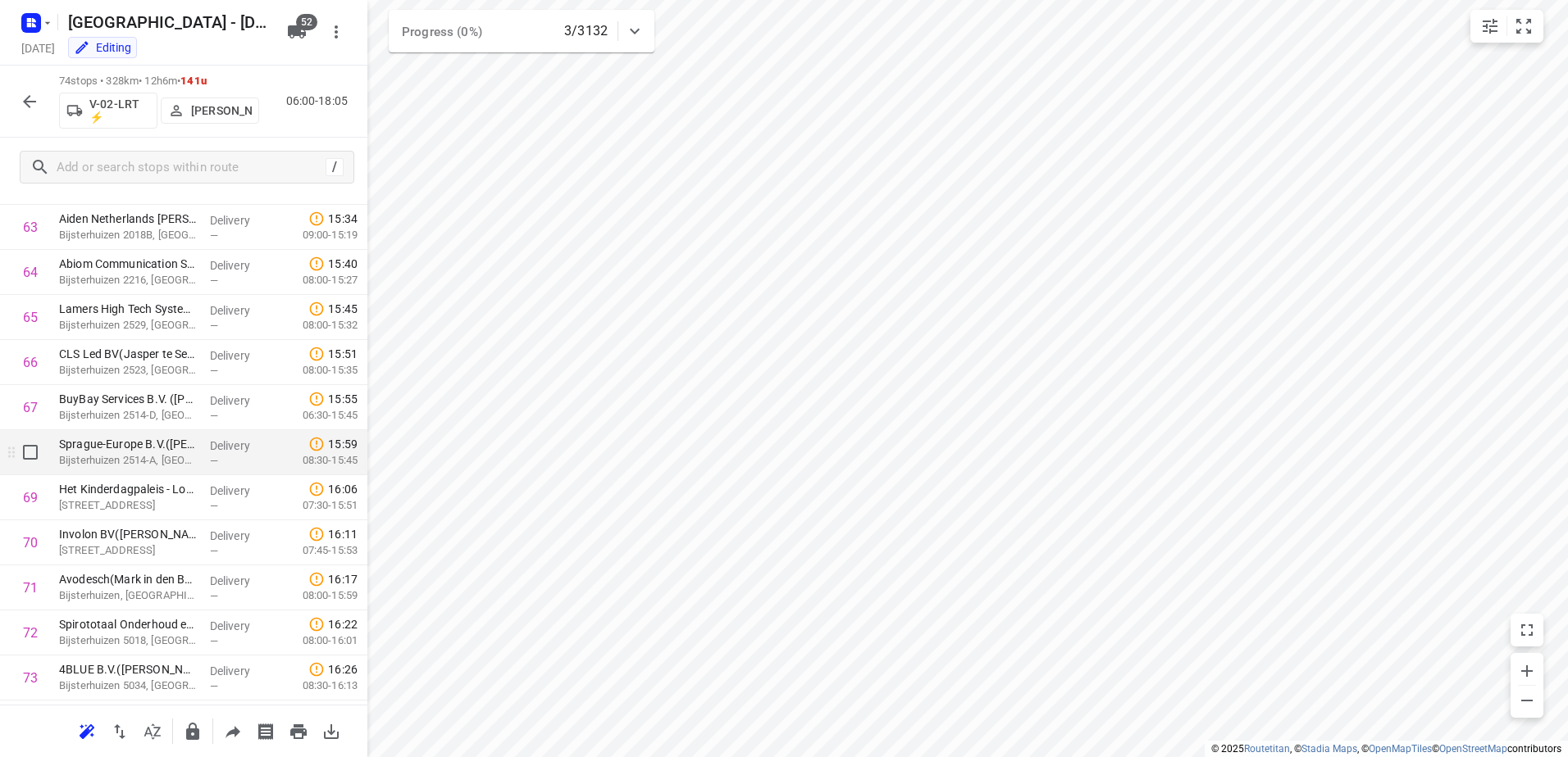
scroll to position [2955, 0]
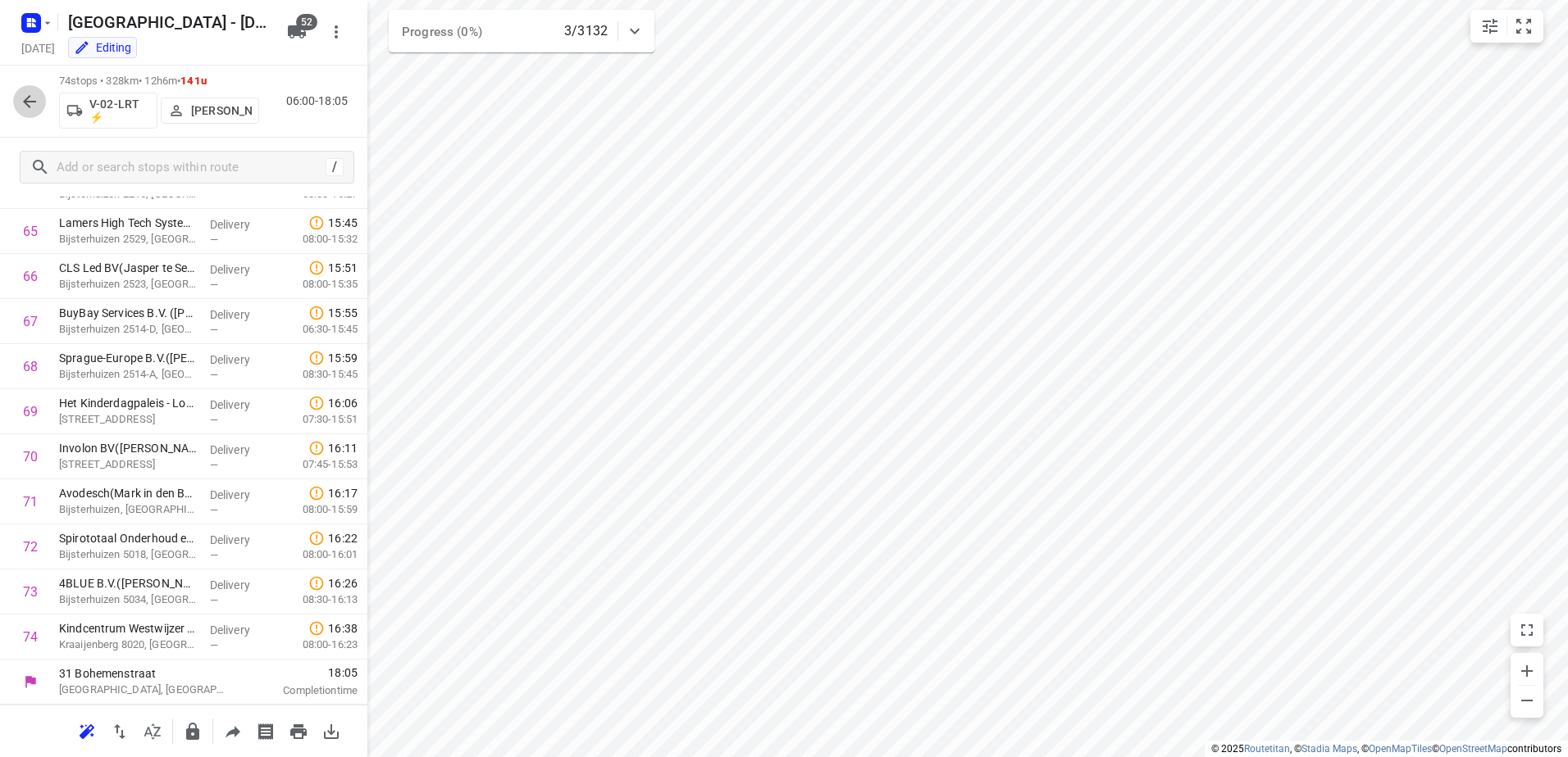
click at [29, 104] on icon "button" at bounding box center [29, 102] width 20 height 20
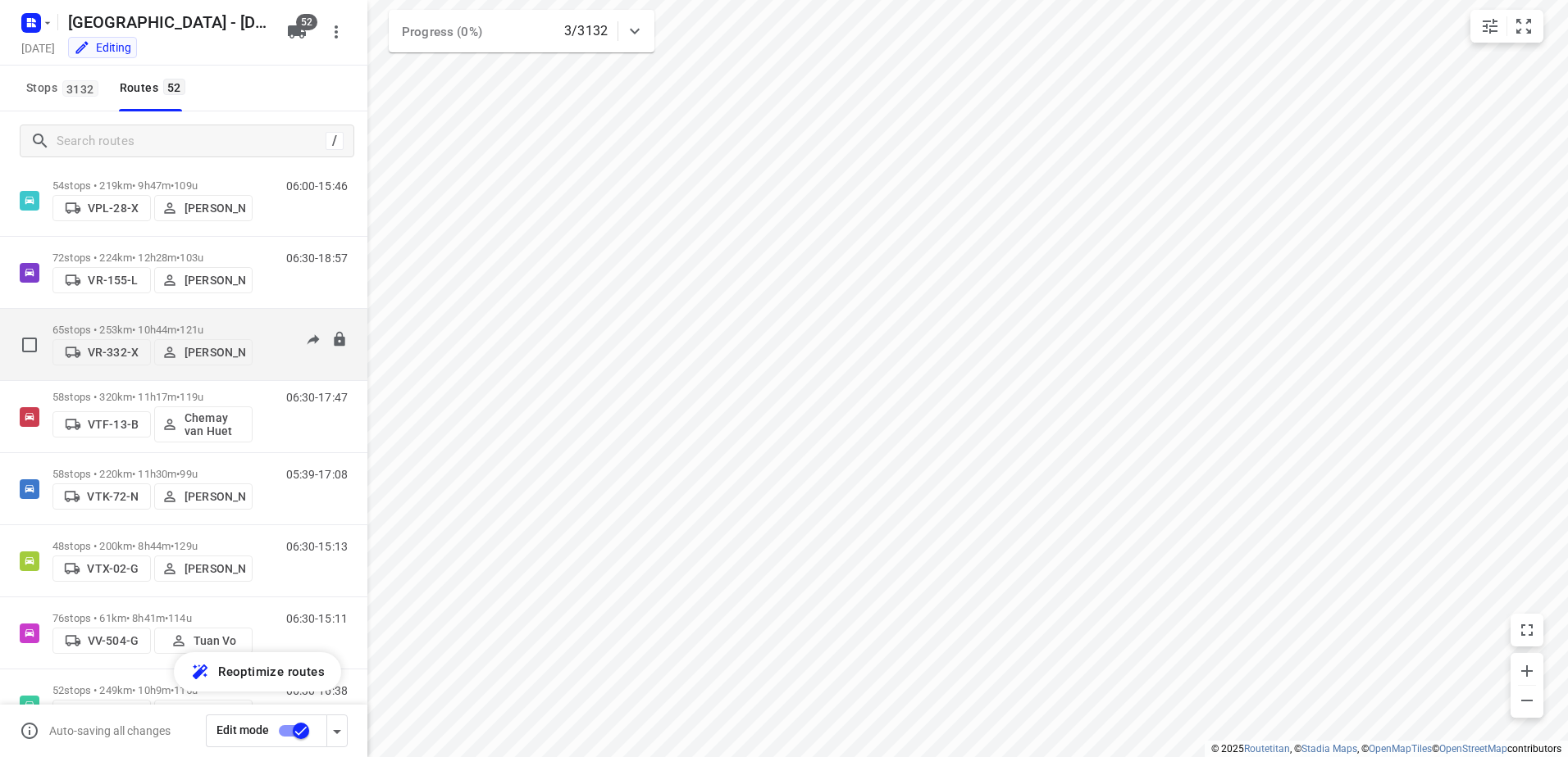
scroll to position [3269, 0]
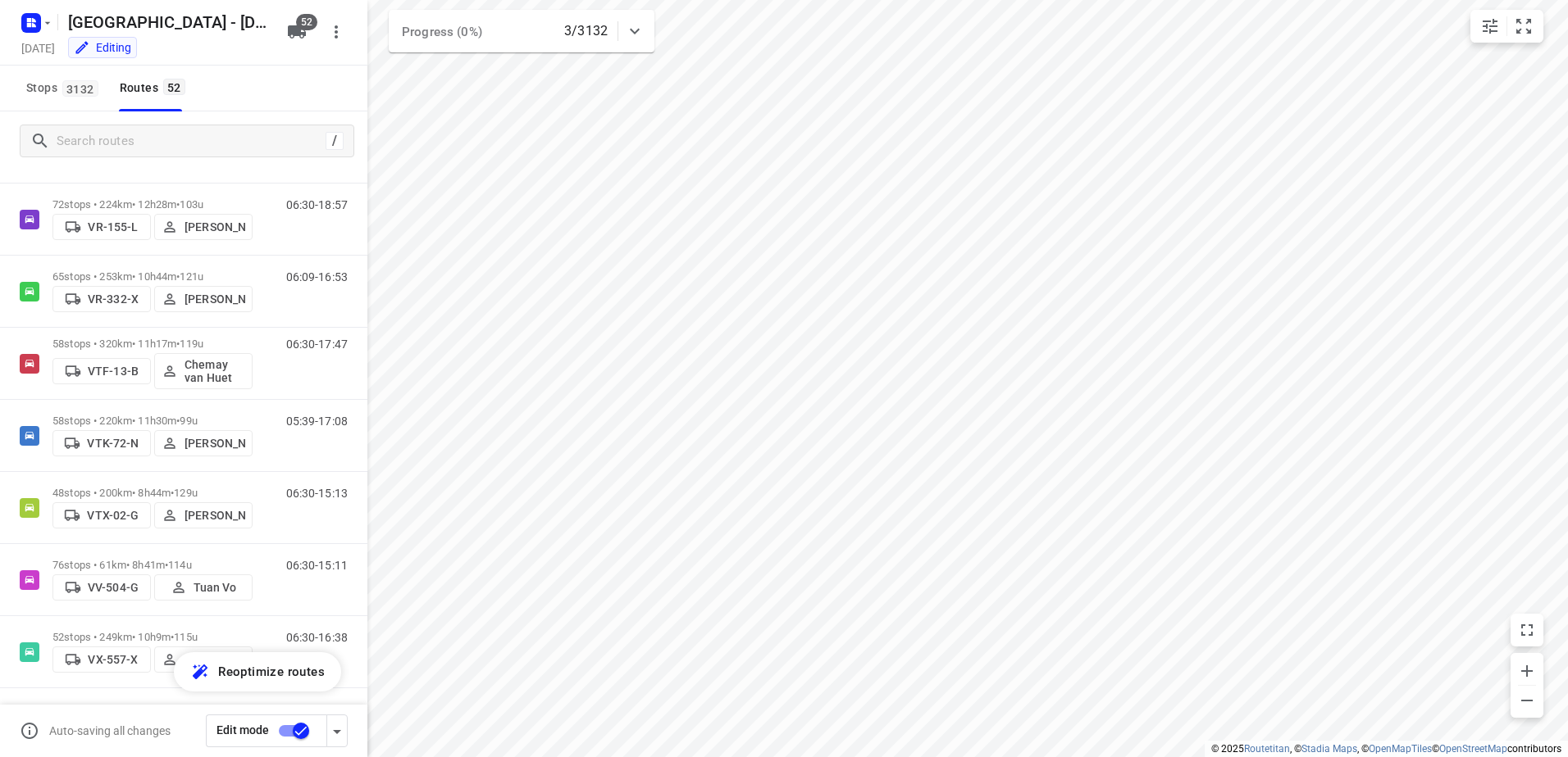
click at [169, 117] on div "/" at bounding box center [183, 141] width 368 height 59
click at [162, 138] on input "Search routes" at bounding box center [204, 141] width 296 height 26
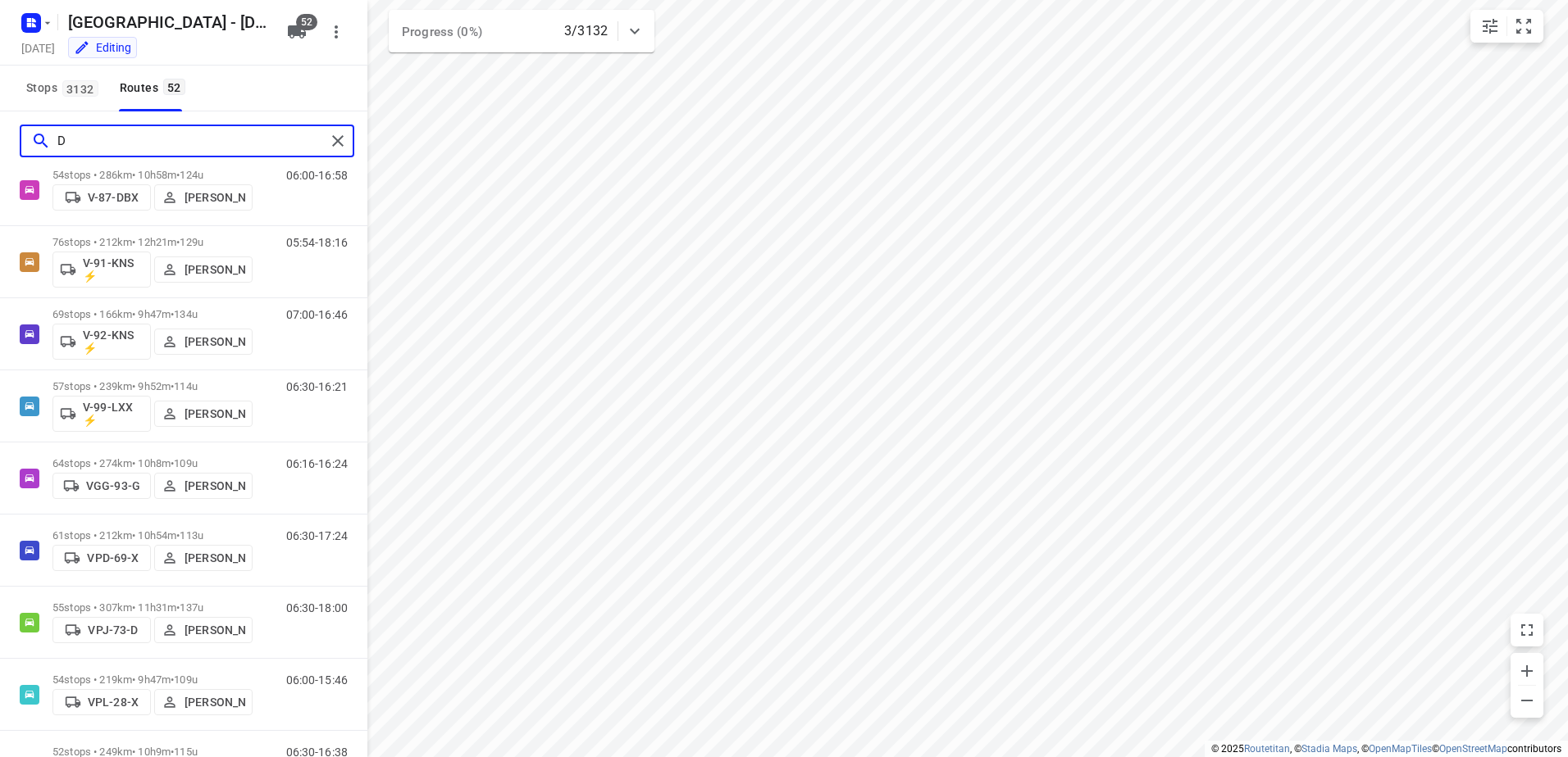
scroll to position [0, 0]
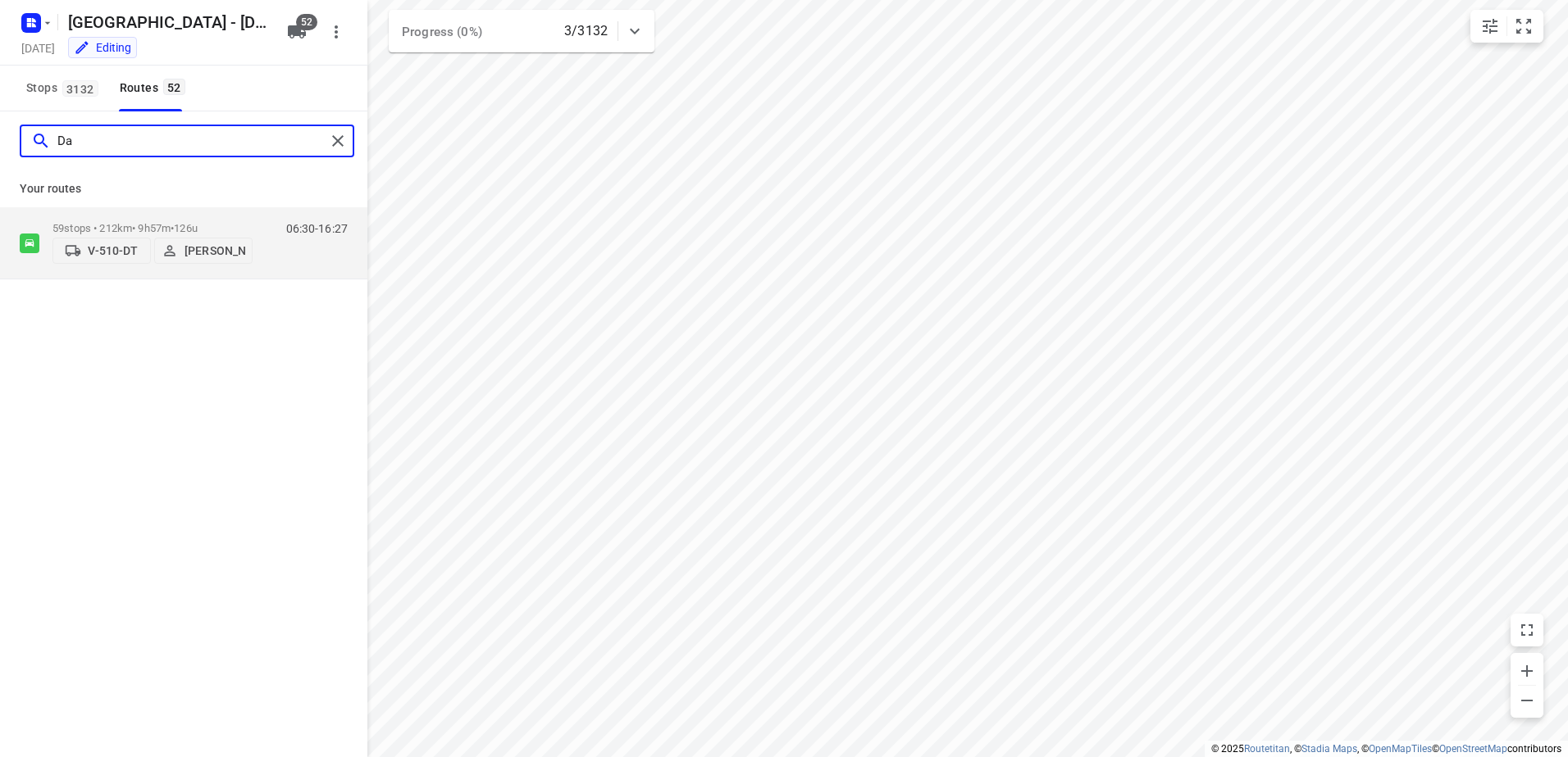
type input "D"
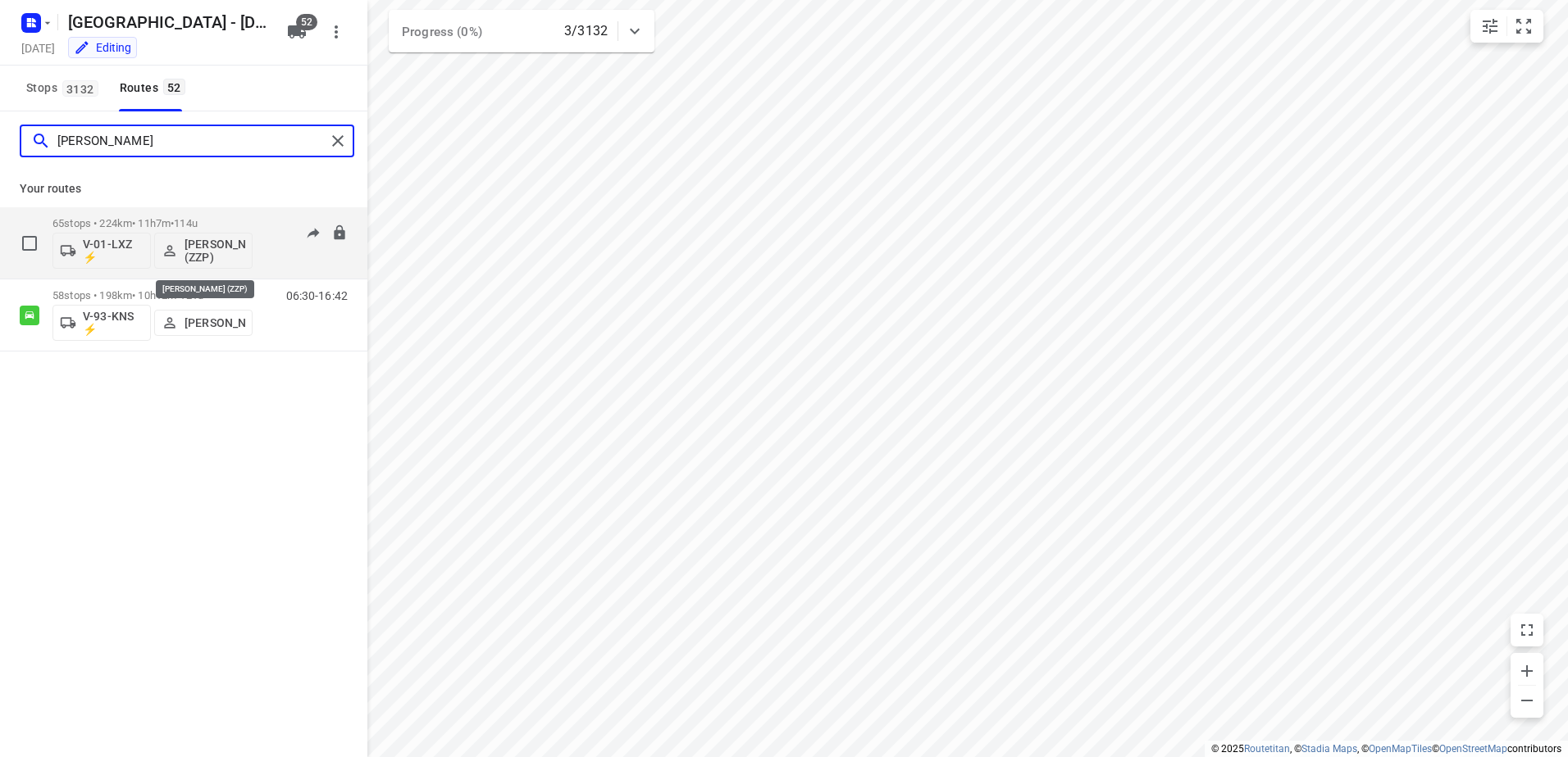
type input "[PERSON_NAME]"
click at [203, 248] on p "[PERSON_NAME] (ZZP)" at bounding box center [215, 251] width 61 height 27
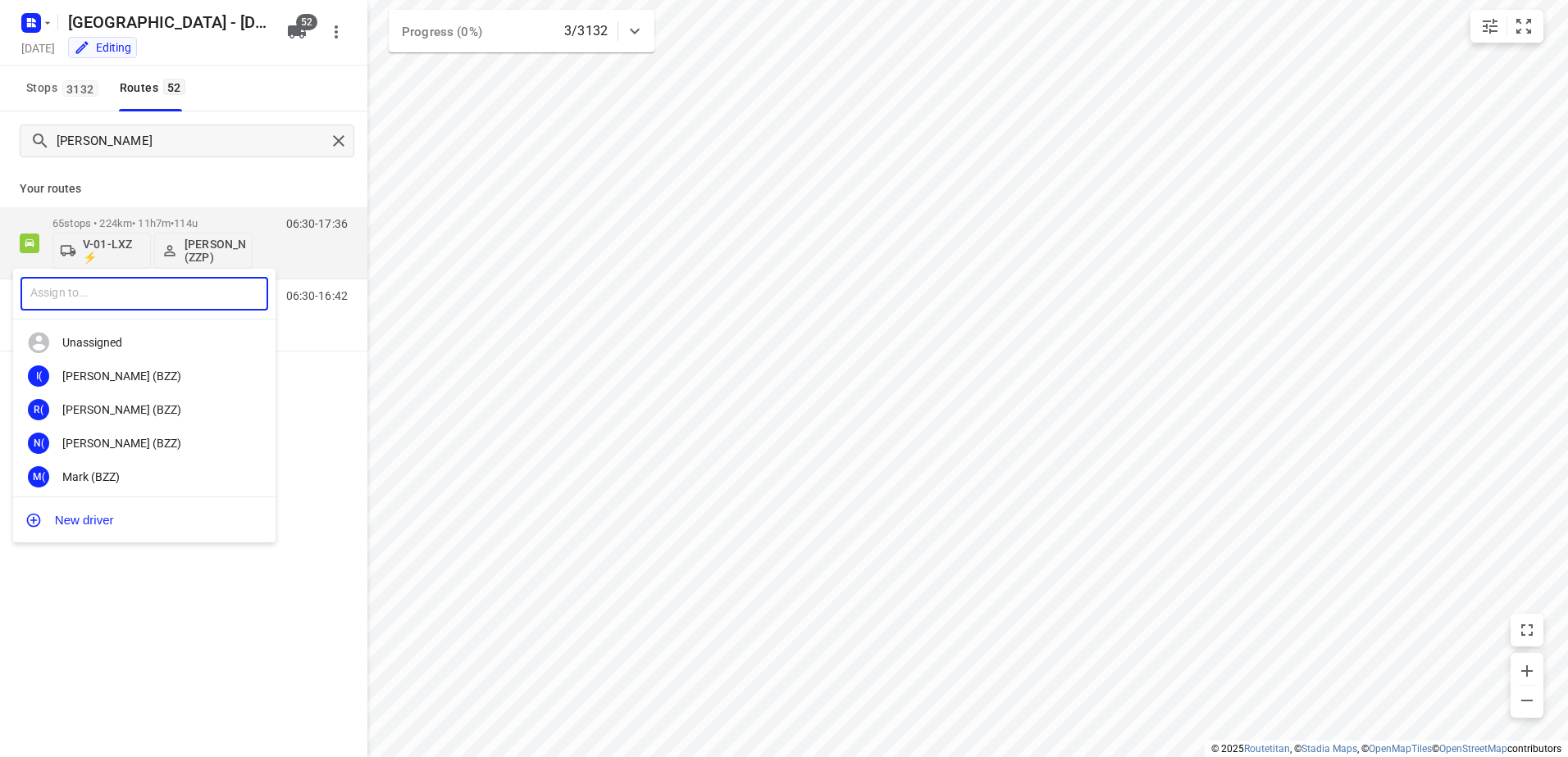
click at [159, 289] on input "text" at bounding box center [144, 293] width 248 height 33
type input "Daan"
click at [105, 407] on div "[PERSON_NAME]" at bounding box center [148, 410] width 172 height 13
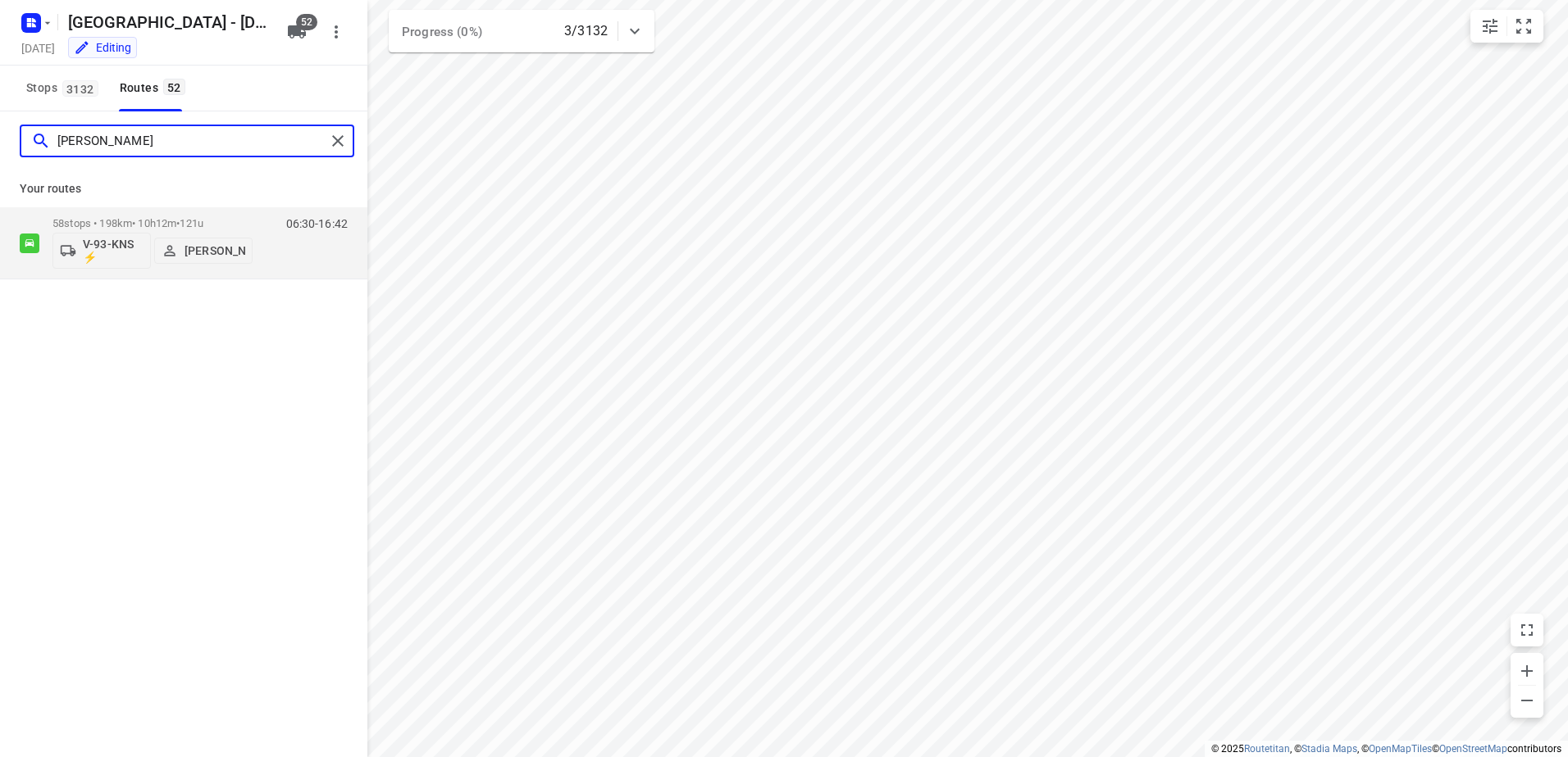
drag, startPoint x: 131, startPoint y: 142, endPoint x: 0, endPoint y: 151, distance: 131.3
click at [0, 151] on html "i © 2025 Routetitan , © Stadia Maps , © OpenMapTiles © OpenStreetMap contributo…" at bounding box center [784, 378] width 1568 height 757
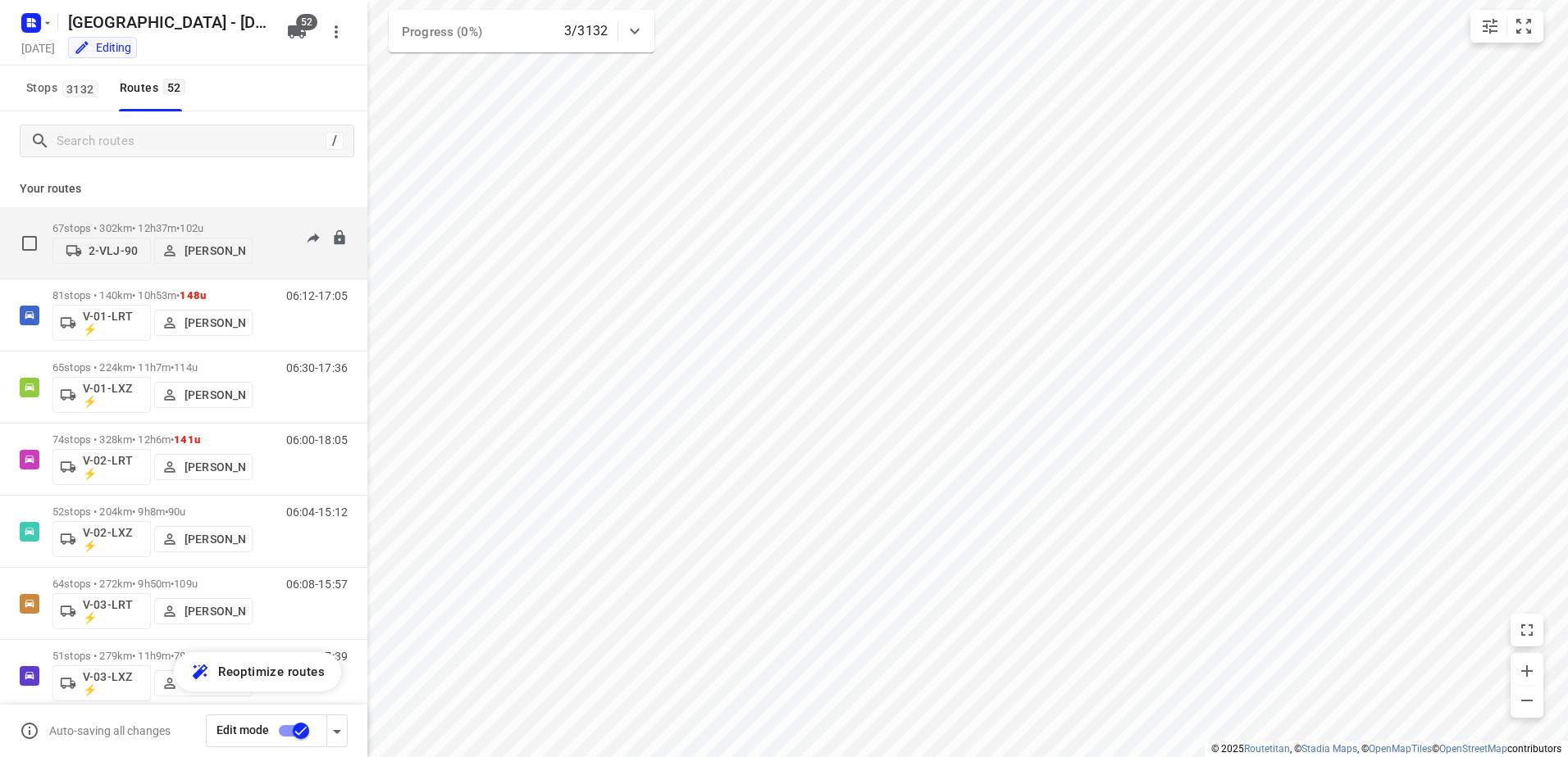
click at [254, 216] on div "67 stops • 302km • 12h37m • 102u 2-VLJ-90 Fikri Mizaz 06:30-19:06" at bounding box center [209, 242] width 315 height 58
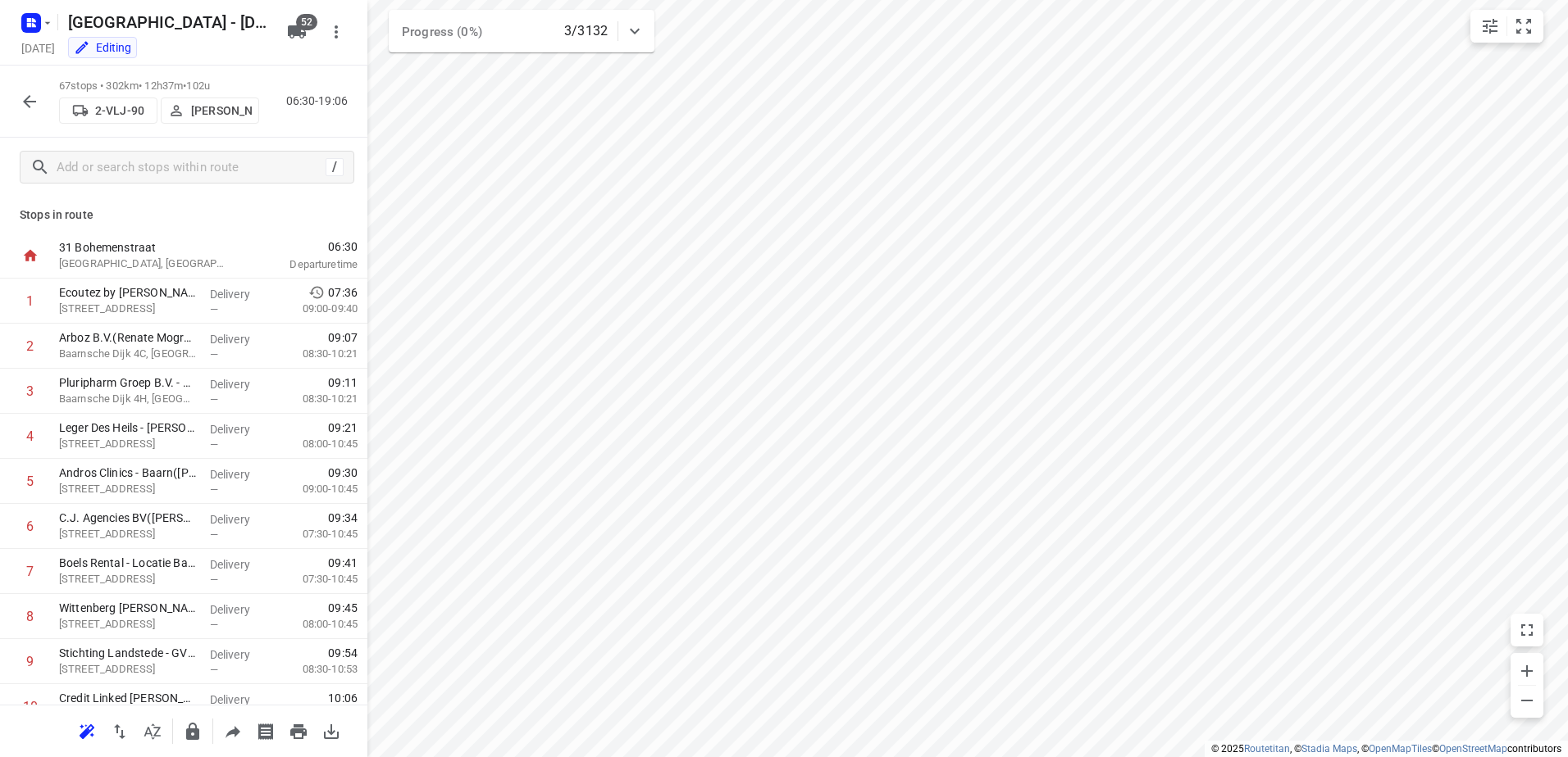
click at [20, 105] on icon "button" at bounding box center [29, 102] width 20 height 20
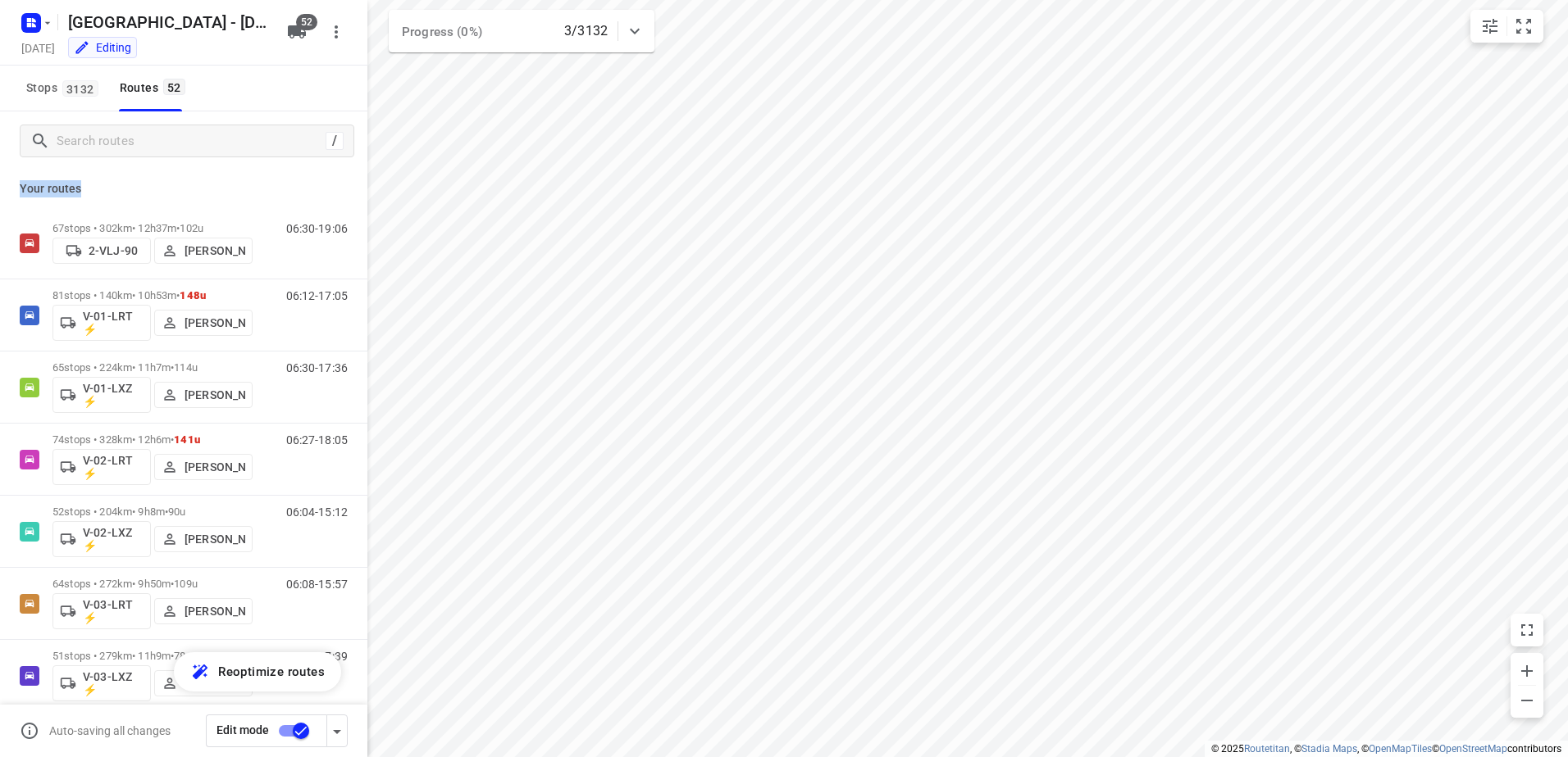
drag, startPoint x: 94, startPoint y: 194, endPoint x: 10, endPoint y: 190, distance: 84.1
click at [10, 190] on div "Your routes 67 stops • 302km • 12h37m • 102u 2-VLJ-90 Fikri Mizaz 06:30-19:06 8…" at bounding box center [183, 486] width 368 height 633
drag, startPoint x: 10, startPoint y: 190, endPoint x: 71, endPoint y: 189, distance: 61.0
click at [71, 189] on p "Your routes" at bounding box center [183, 189] width 328 height 17
drag, startPoint x: 84, startPoint y: 199, endPoint x: 18, endPoint y: 186, distance: 67.3
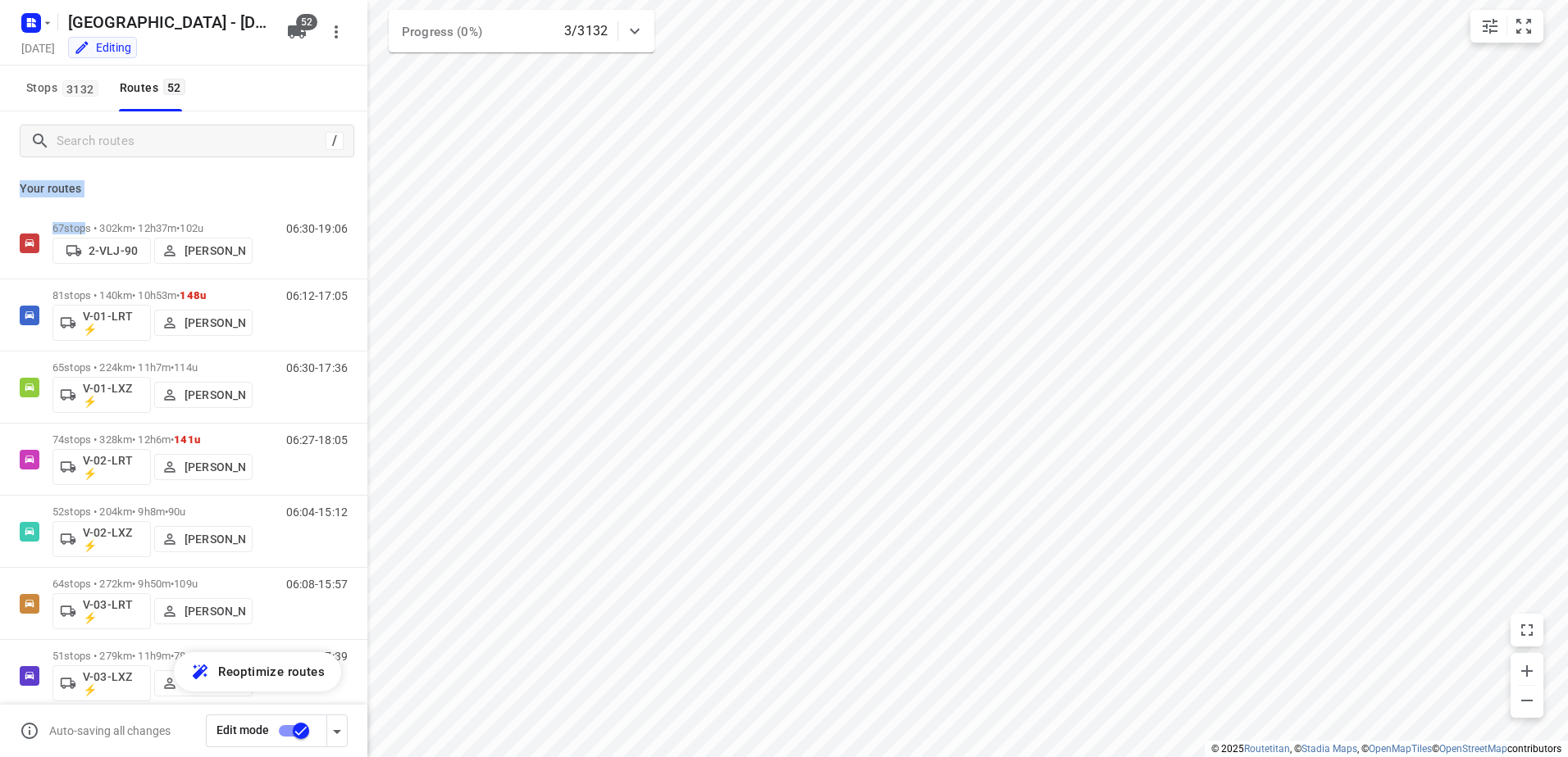
click at [18, 186] on div "Your routes 67 stops • 302km • 12h37m • 102u 2-VLJ-90 Fikri Mizaz 06:30-19:06 8…" at bounding box center [183, 486] width 368 height 633
drag, startPoint x: 18, startPoint y: 186, endPoint x: 90, endPoint y: 186, distance: 72.0
click at [90, 186] on p "Your routes" at bounding box center [183, 189] width 328 height 17
drag, startPoint x: 89, startPoint y: 184, endPoint x: 16, endPoint y: 183, distance: 73.0
click at [16, 183] on div "Your routes 67 stops • 302km • 12h37m • 102u 2-VLJ-90 Fikri Mizaz 06:30-19:06 8…" at bounding box center [183, 486] width 368 height 633
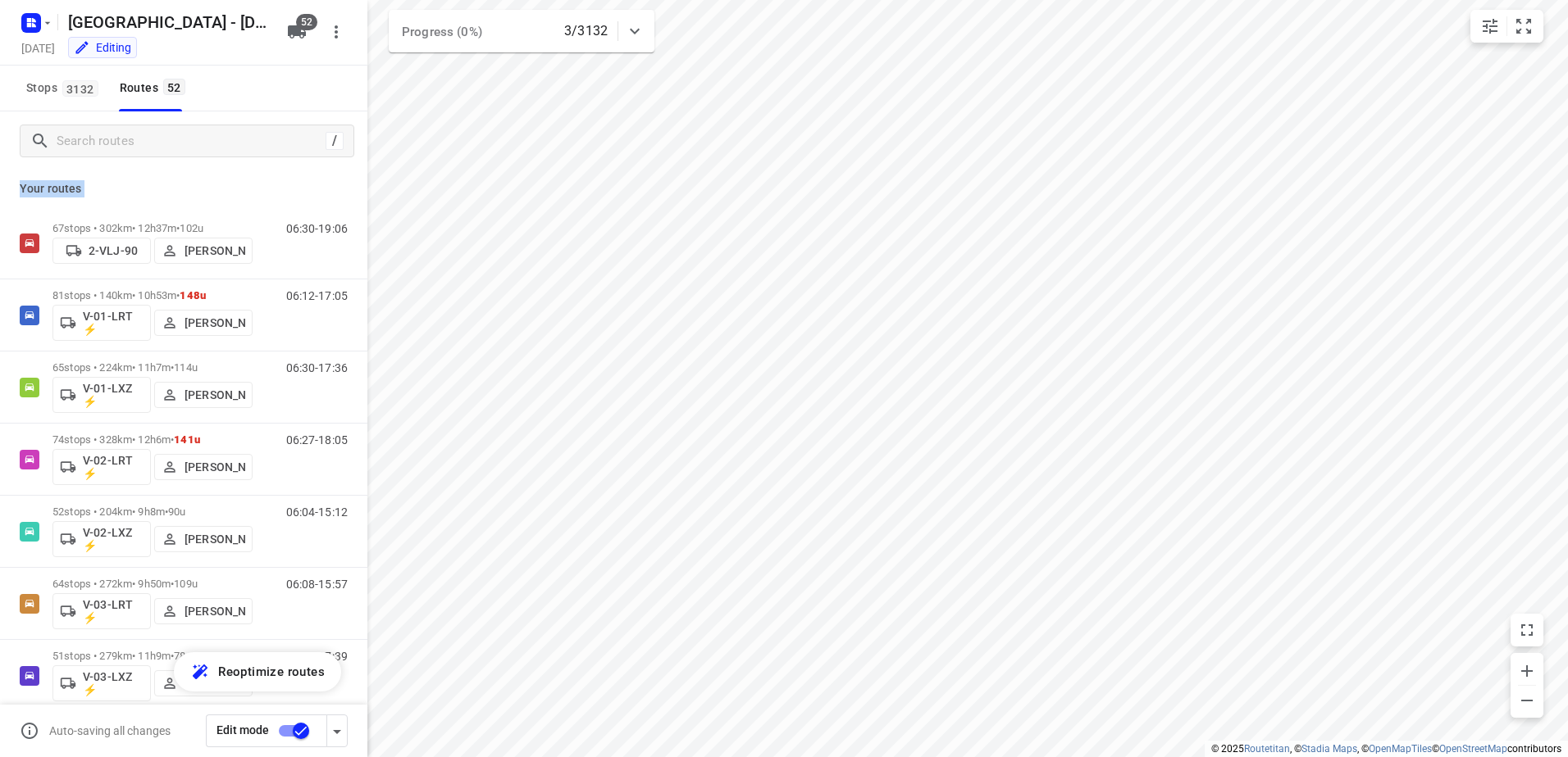
drag, startPoint x: 16, startPoint y: 183, endPoint x: 102, endPoint y: 183, distance: 86.0
click at [102, 183] on p "Your routes" at bounding box center [183, 189] width 328 height 17
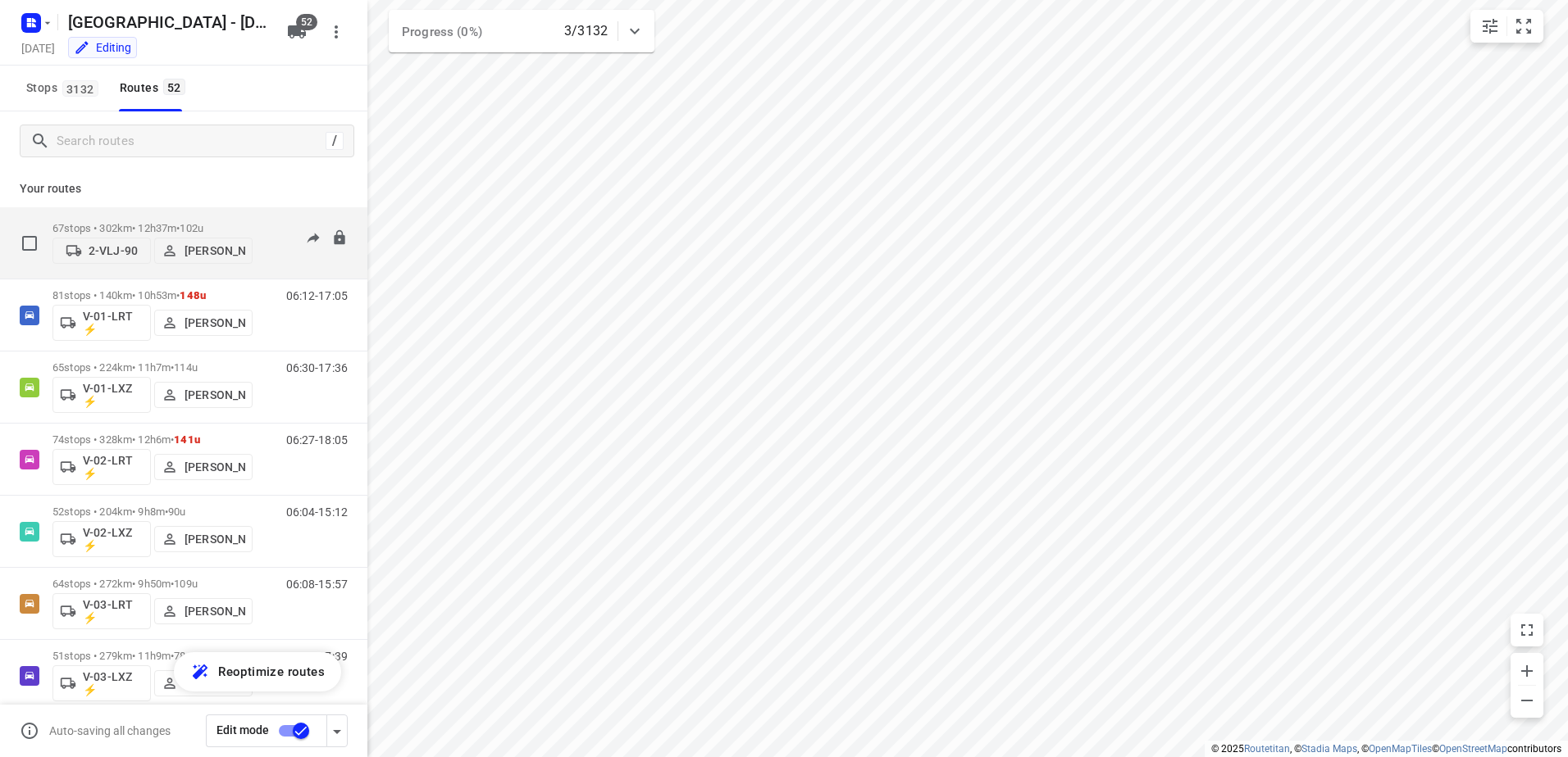
click at [195, 224] on span "102u" at bounding box center [191, 228] width 24 height 12
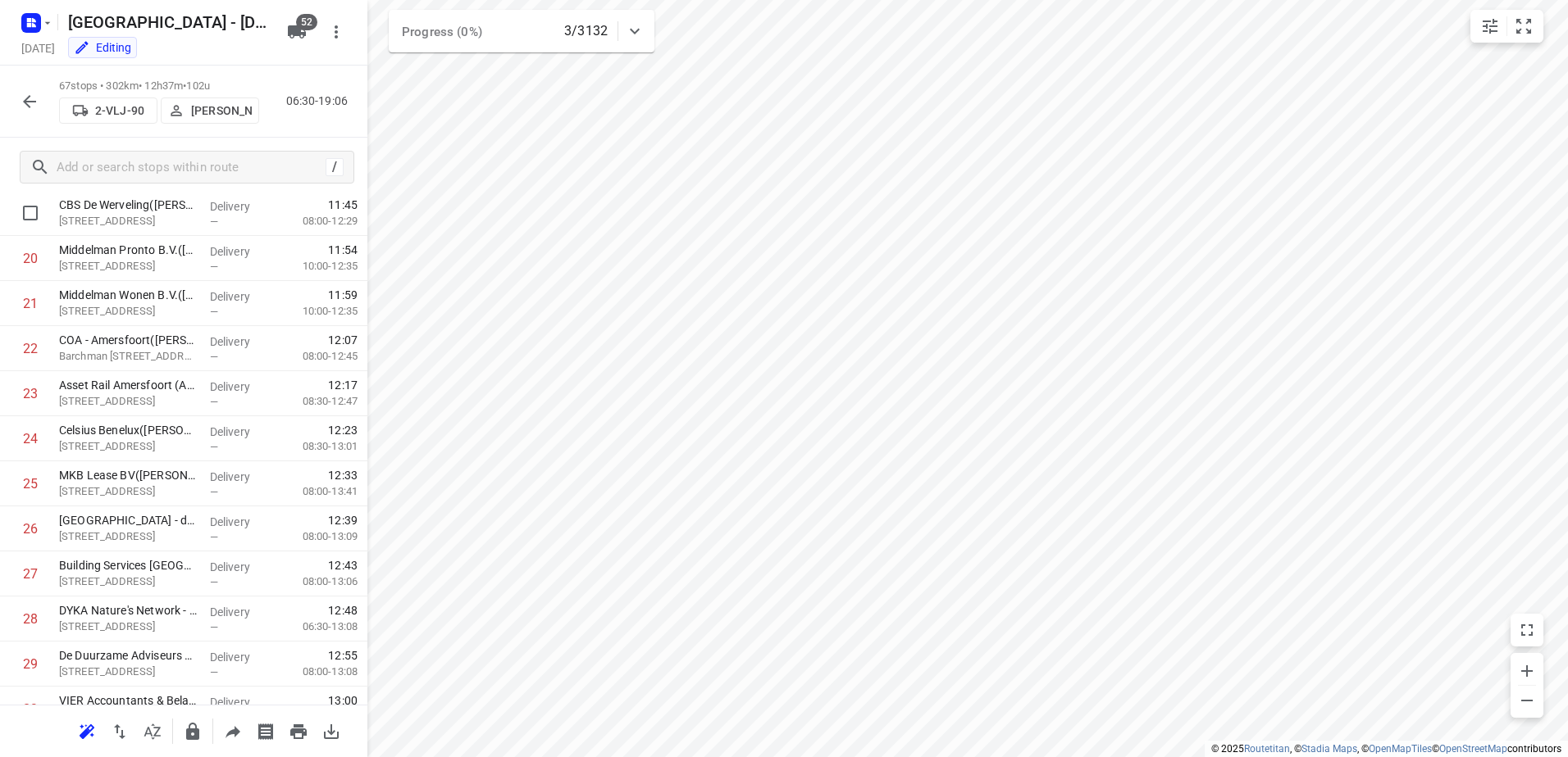
scroll to position [901, 0]
click at [27, 106] on icon "button" at bounding box center [29, 102] width 20 height 20
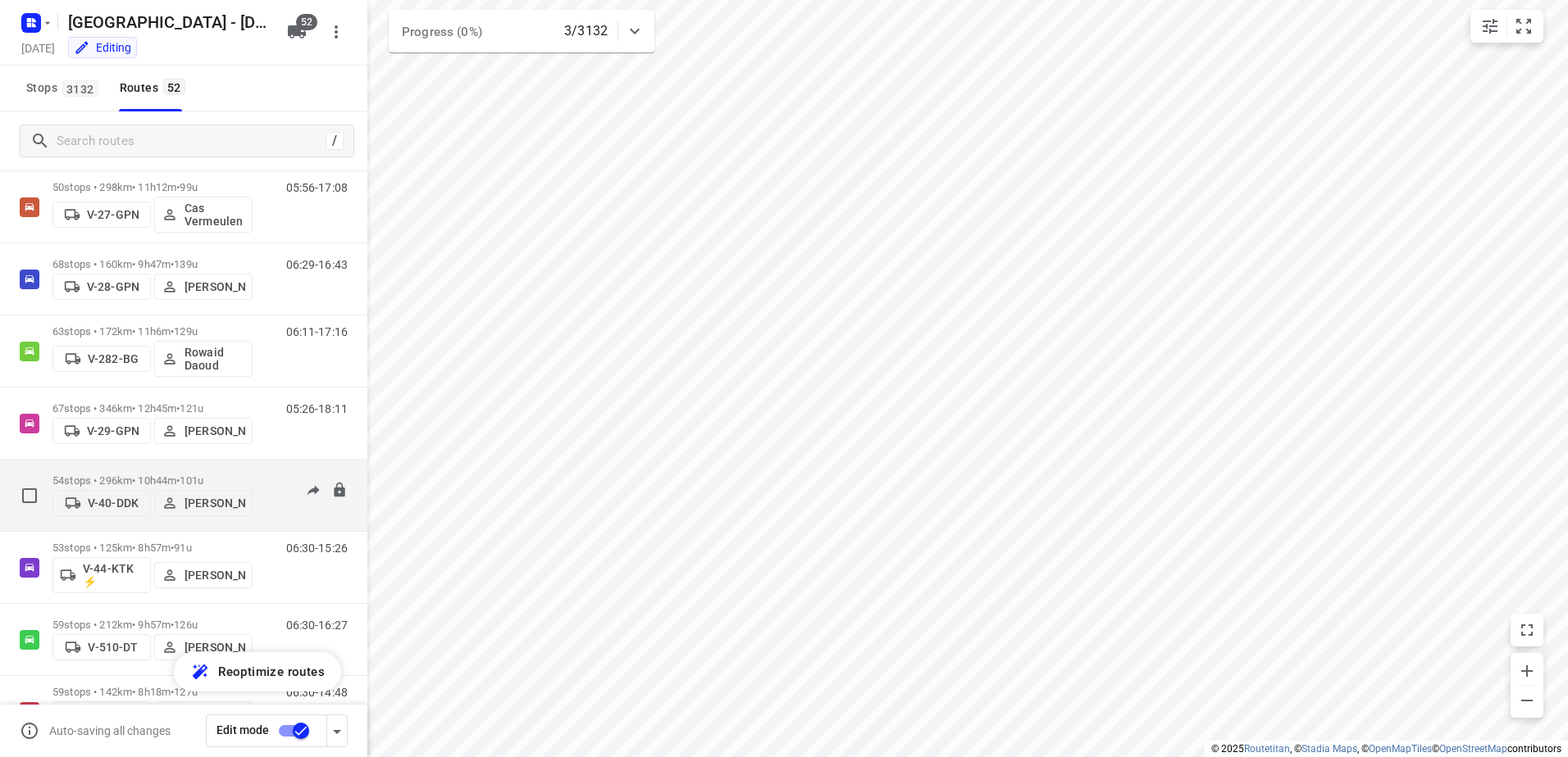
click at [266, 475] on div "06:16-17:00" at bounding box center [307, 500] width 82 height 50
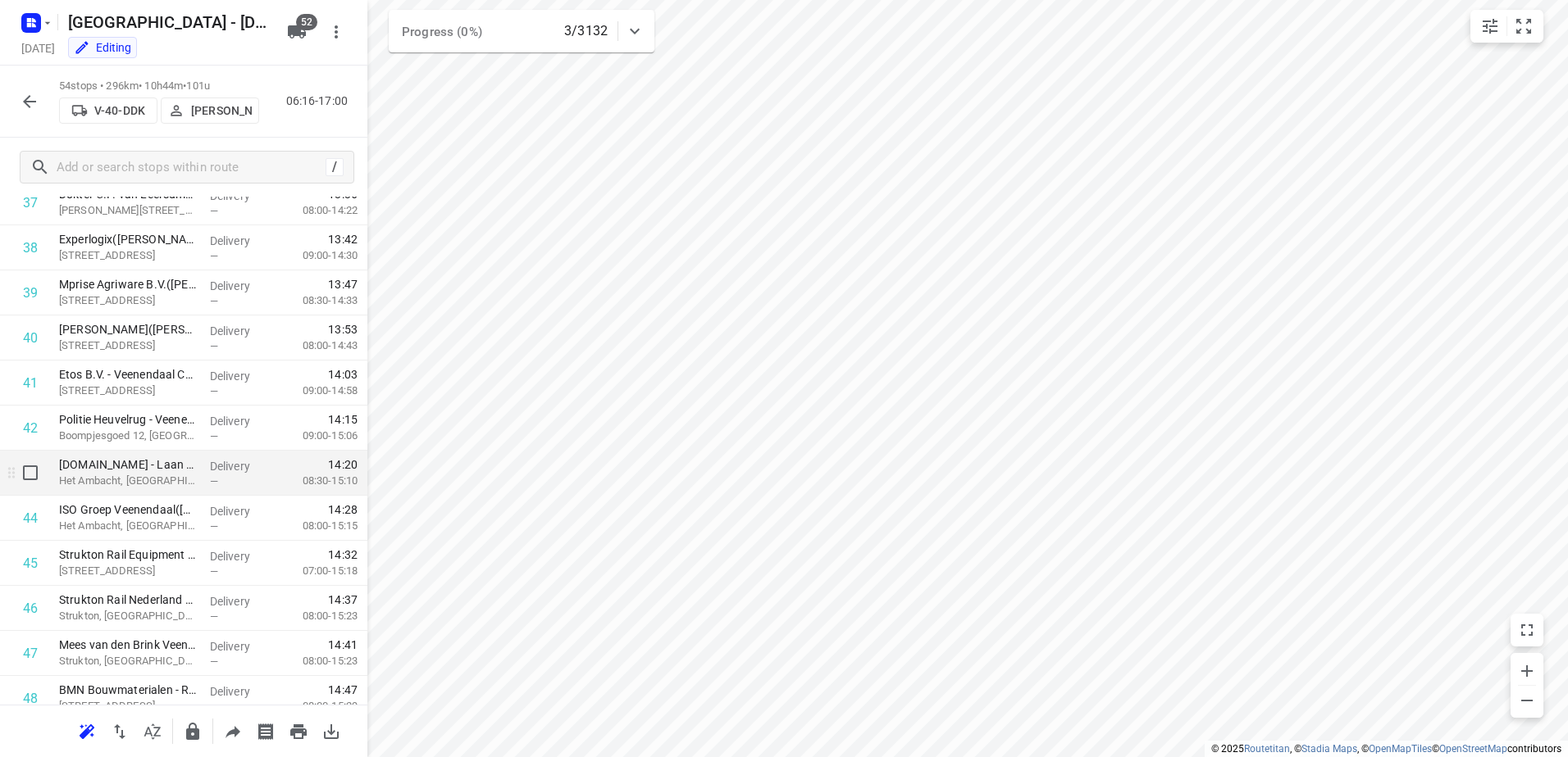
scroll to position [2053, 0]
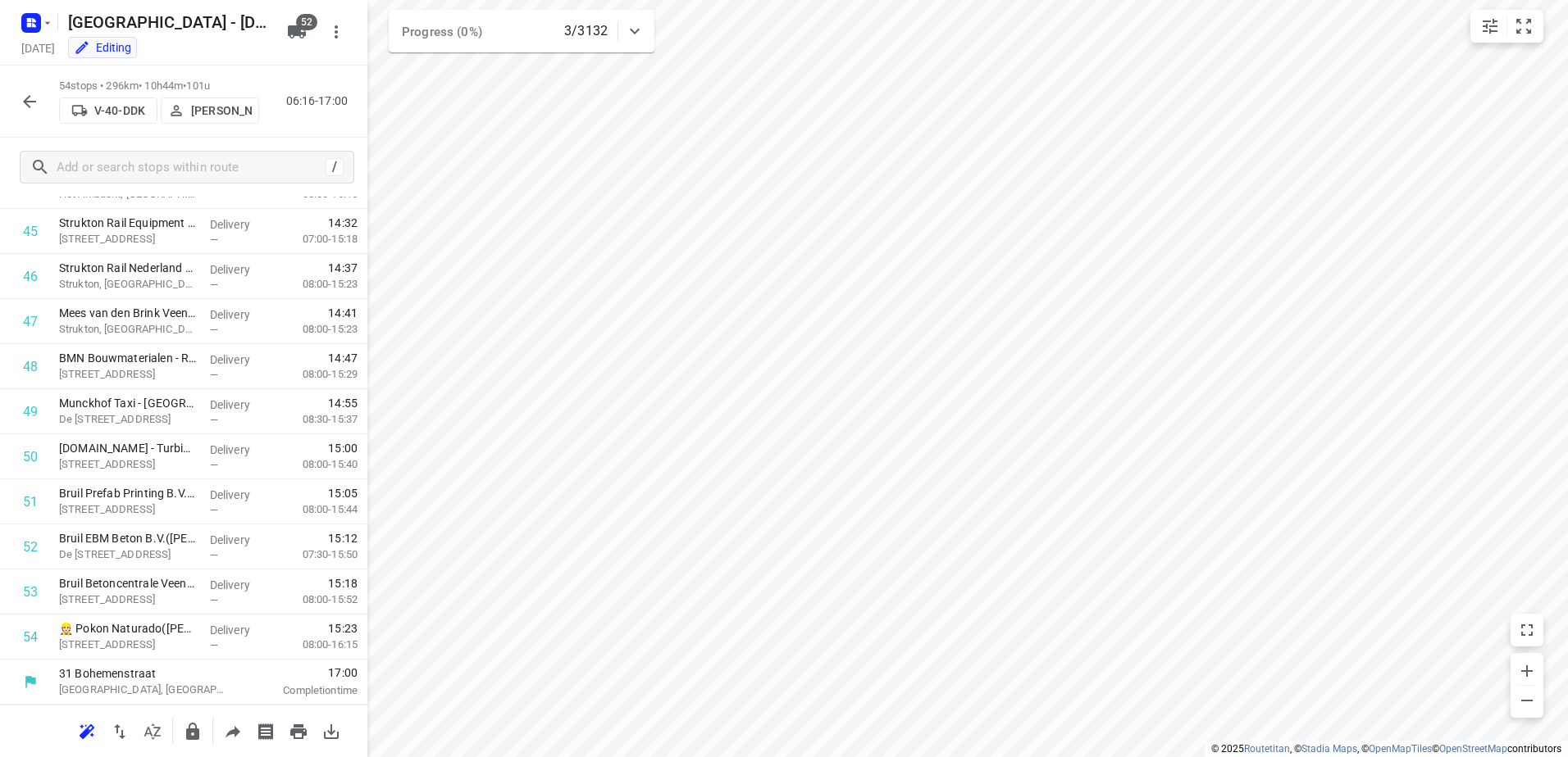
click at [30, 103] on icon "button" at bounding box center [29, 102] width 20 height 20
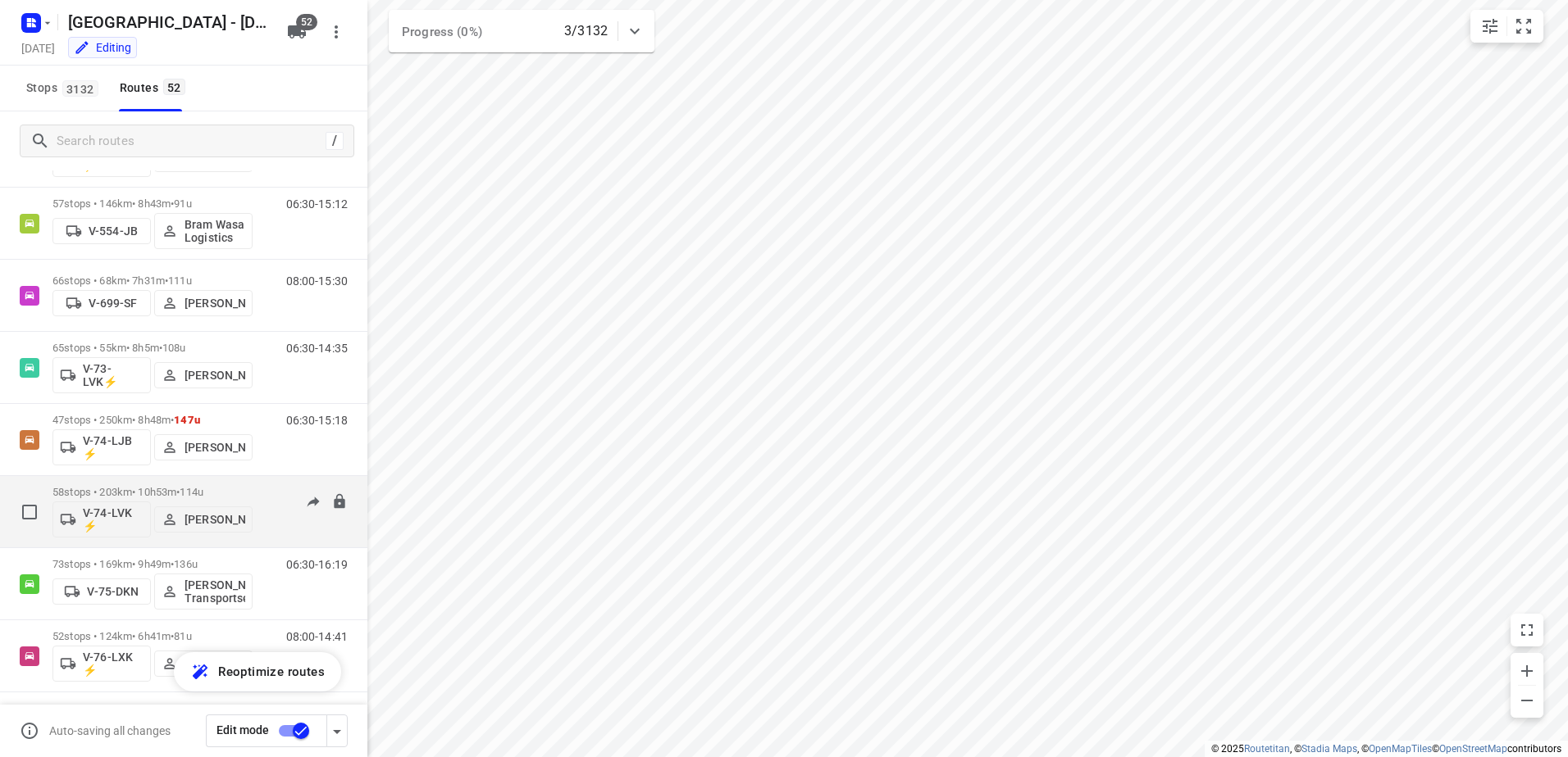
scroll to position [1557, 0]
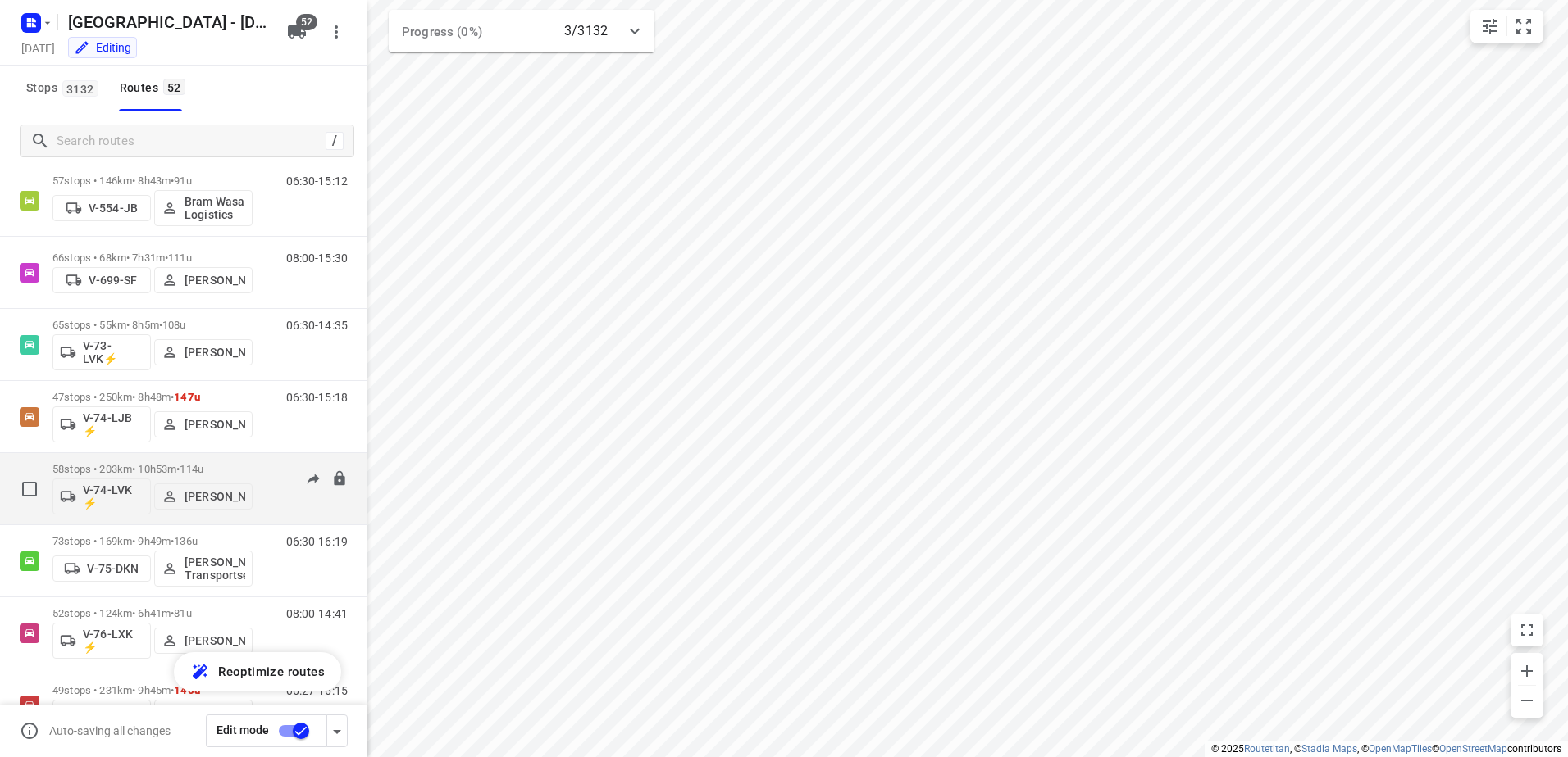
click at [252, 473] on p "58 stops • 203km • 10h53m • 114u" at bounding box center [152, 469] width 201 height 12
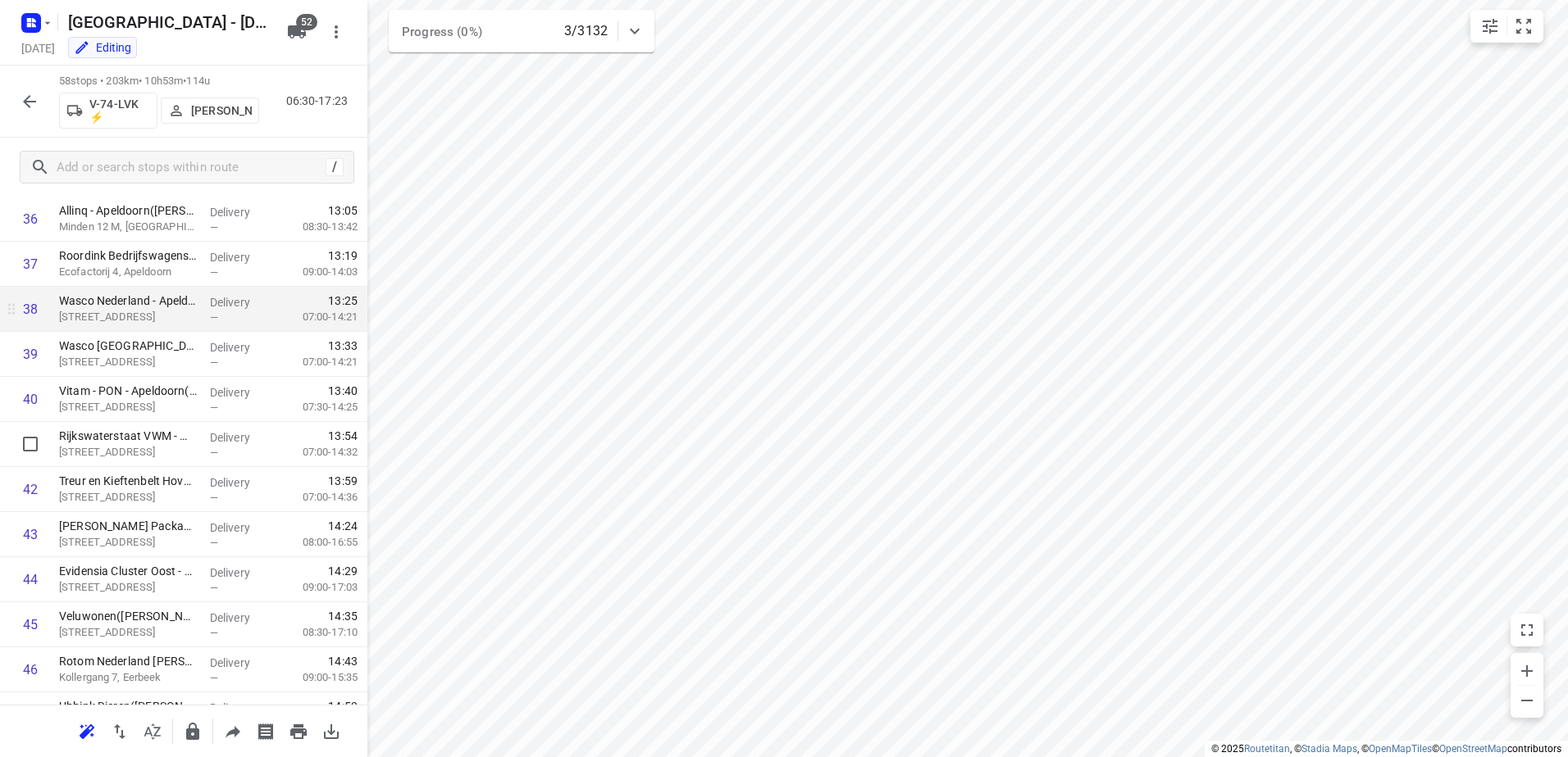
scroll to position [1250, 0]
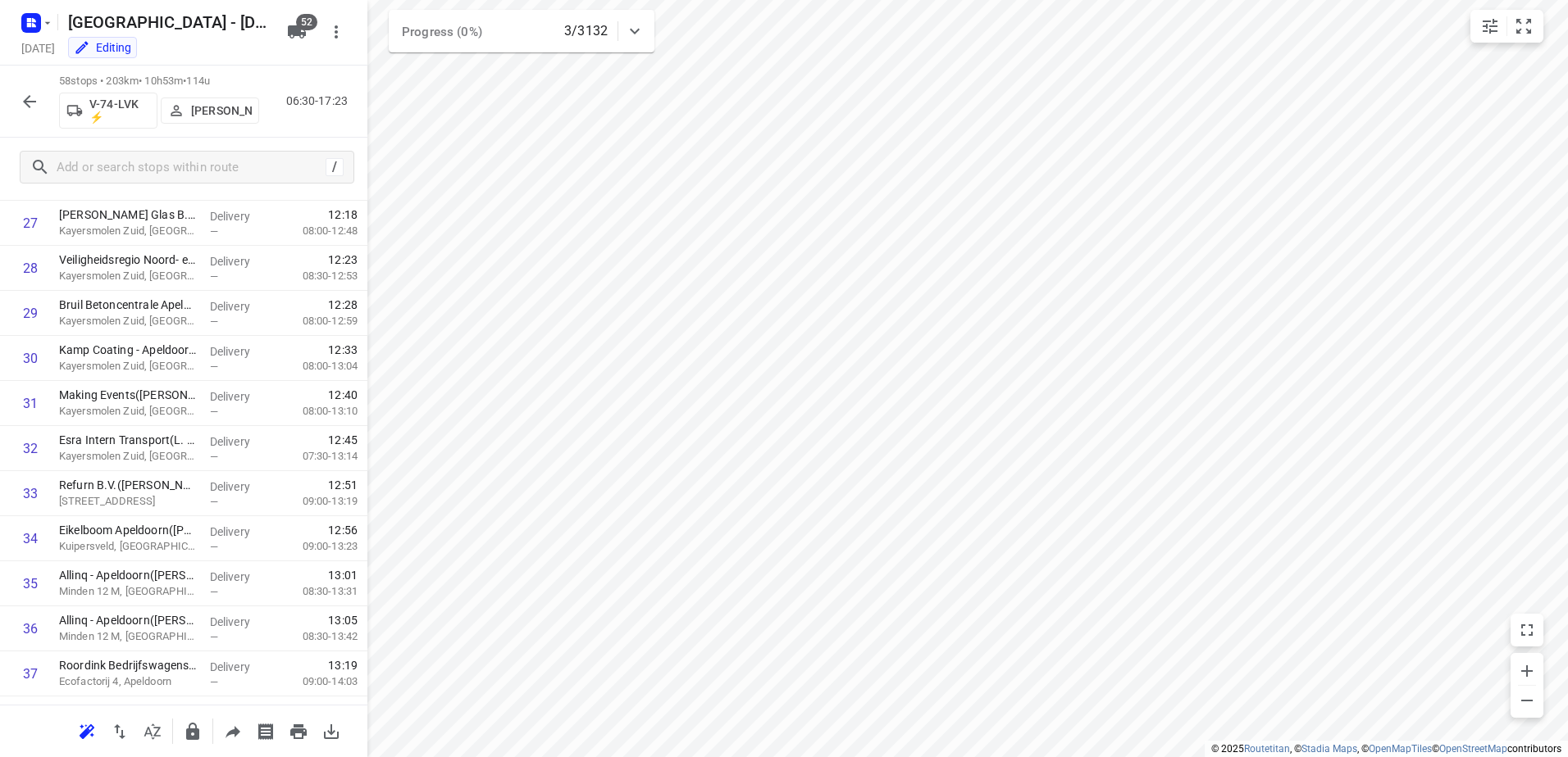
click at [22, 95] on icon "button" at bounding box center [29, 102] width 20 height 20
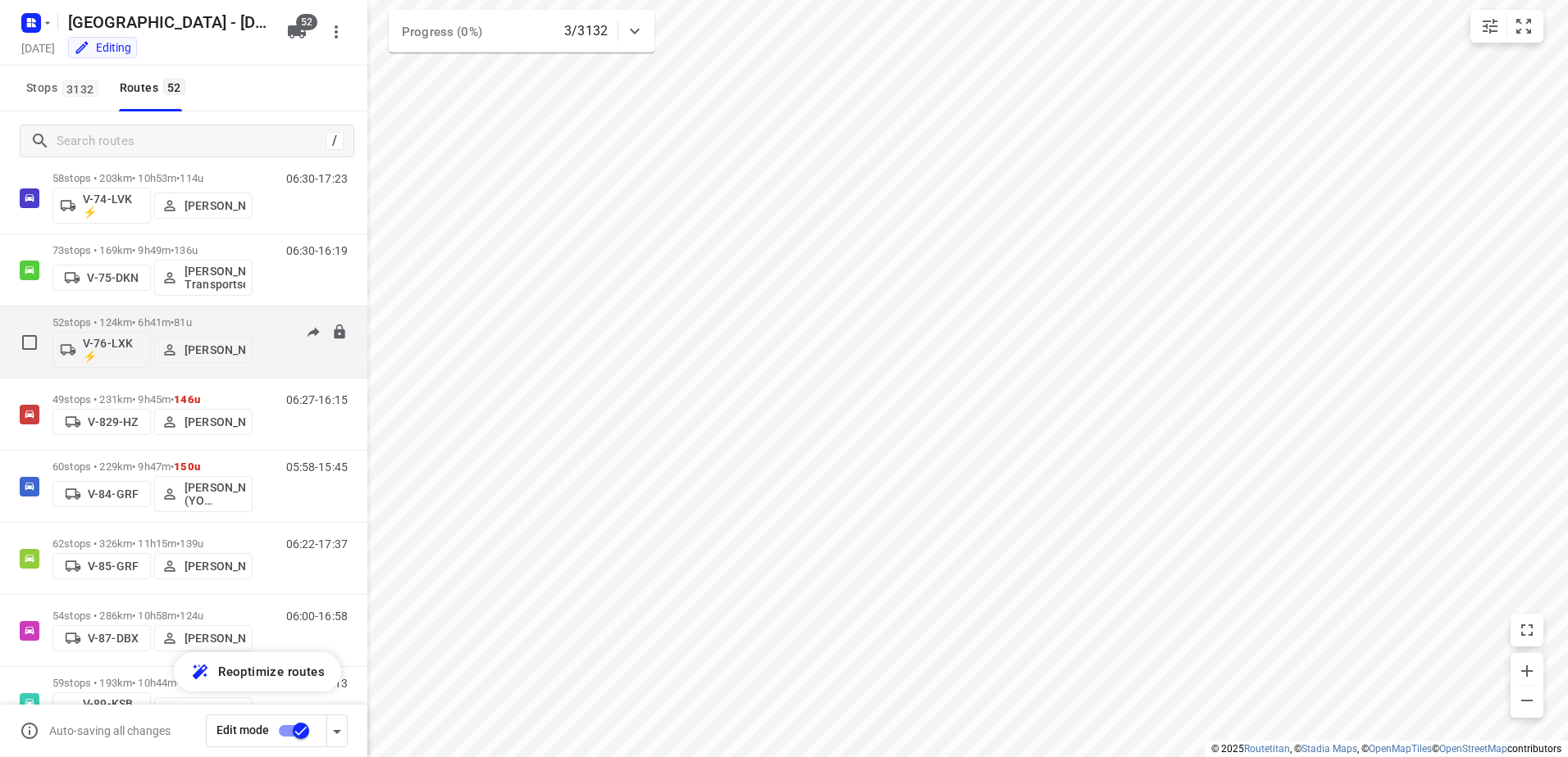
scroll to position [1885, 0]
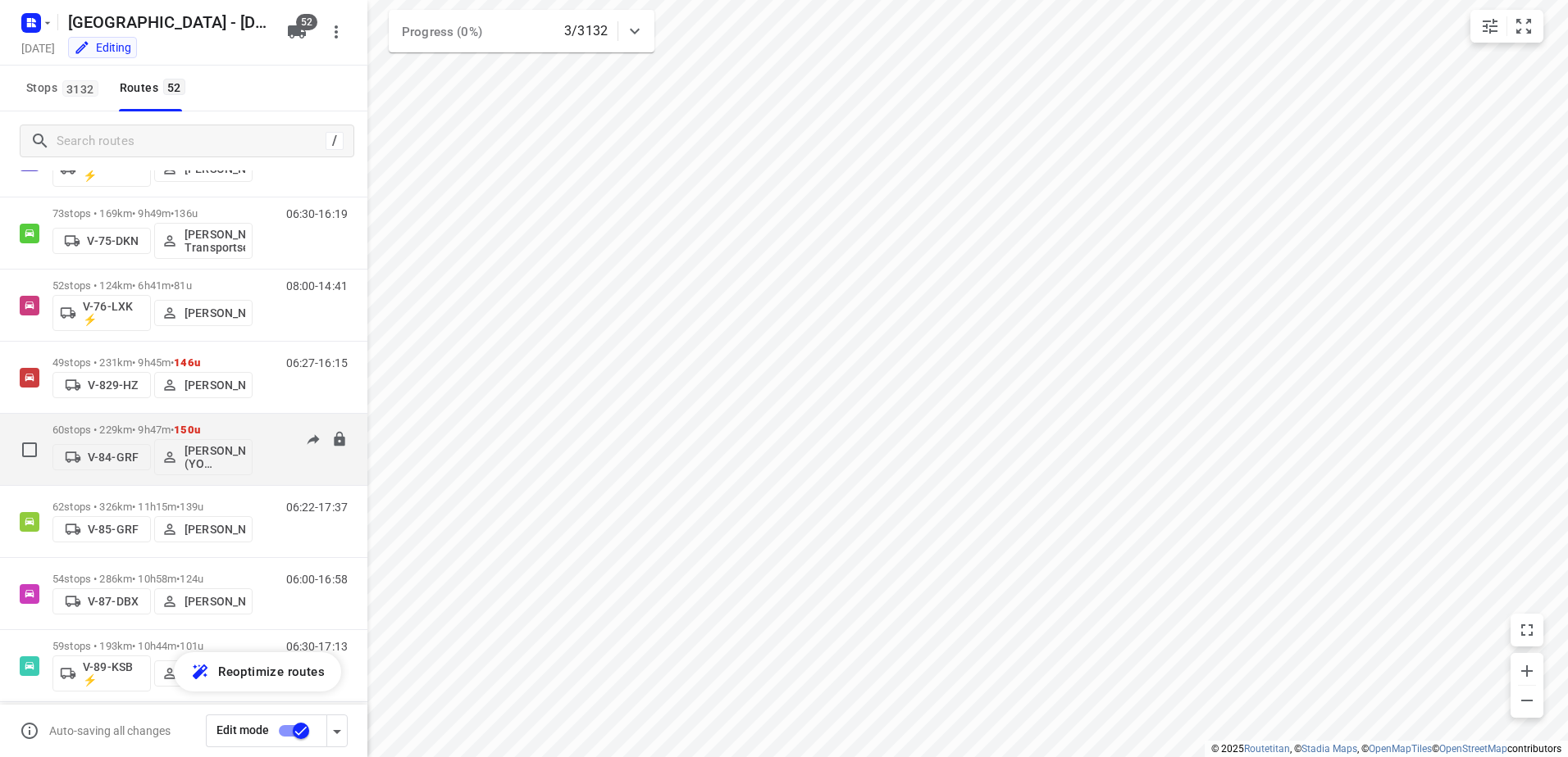
click at [266, 428] on div "05:58-15:45" at bounding box center [307, 453] width 82 height 60
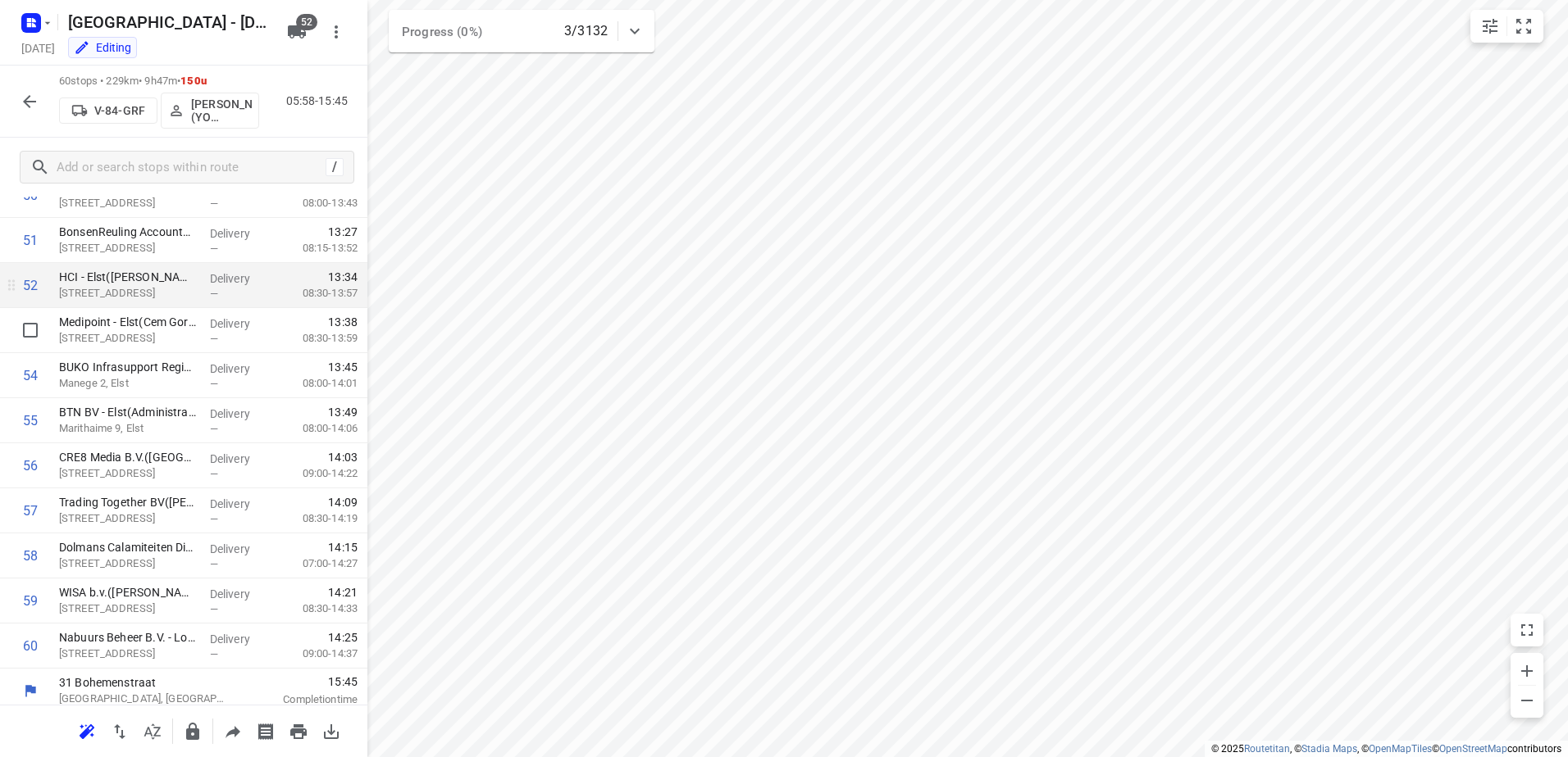
scroll to position [2323, 0]
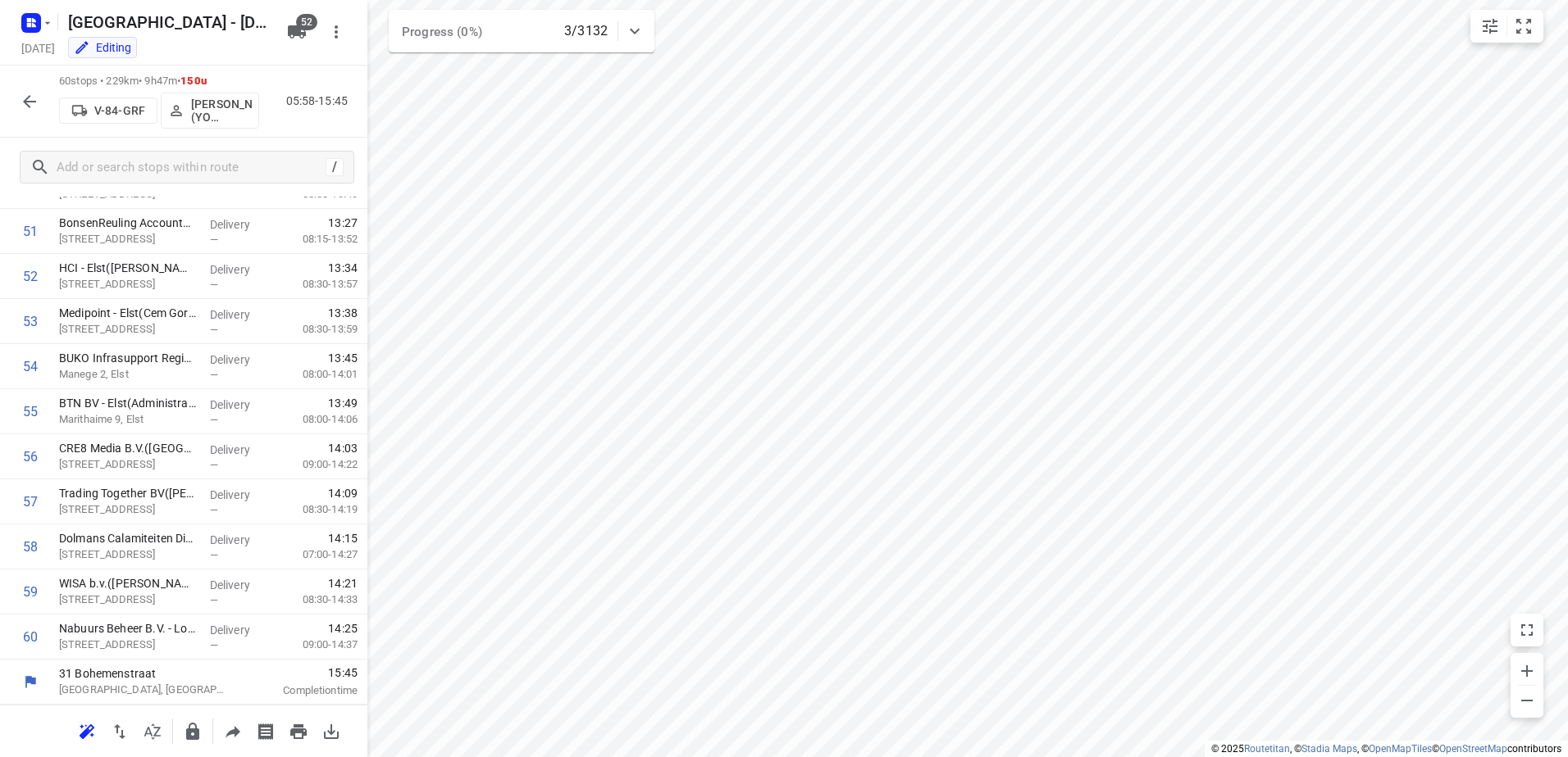
click at [28, 96] on icon "button" at bounding box center [29, 102] width 20 height 20
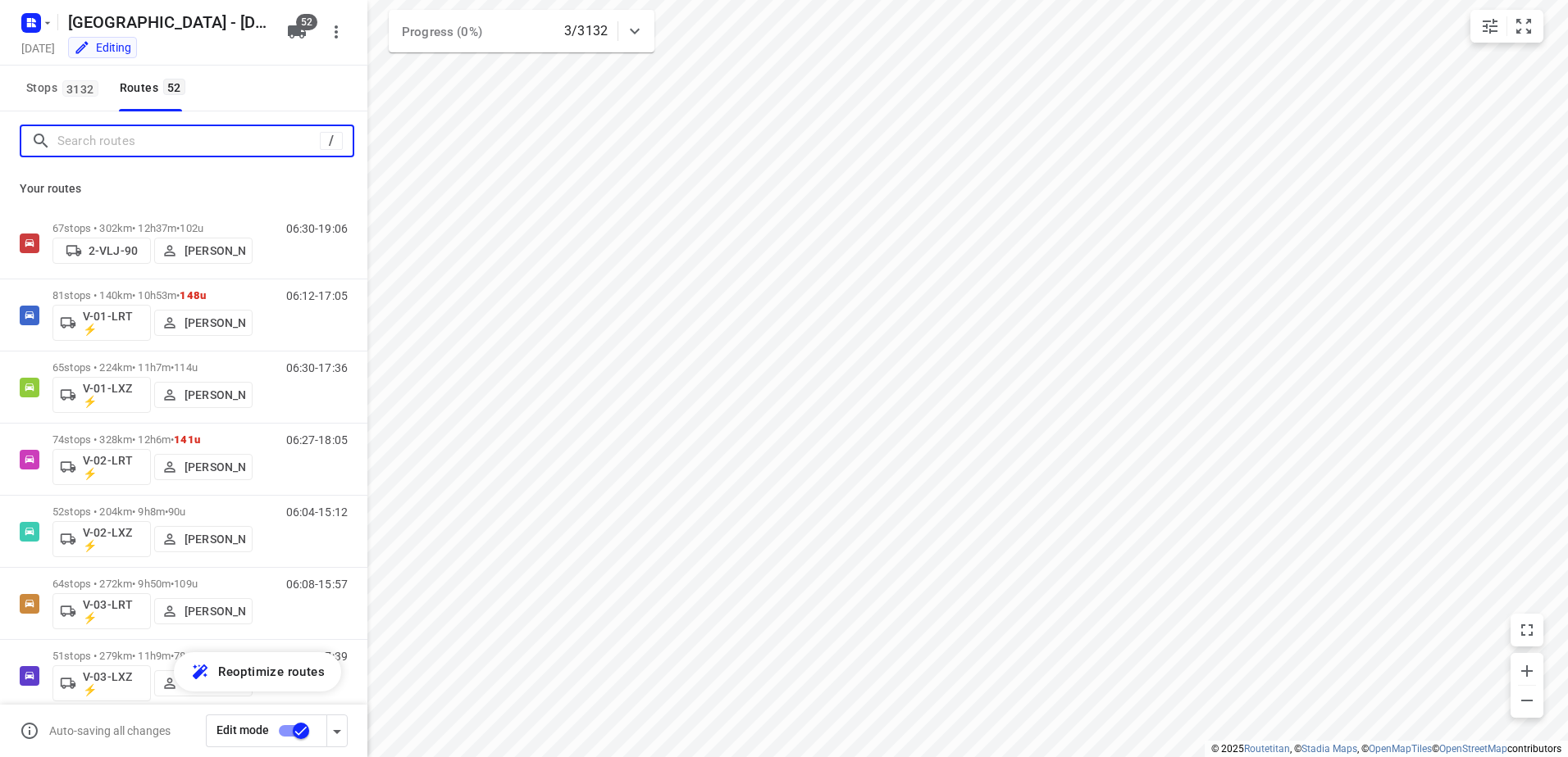
click at [126, 141] on input "Search routes" at bounding box center [188, 141] width 262 height 26
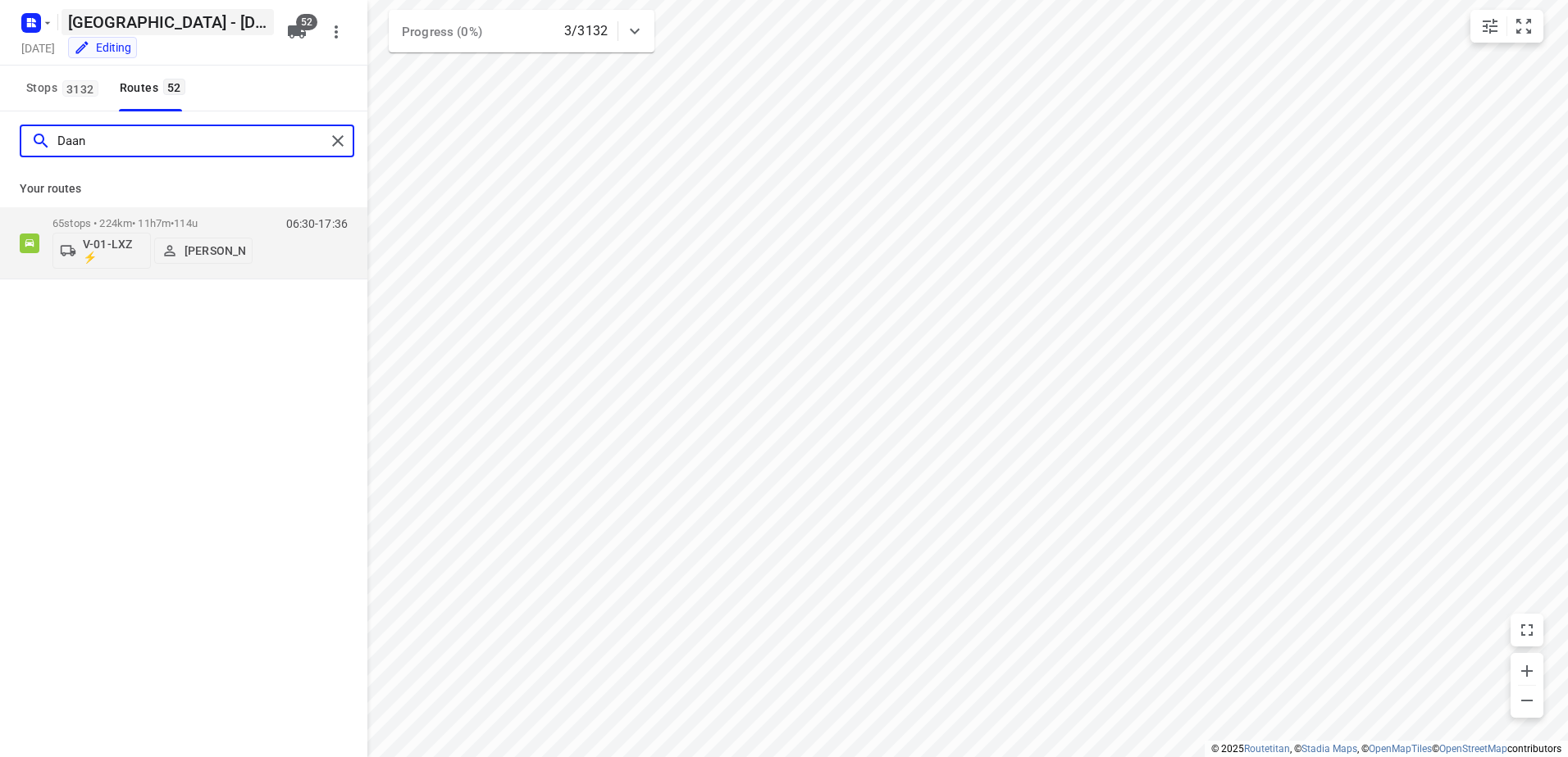
type input "Daan"
click at [235, 215] on div "65 stops • 224km • 11h7m • 114u V-01-LXZ ⚡ [PERSON_NAME]" at bounding box center [152, 243] width 201 height 68
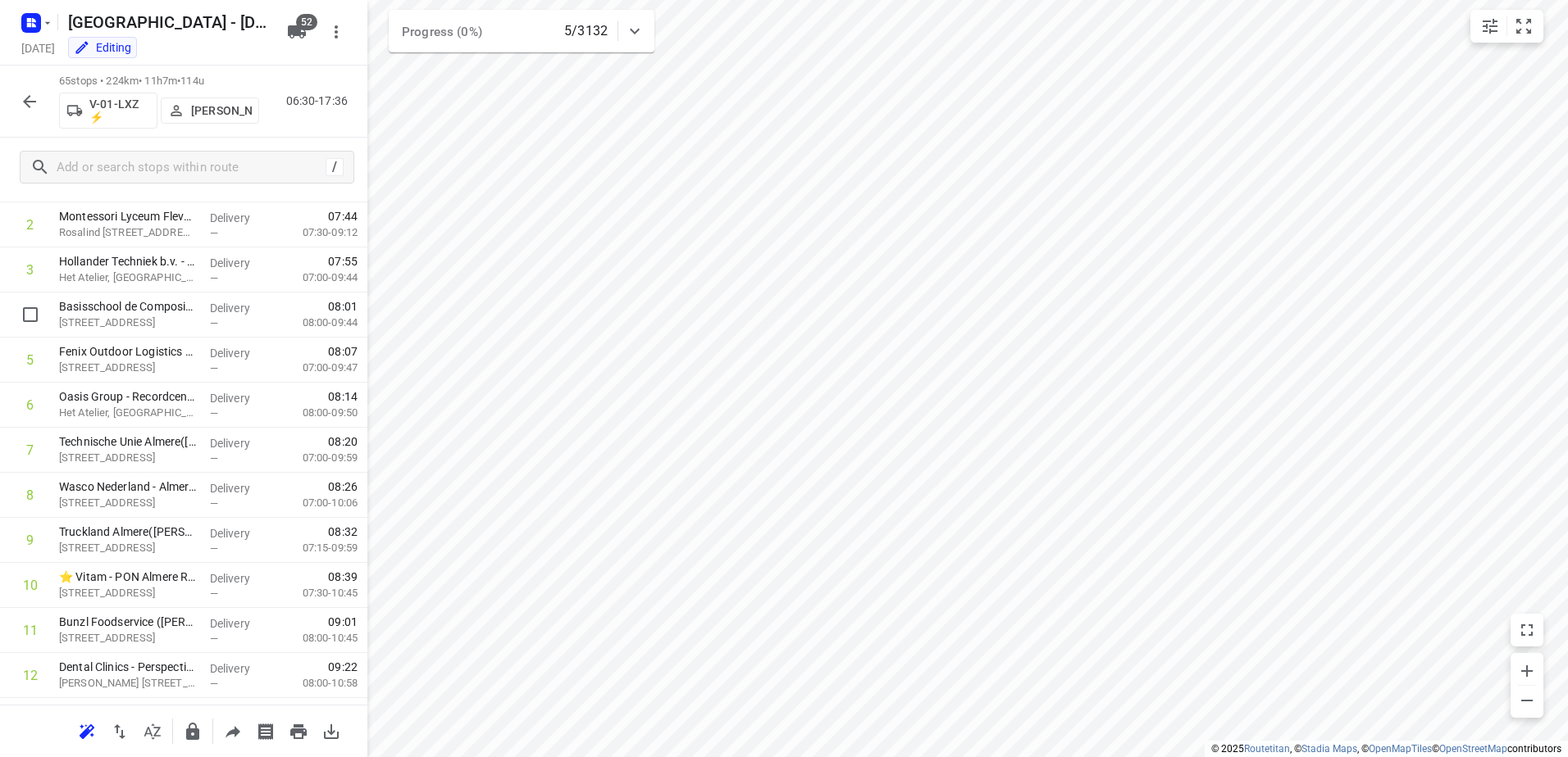
scroll to position [90, 0]
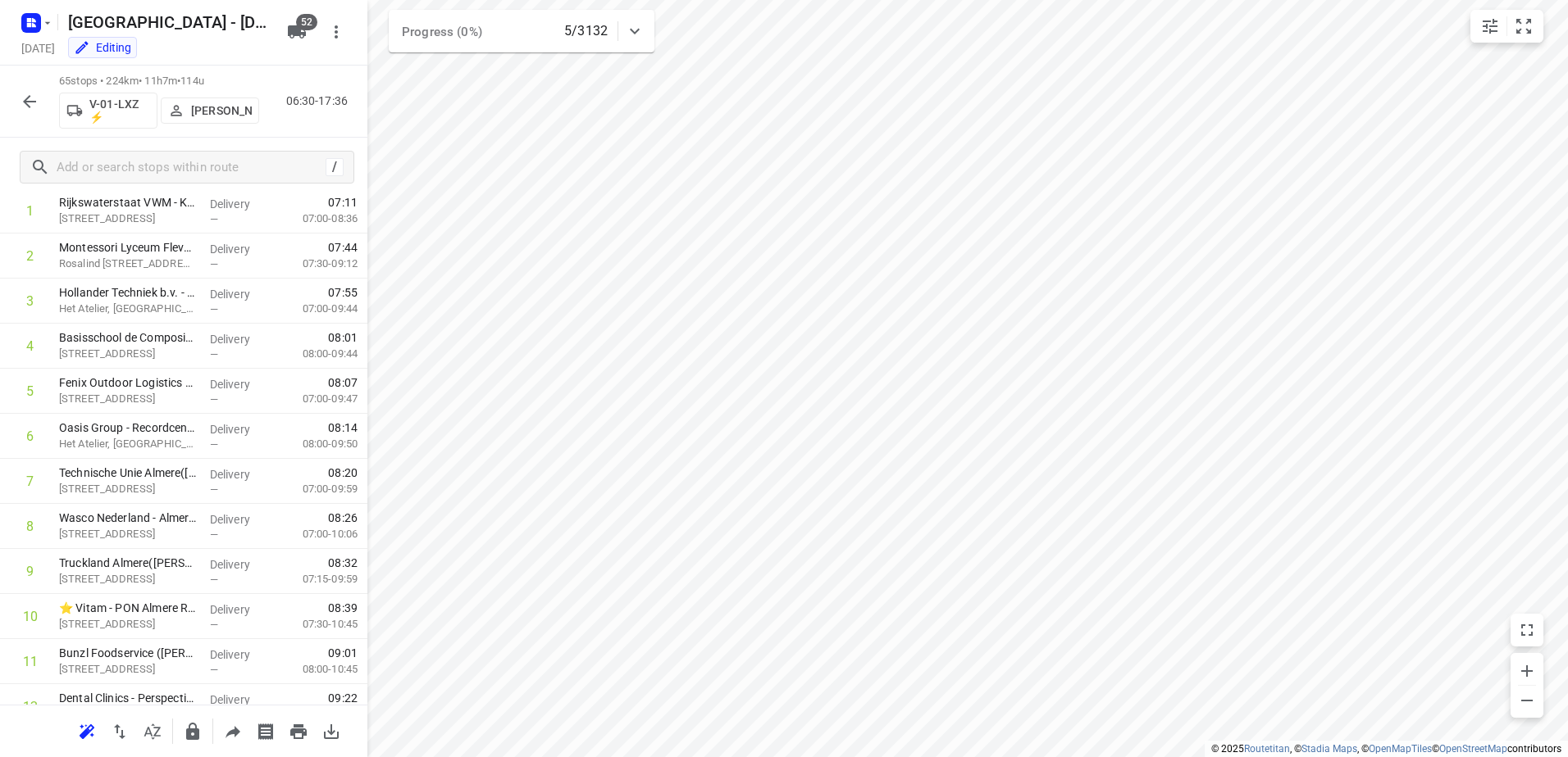
click at [25, 94] on icon "button" at bounding box center [29, 102] width 20 height 20
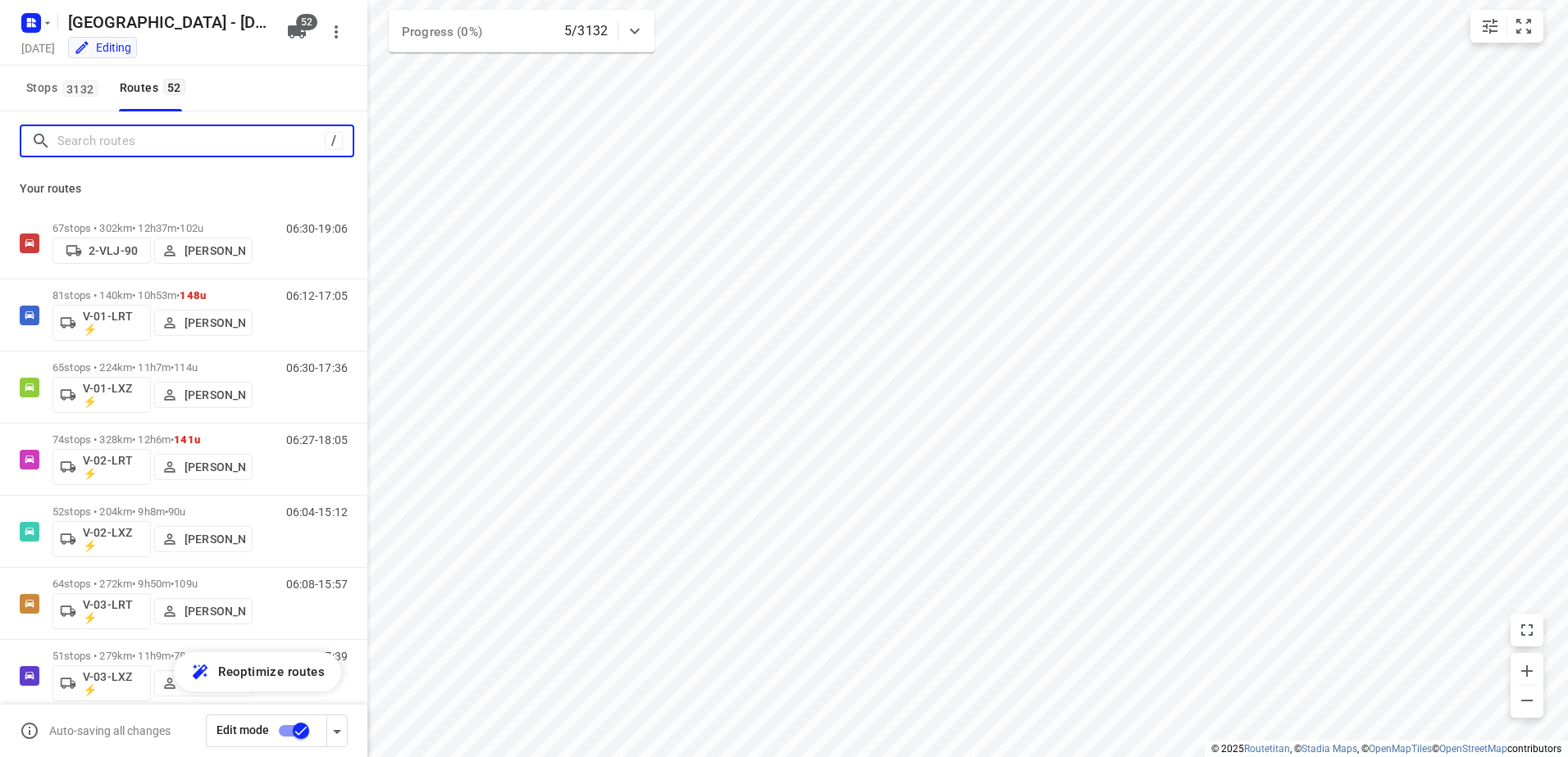
click at [142, 137] on input "Search routes" at bounding box center [190, 141] width 267 height 26
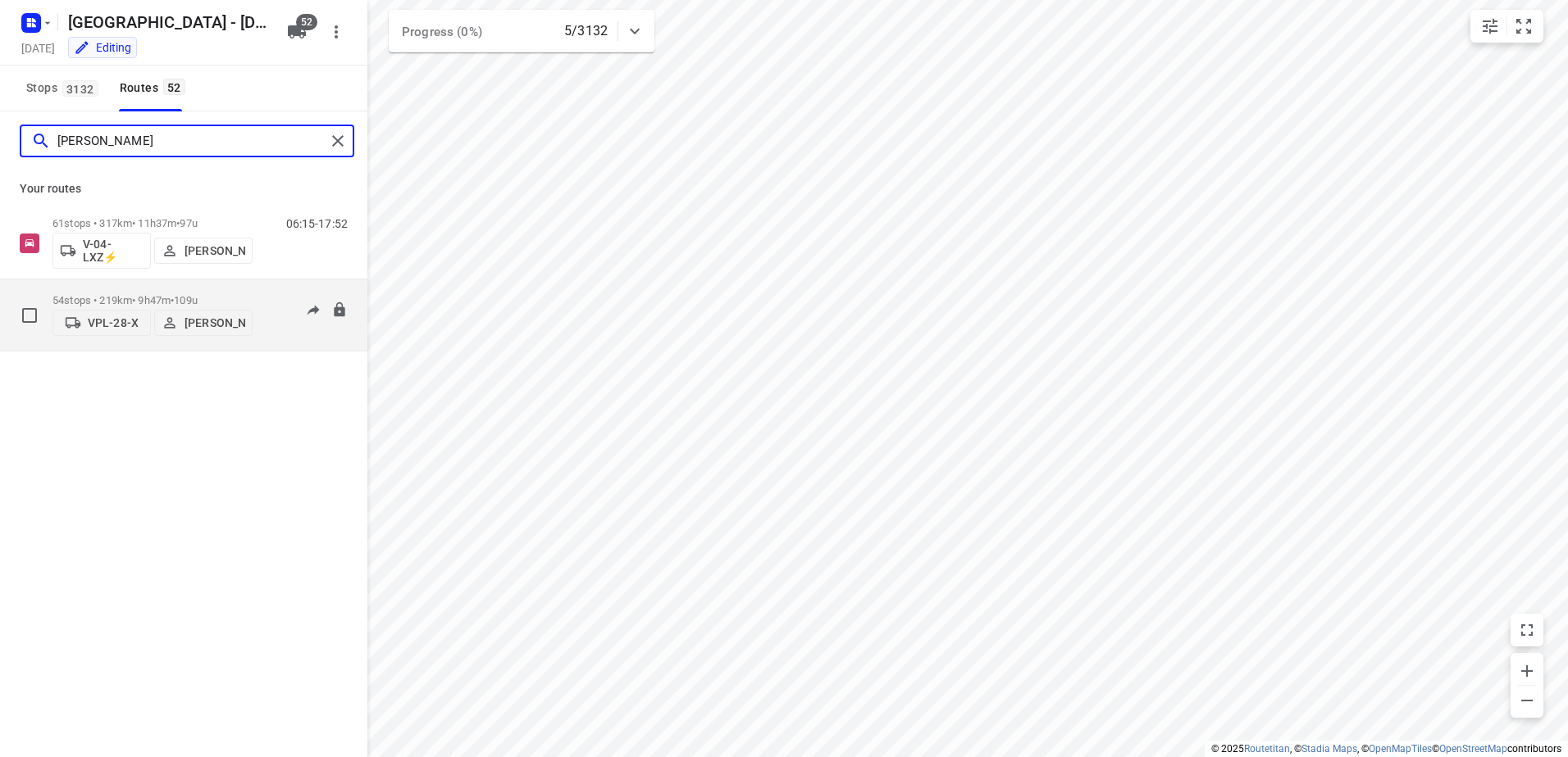
type input "[PERSON_NAME]"
click at [267, 298] on div "06:00-15:46" at bounding box center [307, 319] width 82 height 50
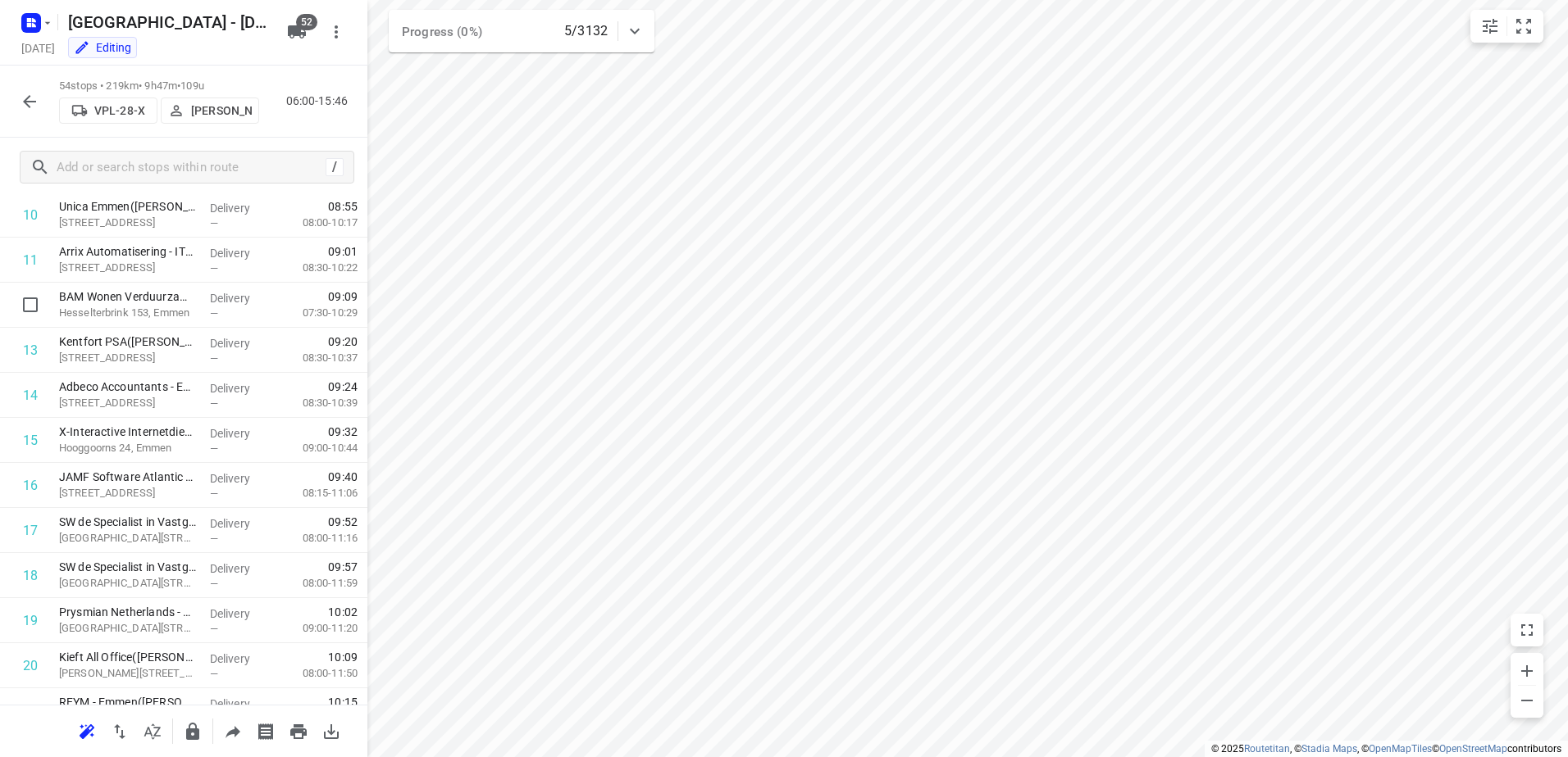
scroll to position [0, 0]
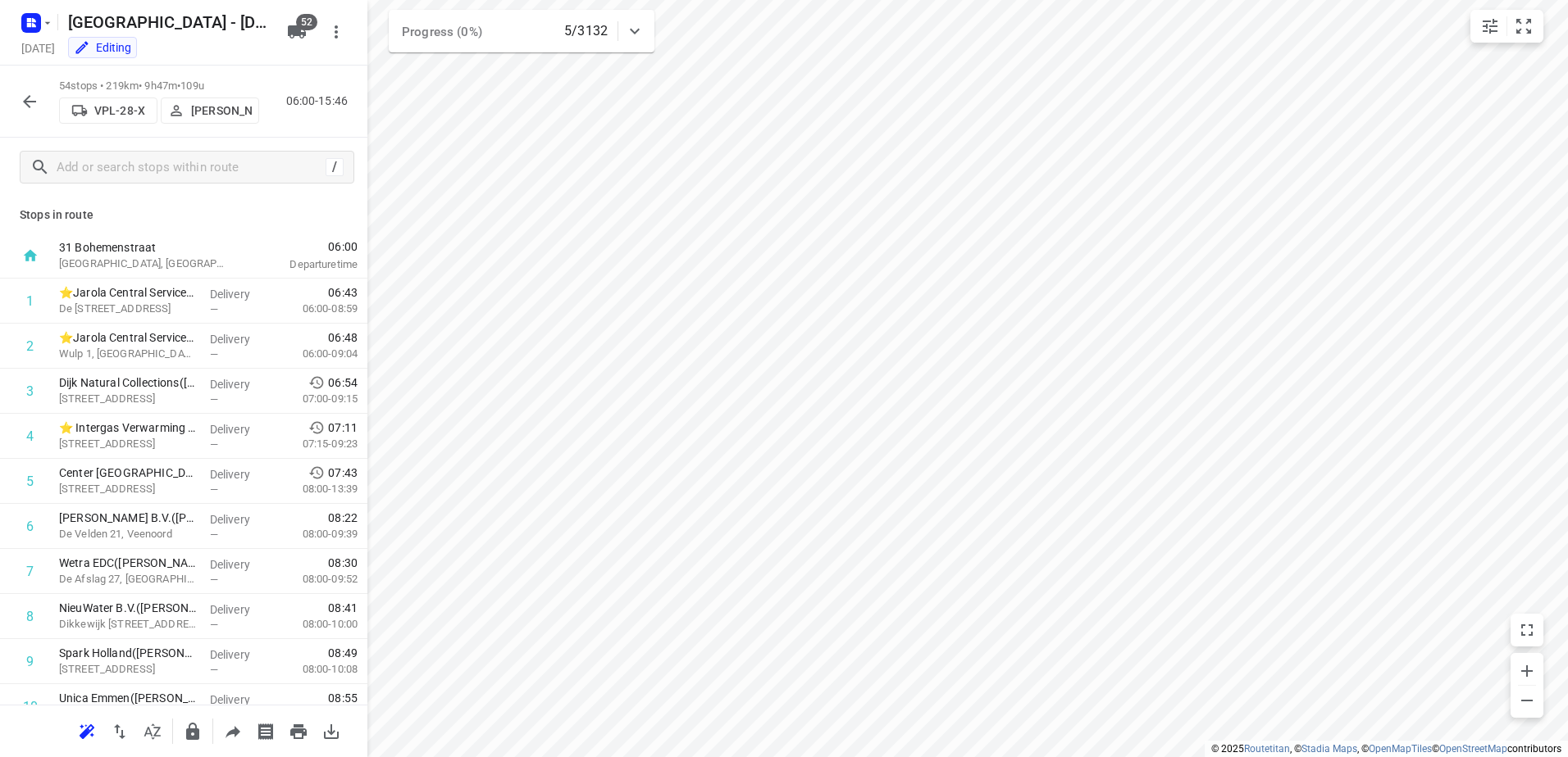
click at [230, 104] on p "[PERSON_NAME]" at bounding box center [221, 111] width 61 height 13
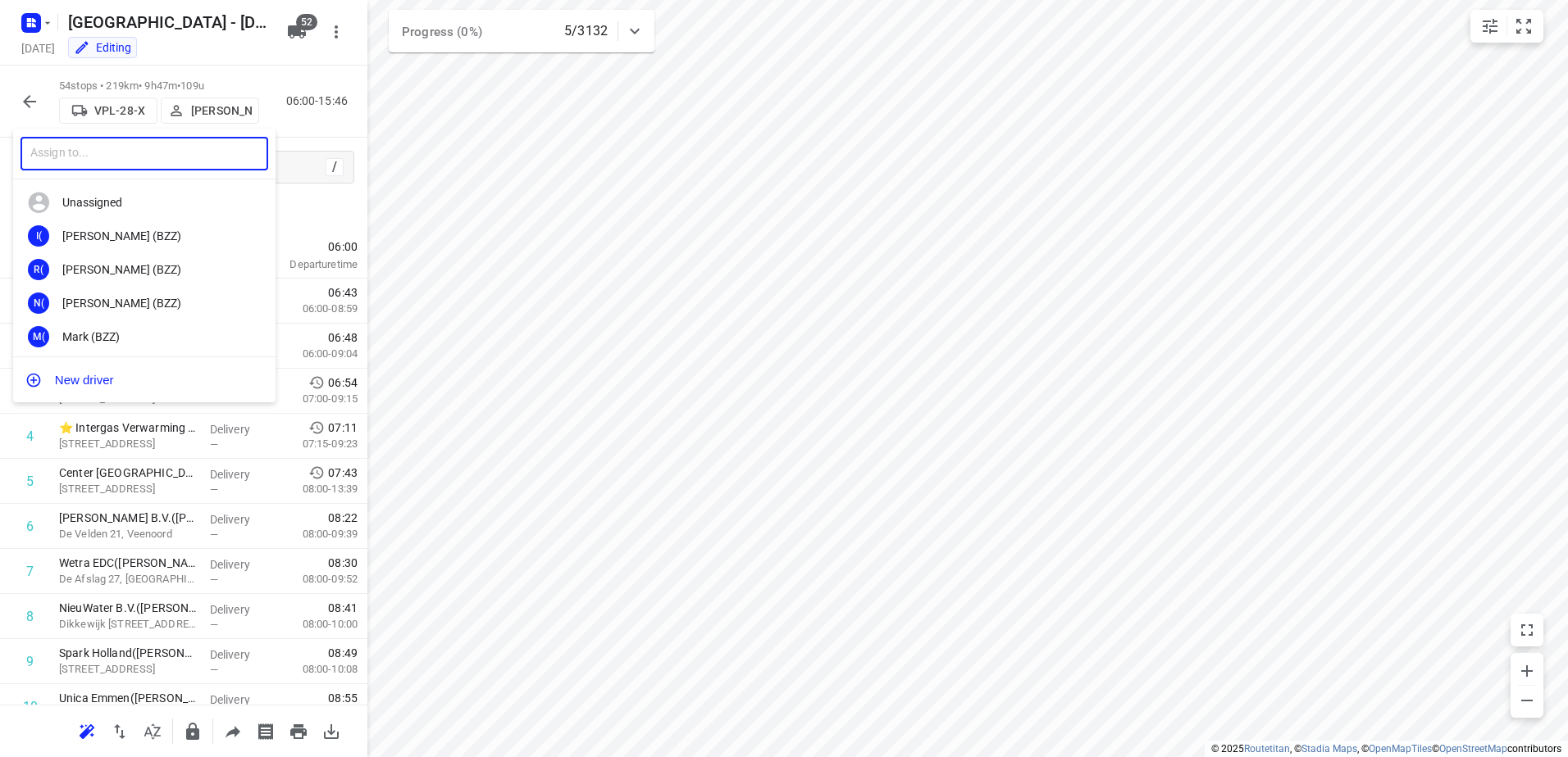
click at [154, 163] on input "text" at bounding box center [144, 153] width 248 height 33
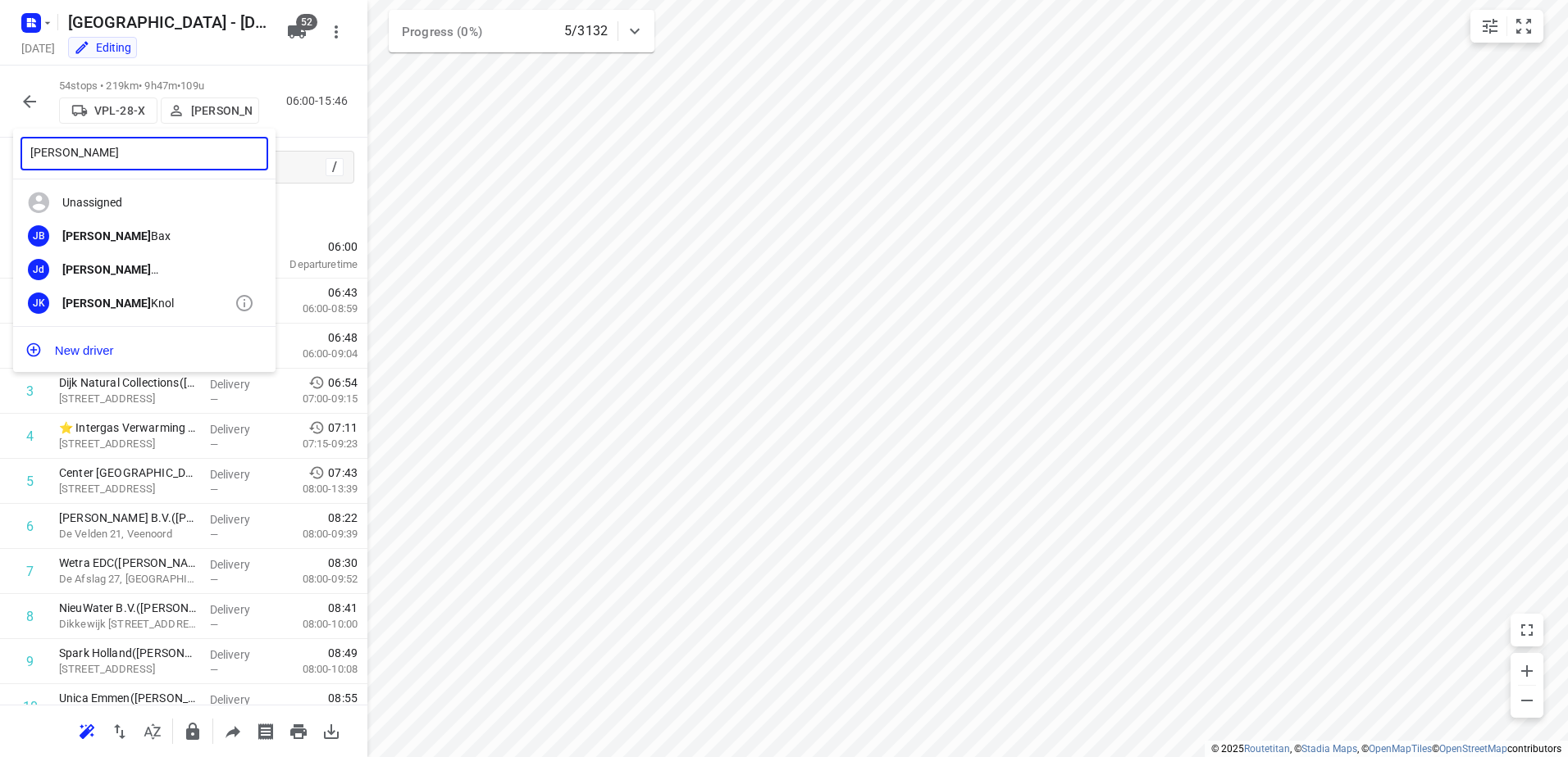
type input "[PERSON_NAME]"
click at [136, 297] on div "[PERSON_NAME]" at bounding box center [148, 303] width 172 height 13
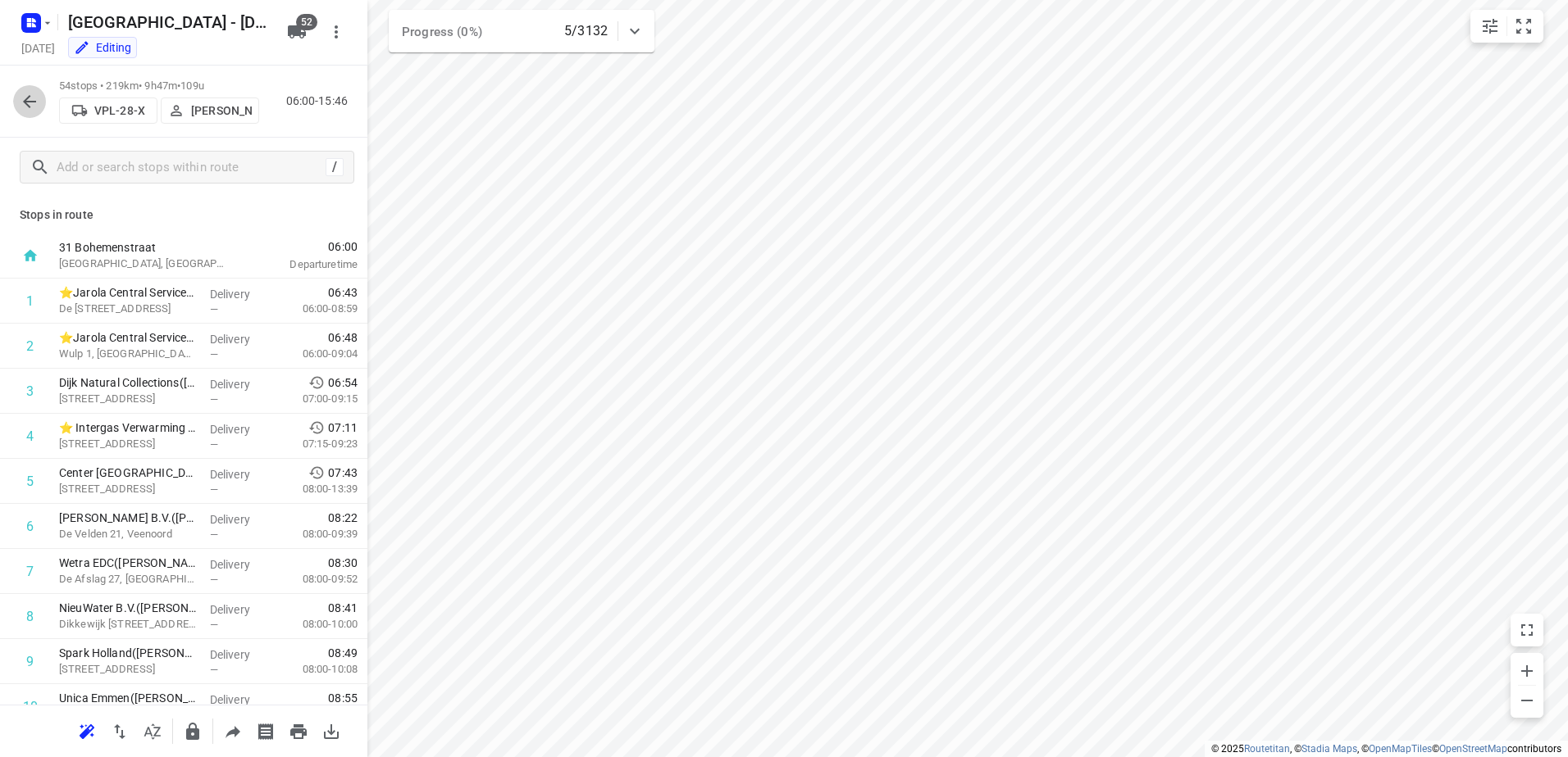
click at [26, 100] on icon "button" at bounding box center [29, 102] width 13 height 13
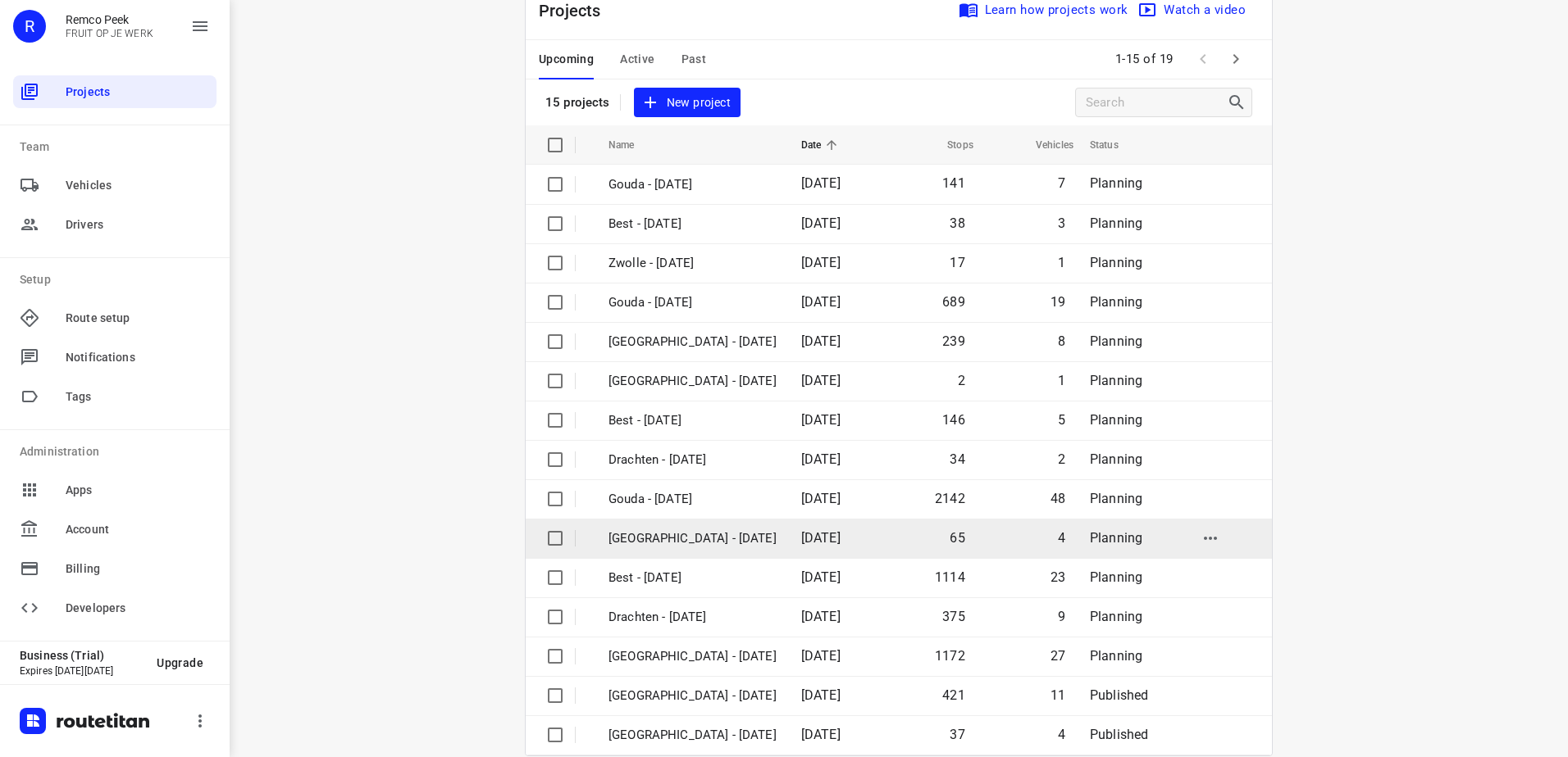
scroll to position [71, 0]
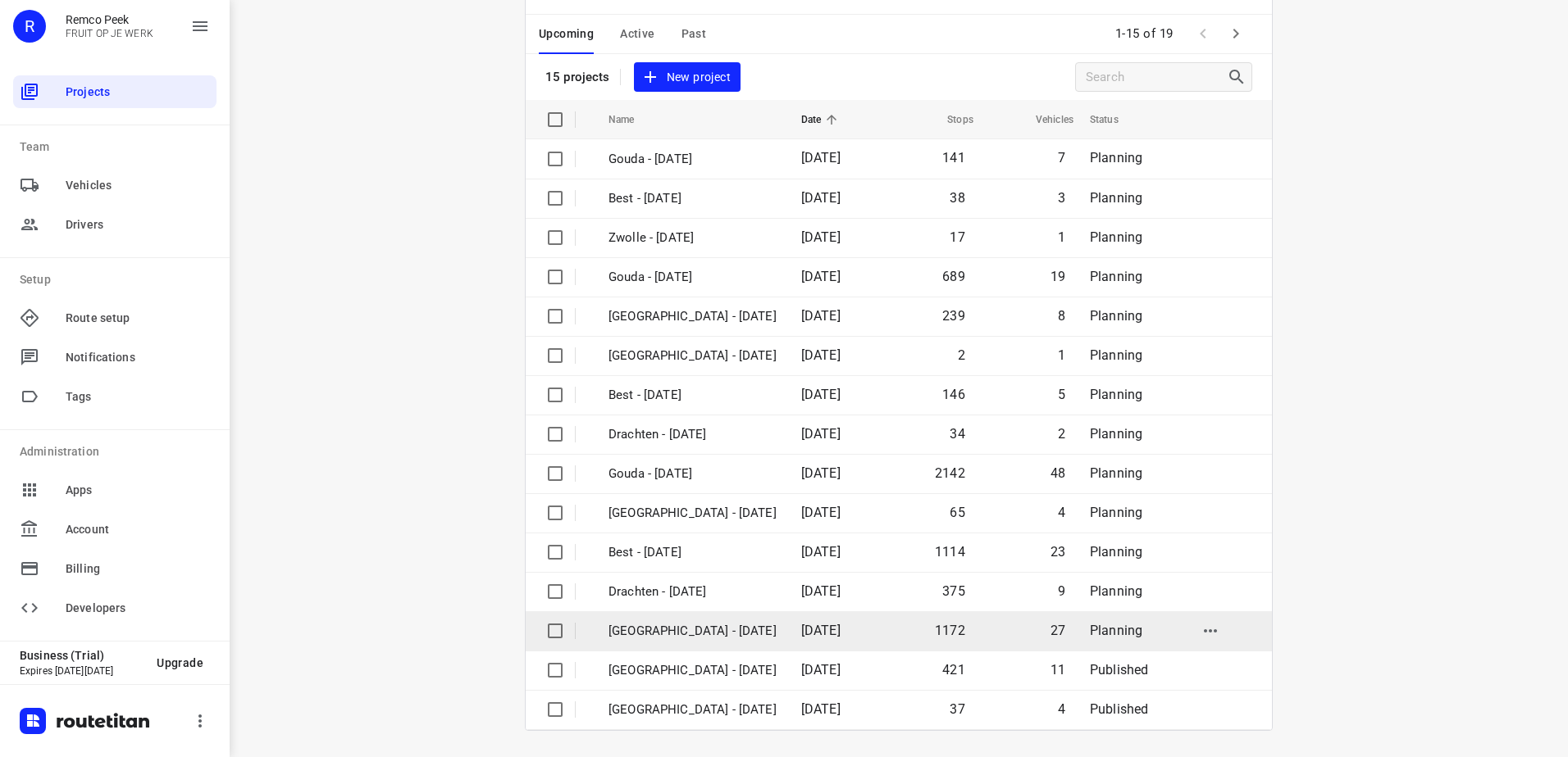
click at [720, 628] on p "[GEOGRAPHIC_DATA] - [DATE]" at bounding box center [692, 632] width 168 height 19
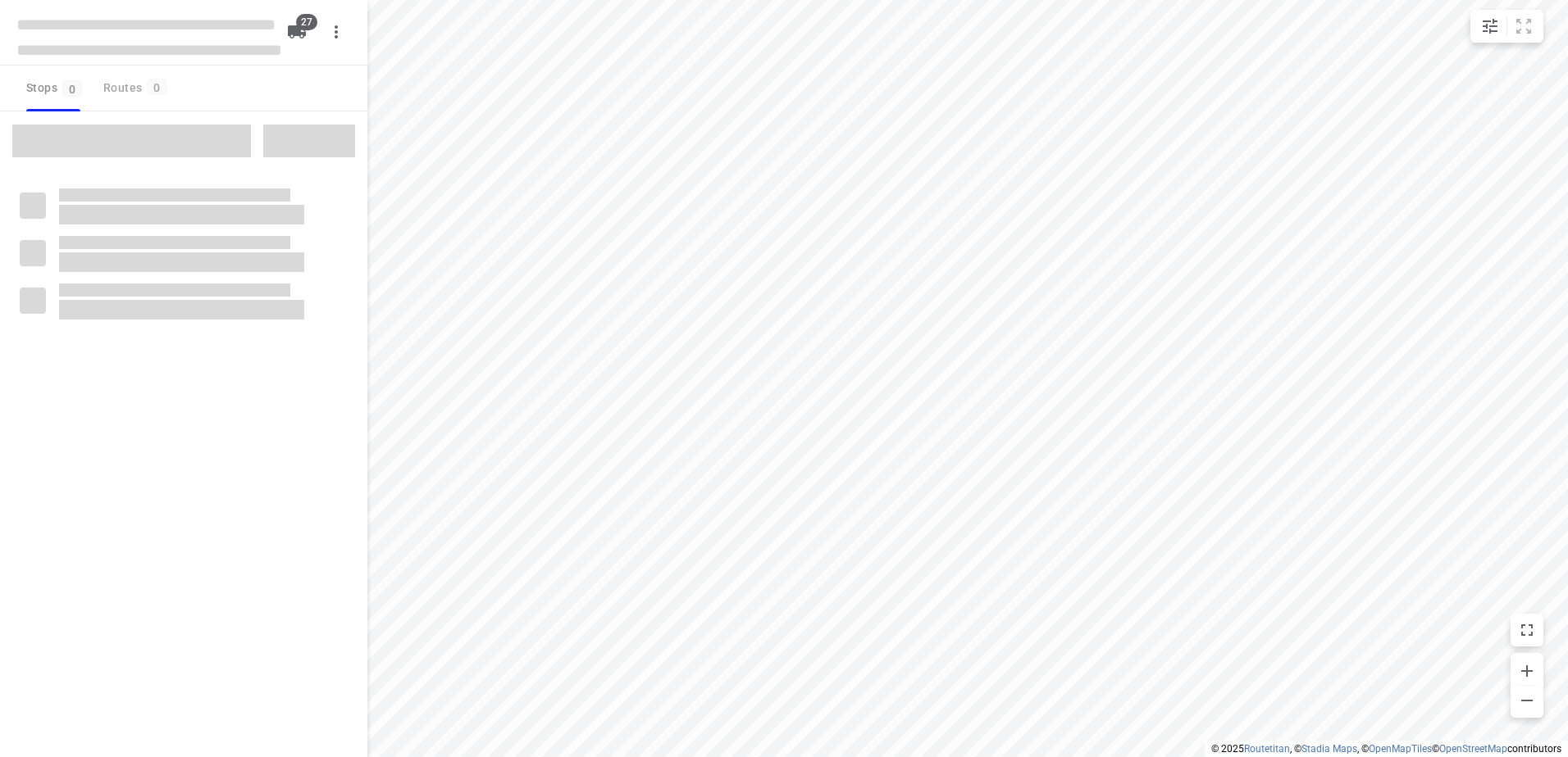
checkbox input "true"
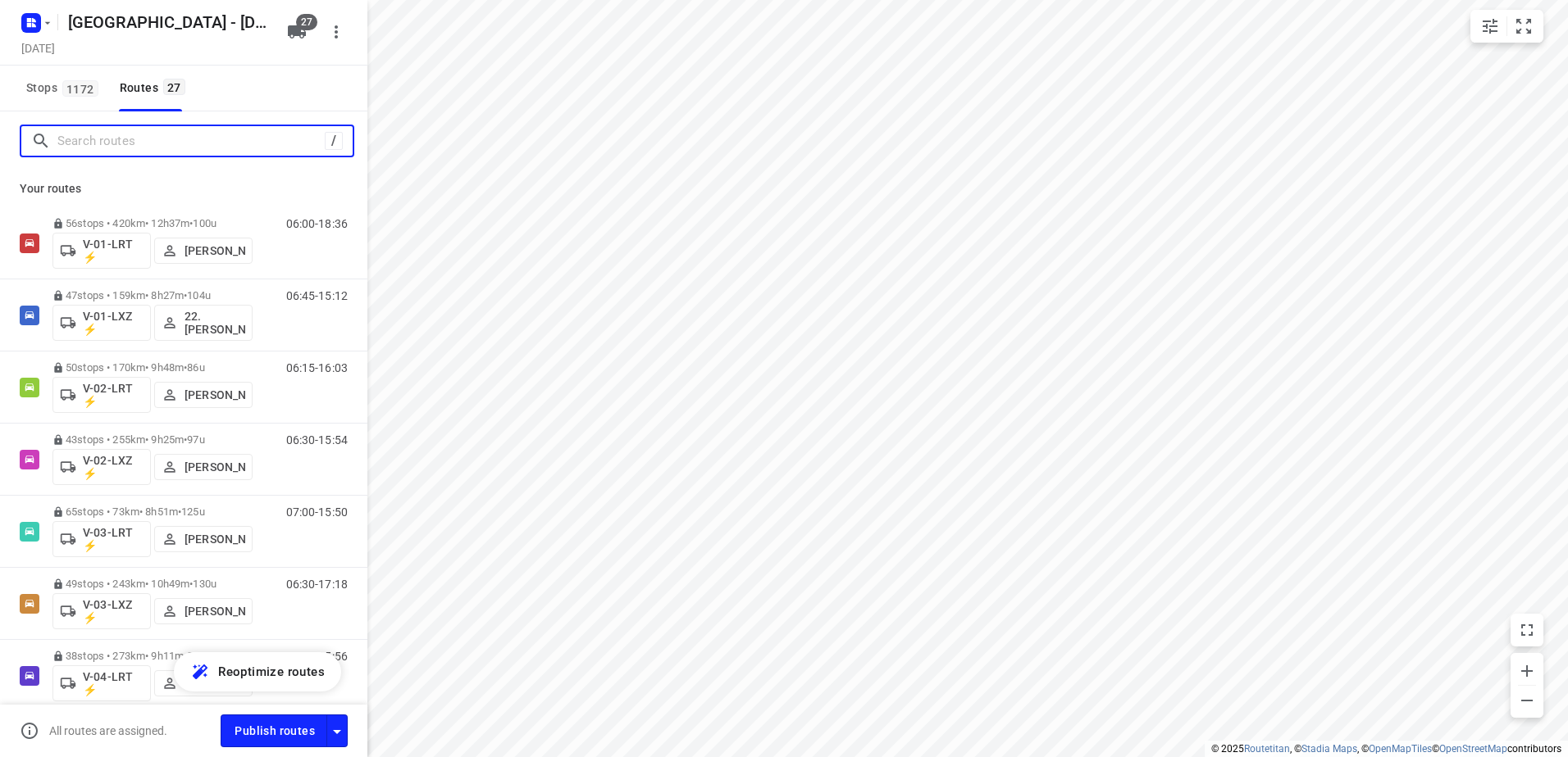
click at [184, 142] on input "Search routes" at bounding box center [190, 141] width 267 height 26
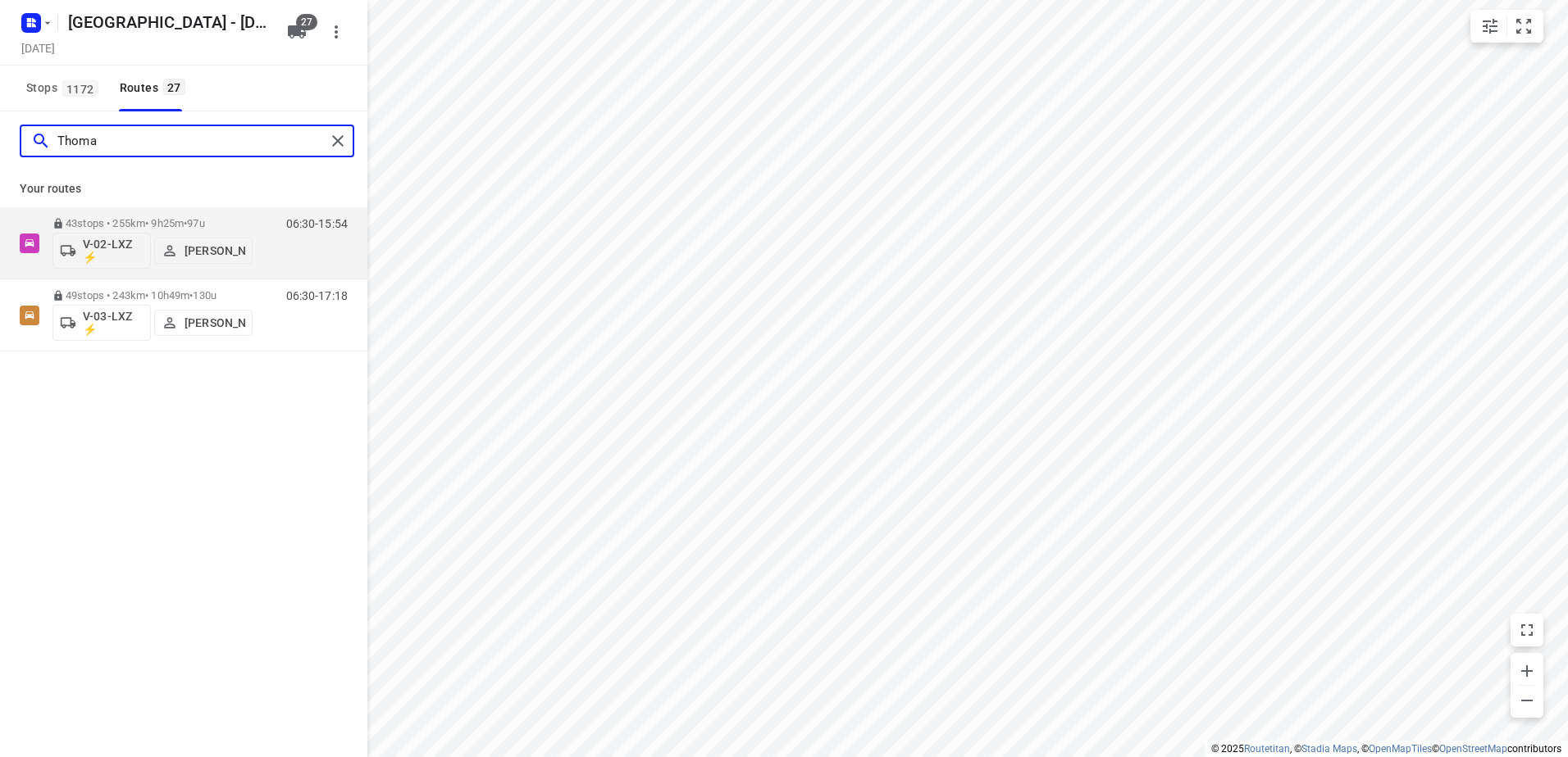
type input "[PERSON_NAME]"
drag, startPoint x: 187, startPoint y: 147, endPoint x: 0, endPoint y: 155, distance: 187.2
click at [0, 155] on html "i © 2025 Routetitan , © Stadia Maps , © OpenMapTiles © OpenStreetMap contributo…" at bounding box center [784, 378] width 1568 height 757
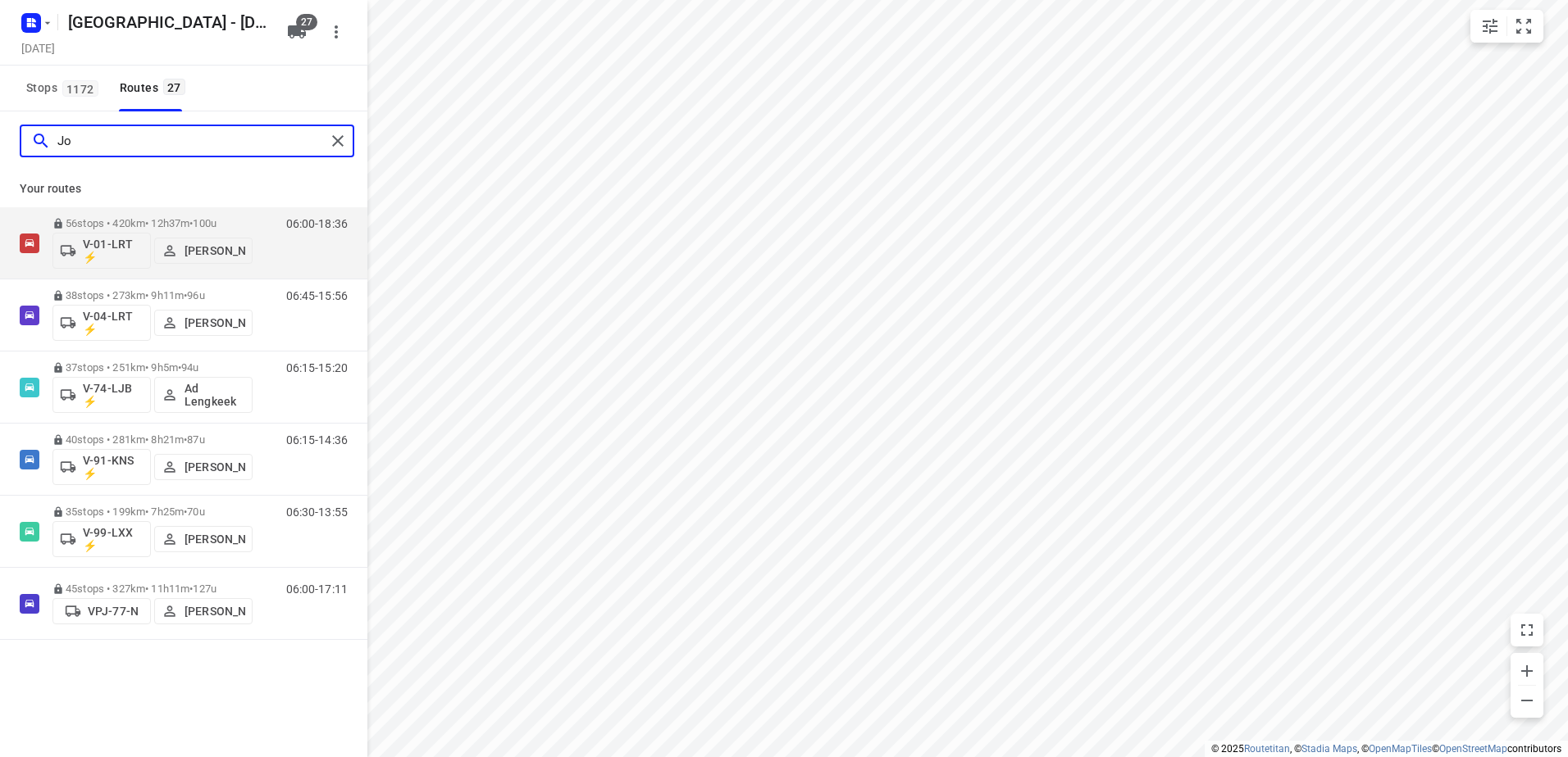
type input "J"
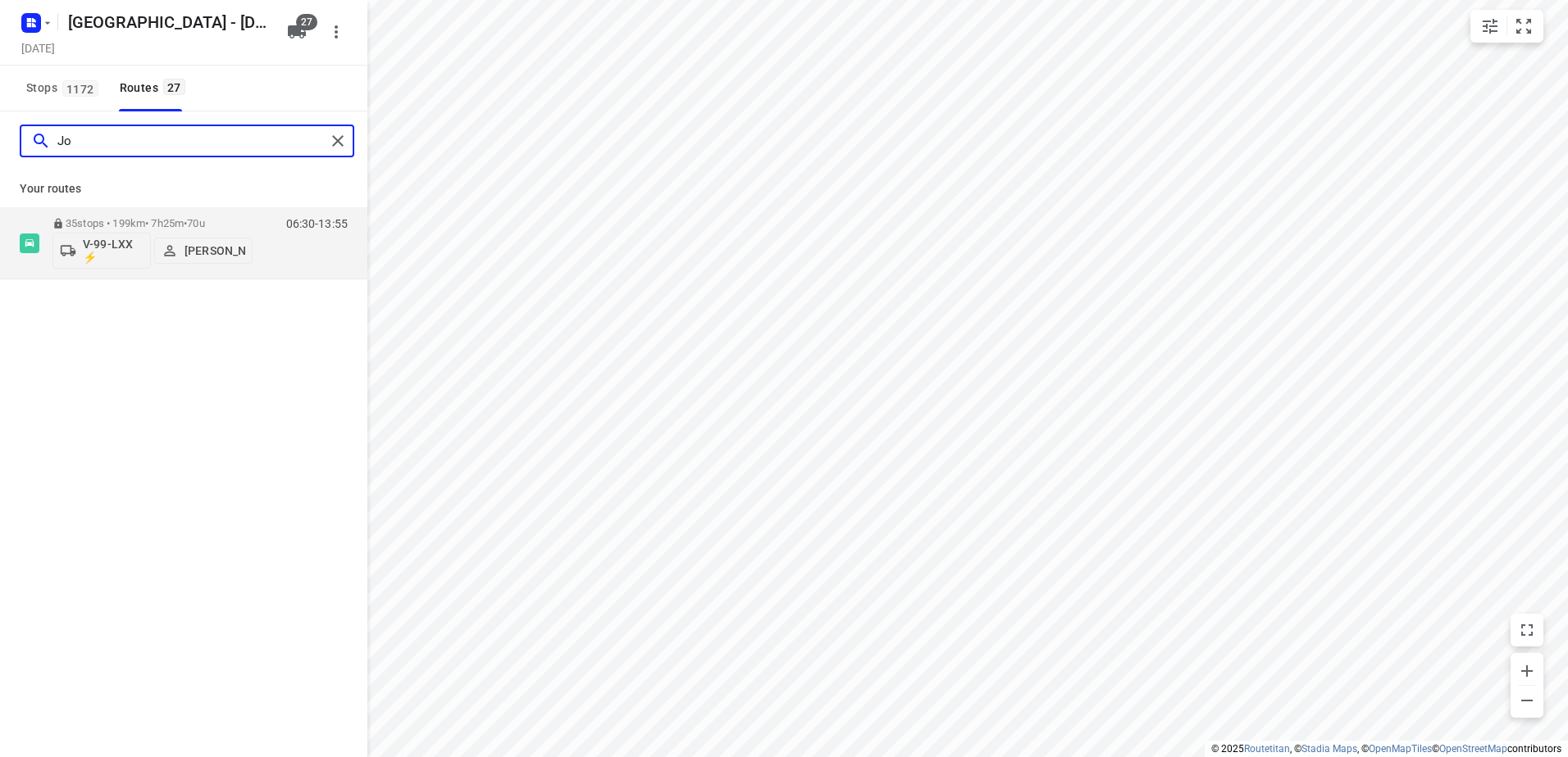
type input "J"
type input "F"
type input "H"
type input "C"
type input "R"
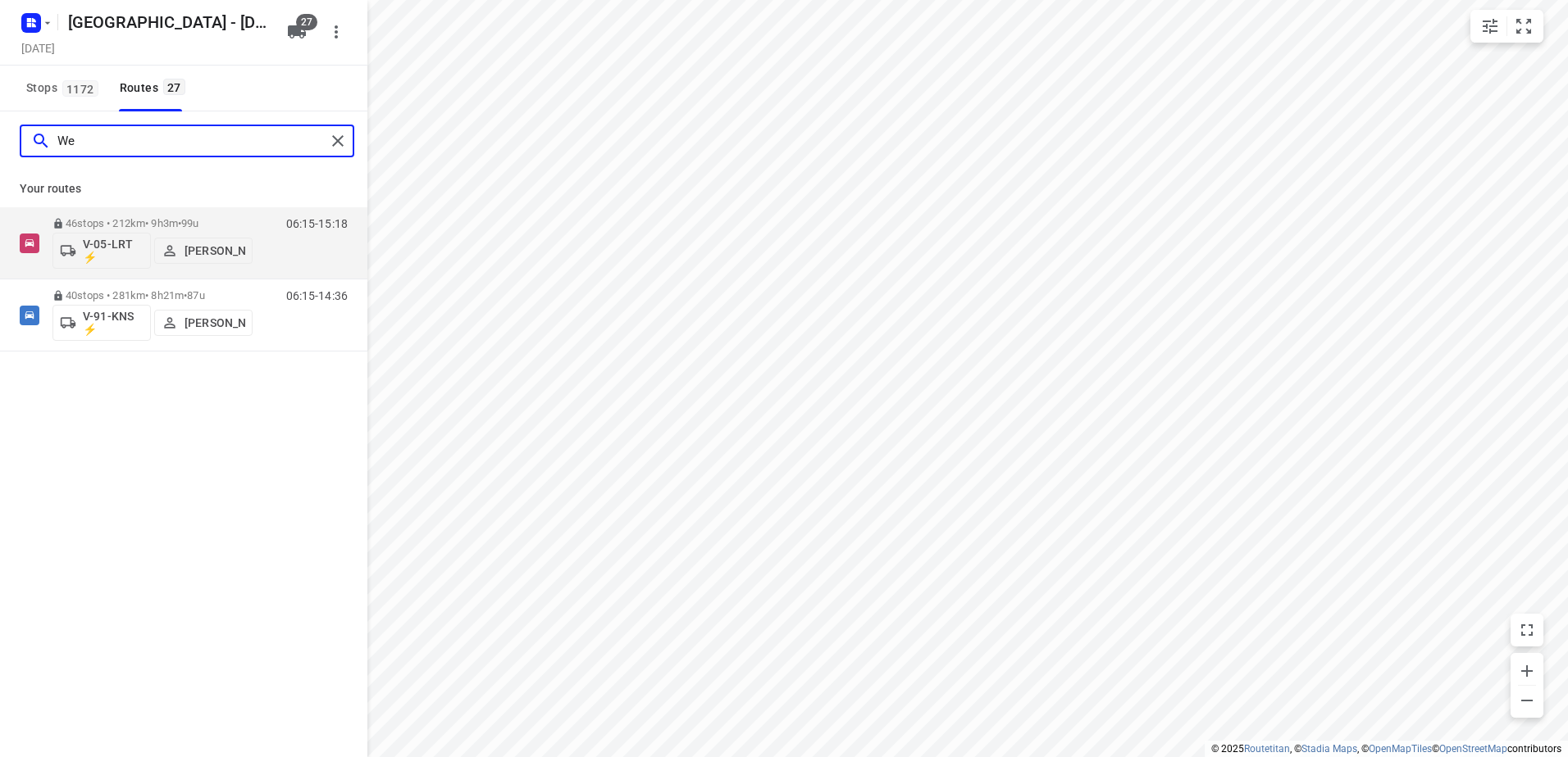
type input "W"
type input "B"
type input "M"
type input "T"
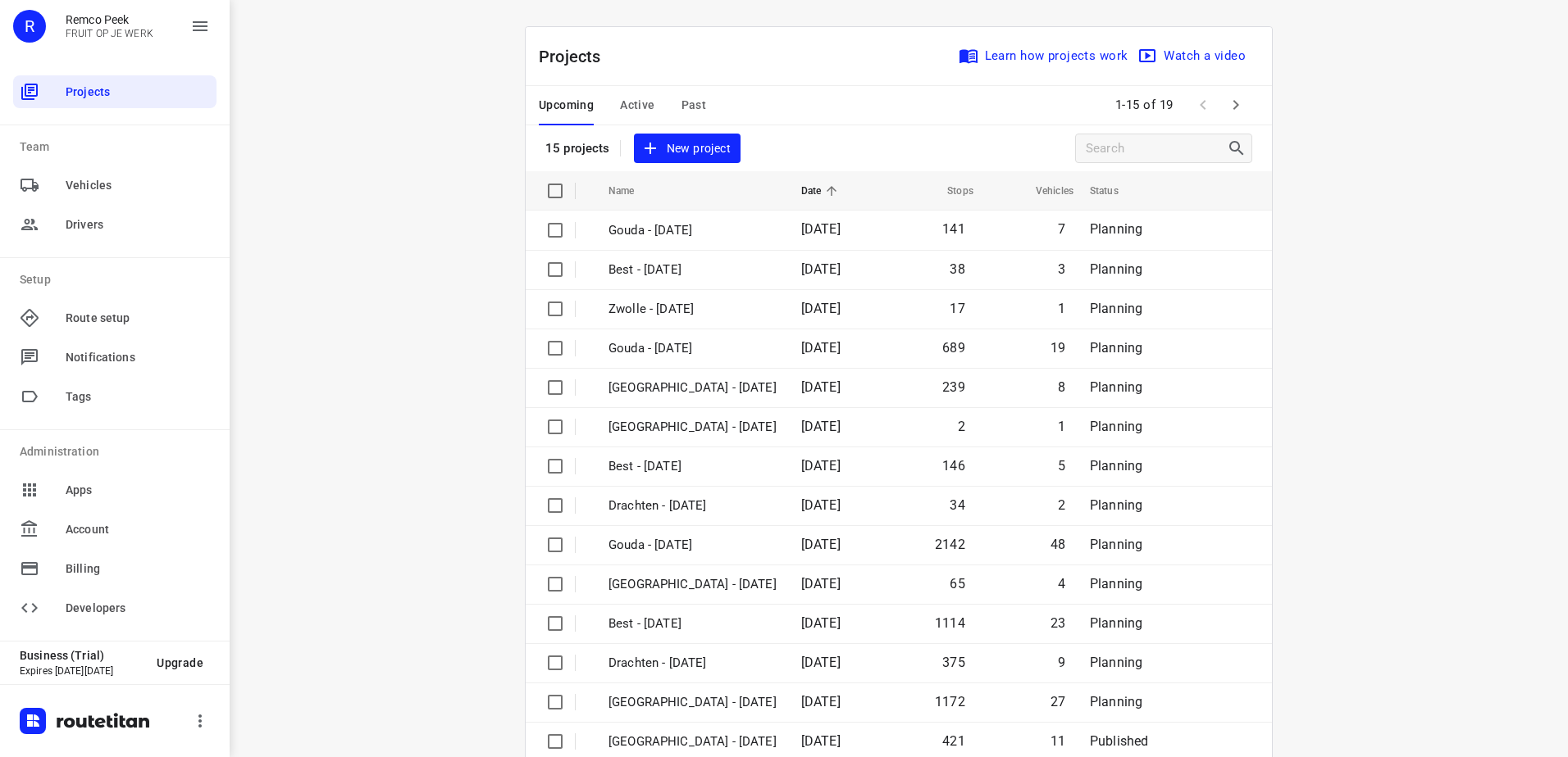
click at [610, 99] on div "Upcoming Active Past" at bounding box center [636, 105] width 194 height 39
click at [633, 104] on span "Active" at bounding box center [637, 105] width 34 height 21
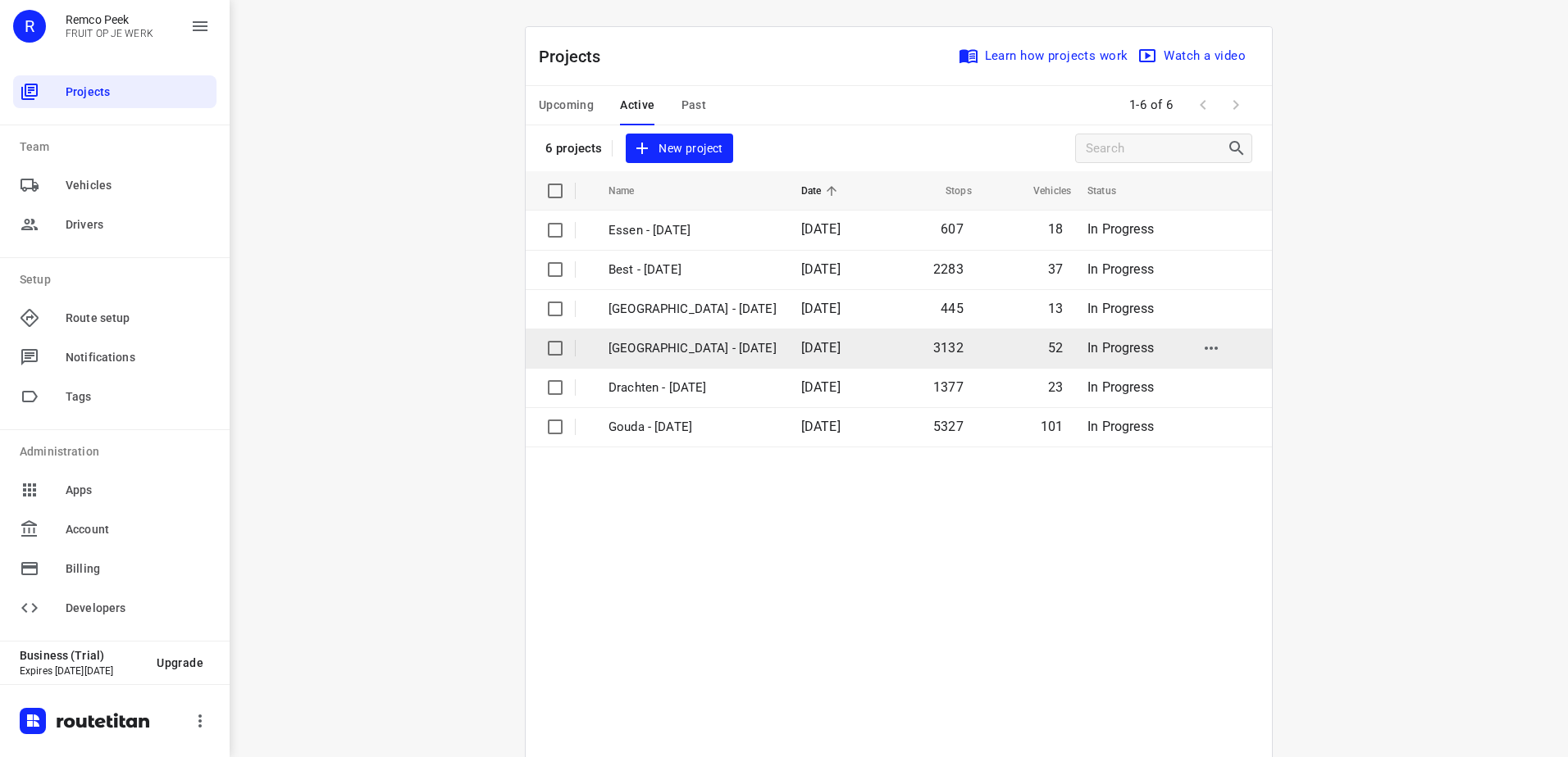
click at [679, 344] on p "[GEOGRAPHIC_DATA] - [DATE]" at bounding box center [692, 349] width 168 height 19
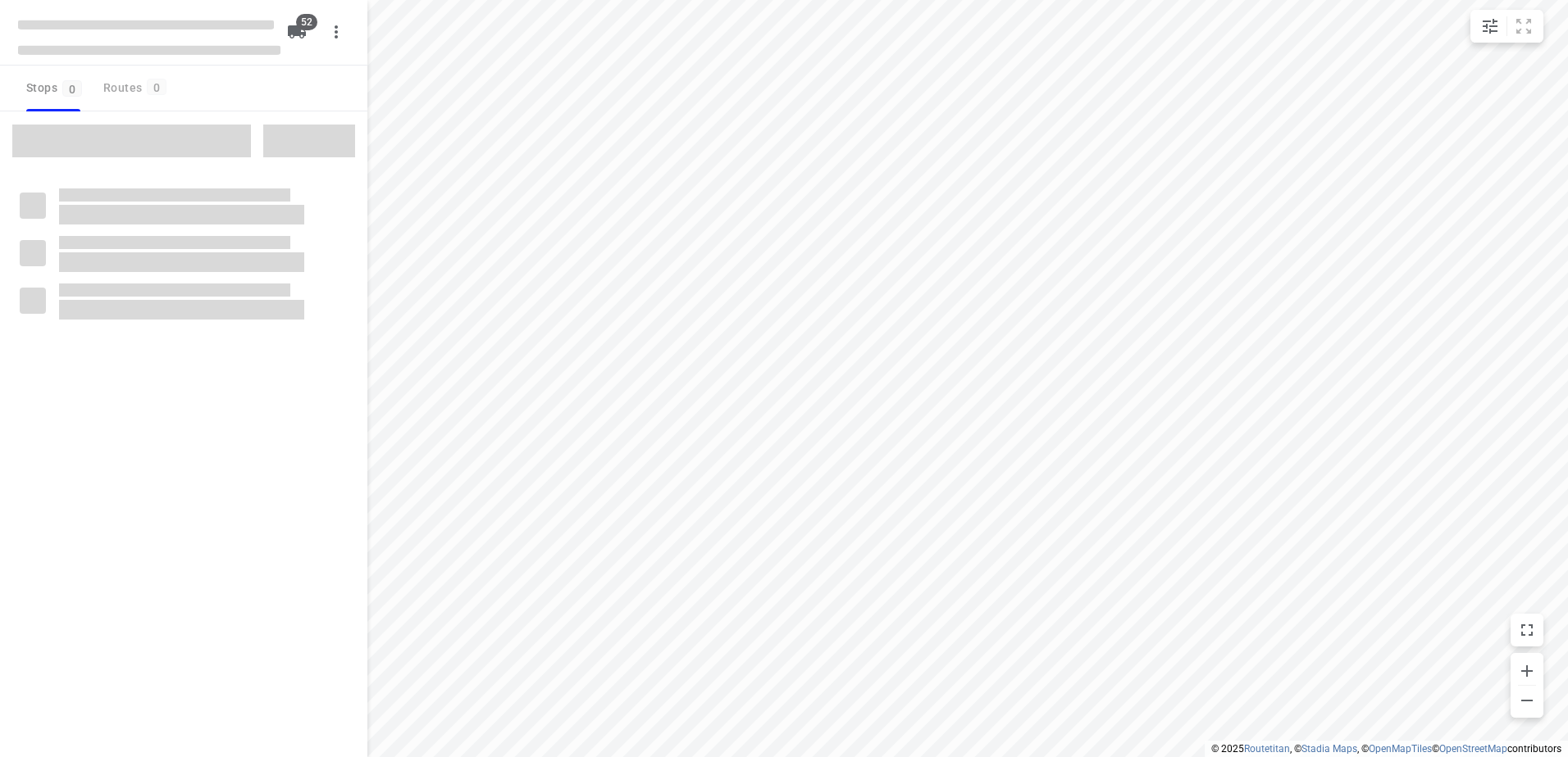
checkbox input "true"
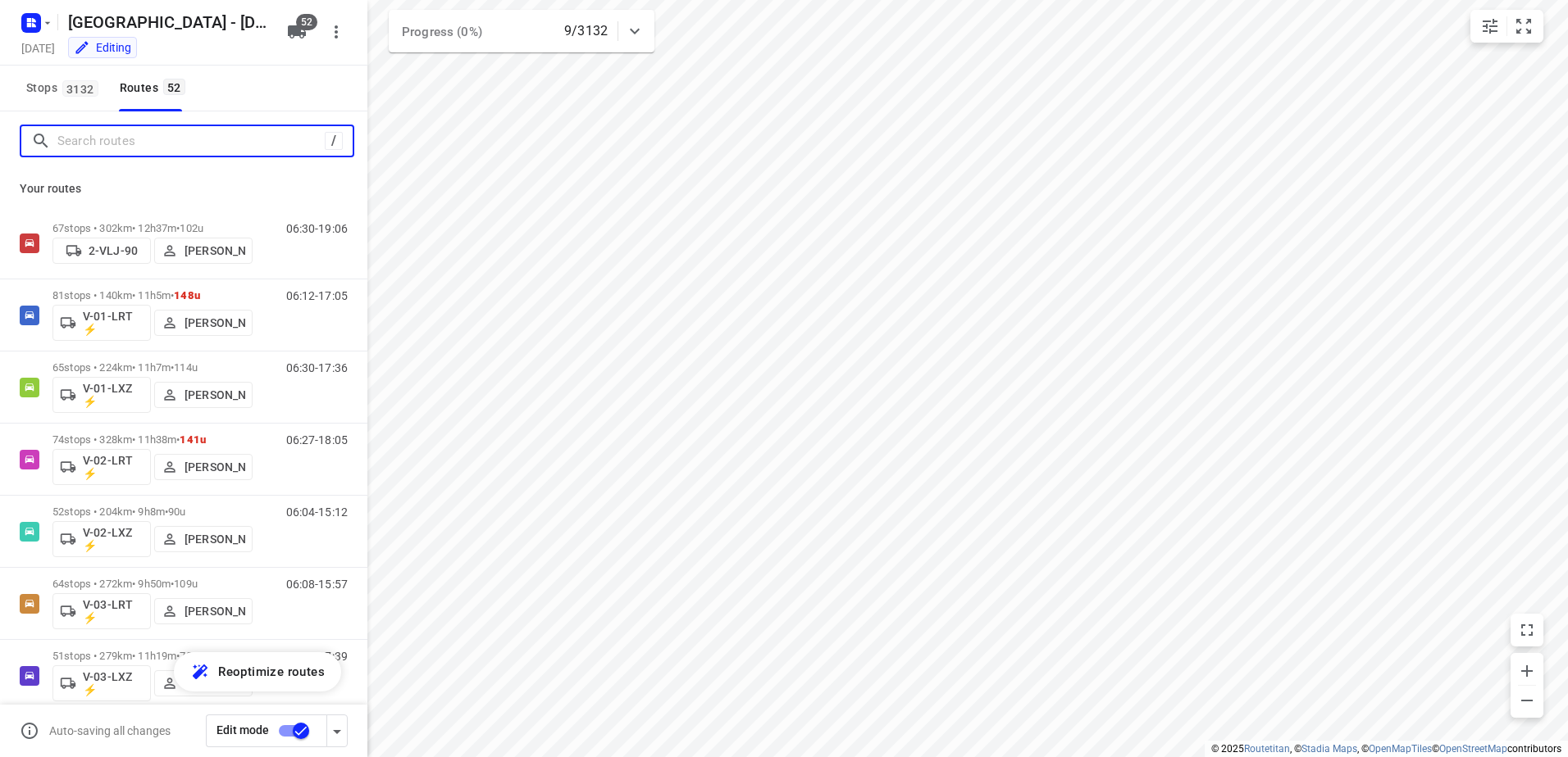
click at [190, 143] on input "Search routes" at bounding box center [190, 141] width 267 height 26
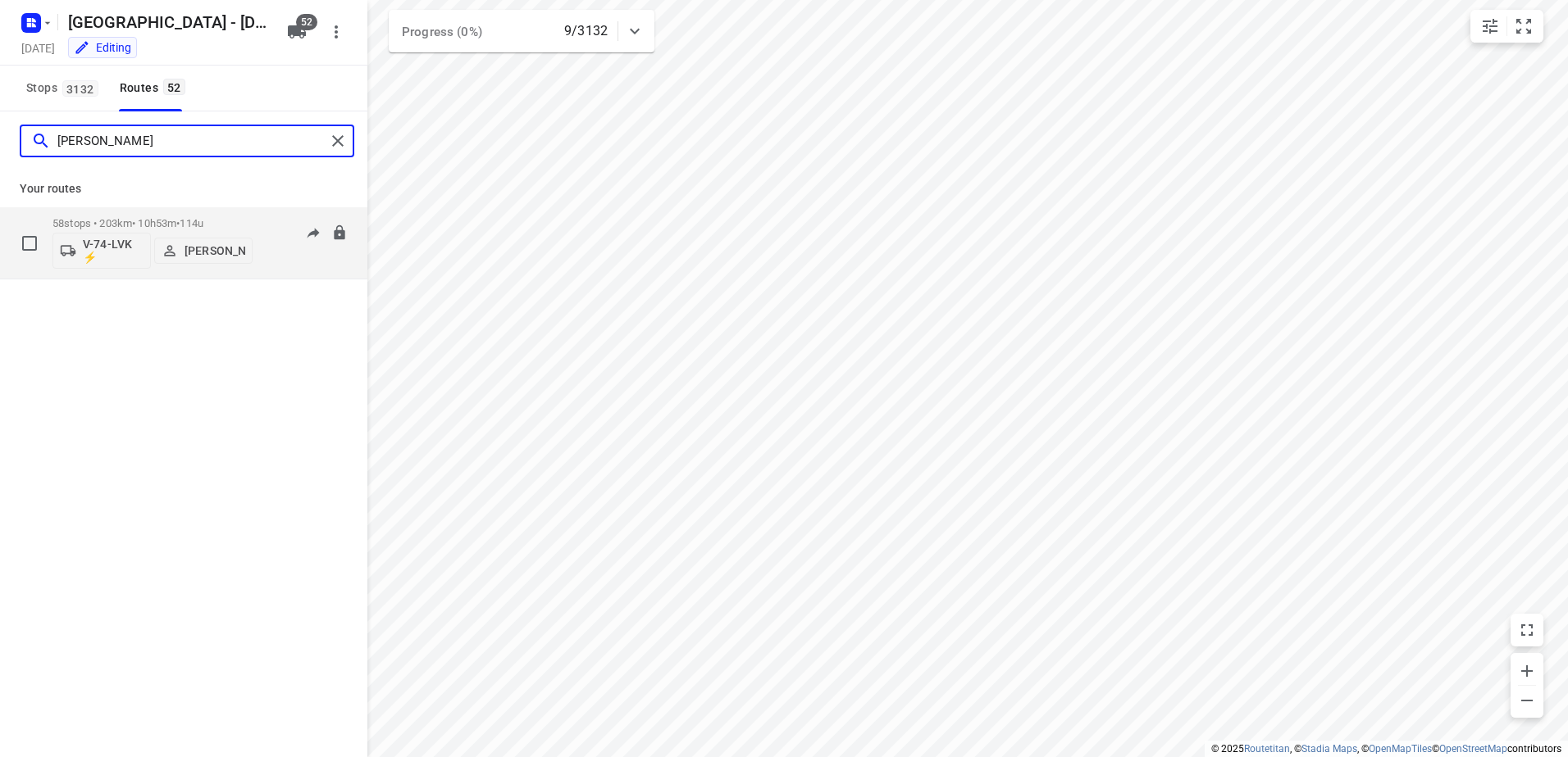
type input "Ricardo"
click at [221, 219] on p "58 stops • 203km • 10h53m • 114u" at bounding box center [152, 223] width 201 height 12
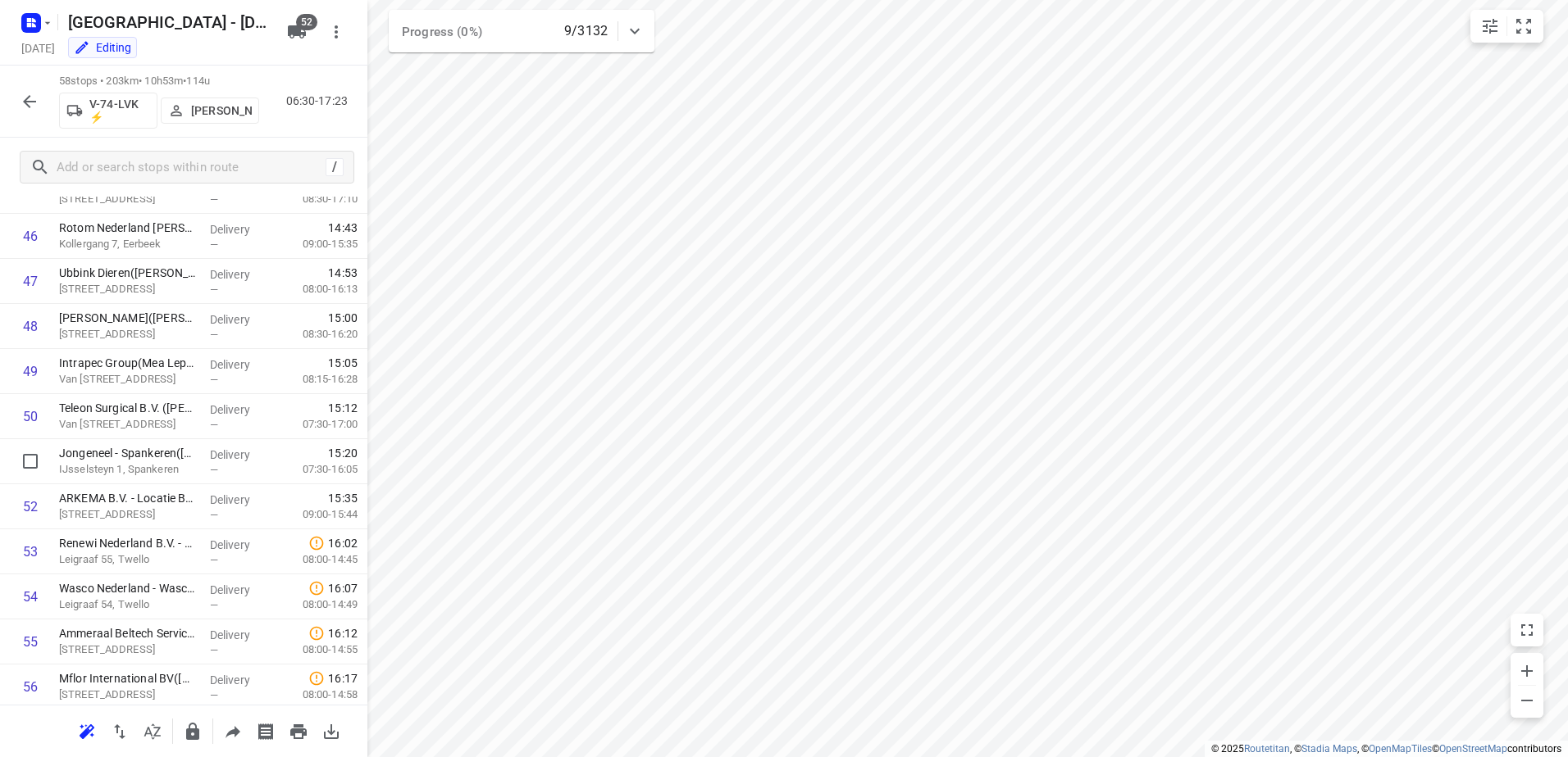
scroll to position [2233, 0]
click at [28, 93] on icon "button" at bounding box center [29, 102] width 20 height 20
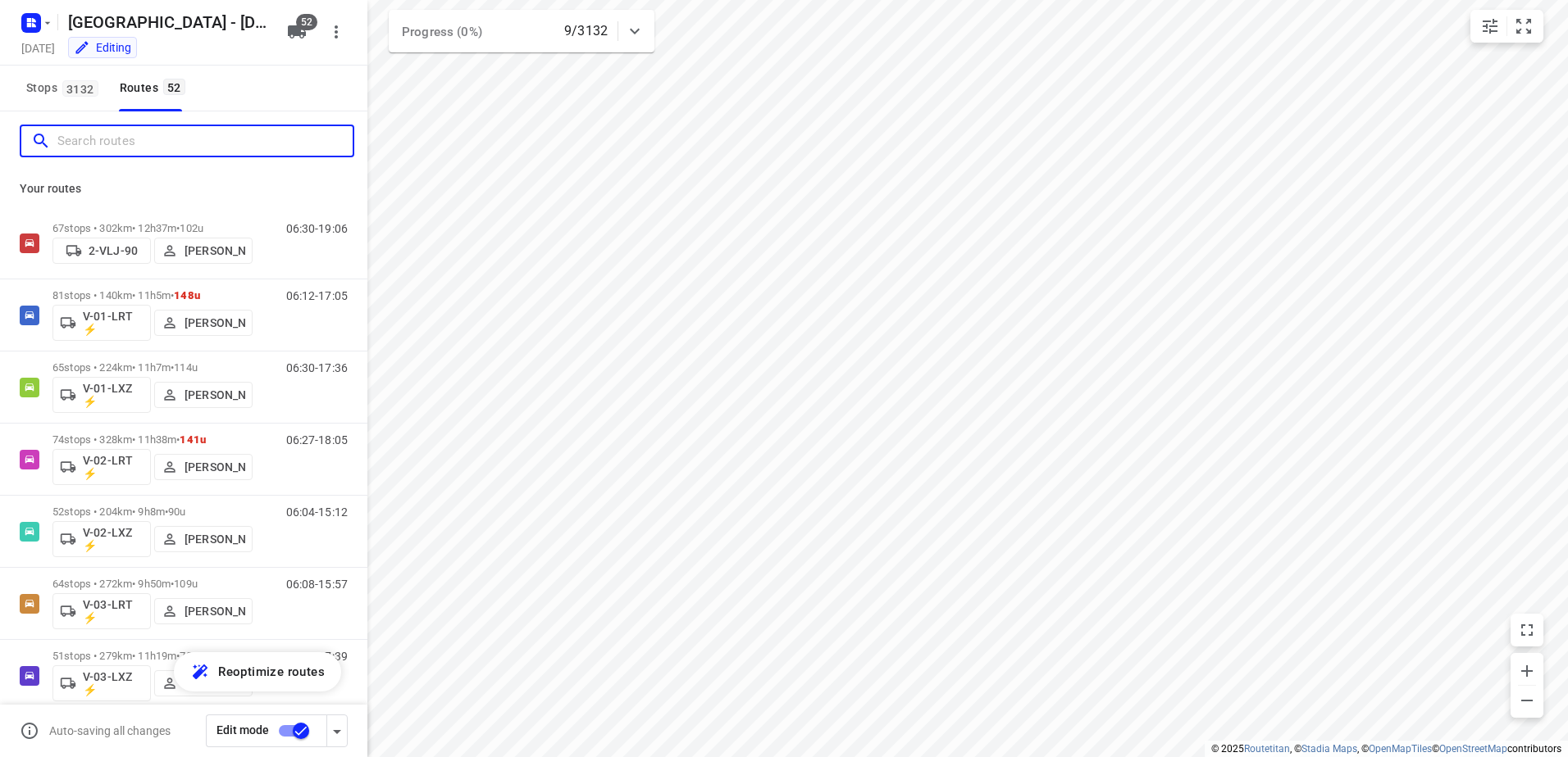
click at [146, 141] on input "Search routes" at bounding box center [204, 141] width 296 height 26
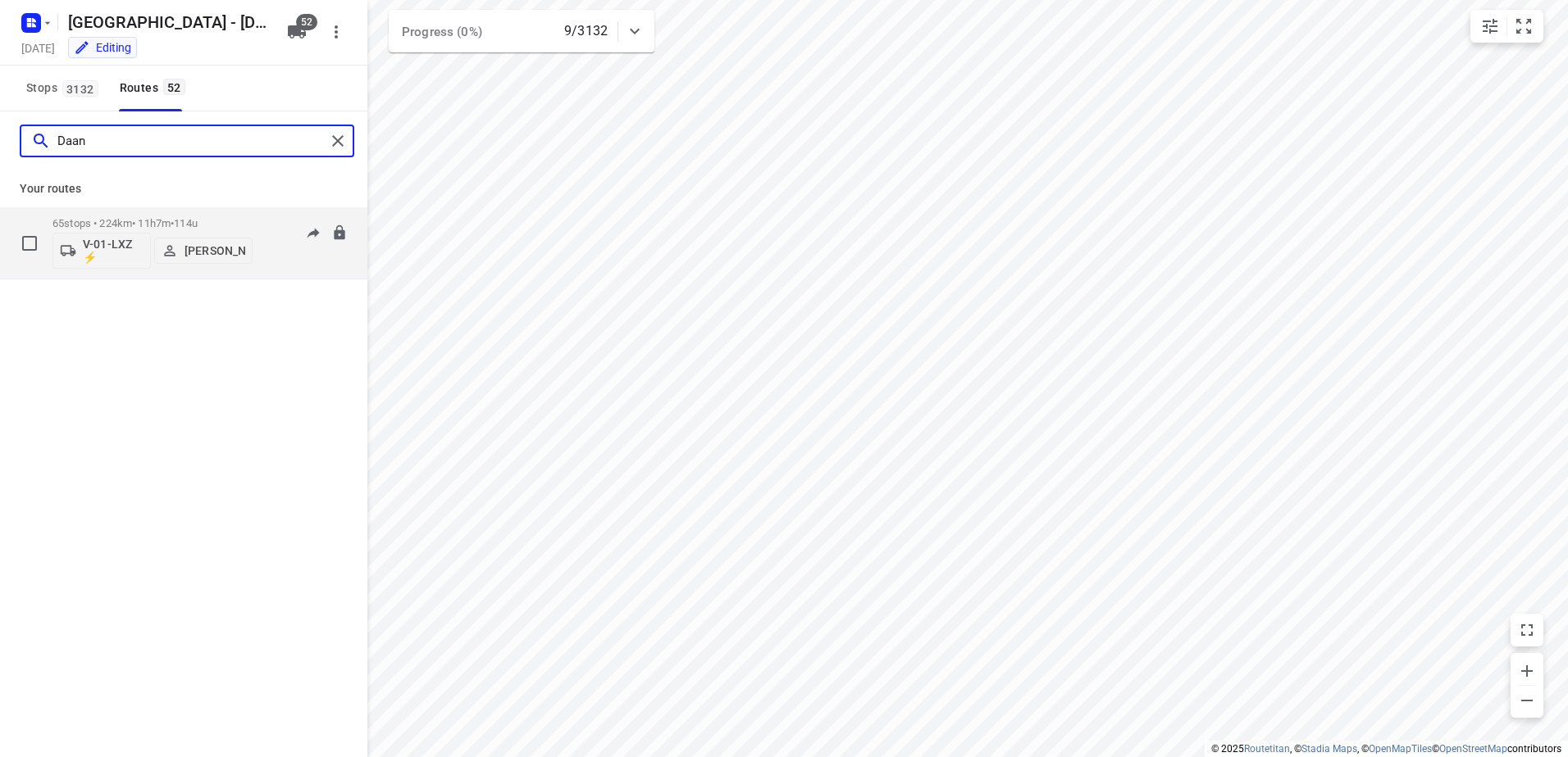
type input "Daan"
click at [266, 227] on div "06:30-17:36" at bounding box center [307, 247] width 82 height 60
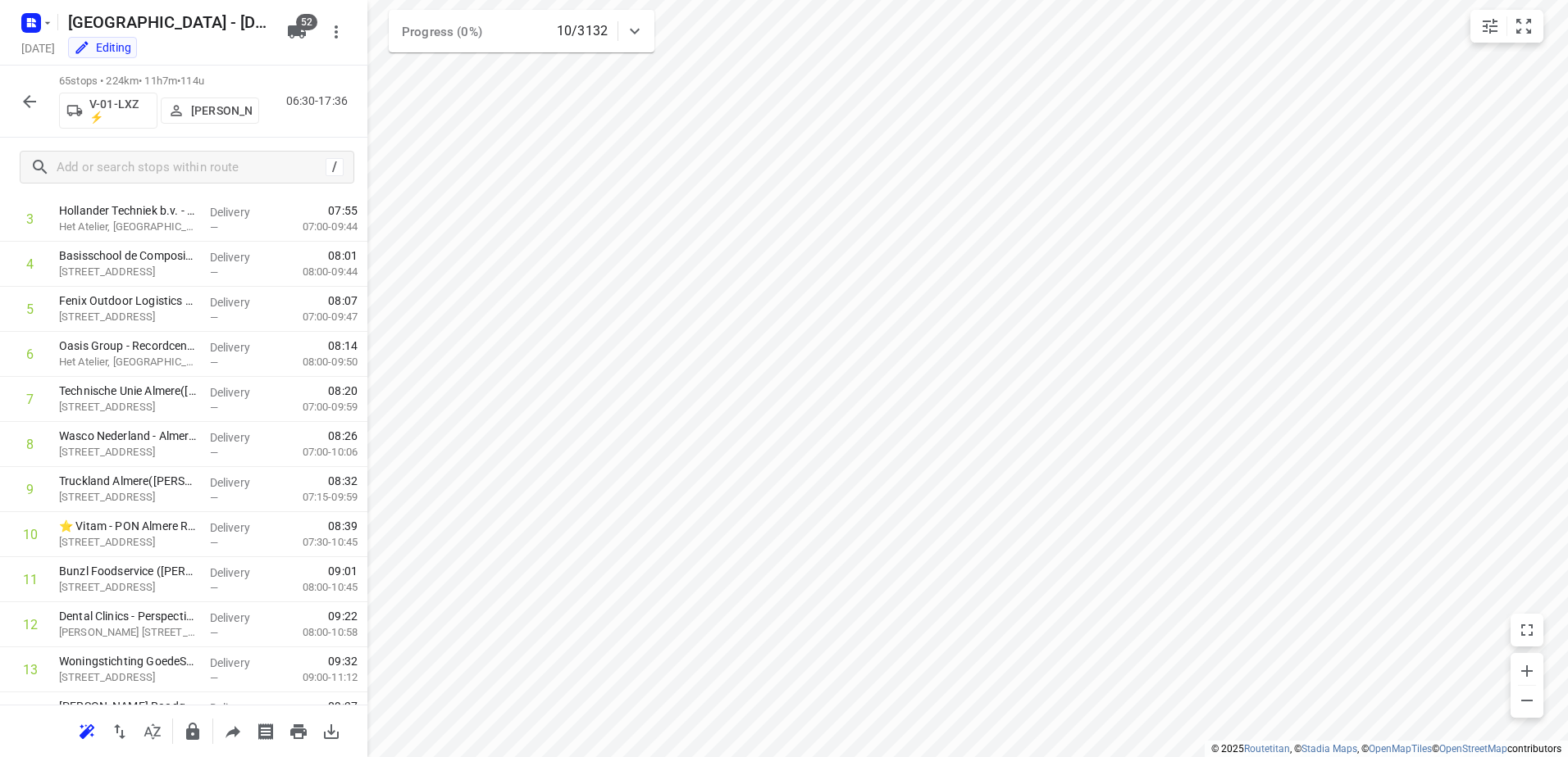
scroll to position [0, 0]
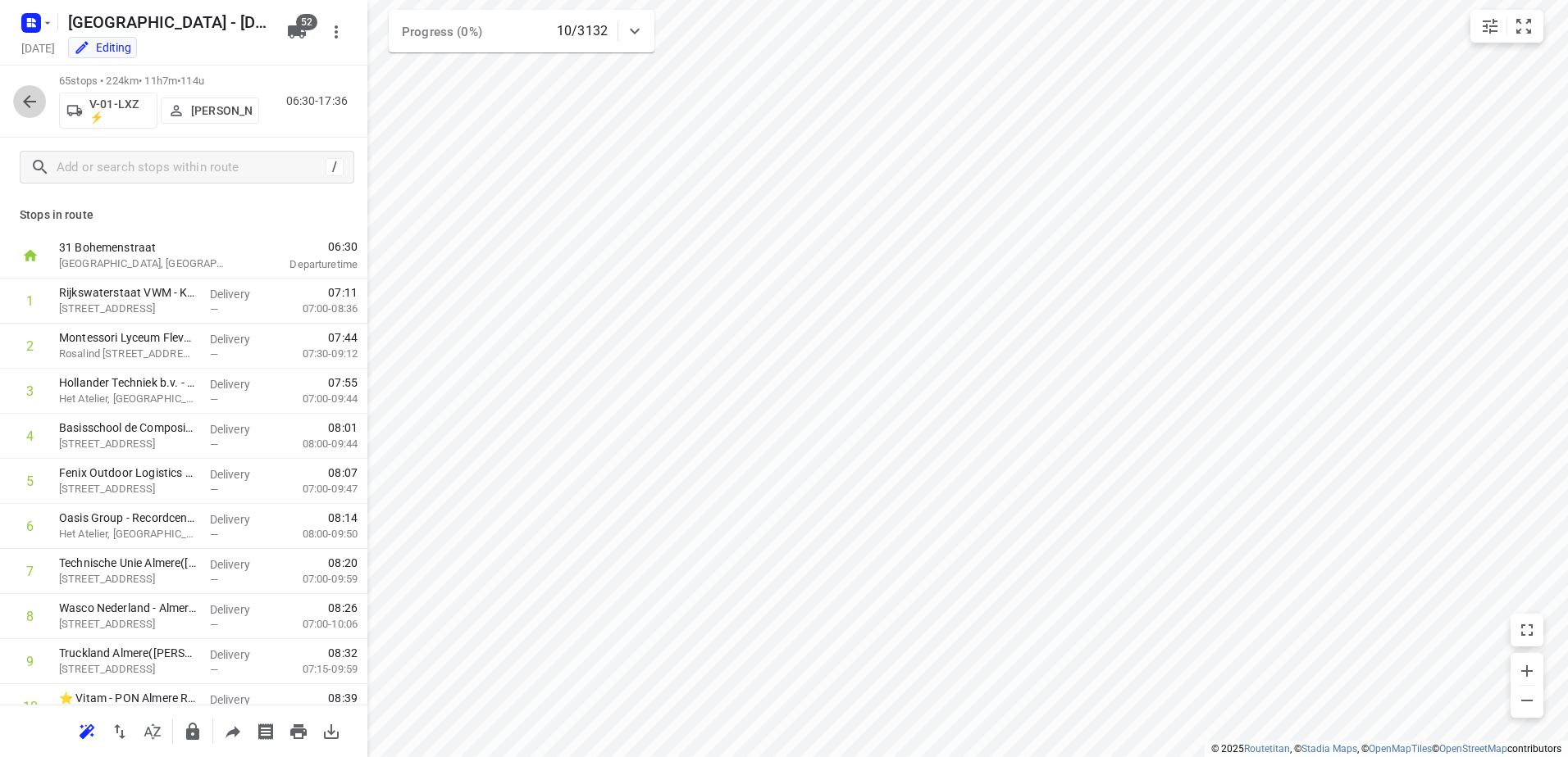
click at [25, 94] on icon "button" at bounding box center [29, 102] width 20 height 20
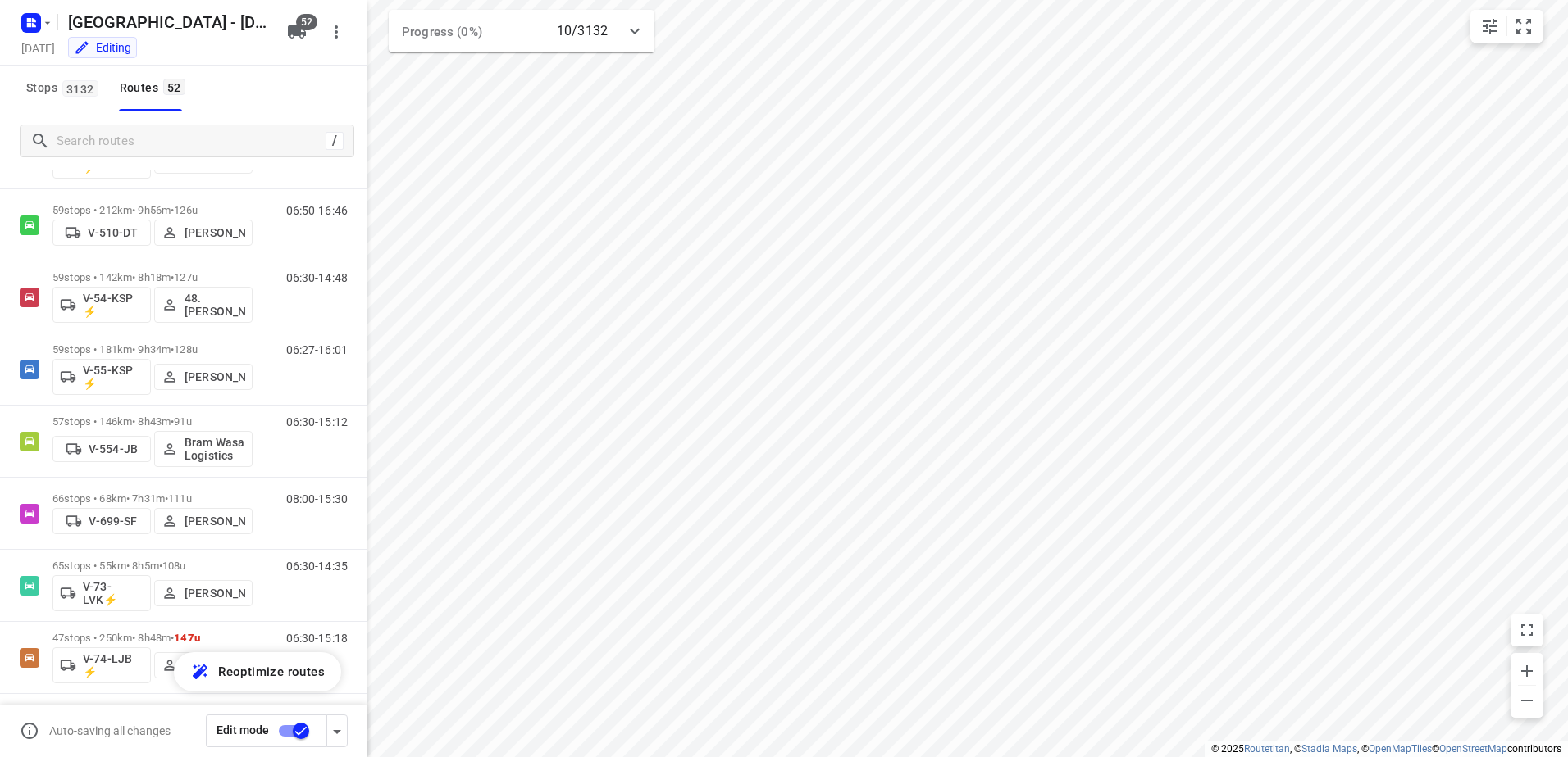
scroll to position [1393, 0]
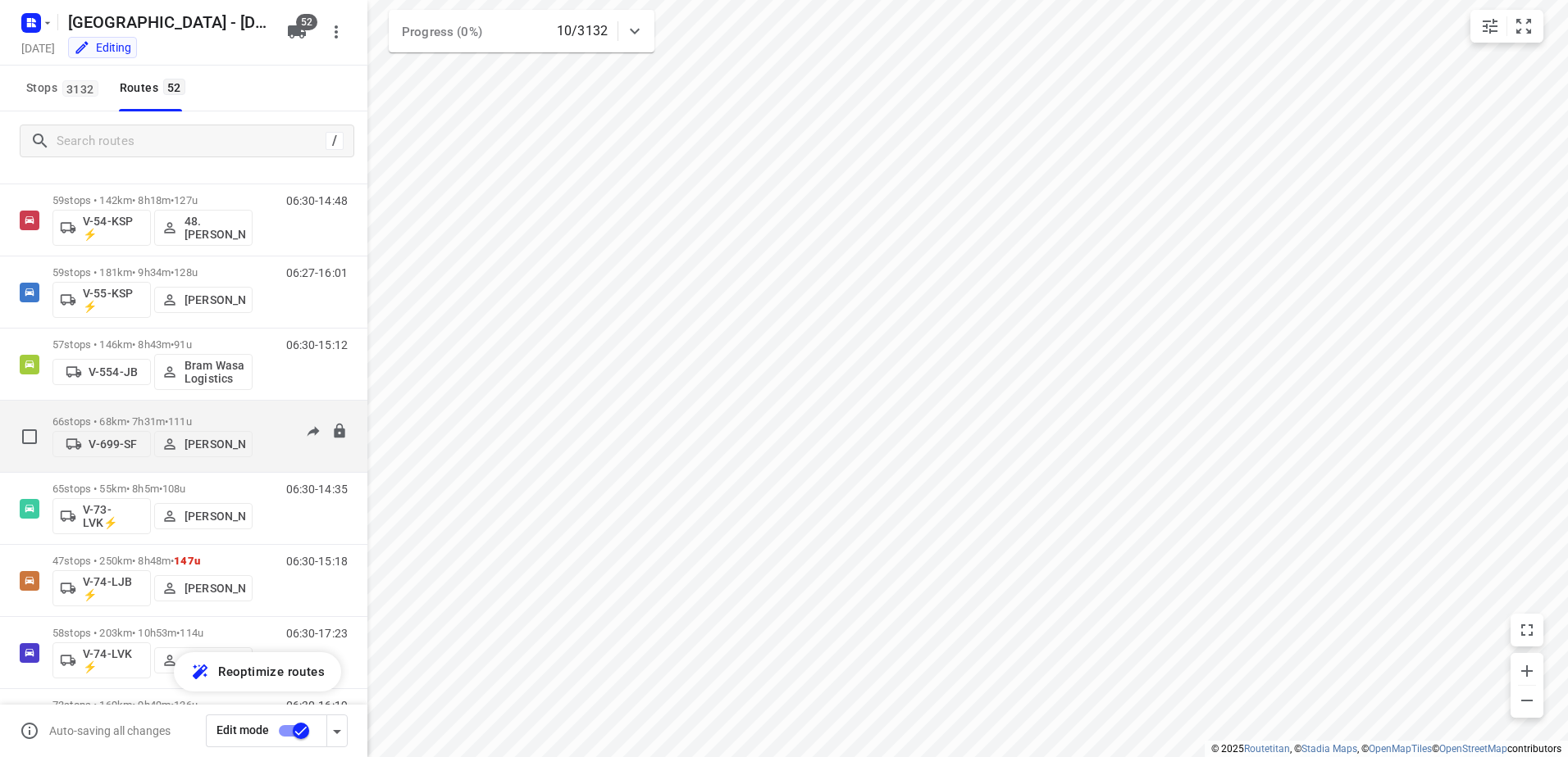
click at [266, 417] on div "08:00-15:30" at bounding box center [307, 440] width 82 height 50
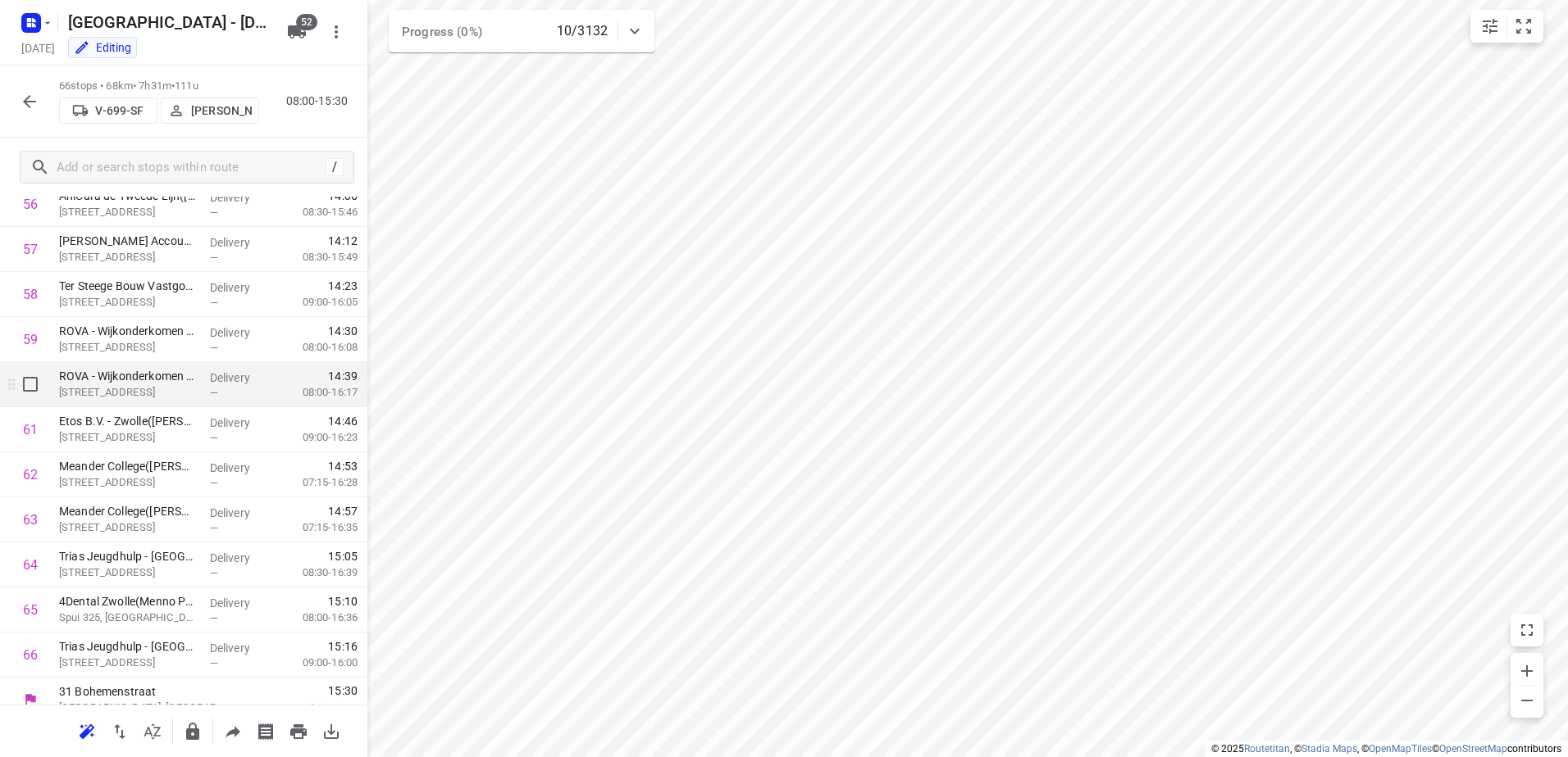
scroll to position [2594, 0]
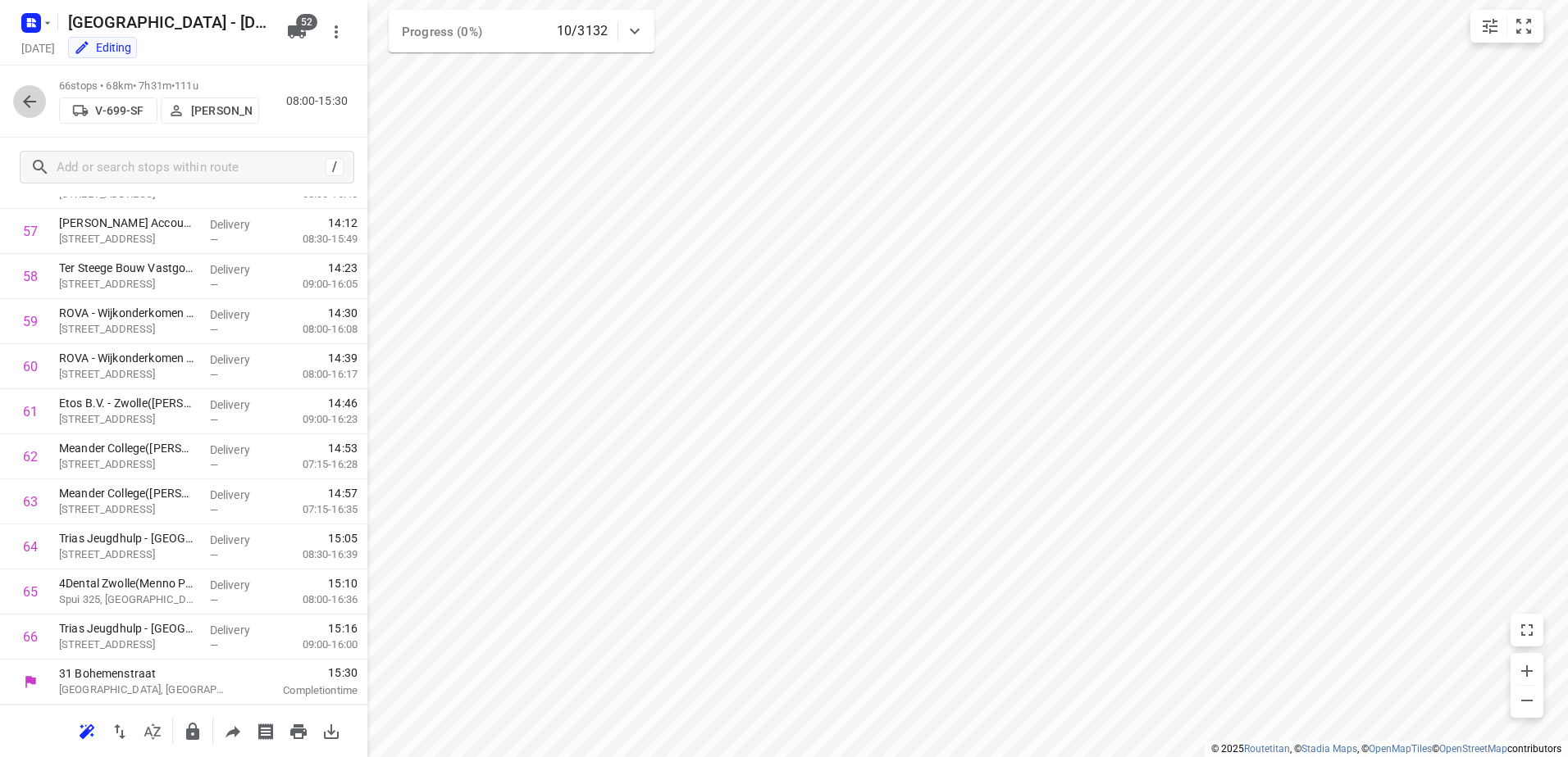
click at [29, 110] on icon "button" at bounding box center [29, 102] width 20 height 20
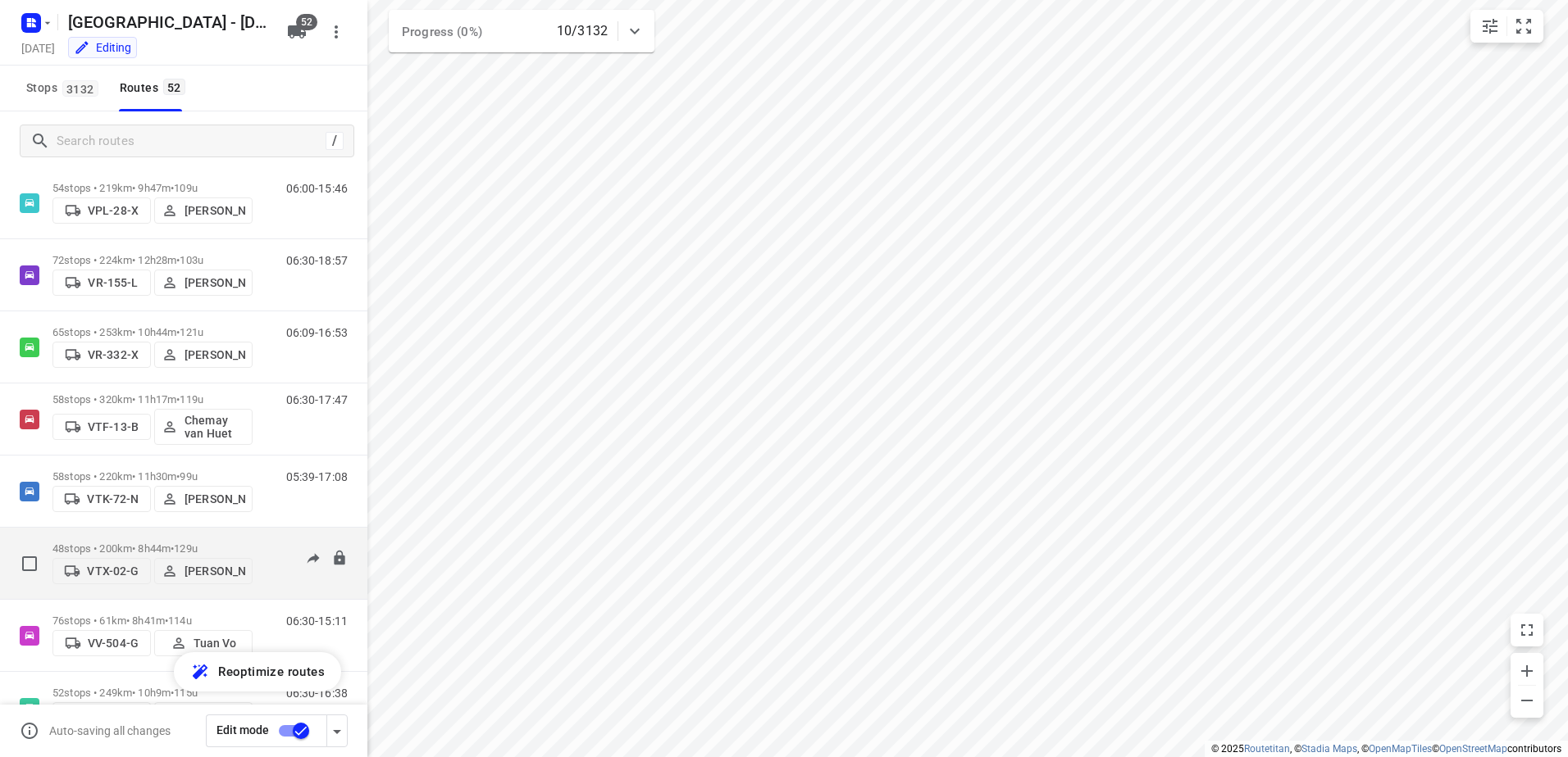
scroll to position [3188, 0]
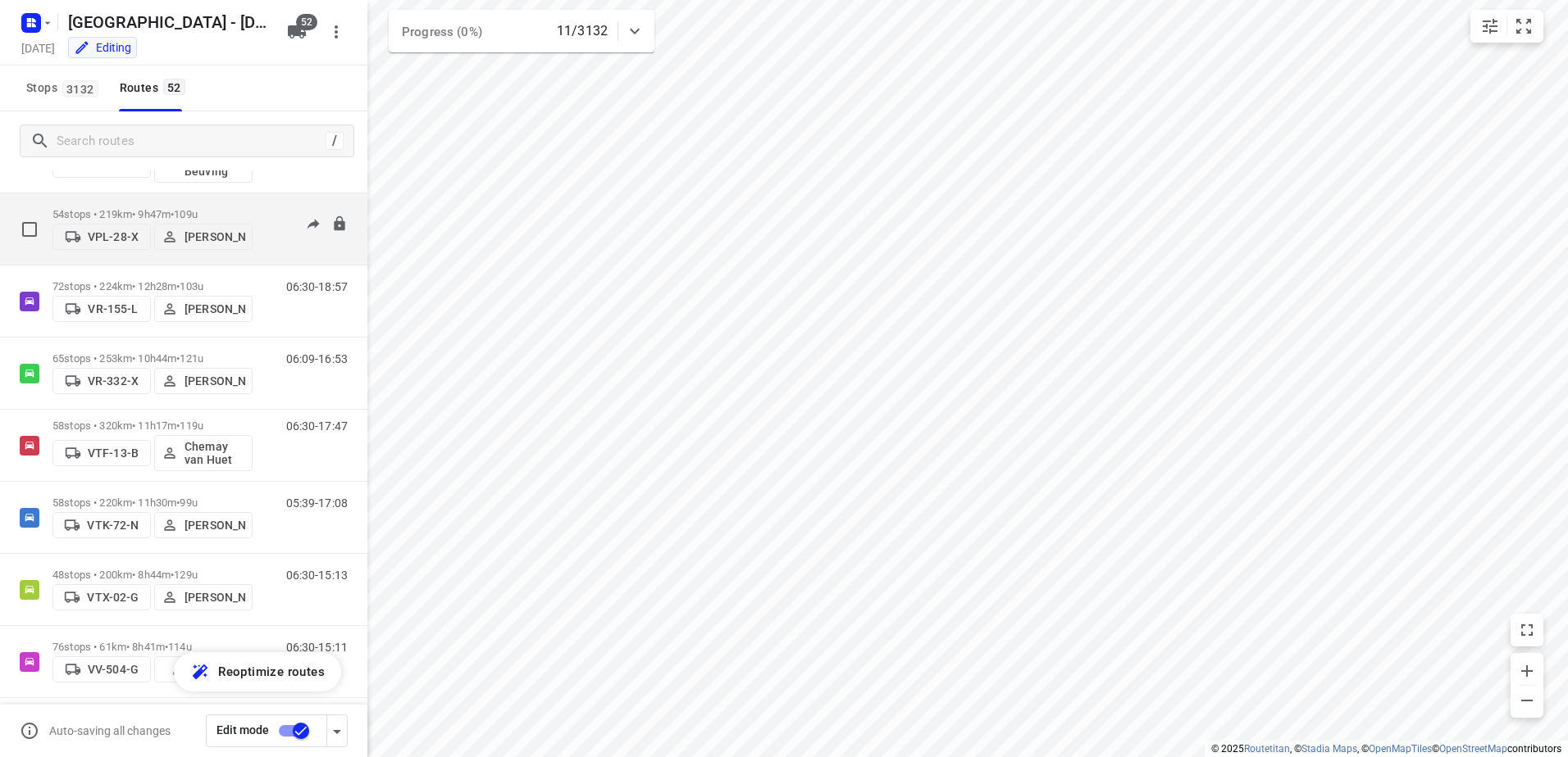
click at [278, 208] on div "06:00-15:46" at bounding box center [307, 233] width 82 height 50
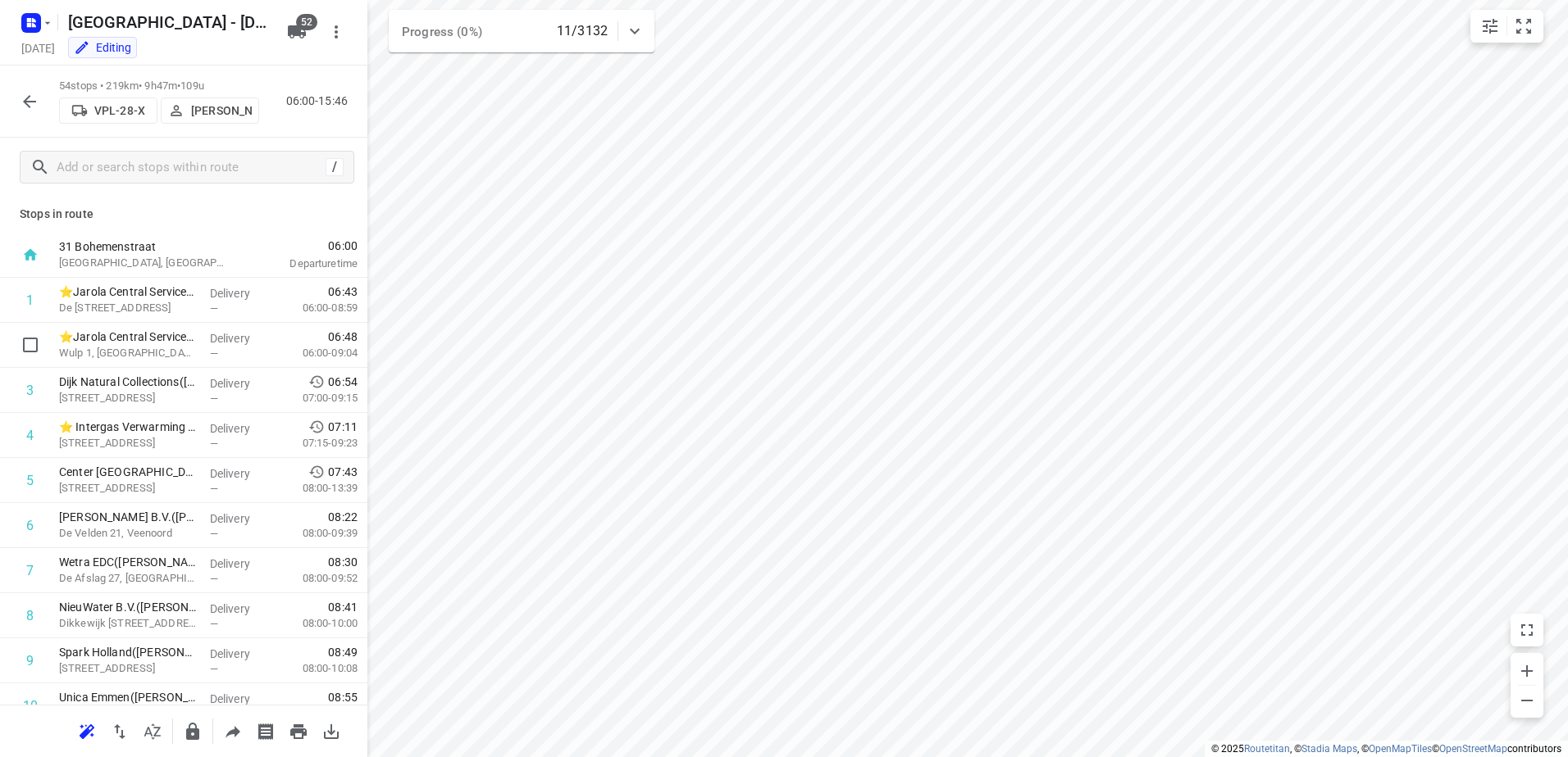
scroll to position [0, 0]
click at [41, 92] on button "button" at bounding box center [29, 102] width 33 height 33
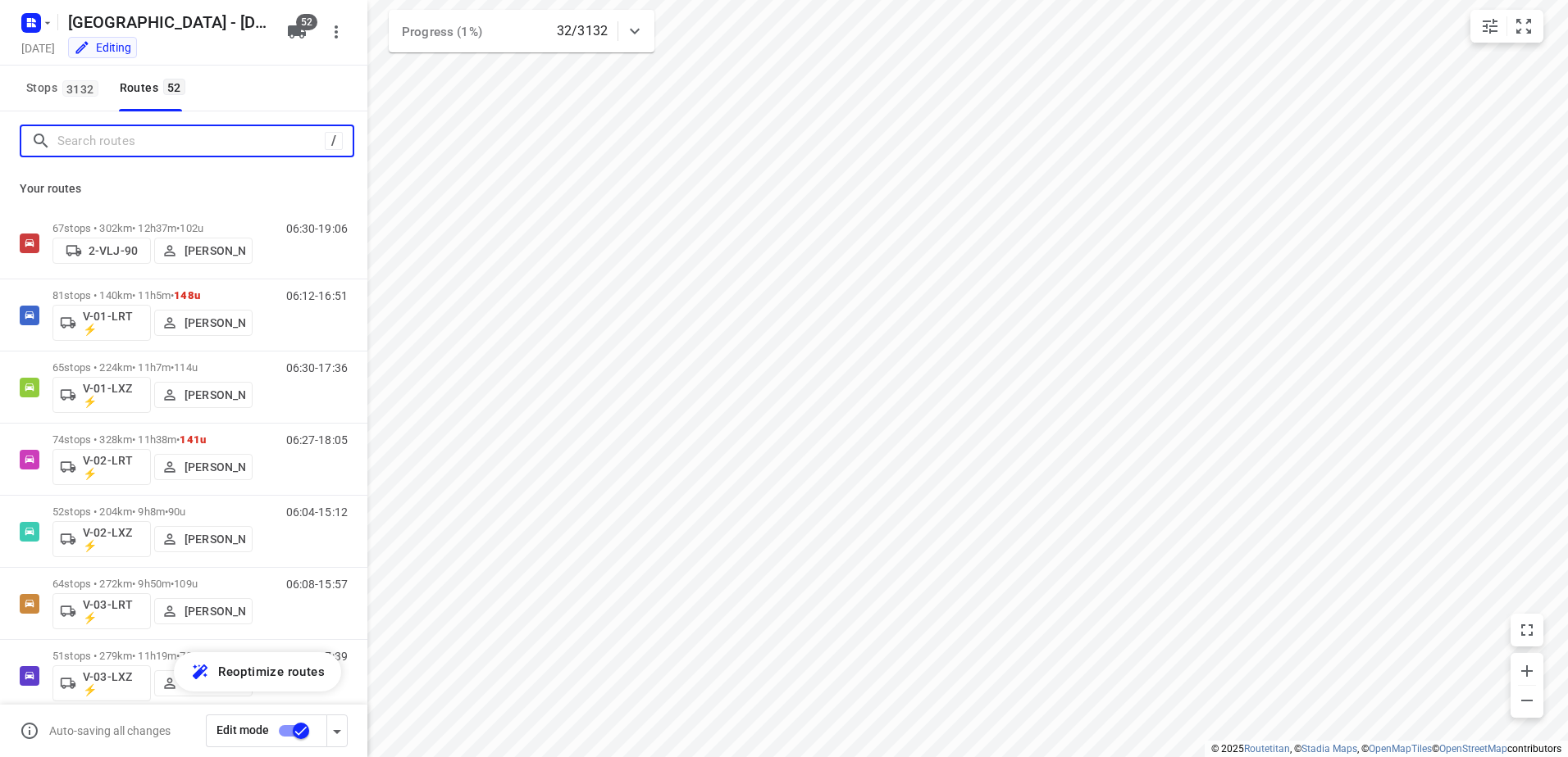
click at [126, 145] on input "Search routes" at bounding box center [190, 141] width 267 height 26
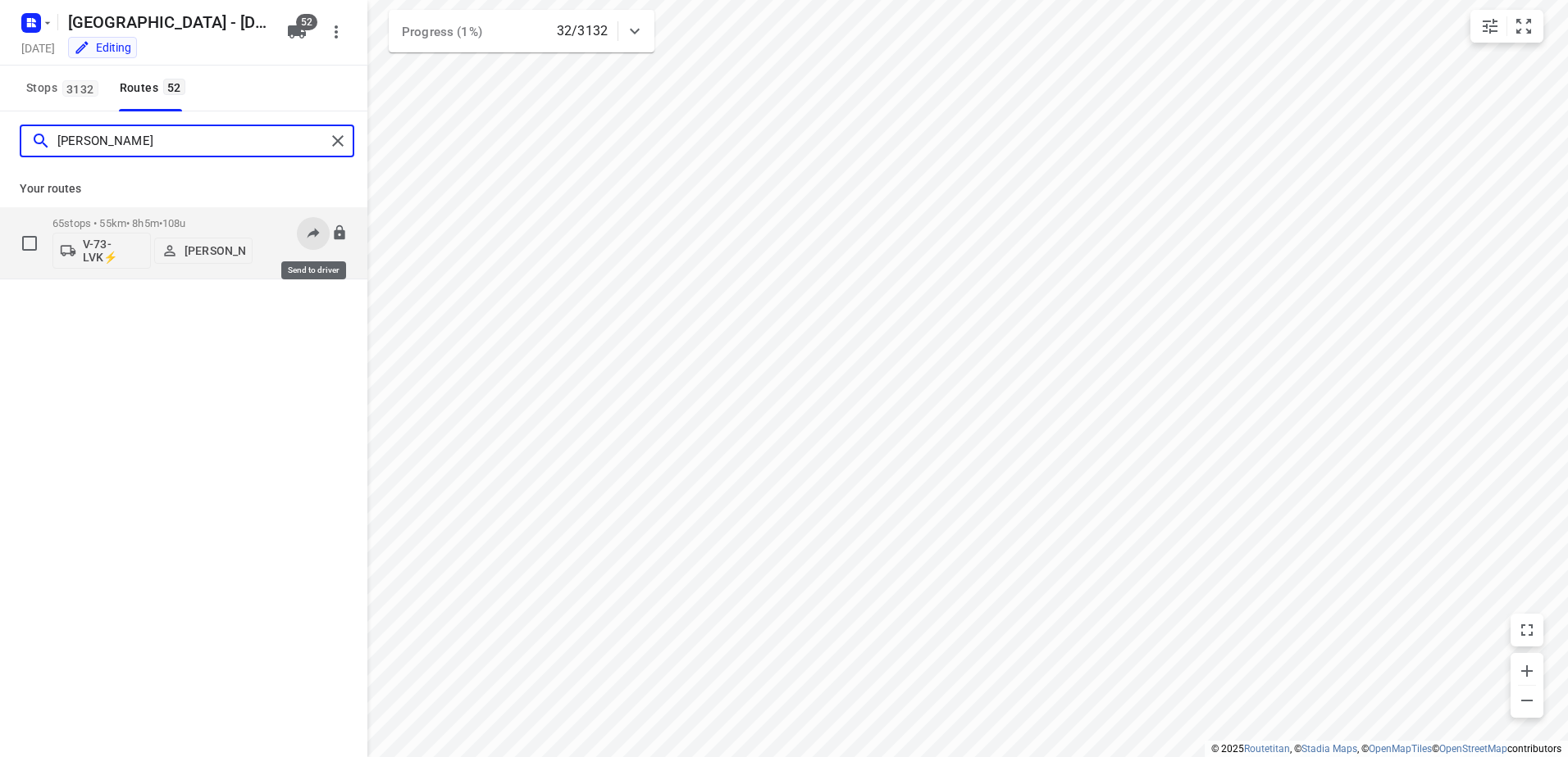
type input "Nicky"
click at [319, 235] on icon at bounding box center [313, 232] width 16 height 16
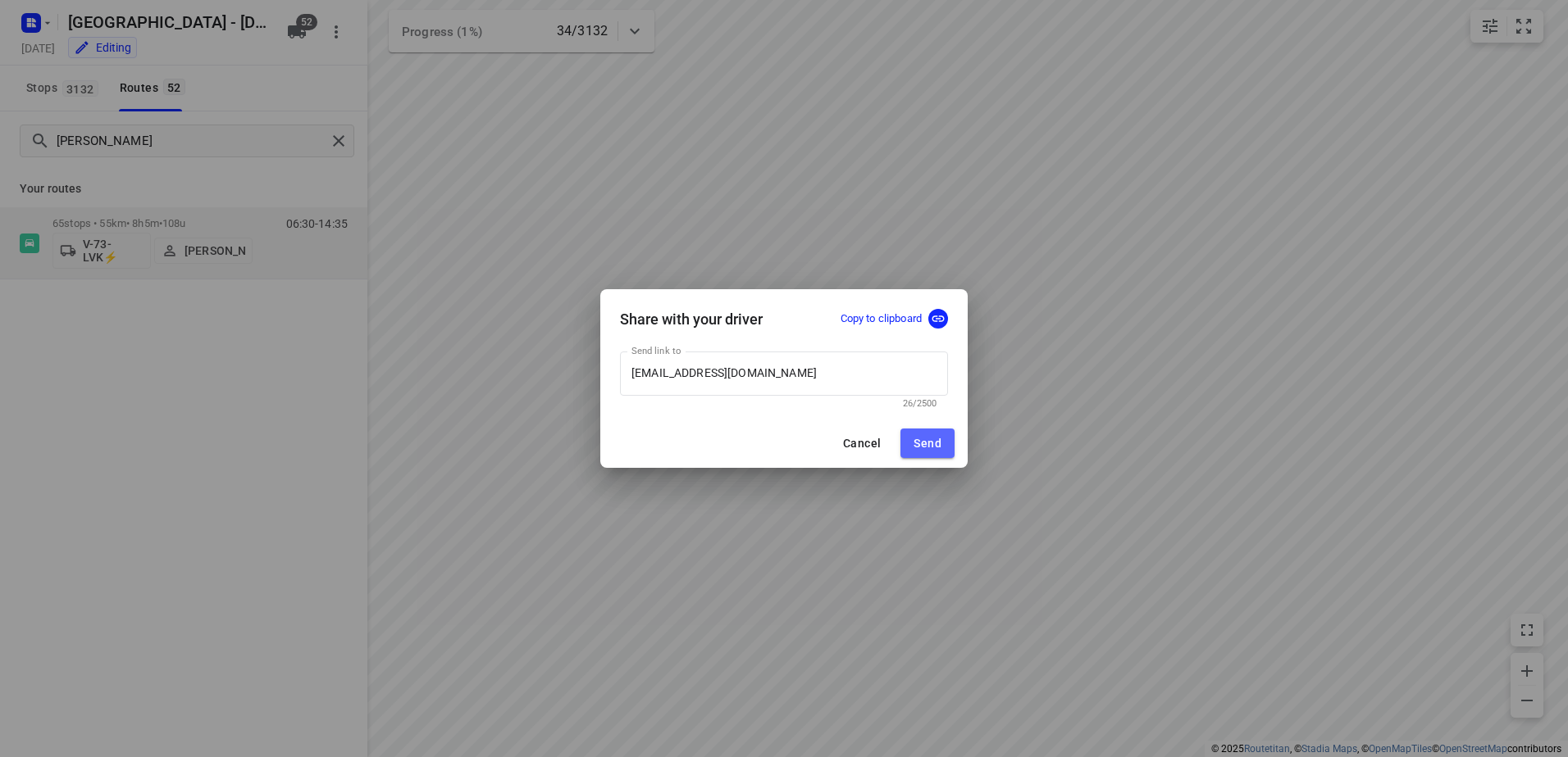
click at [924, 437] on span "Send" at bounding box center [927, 444] width 28 height 13
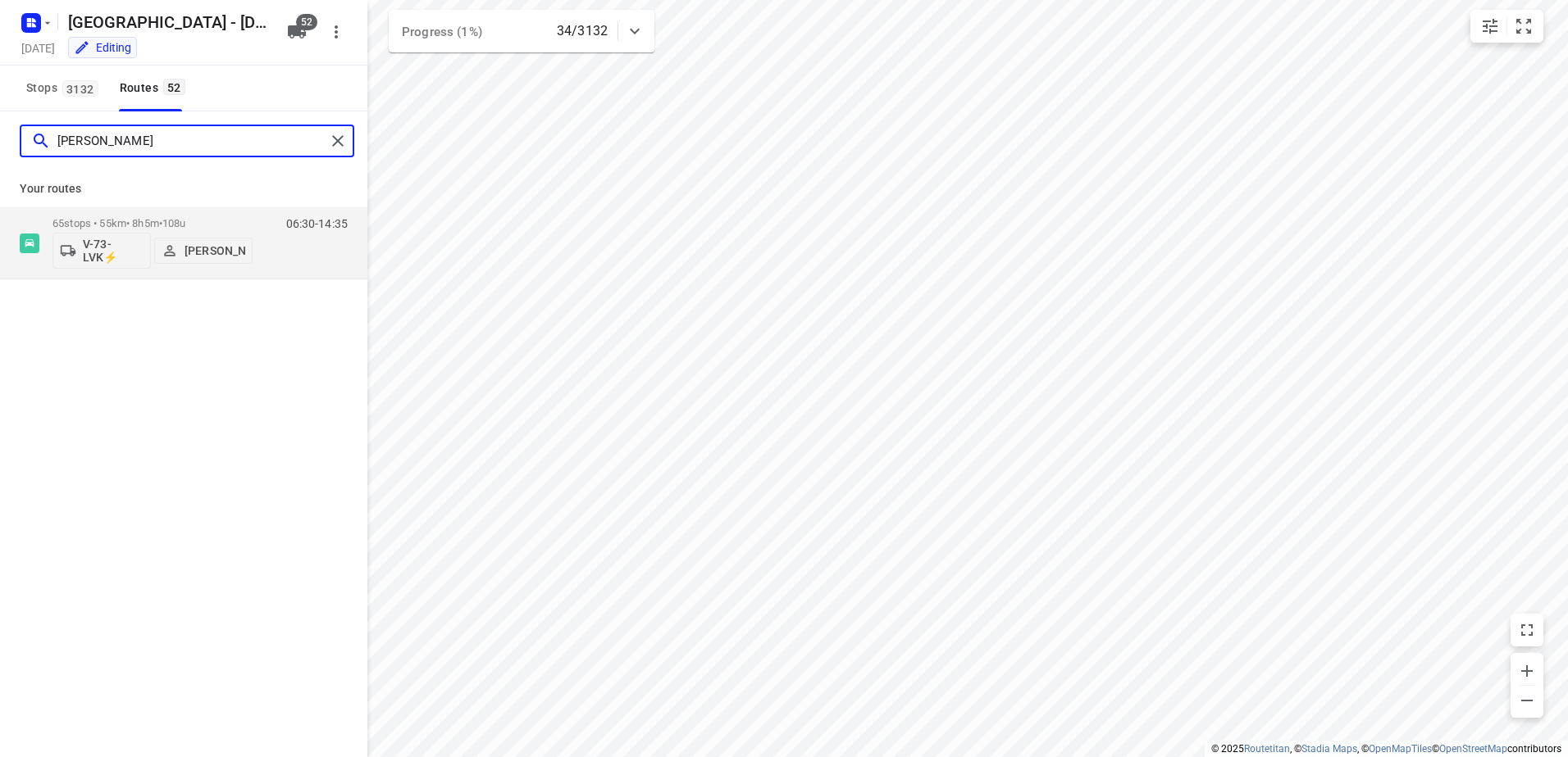
drag, startPoint x: 146, startPoint y: 145, endPoint x: -3, endPoint y: 144, distance: 149.0
click at [0, 144] on html "i © 2025 Routetitan , © Stadia Maps , © OpenMapTiles © OpenStreetMap contributo…" at bounding box center [784, 378] width 1568 height 757
type input "Nicky"
click at [230, 218] on p "65 stops • 55km • 8h5m • 108u" at bounding box center [152, 223] width 201 height 12
